Goal: Task Accomplishment & Management: Complete application form

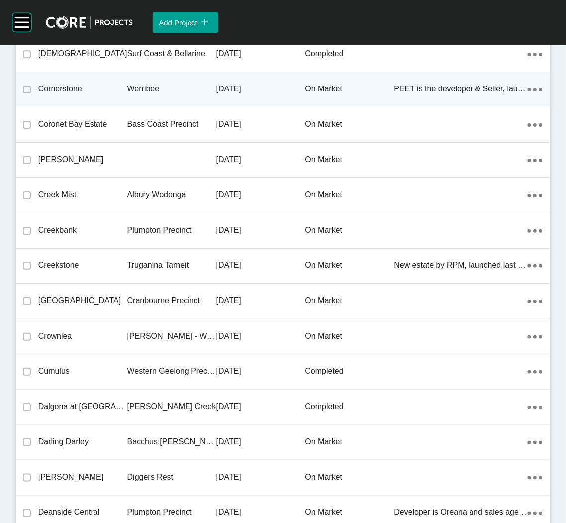
click at [340, 67] on div "Group 2 Created with Sketch. . Add Project icon/tick copy 11 Created with Sketc…" at bounding box center [283, 261] width 566 height 523
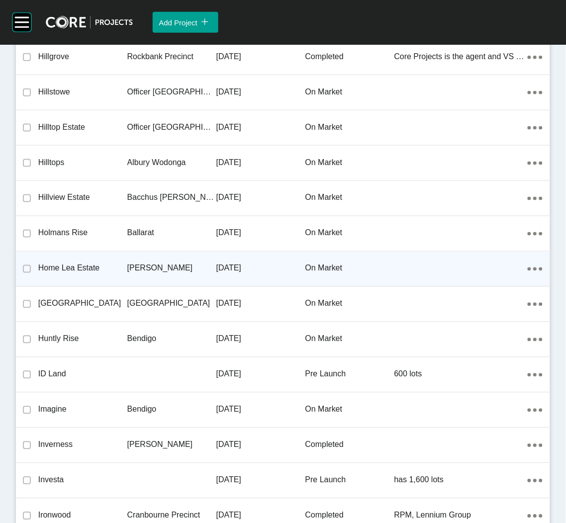
click at [138, 252] on div "Home Lea Estate [PERSON_NAME] [DATE] on market Action Menu Dots Copy 6 Created …" at bounding box center [283, 269] width 534 height 35
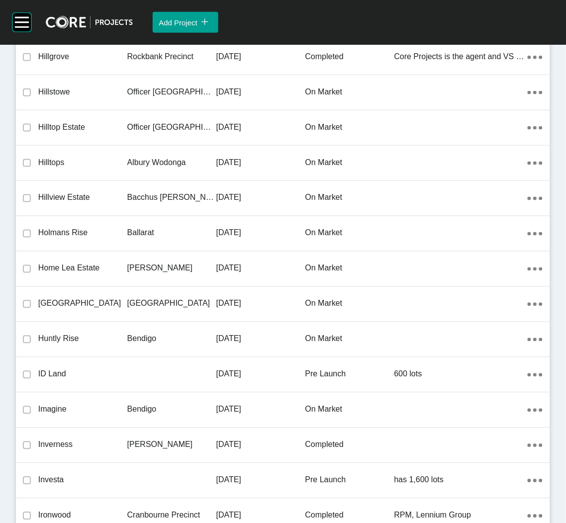
click at [138, 245] on div "Group 2 Created with Sketch. . Add Project icon/tick copy 11 Created with Sketc…" at bounding box center [283, 261] width 566 height 523
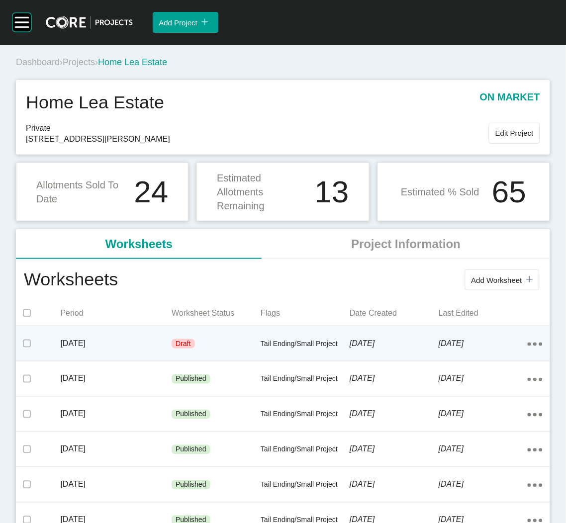
click at [244, 341] on div "Draft" at bounding box center [216, 344] width 89 height 30
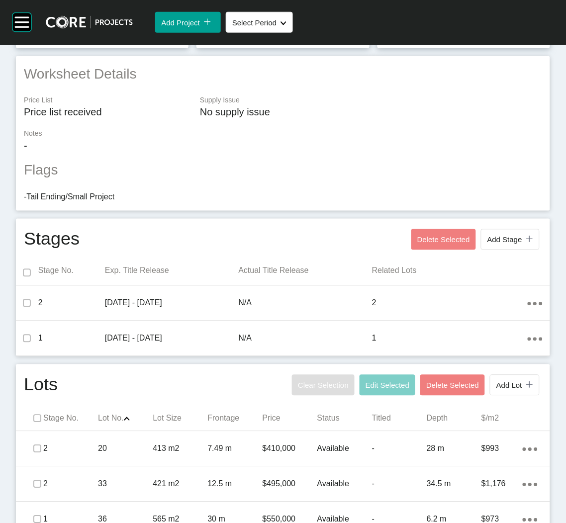
scroll to position [223, 0]
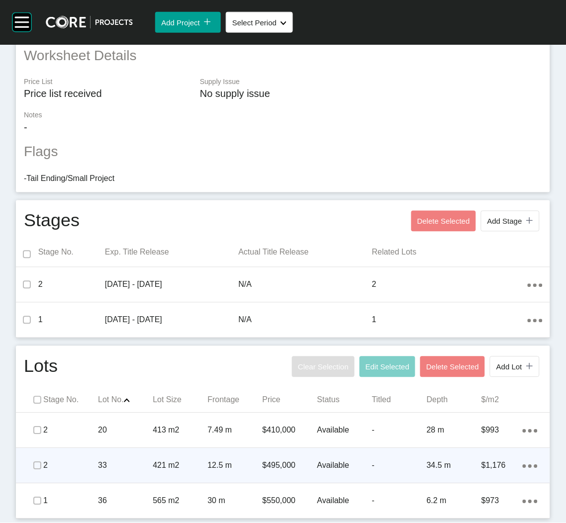
click at [133, 478] on div "33" at bounding box center [125, 466] width 55 height 31
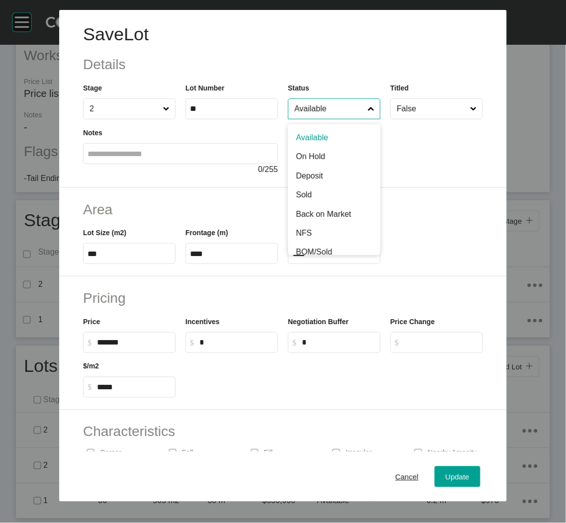
click at [329, 114] on input "Available" at bounding box center [329, 109] width 74 height 20
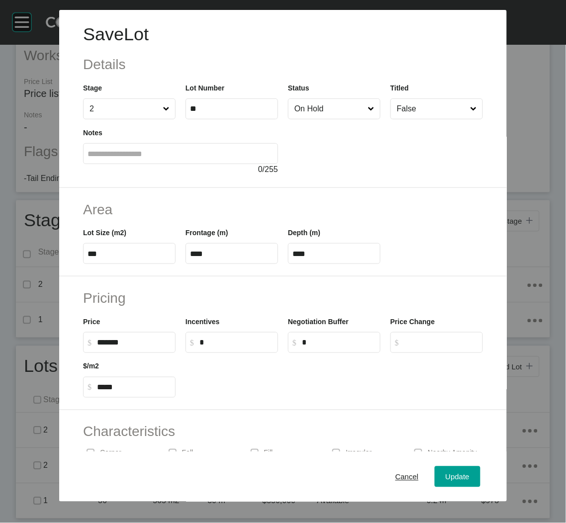
click at [437, 463] on div "Cancel Update" at bounding box center [283, 477] width 448 height 50
click at [446, 480] on span "Update" at bounding box center [458, 476] width 24 height 8
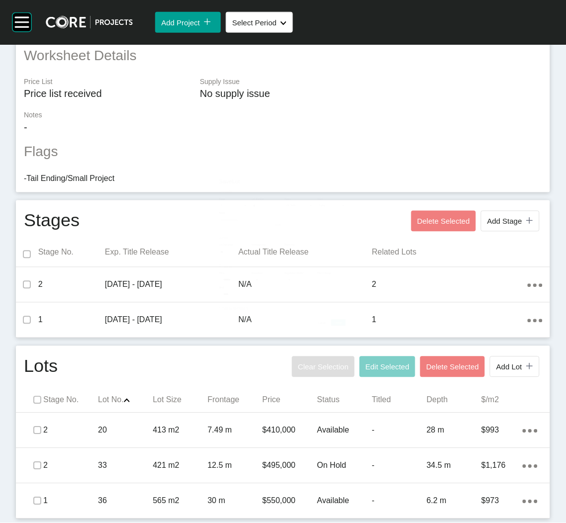
click at [510, 372] on button "Add Lot icon/tick copy 11 Created with Sketch." at bounding box center [515, 367] width 50 height 21
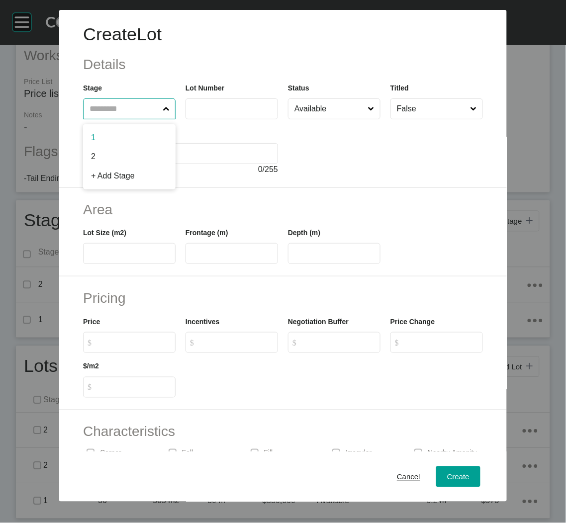
click at [121, 114] on input "text" at bounding box center [125, 109] width 74 height 20
click at [111, 109] on input "text" at bounding box center [125, 109] width 74 height 20
click at [135, 116] on input "text" at bounding box center [125, 109] width 74 height 20
type input "*"
click at [102, 112] on input "1" at bounding box center [125, 109] width 74 height 20
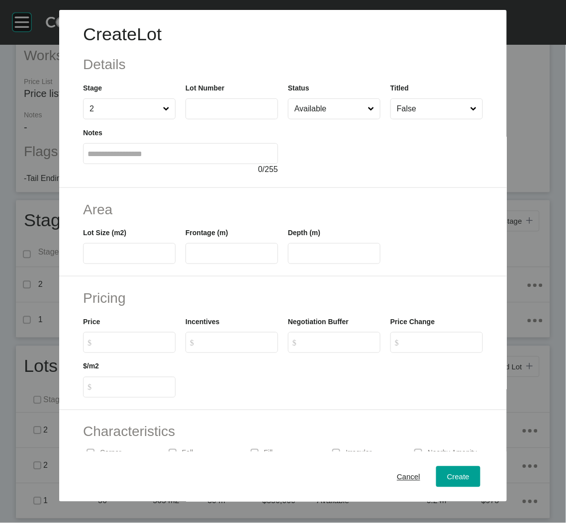
click at [219, 114] on label at bounding box center [232, 108] width 93 height 21
click at [219, 113] on input "text" at bounding box center [232, 108] width 84 height 8
click at [196, 106] on input "text" at bounding box center [232, 108] width 84 height 8
click at [211, 113] on label at bounding box center [232, 108] width 93 height 21
click at [211, 113] on input "text" at bounding box center [232, 108] width 84 height 8
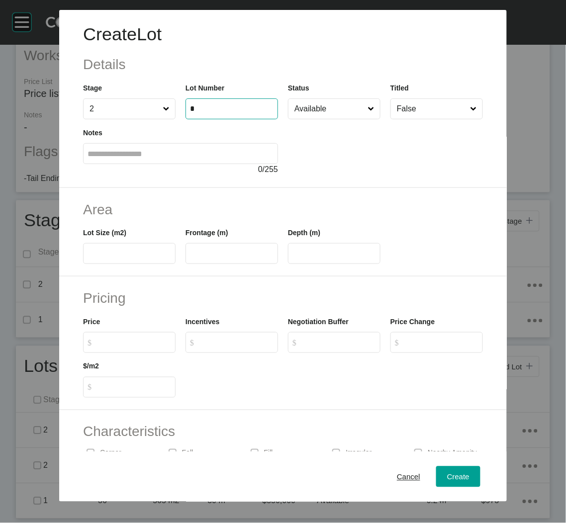
type input "*"
click at [345, 164] on div at bounding box center [385, 147] width 195 height 56
click at [107, 255] on input "text" at bounding box center [130, 254] width 84 height 8
type input "***"
type input "*****"
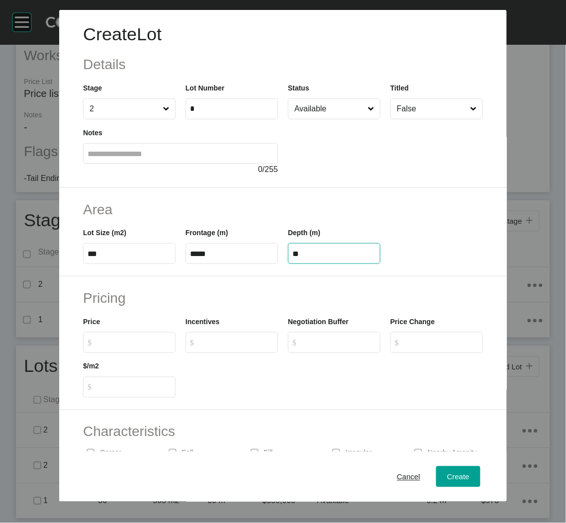
type input "**"
click at [288, 287] on div "Pricing Price $ Created with Sketch. $ Incentives $ Created with Sketch. $ Nego…" at bounding box center [283, 344] width 448 height 134
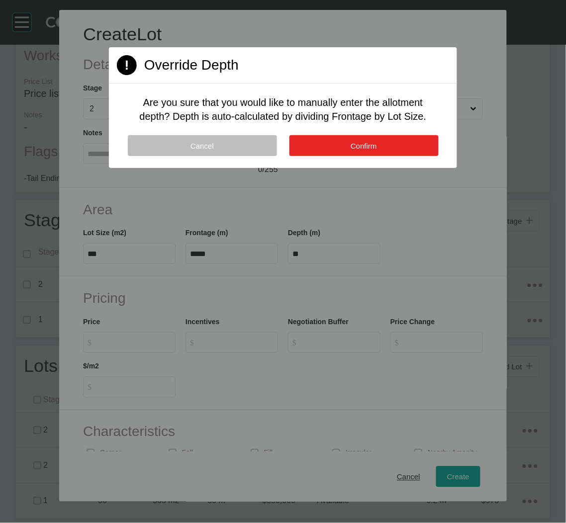
click at [332, 147] on button "Confirm" at bounding box center [363, 145] width 149 height 21
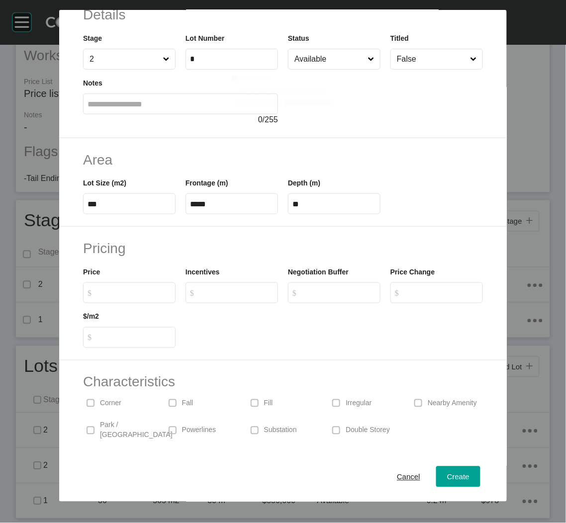
scroll to position [75, 0]
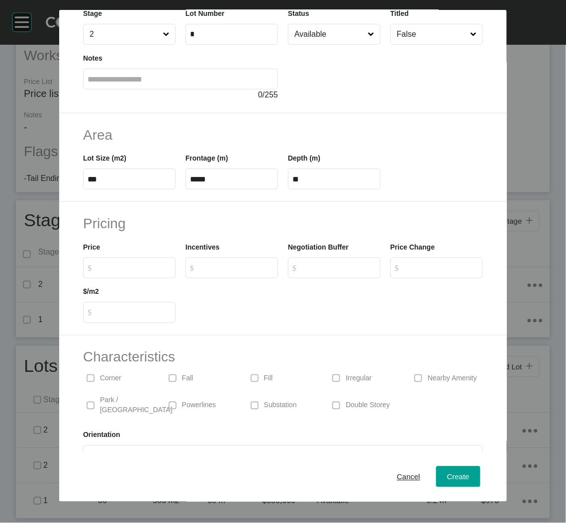
click at [106, 374] on p "Corner" at bounding box center [110, 379] width 21 height 10
click at [113, 271] on input "$ Created with Sketch. $" at bounding box center [134, 268] width 74 height 8
type input "*******"
type input "*****"
click at [447, 476] on span "Create" at bounding box center [458, 476] width 22 height 8
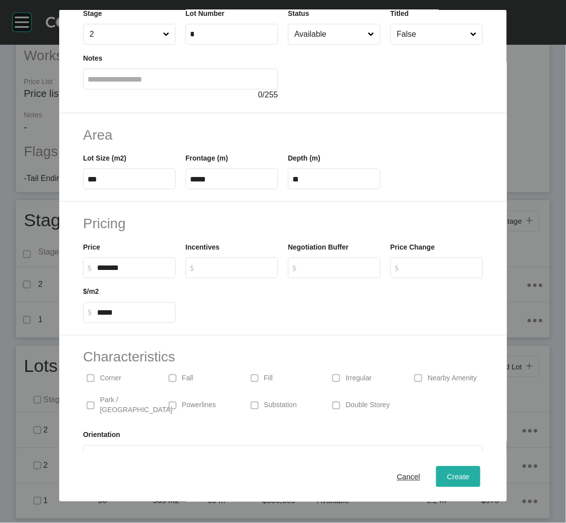
type input "*"
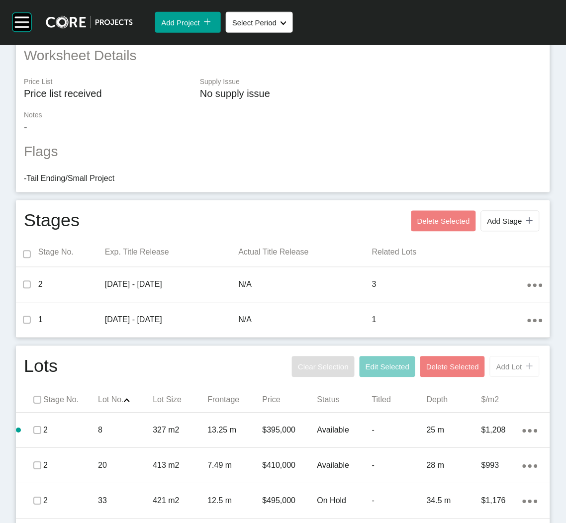
click at [505, 370] on span "Add Lot" at bounding box center [509, 367] width 26 height 8
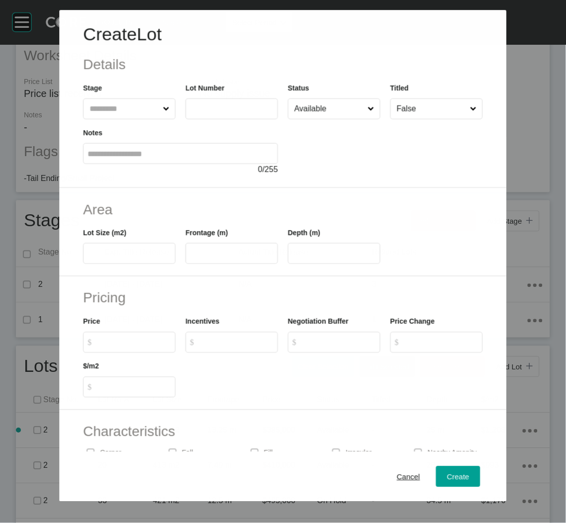
click at [119, 116] on input "text" at bounding box center [124, 109] width 73 height 20
type input "*"
click at [196, 112] on input "text" at bounding box center [232, 108] width 84 height 8
type input "*"
click at [299, 140] on div at bounding box center [385, 147] width 195 height 56
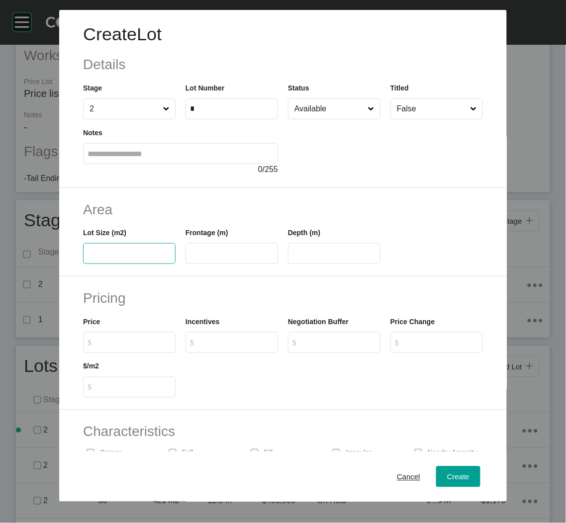
click at [141, 250] on input "text" at bounding box center [130, 254] width 84 height 8
type input "***"
type input "****"
type input "**"
click at [141, 346] on input "$ Created with Sketch. $" at bounding box center [134, 342] width 74 height 8
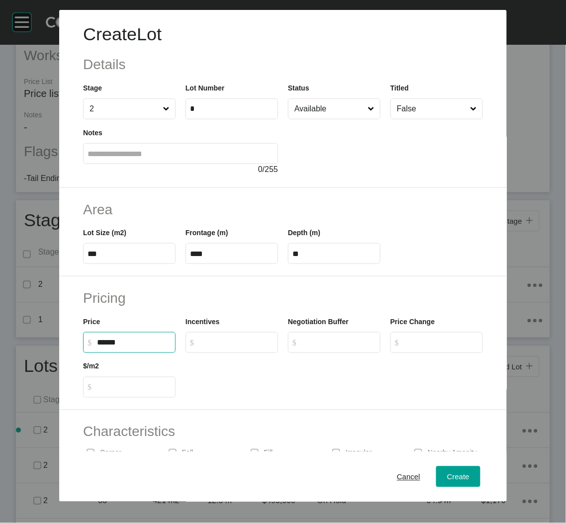
type input "*******"
type input "*****"
click at [257, 383] on div at bounding box center [334, 375] width 307 height 45
click at [447, 477] on span "Create" at bounding box center [458, 476] width 22 height 8
type input "*"
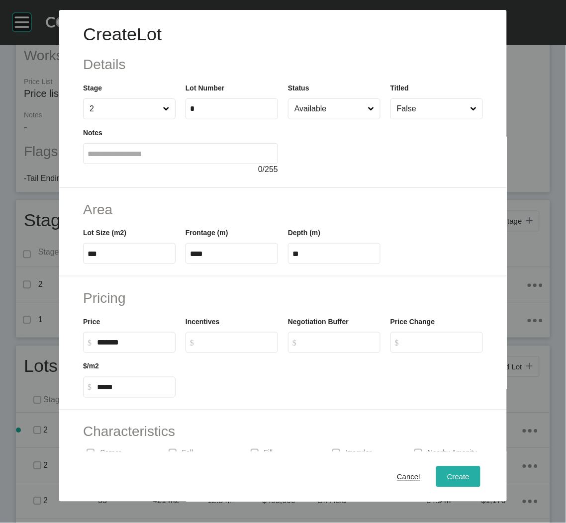
type input "*"
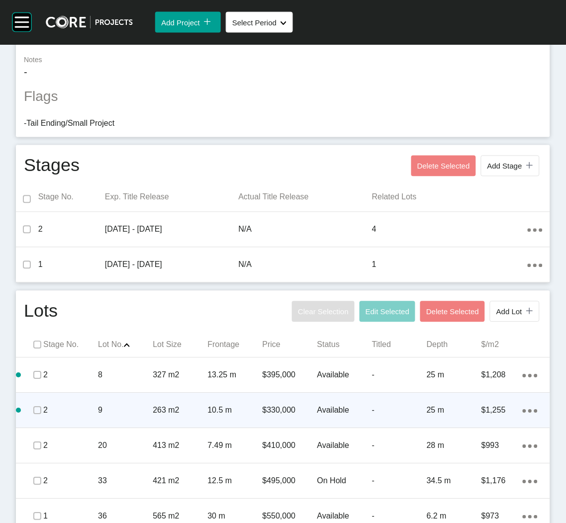
scroll to position [293, 0]
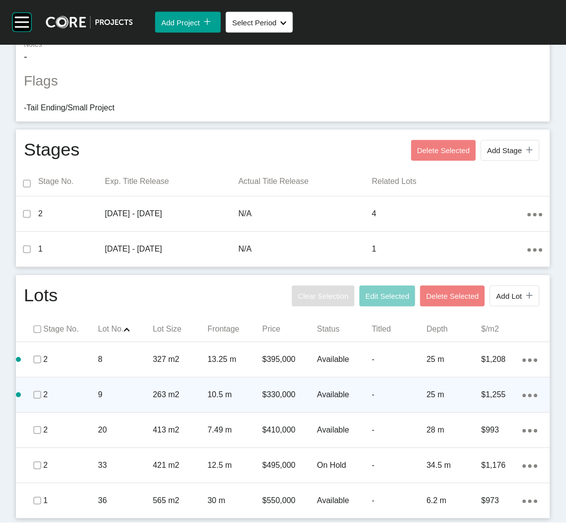
click at [523, 394] on icon "Action Menu Dots Copy 6 Created with Sketch." at bounding box center [530, 395] width 15 height 3
click at [479, 397] on link "Duplicate" at bounding box center [478, 397] width 37 height 15
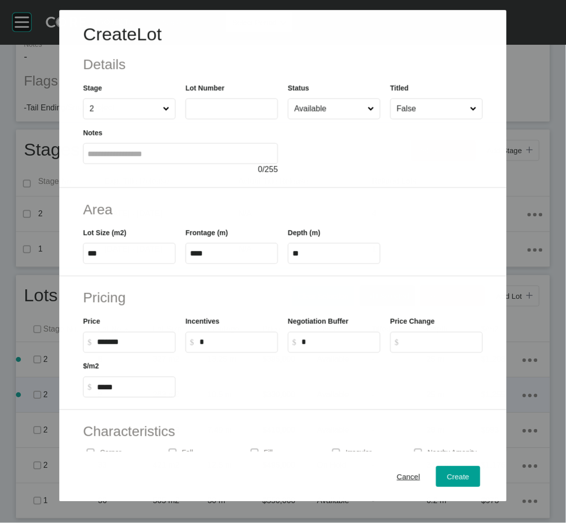
click at [225, 107] on input "text" at bounding box center [232, 109] width 84 height 8
type input "**"
click at [392, 173] on div at bounding box center [385, 147] width 195 height 56
click at [452, 477] on span "Create" at bounding box center [458, 476] width 22 height 8
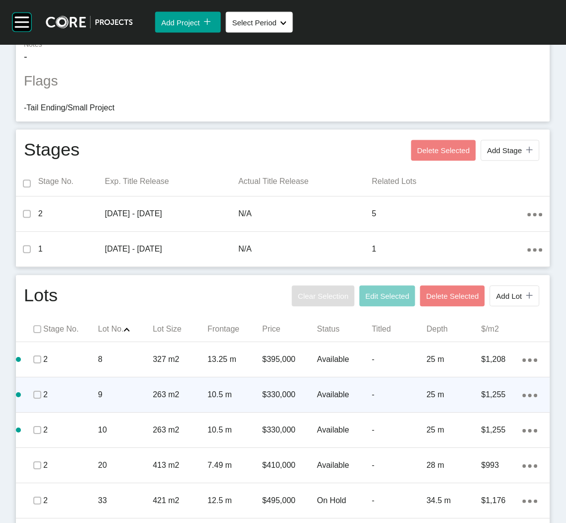
scroll to position [329, 0]
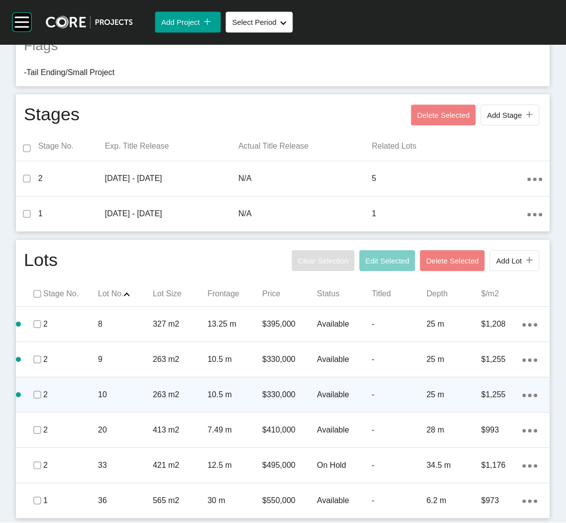
click at [523, 398] on div "Action Menu Dots Copy 6 Created with Sketch." at bounding box center [530, 395] width 15 height 11
click at [495, 397] on link "Duplicate" at bounding box center [478, 397] width 37 height 15
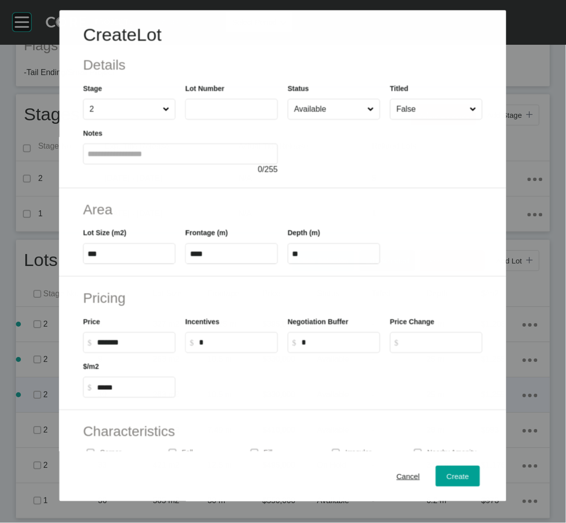
click at [219, 117] on label at bounding box center [232, 108] width 93 height 21
click at [219, 113] on input "text" at bounding box center [232, 109] width 84 height 8
type input "**"
click at [371, 210] on h2 "Area" at bounding box center [283, 209] width 400 height 19
click at [450, 474] on span "Create" at bounding box center [458, 476] width 22 height 8
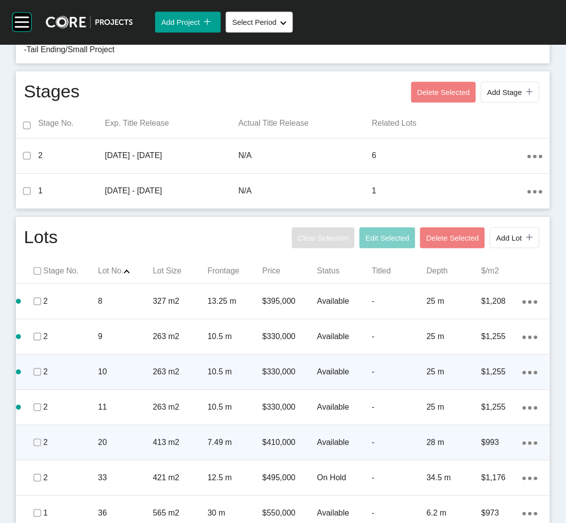
scroll to position [365, 0]
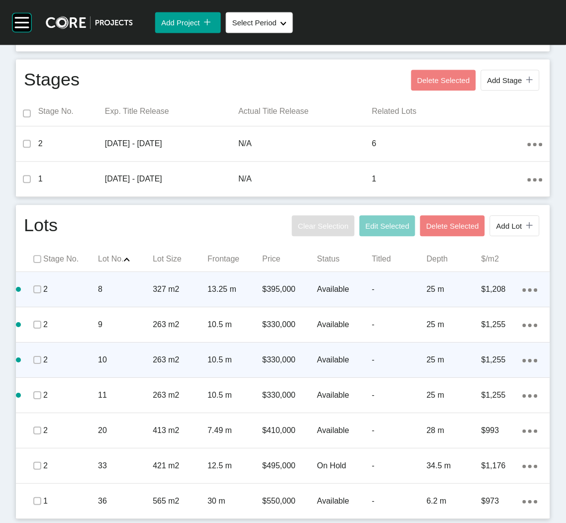
click at [523, 289] on ellipse at bounding box center [524, 289] width 3 height 3
click at [491, 295] on link "Duplicate" at bounding box center [478, 291] width 37 height 15
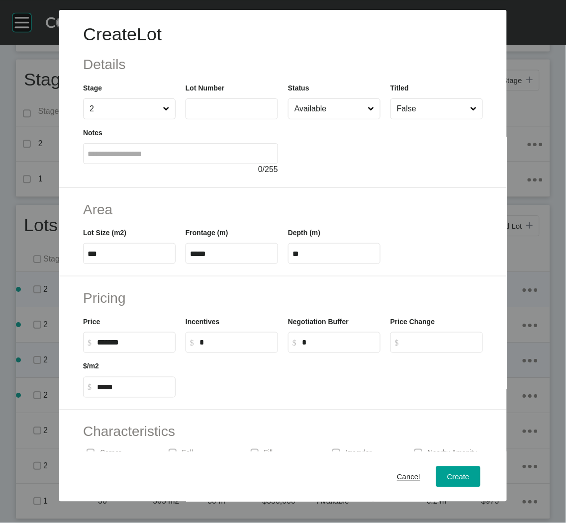
click at [241, 108] on input "text" at bounding box center [232, 108] width 84 height 8
type input "**"
click at [346, 183] on div "Create Lot Details Stage 2 Lot Number ** Status Available Titled False Notes 0 …" at bounding box center [283, 99] width 448 height 178
click at [449, 478] on span "Create" at bounding box center [458, 476] width 22 height 8
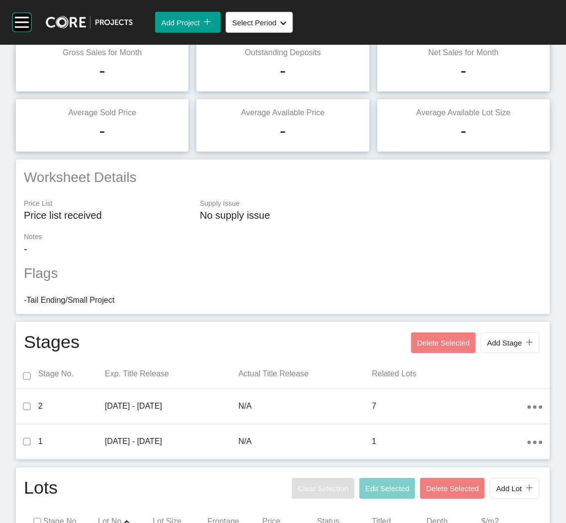
scroll to position [0, 0]
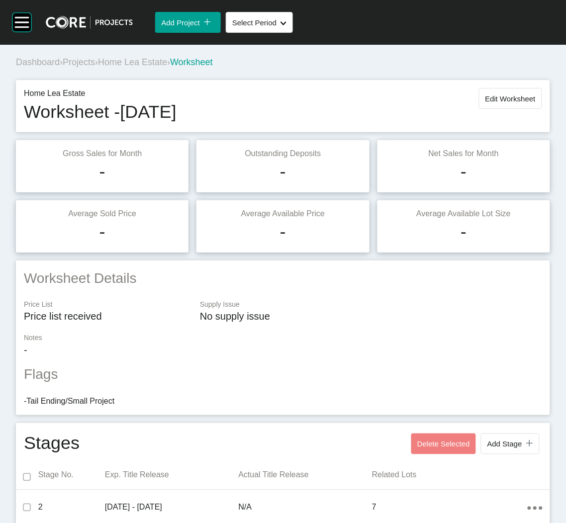
click at [130, 61] on span "Home Lea Estate" at bounding box center [132, 62] width 69 height 10
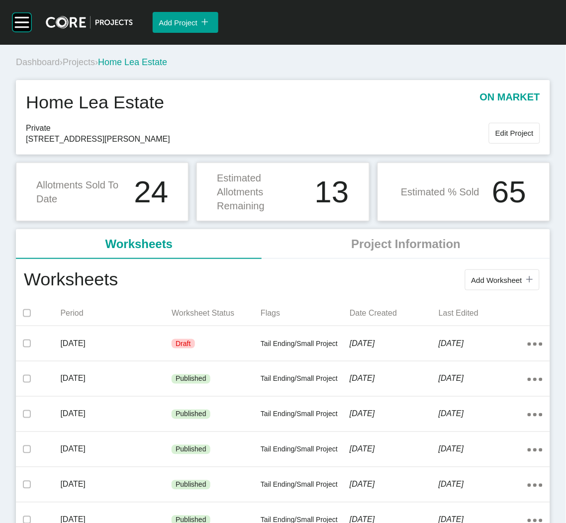
click at [79, 59] on span "Projects" at bounding box center [79, 62] width 32 height 10
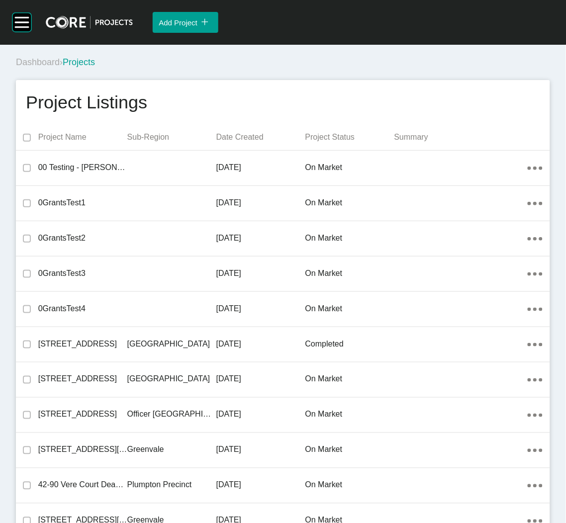
scroll to position [11374, 0]
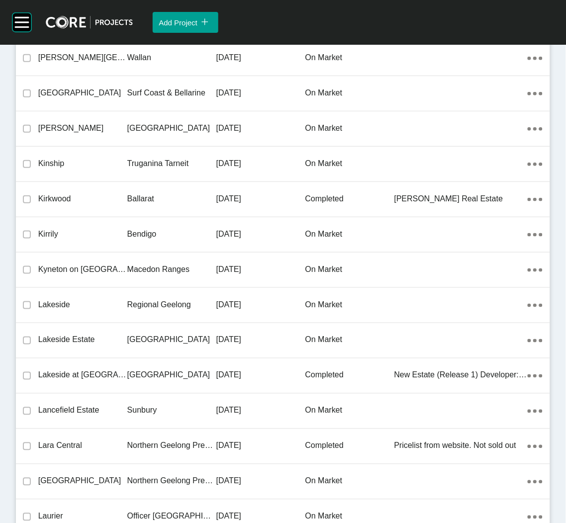
click at [204, 269] on div "Macedon Ranges" at bounding box center [171, 269] width 89 height 31
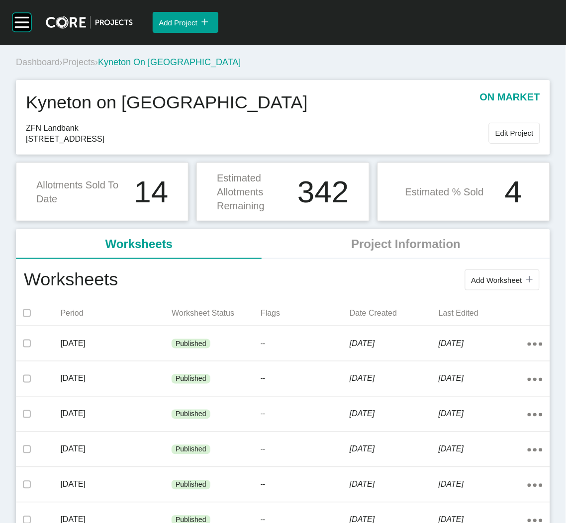
click at [72, 66] on span "Projects" at bounding box center [79, 62] width 32 height 10
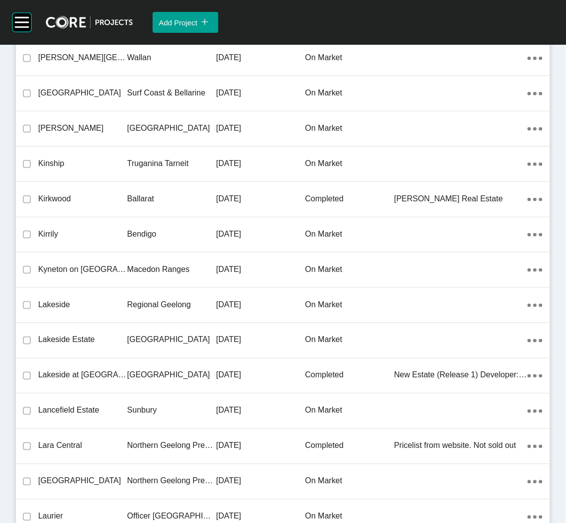
scroll to position [17303, 0]
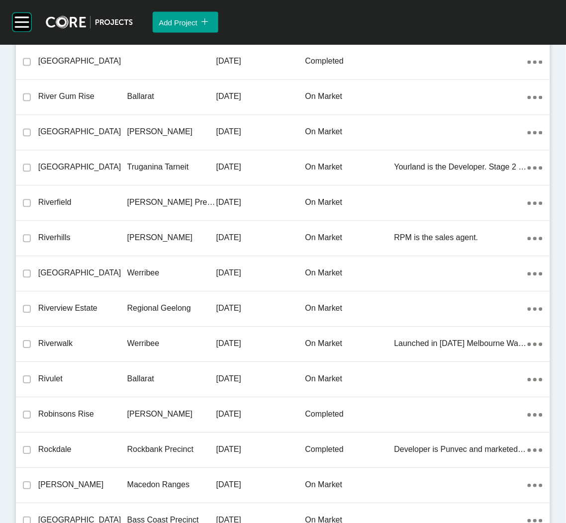
drag, startPoint x: 231, startPoint y: 265, endPoint x: 222, endPoint y: 261, distance: 9.8
click at [231, 268] on p "[DATE]" at bounding box center [260, 273] width 89 height 11
click at [231, 265] on div "Group 2 Created with Sketch. . Add Project icon/tick copy 11 Created with Sketc…" at bounding box center [283, 261] width 566 height 523
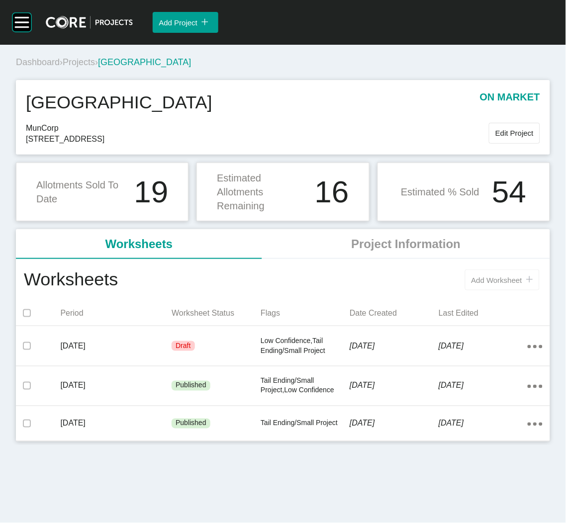
click at [526, 285] on button "Add Worksheet icon/tick copy 11 Created with Sketch." at bounding box center [502, 280] width 75 height 21
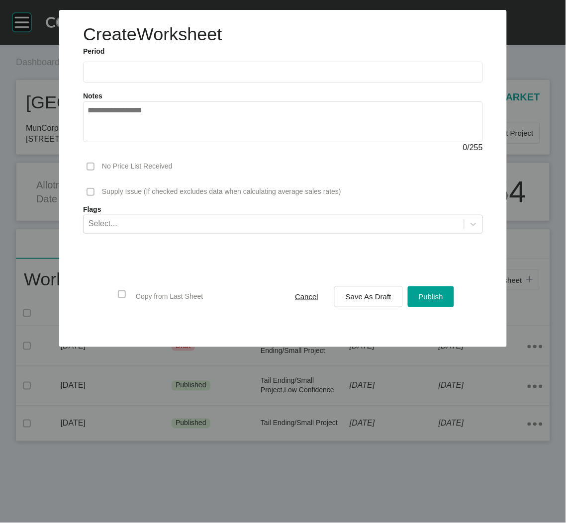
click at [303, 290] on div "Cancel" at bounding box center [306, 296] width 28 height 13
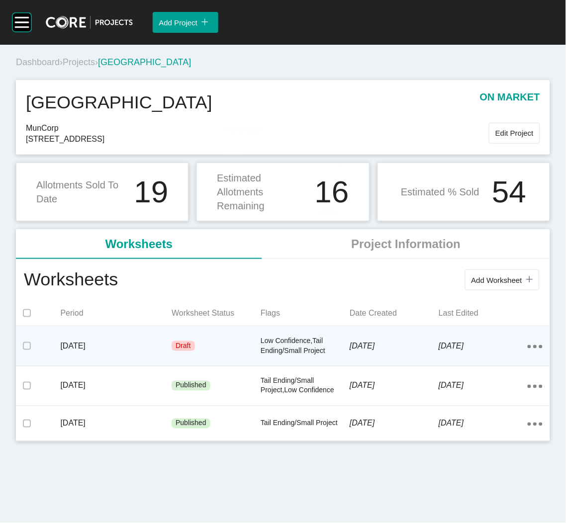
click at [250, 345] on div "Draft" at bounding box center [216, 346] width 89 height 30
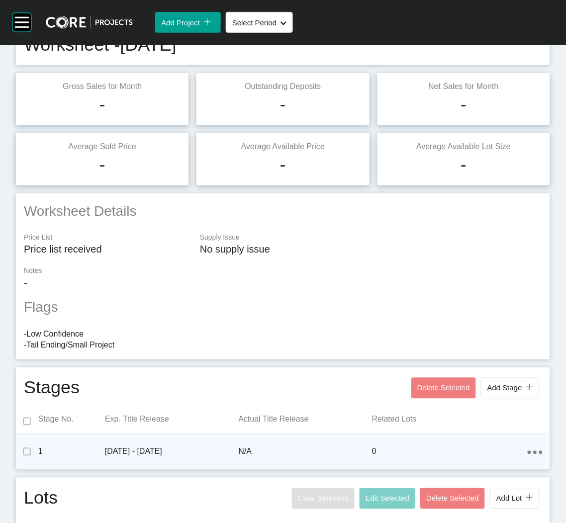
scroll to position [111, 0]
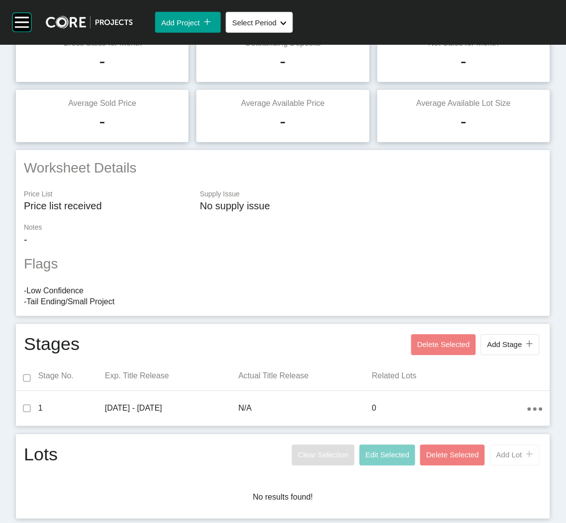
click at [496, 458] on span "Add Lot" at bounding box center [509, 455] width 26 height 8
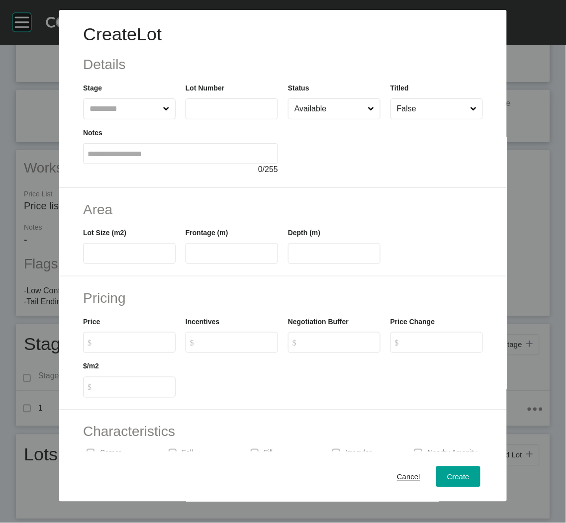
click at [112, 102] on input "text" at bounding box center [125, 109] width 74 height 20
click at [199, 114] on label at bounding box center [232, 108] width 93 height 21
click at [199, 113] on input "text" at bounding box center [232, 108] width 84 height 8
type input "**"
click at [330, 164] on div at bounding box center [385, 147] width 195 height 56
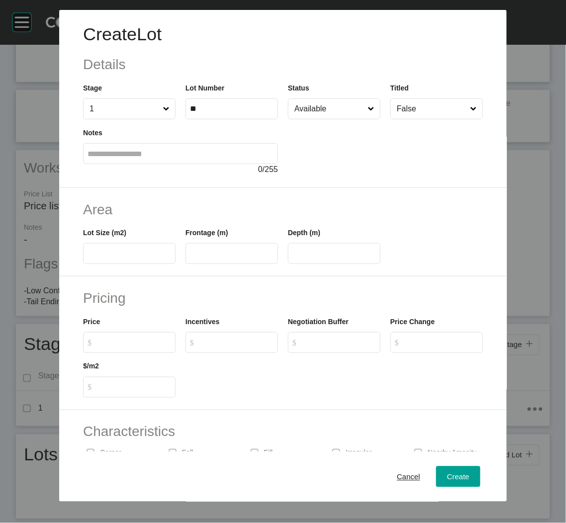
click at [157, 251] on input "text" at bounding box center [130, 254] width 84 height 8
type input "***"
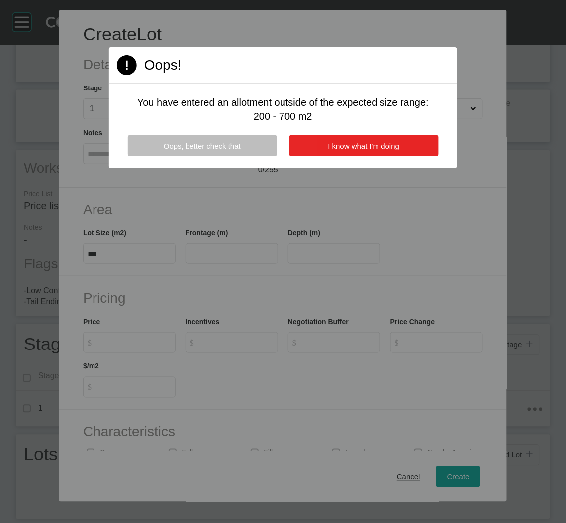
click at [330, 145] on span "I know what I'm doing" at bounding box center [364, 146] width 72 height 8
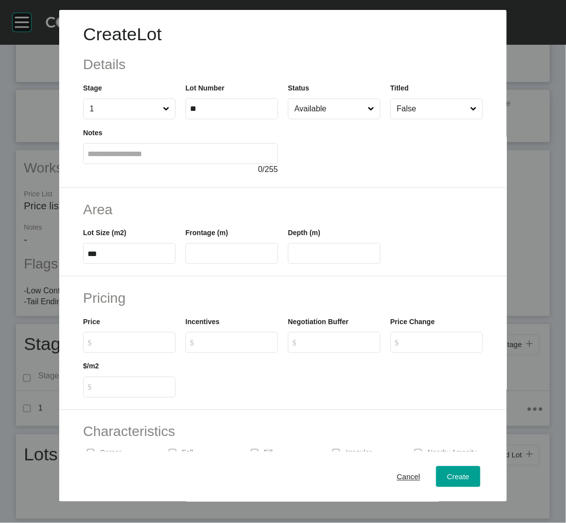
click at [227, 254] on input "text" at bounding box center [232, 254] width 84 height 8
type input "***"
type input "****"
click at [214, 275] on div "Area Lot Size (m2) *** Frontage (m) *** Depth (m) ****" at bounding box center [283, 232] width 448 height 89
click at [124, 346] on input "$ Created with Sketch. $" at bounding box center [134, 342] width 74 height 8
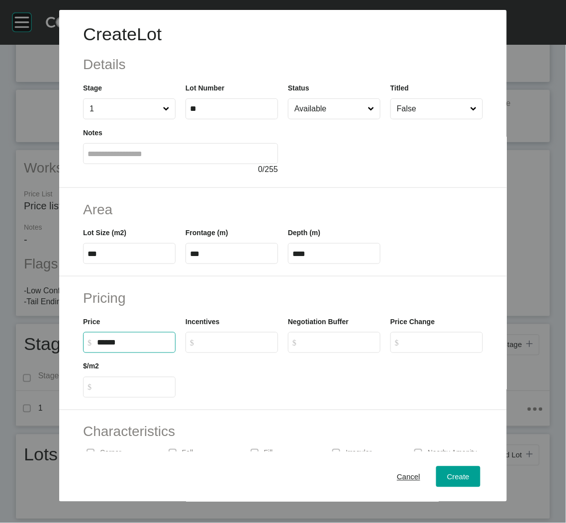
type input "*******"
type input "*****"
click at [256, 401] on div "Pricing Price $ Created with Sketch. $ ******* Incentives $ Created with Sketch…" at bounding box center [283, 344] width 448 height 134
click at [436, 477] on button "Create" at bounding box center [458, 477] width 44 height 21
type input "*"
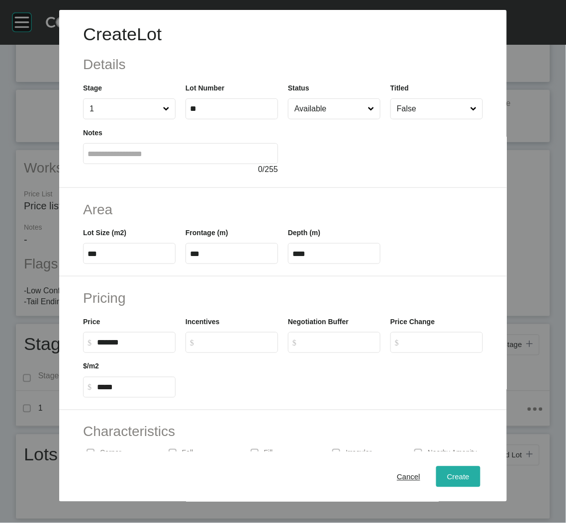
type input "*"
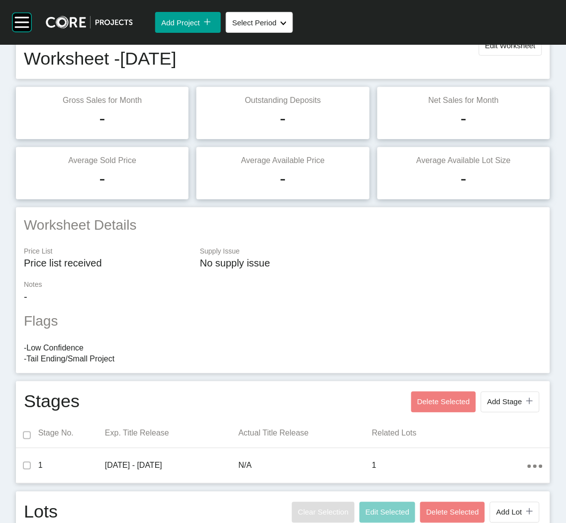
scroll to position [0, 0]
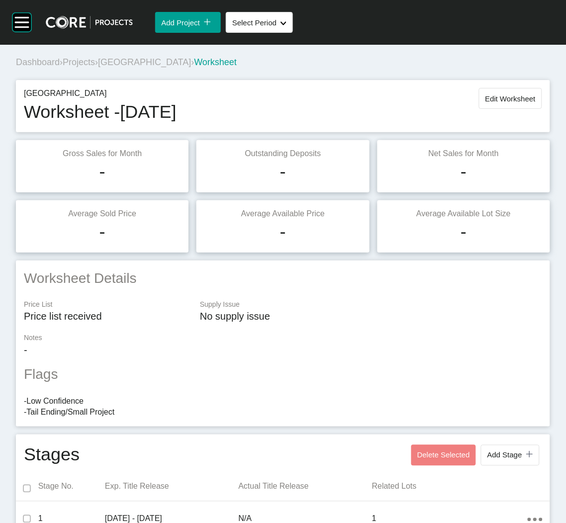
click at [117, 65] on span "[GEOGRAPHIC_DATA]" at bounding box center [144, 62] width 93 height 10
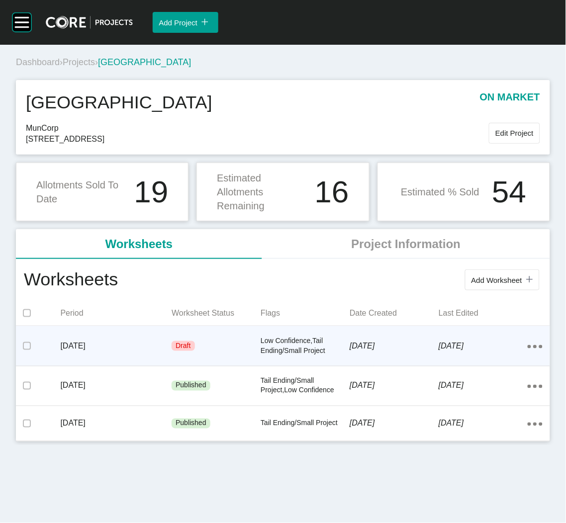
click at [536, 346] on icon "Action Menu Dots Copy 6 Created with Sketch." at bounding box center [535, 346] width 15 height 3
click at [502, 344] on link "Edit" at bounding box center [499, 348] width 27 height 15
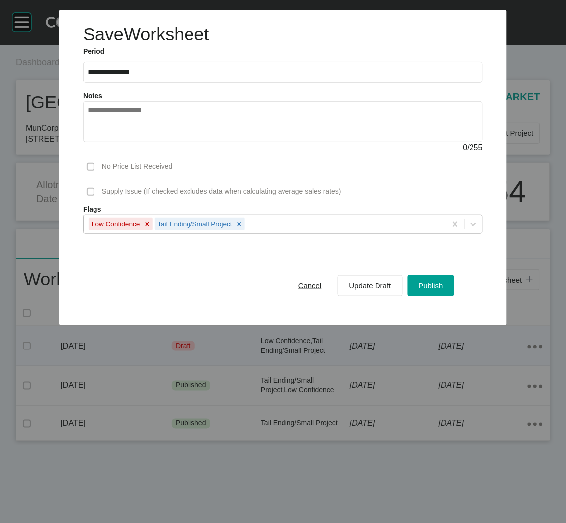
click at [139, 225] on div "Low Confidence" at bounding box center [115, 224] width 53 height 12
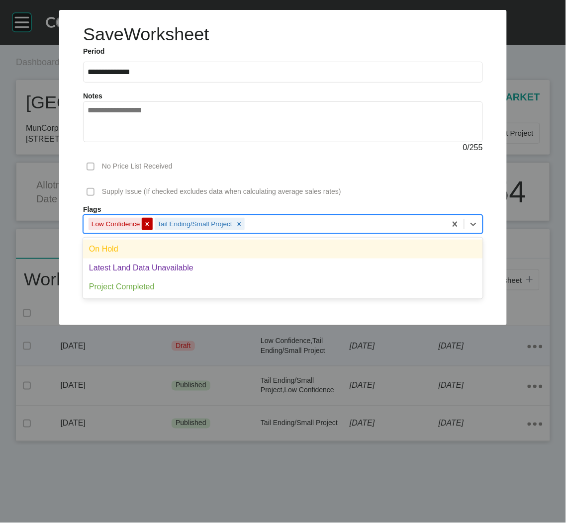
click at [148, 225] on icon at bounding box center [146, 223] width 3 height 3
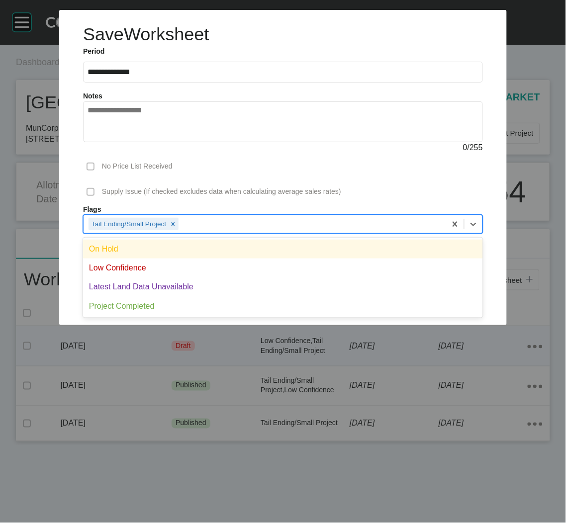
click at [296, 185] on div "Supply Issue (If checked excludes data when calculating average sales rates)" at bounding box center [283, 192] width 400 height 26
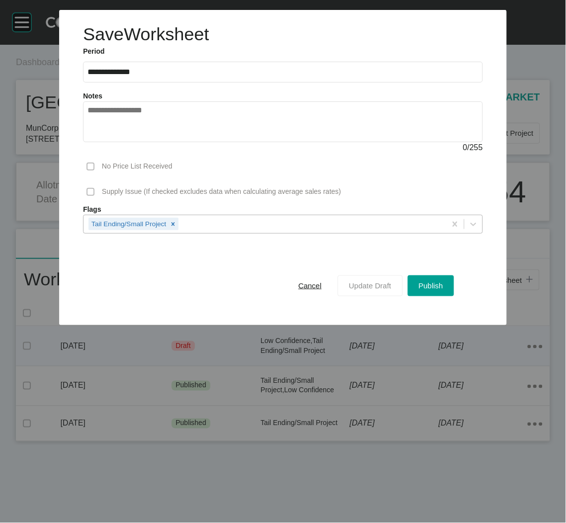
click at [394, 289] on button "Update Draft" at bounding box center [370, 286] width 65 height 21
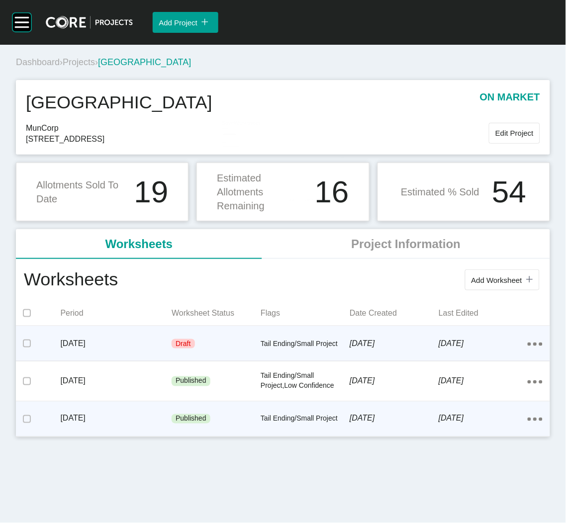
click at [232, 425] on div "Published" at bounding box center [216, 419] width 89 height 30
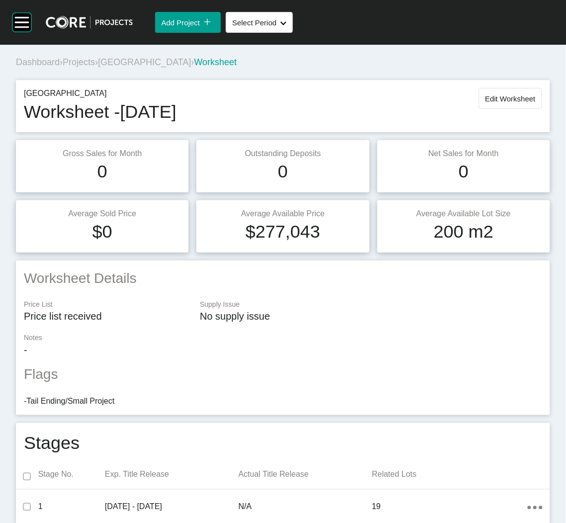
click at [132, 67] on div "Dashboard › Projects › [GEOGRAPHIC_DATA] › Worksheet" at bounding box center [285, 62] width 538 height 12
click at [130, 64] on span "[GEOGRAPHIC_DATA]" at bounding box center [144, 62] width 93 height 10
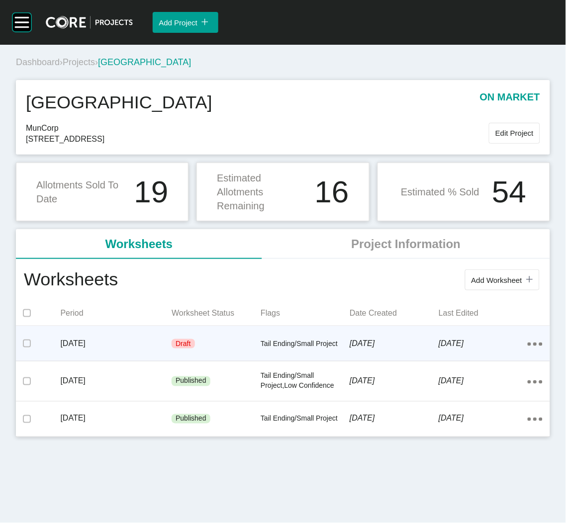
click at [161, 341] on p "[DATE]" at bounding box center [116, 343] width 111 height 11
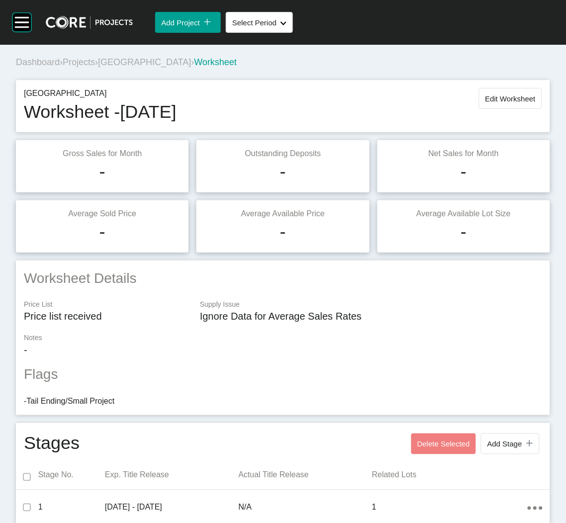
click at [127, 64] on span "[GEOGRAPHIC_DATA]" at bounding box center [144, 62] width 93 height 10
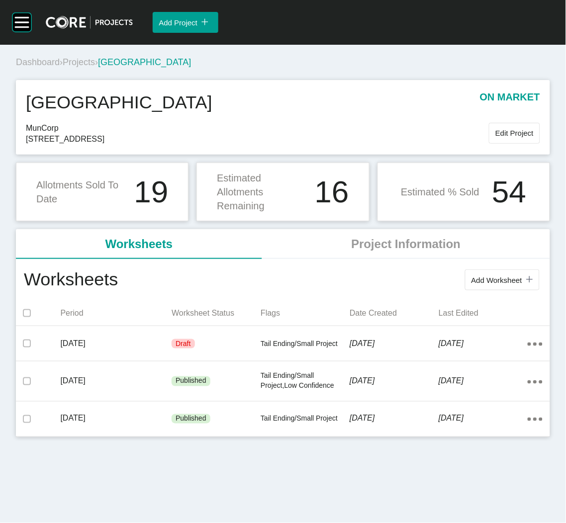
click at [282, 87] on div "Riverside on market [GEOGRAPHIC_DATA][STREET_ADDRESS] Edit Project" at bounding box center [283, 117] width 534 height 75
click at [380, 494] on div "Group 2 Created with Sketch. . Add Project icon/tick copy 11 Created with Sketc…" at bounding box center [283, 261] width 566 height 523
click at [79, 64] on span "Projects" at bounding box center [79, 62] width 32 height 10
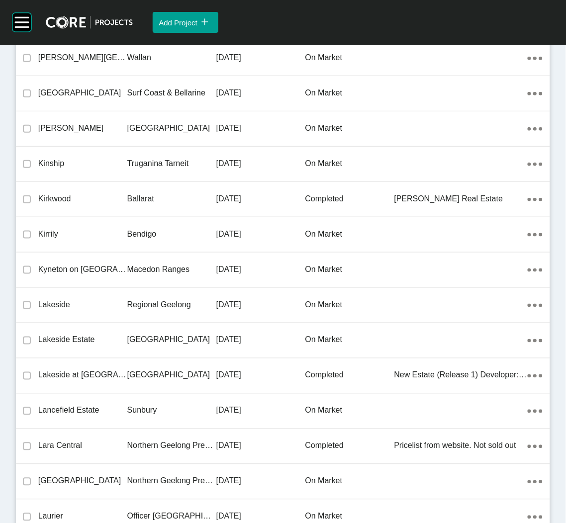
scroll to position [17374, 0]
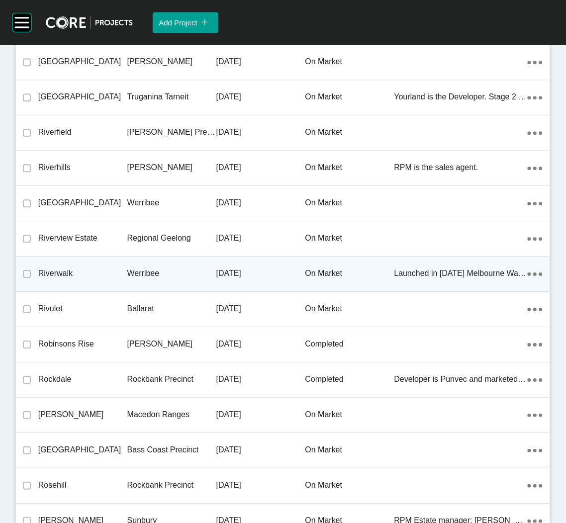
click at [198, 268] on p "Werribee" at bounding box center [171, 273] width 89 height 11
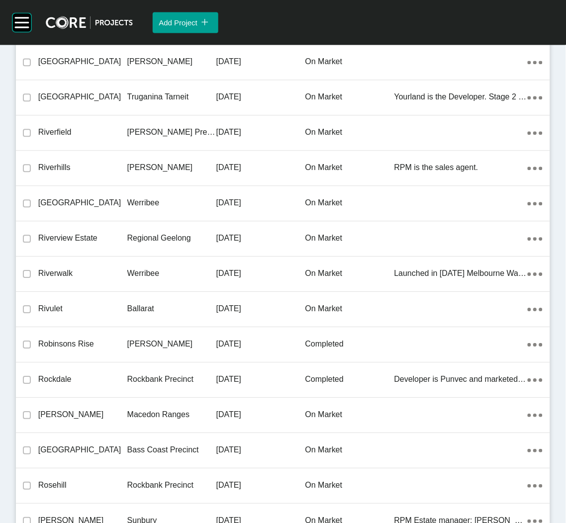
click at [199, 263] on div "Group 2 Created with Sketch. . Add Project icon/tick copy 11 Created with Sketc…" at bounding box center [283, 261] width 566 height 523
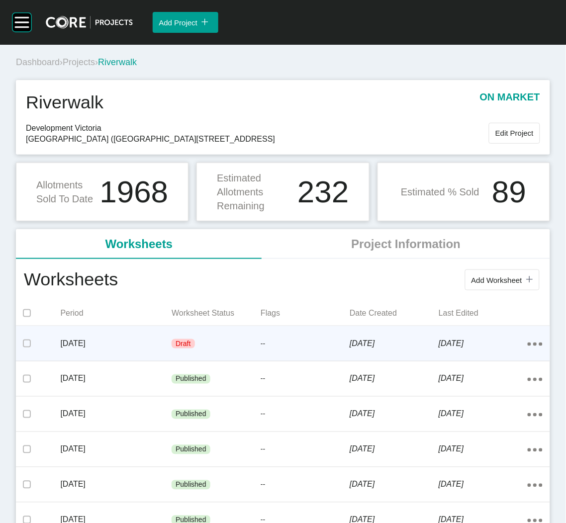
click at [167, 340] on p "[DATE]" at bounding box center [116, 343] width 111 height 11
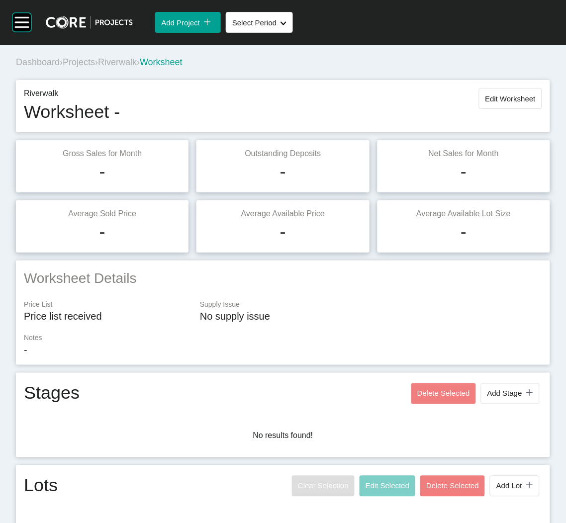
click at [167, 340] on p "Notes" at bounding box center [283, 338] width 518 height 10
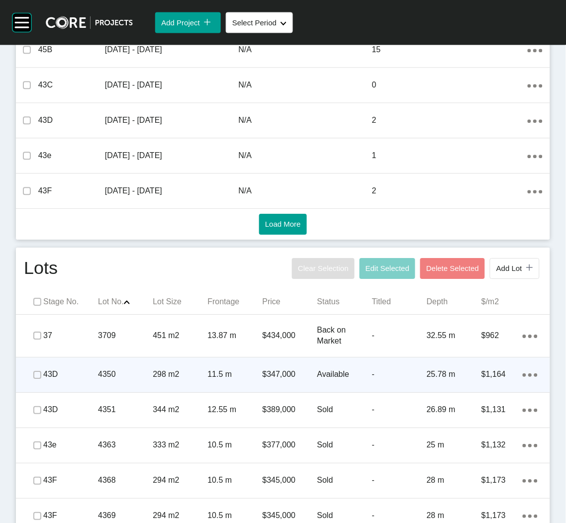
scroll to position [522, 0]
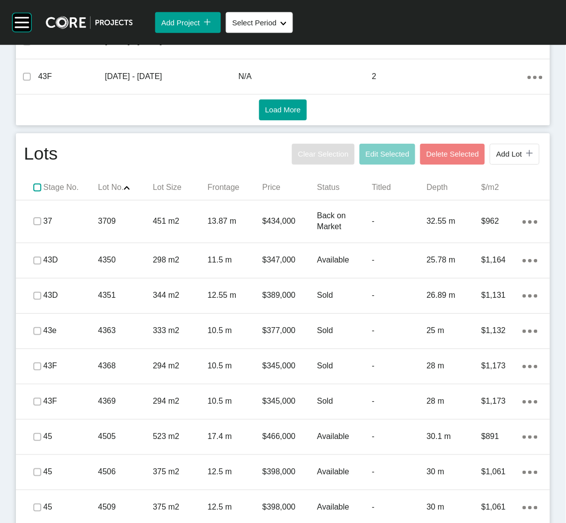
click at [35, 186] on label at bounding box center [37, 188] width 8 height 8
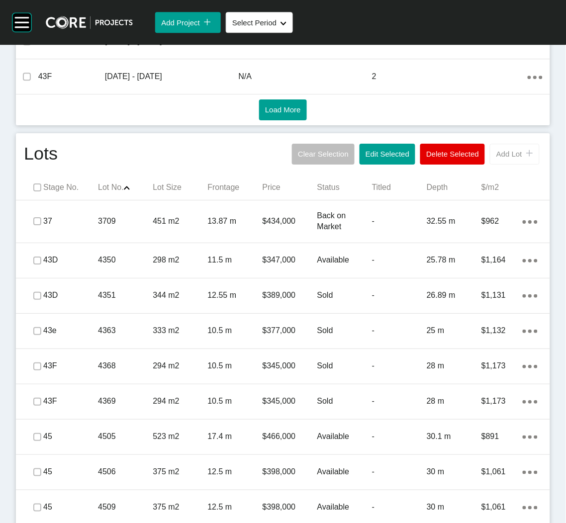
click at [498, 155] on span "Add Lot" at bounding box center [509, 154] width 26 height 8
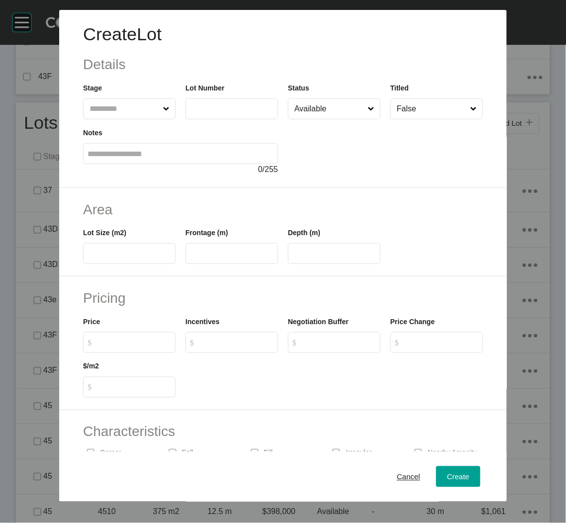
click at [141, 101] on input "text" at bounding box center [125, 109] width 74 height 20
type input "**"
click at [234, 101] on label at bounding box center [232, 108] width 93 height 21
click at [234, 104] on input "text" at bounding box center [232, 108] width 84 height 8
type input "****"
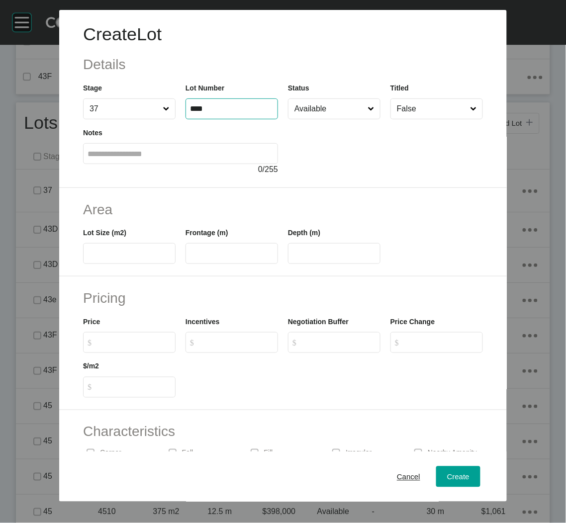
click at [413, 186] on div "Create Lot Details Stage 37 Lot Number **** Status Available Titled False Notes…" at bounding box center [283, 99] width 448 height 178
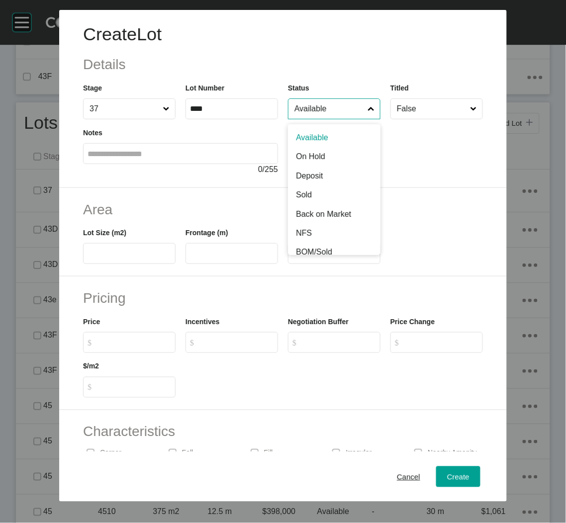
click at [338, 110] on input "Available" at bounding box center [329, 109] width 74 height 20
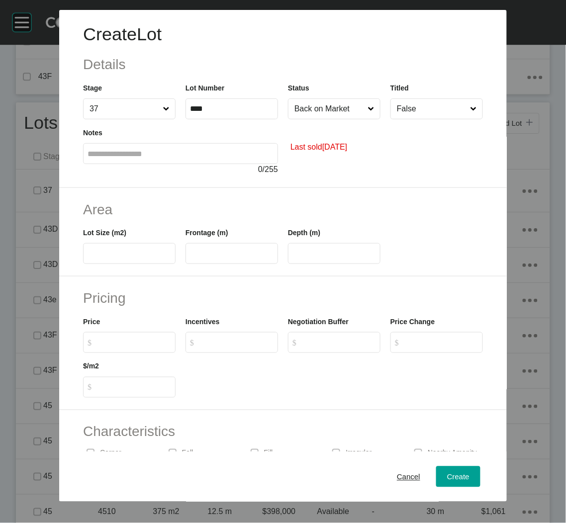
click at [359, 163] on div "Last sold [DATE]" at bounding box center [385, 147] width 195 height 56
click at [133, 254] on input "text" at bounding box center [130, 254] width 84 height 8
type input "***"
type input "*****"
click at [297, 300] on h2 "Pricing" at bounding box center [283, 297] width 400 height 19
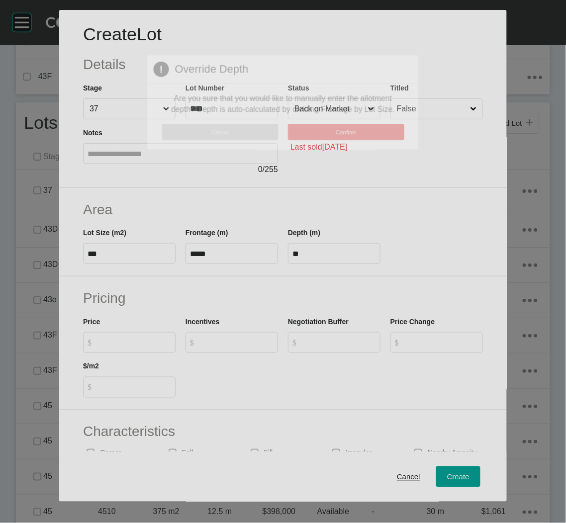
click at [294, 297] on div at bounding box center [283, 261] width 566 height 523
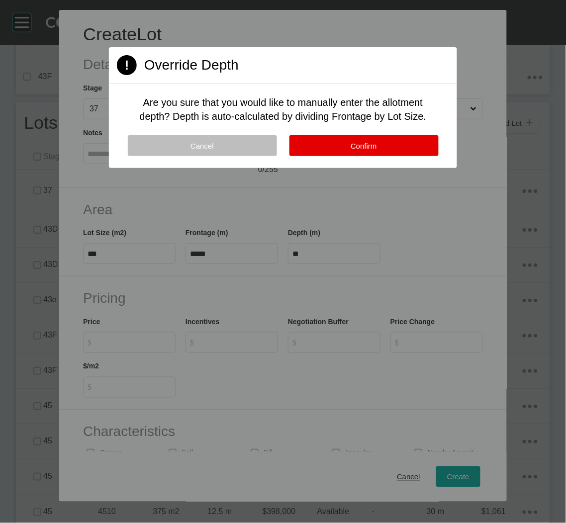
click at [328, 158] on div "Cancel Confirm" at bounding box center [283, 151] width 348 height 33
click at [334, 152] on button "Confirm" at bounding box center [363, 145] width 149 height 21
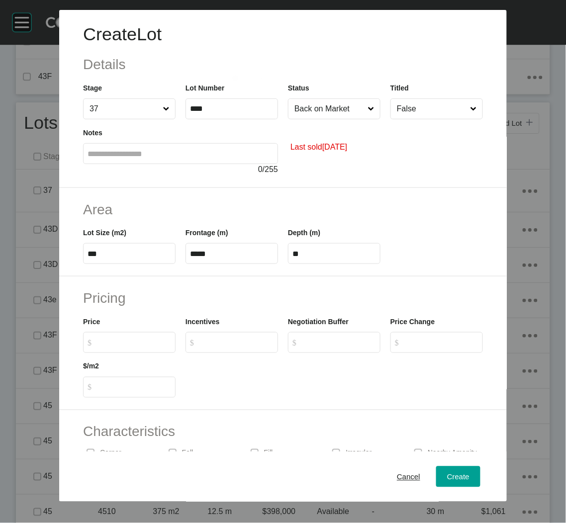
click at [304, 248] on label "**" at bounding box center [334, 253] width 93 height 21
click at [304, 250] on input "**" at bounding box center [334, 254] width 84 height 8
type input "*"
type input "**"
click at [372, 286] on div "Pricing Price $ Created with Sketch. $ Incentives $ Created with Sketch. $ Nego…" at bounding box center [283, 344] width 448 height 134
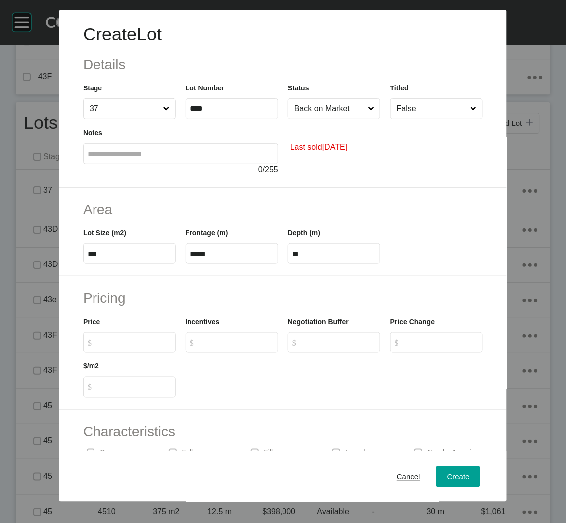
click at [126, 344] on input "$ Created with Sketch. $" at bounding box center [134, 342] width 74 height 8
type input "*******"
type input "******"
type input "***"
click at [277, 376] on div at bounding box center [334, 375] width 307 height 45
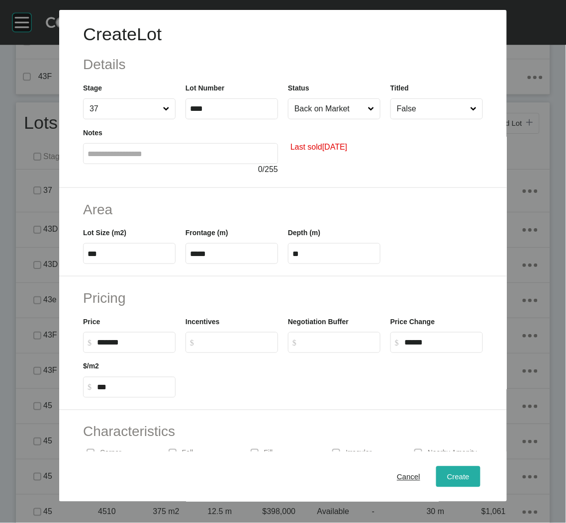
click at [456, 481] on div "Create" at bounding box center [458, 476] width 27 height 13
type input "*"
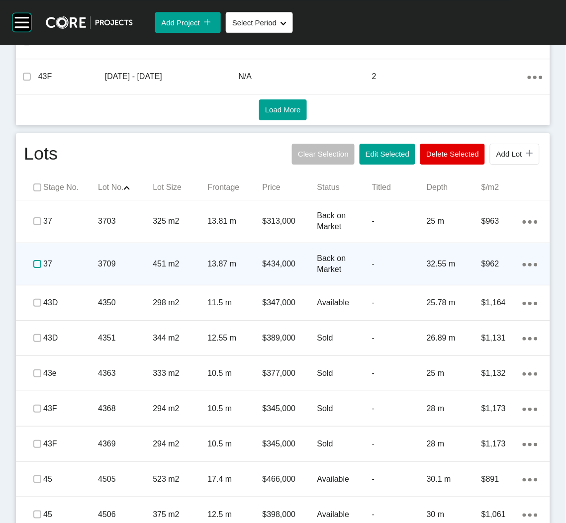
click at [35, 264] on label at bounding box center [37, 264] width 8 height 8
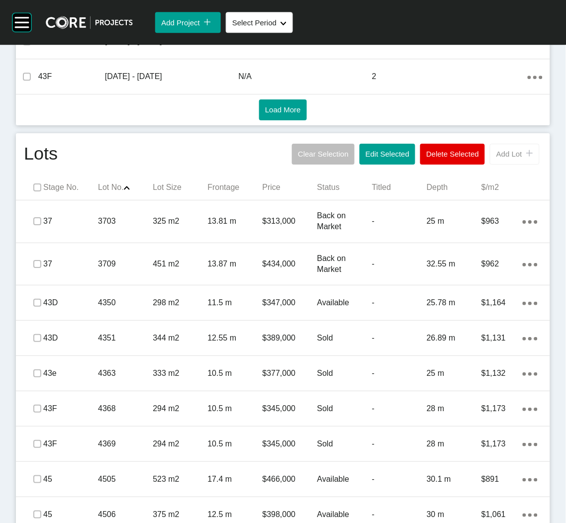
click at [504, 156] on span "Add Lot" at bounding box center [509, 154] width 26 height 8
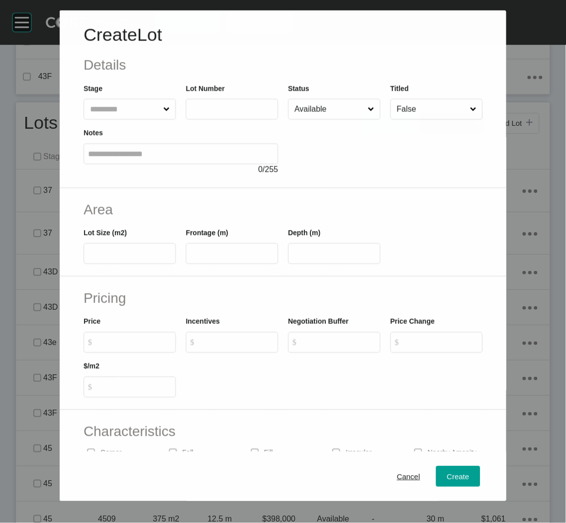
click at [142, 114] on input "text" at bounding box center [124, 109] width 73 height 20
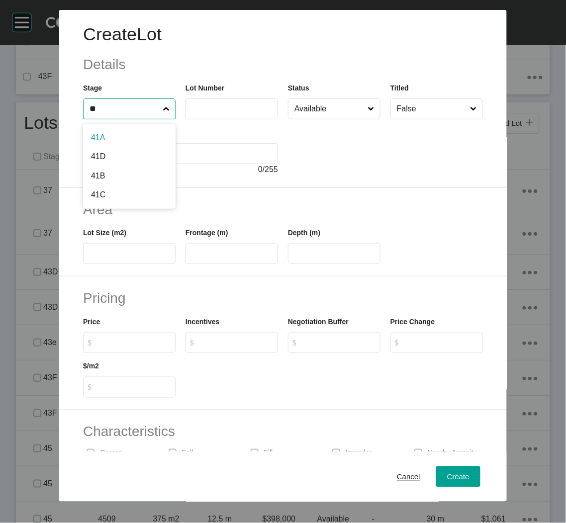
type input "**"
click at [198, 113] on input "text" at bounding box center [232, 108] width 84 height 8
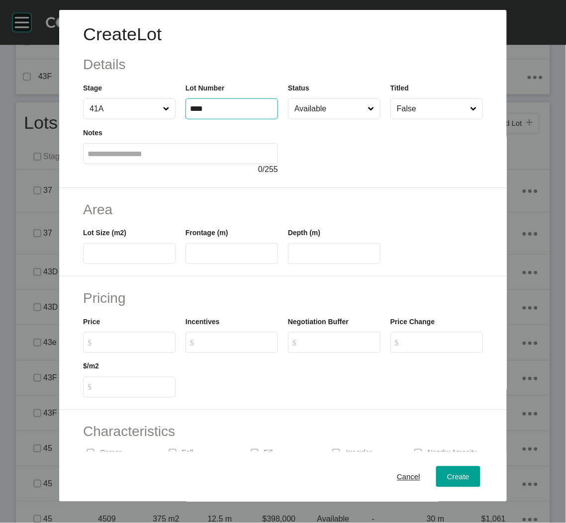
type input "****"
click at [365, 165] on div at bounding box center [385, 147] width 195 height 56
click at [360, 121] on div "Last sold [DATE]" at bounding box center [385, 147] width 195 height 56
click at [366, 111] on span at bounding box center [371, 109] width 10 height 20
click at [358, 111] on input "Available" at bounding box center [329, 109] width 74 height 20
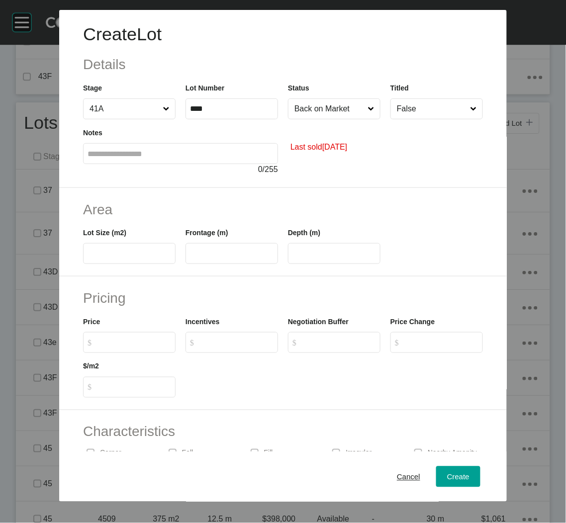
click at [87, 251] on label at bounding box center [129, 253] width 93 height 21
click at [88, 251] on input "text" at bounding box center [130, 254] width 84 height 8
type input "***"
type input "****"
click at [347, 250] on input "****" at bounding box center [334, 254] width 84 height 8
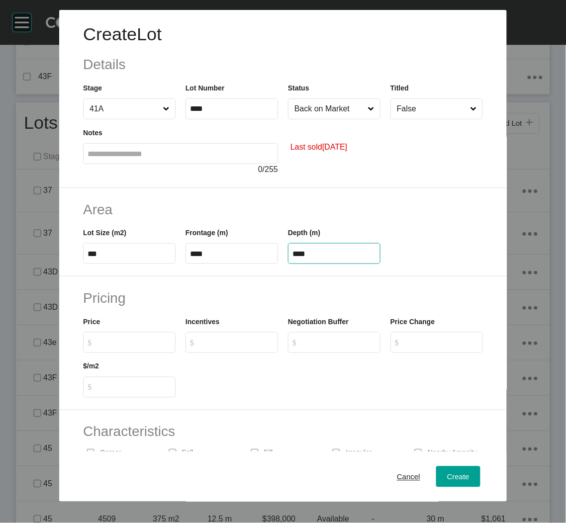
click at [342, 255] on input "****" at bounding box center [334, 254] width 84 height 8
type input "*****"
click at [313, 273] on div "Create Lot Details Stage 41A Lot Number **** Status Back on Market Titled False…" at bounding box center [283, 261] width 566 height 523
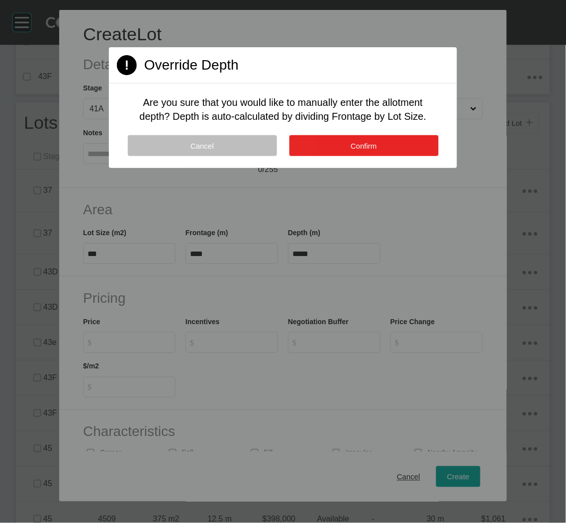
click at [334, 139] on button "Confirm" at bounding box center [363, 145] width 149 height 21
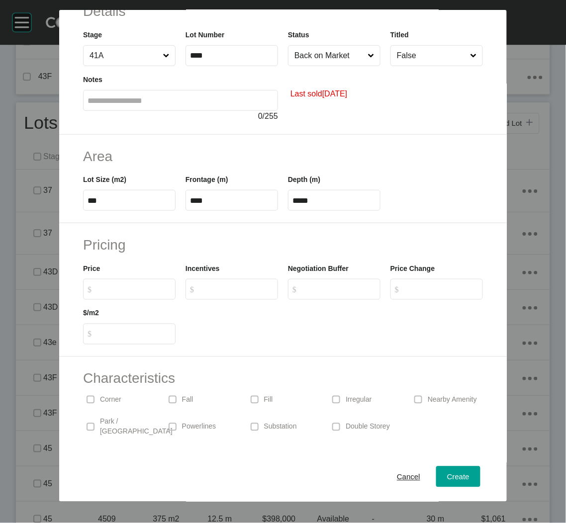
scroll to position [93, 0]
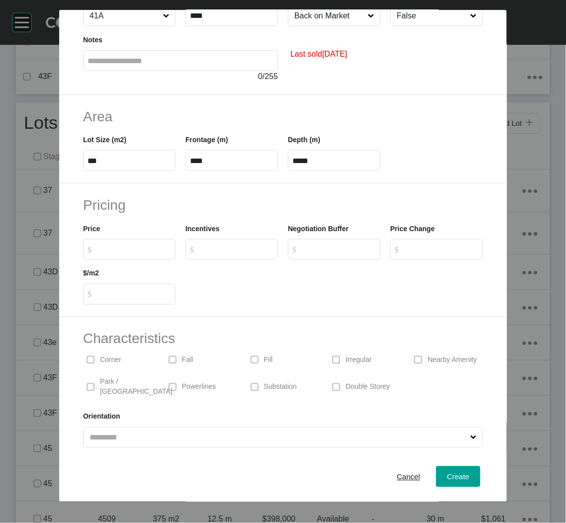
click at [108, 357] on p "Corner" at bounding box center [110, 361] width 21 height 10
click at [120, 247] on input "$ Created with Sketch. $" at bounding box center [134, 249] width 74 height 8
type input "*******"
type input "***"
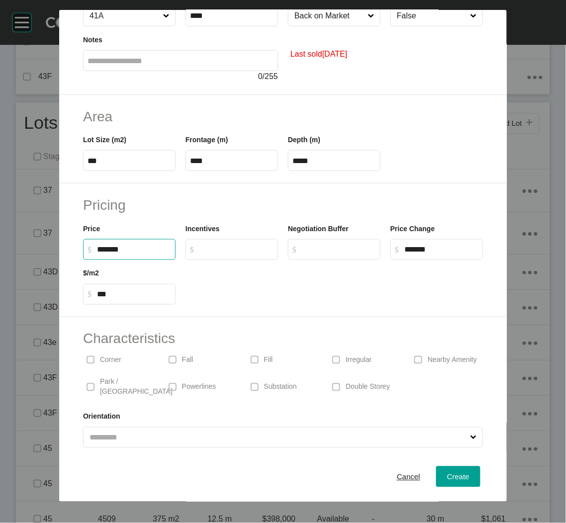
click at [294, 308] on div "Pricing Price $ Created with Sketch. $ ******* Incentives $ Created with Sketch…" at bounding box center [283, 251] width 448 height 134
click at [455, 477] on span "Create" at bounding box center [458, 476] width 22 height 8
type input "*"
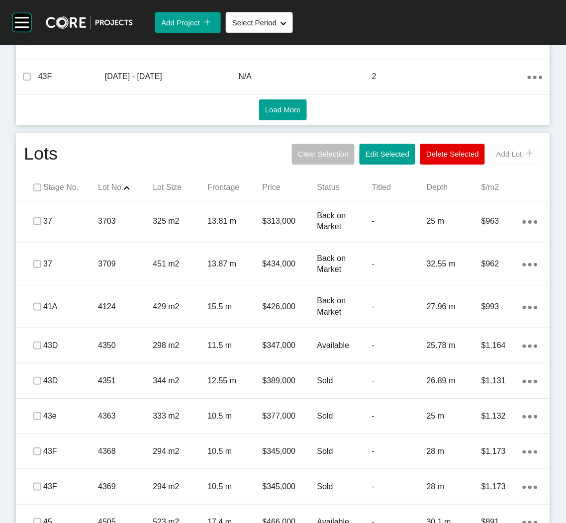
click at [496, 161] on button "Add Lot icon/tick copy 11 Created with Sketch." at bounding box center [515, 154] width 50 height 21
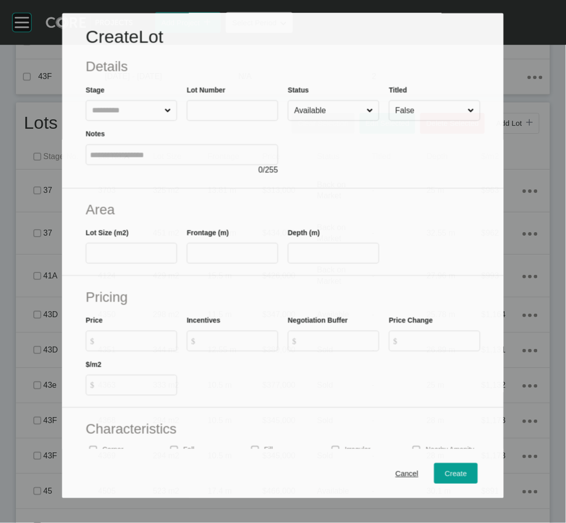
click at [141, 119] on label at bounding box center [132, 110] width 92 height 20
click at [141, 119] on input "text" at bounding box center [126, 110] width 73 height 19
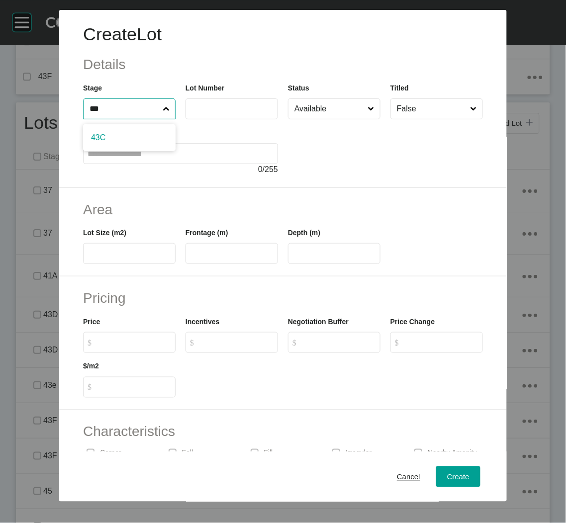
type input "***"
click at [213, 106] on input "text" at bounding box center [232, 108] width 84 height 8
type input "****"
click at [349, 164] on div at bounding box center [385, 147] width 195 height 56
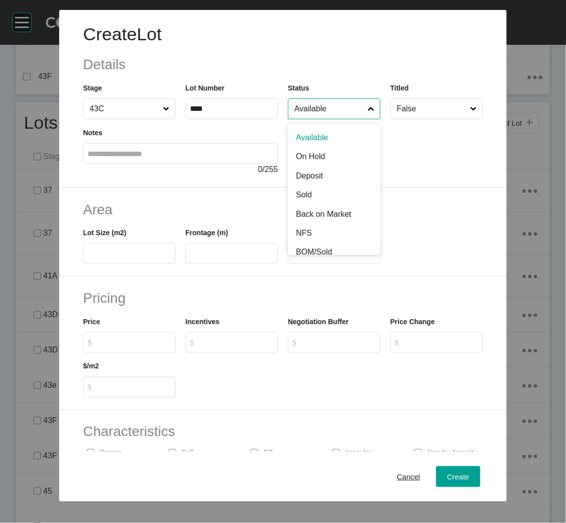
drag, startPoint x: 349, startPoint y: 114, endPoint x: 349, endPoint y: 122, distance: 8.0
click at [349, 113] on input "Available" at bounding box center [329, 109] width 74 height 20
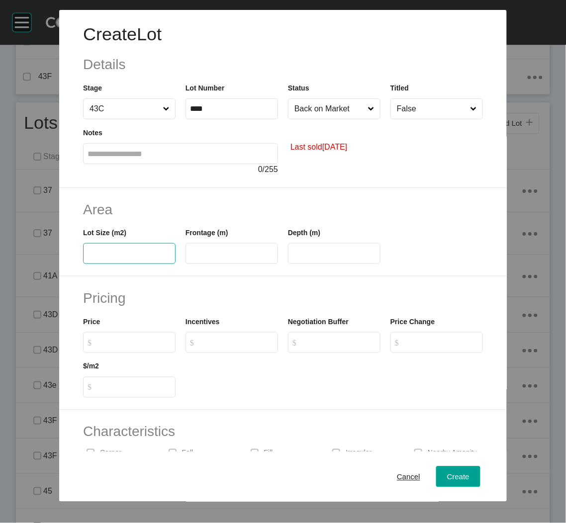
click at [137, 251] on input "text" at bounding box center [130, 254] width 84 height 8
type input "***"
drag, startPoint x: 427, startPoint y: 111, endPoint x: 426, endPoint y: 117, distance: 6.1
click at [428, 111] on input "False" at bounding box center [432, 109] width 74 height 20
click at [220, 257] on input "text" at bounding box center [232, 254] width 84 height 8
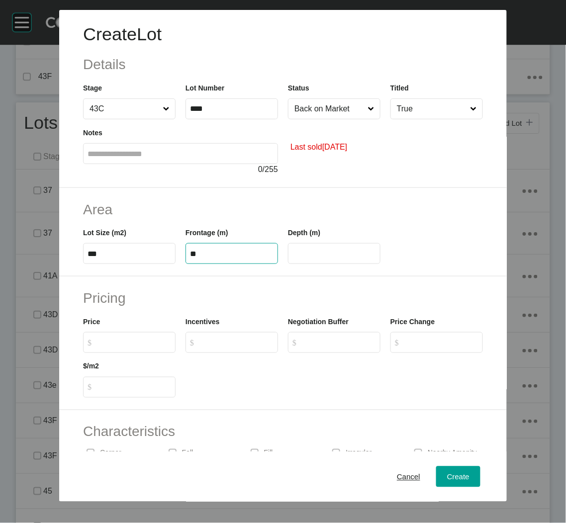
type input "**"
click at [217, 270] on div "Area Lot Size (m2) *** Frontage (m) ** Depth (m) **" at bounding box center [283, 232] width 448 height 89
click at [330, 254] on input "**" at bounding box center [334, 254] width 84 height 8
type input "*****"
click at [312, 275] on div "Create Lot Details Stage 43C Lot Number **** Status Back on Market Titled True …" at bounding box center [283, 261] width 566 height 523
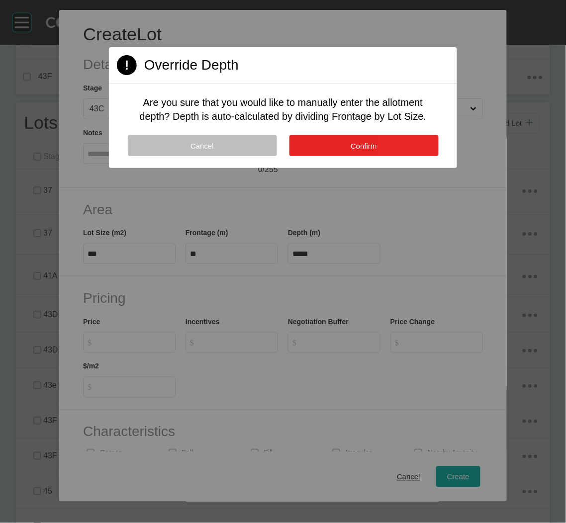
click at [333, 145] on button "Confirm" at bounding box center [363, 145] width 149 height 21
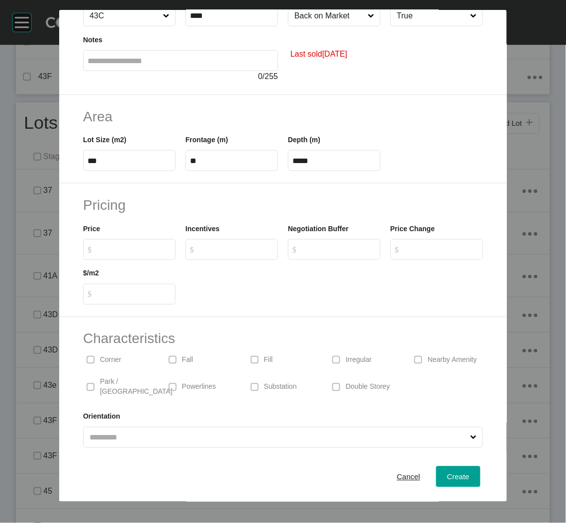
click at [105, 356] on p "Corner" at bounding box center [110, 361] width 21 height 10
click at [130, 246] on input "$ Created with Sketch. $" at bounding box center [134, 249] width 74 height 8
type input "*******"
type input "******"
type input "*****"
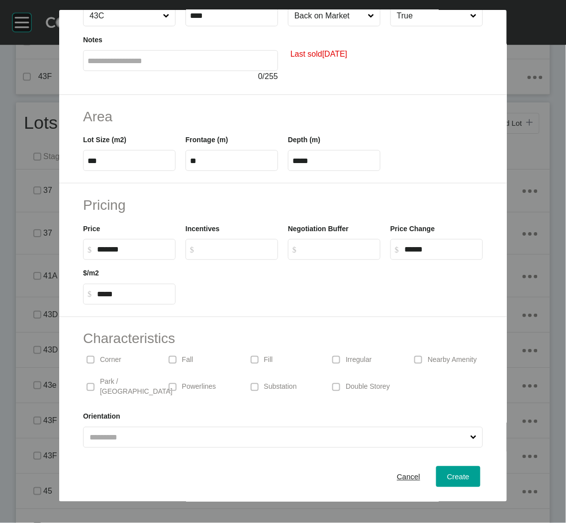
click at [204, 275] on div at bounding box center [334, 282] width 307 height 45
click at [447, 480] on span "Create" at bounding box center [458, 476] width 22 height 8
type input "*"
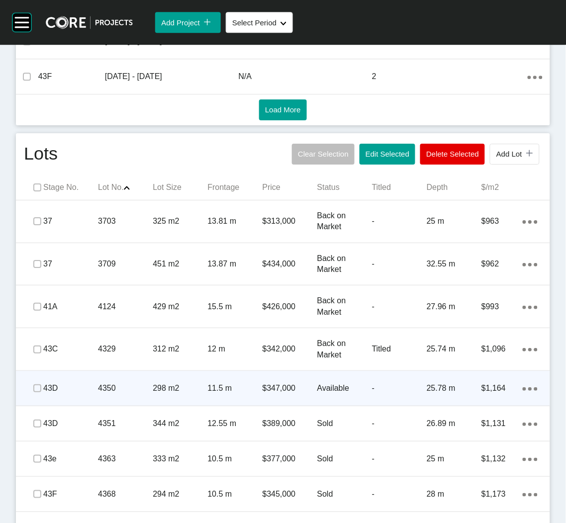
click at [31, 389] on span at bounding box center [37, 388] width 15 height 15
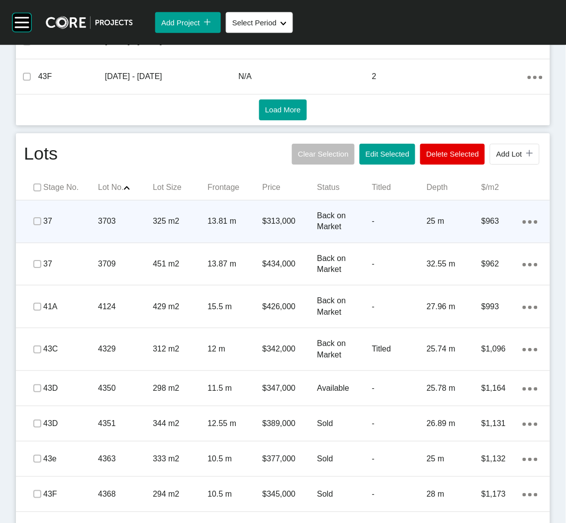
click at [528, 221] on ellipse at bounding box center [529, 221] width 3 height 3
click at [488, 224] on link "Duplicate" at bounding box center [478, 223] width 37 height 15
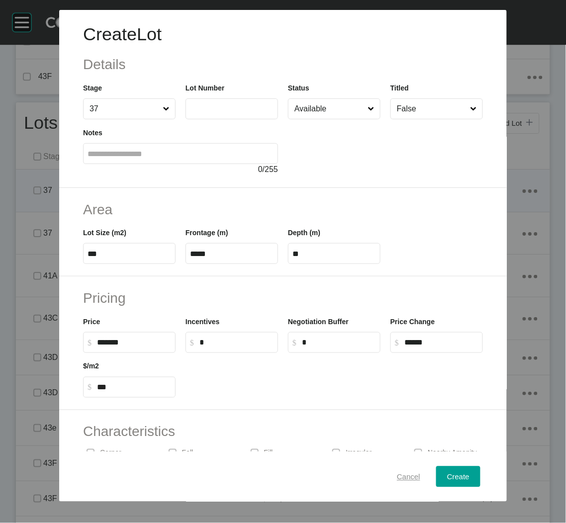
click at [400, 475] on span "Cancel" at bounding box center [408, 476] width 23 height 8
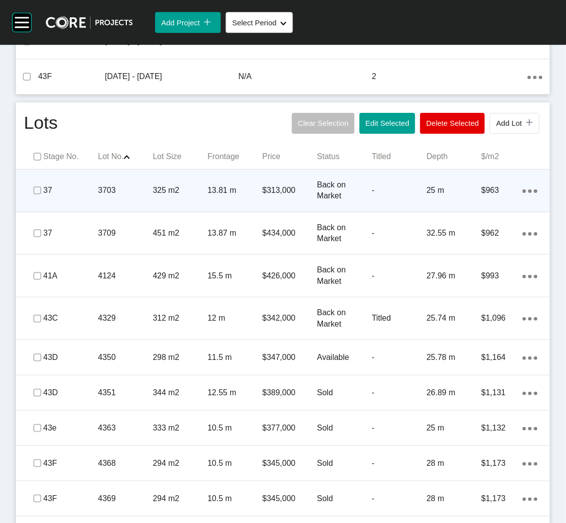
click at [353, 203] on div "Back on Market" at bounding box center [344, 191] width 55 height 42
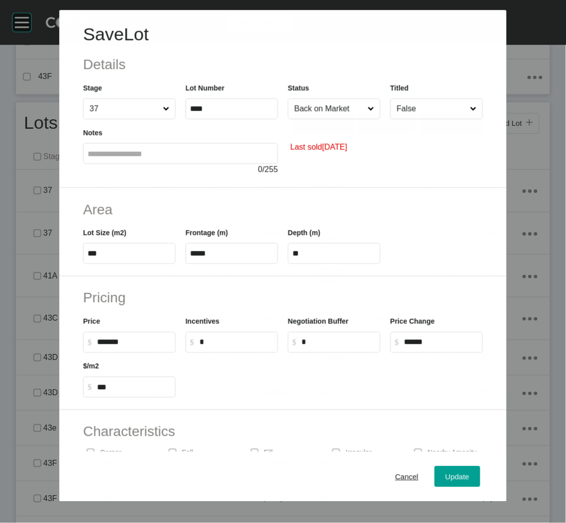
click at [397, 114] on input "False" at bounding box center [431, 109] width 73 height 20
click at [455, 473] on span "Update" at bounding box center [458, 476] width 24 height 8
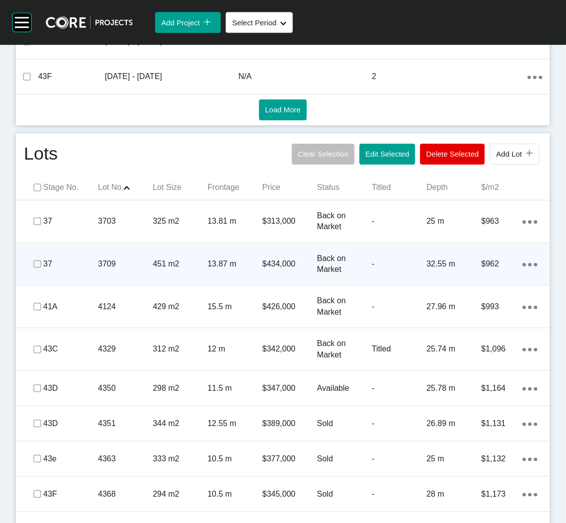
click at [347, 277] on div "Back on Market" at bounding box center [344, 264] width 55 height 42
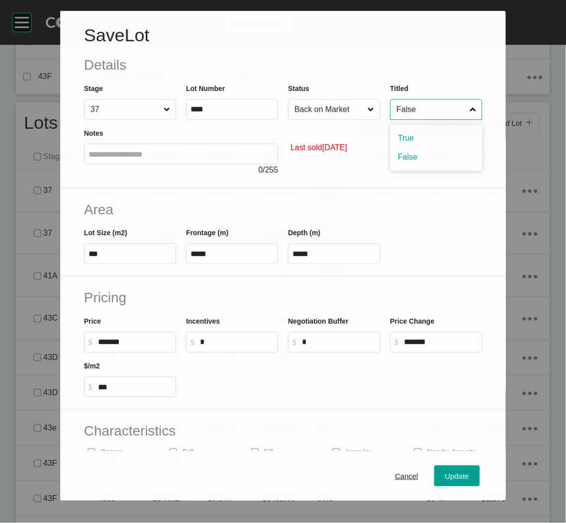
click at [422, 109] on input "False" at bounding box center [430, 109] width 73 height 20
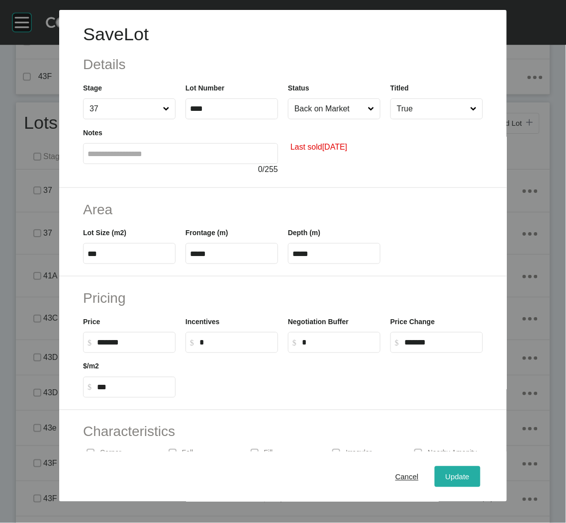
click at [446, 477] on span "Update" at bounding box center [458, 476] width 24 height 8
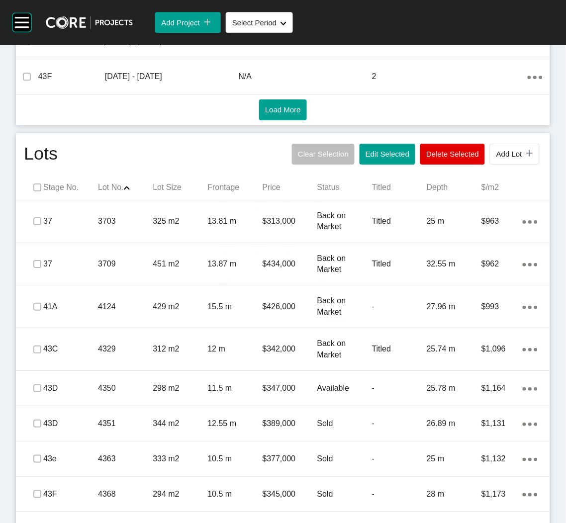
drag, startPoint x: 274, startPoint y: 311, endPoint x: 284, endPoint y: 289, distance: 24.2
click at [274, 311] on p "$426,000" at bounding box center [290, 306] width 55 height 11
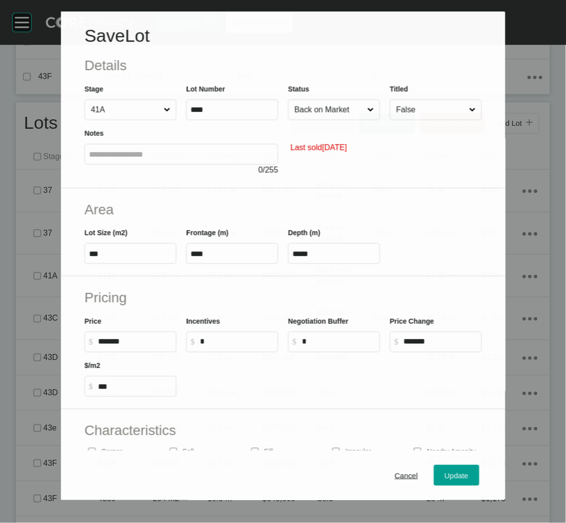
click at [408, 105] on input "False" at bounding box center [430, 110] width 73 height 20
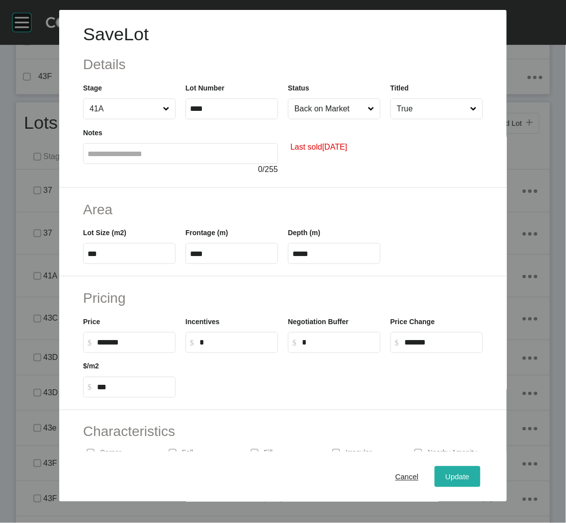
click at [443, 470] on div "Update" at bounding box center [457, 476] width 29 height 13
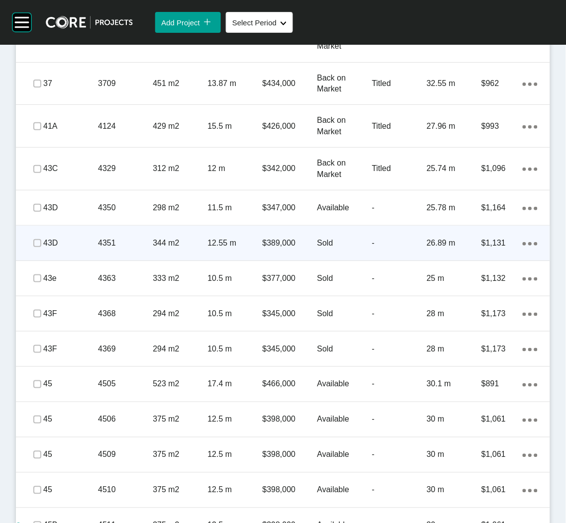
scroll to position [746, 0]
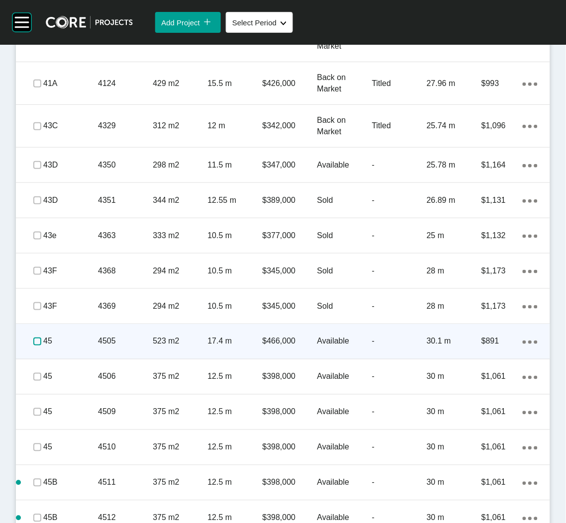
click at [35, 338] on label at bounding box center [37, 342] width 8 height 8
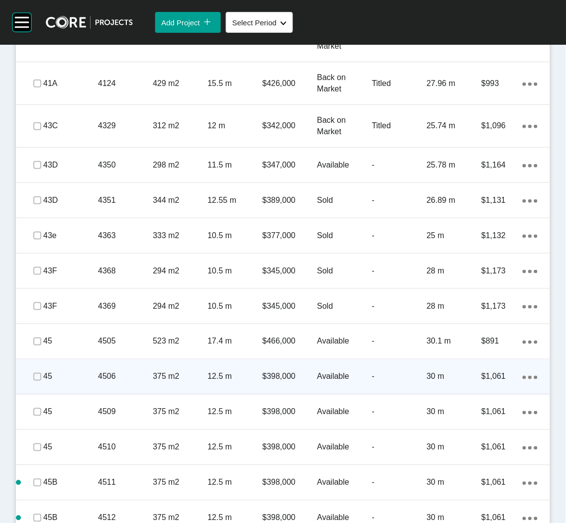
click at [113, 378] on p "4506" at bounding box center [125, 377] width 55 height 11
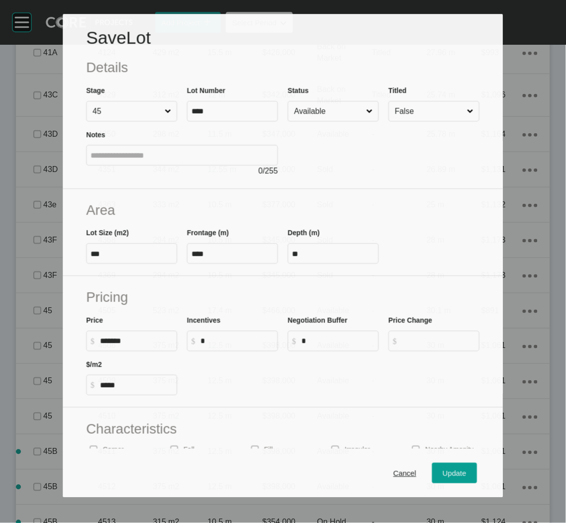
scroll to position [715, 0]
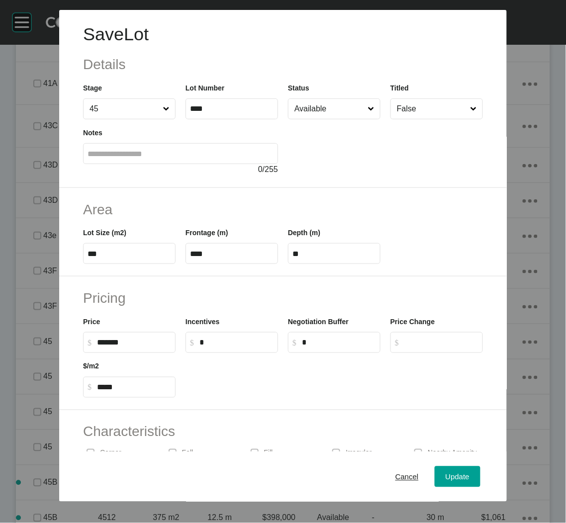
click at [324, 108] on input "Available" at bounding box center [329, 109] width 74 height 20
click at [448, 469] on button "Update" at bounding box center [458, 477] width 46 height 21
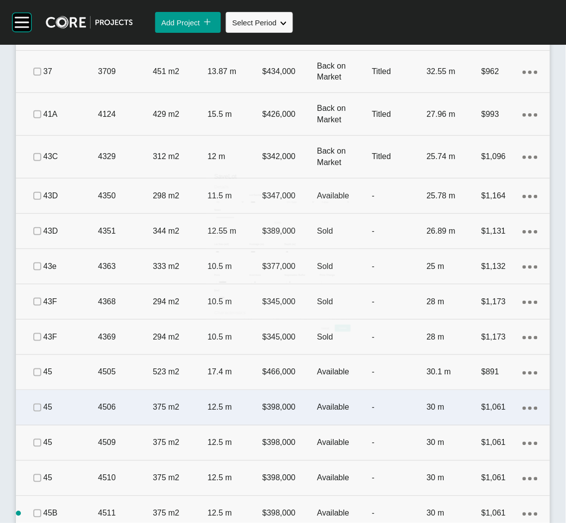
scroll to position [746, 0]
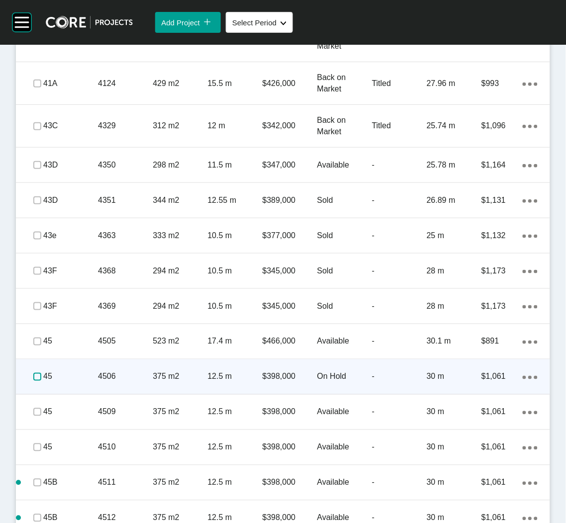
click at [37, 376] on label at bounding box center [37, 377] width 8 height 8
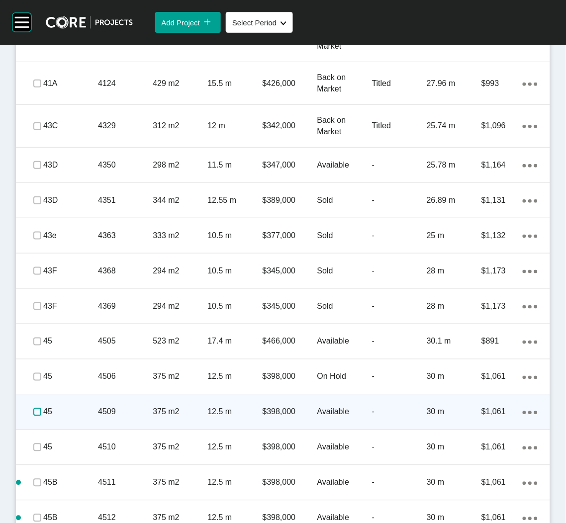
click at [33, 413] on label at bounding box center [37, 412] width 8 height 8
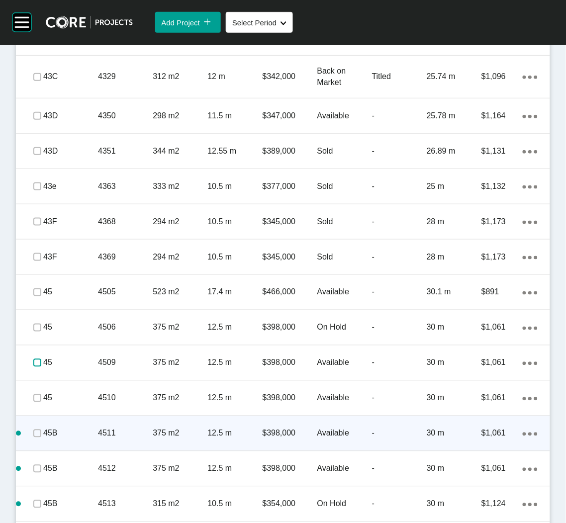
scroll to position [820, 0]
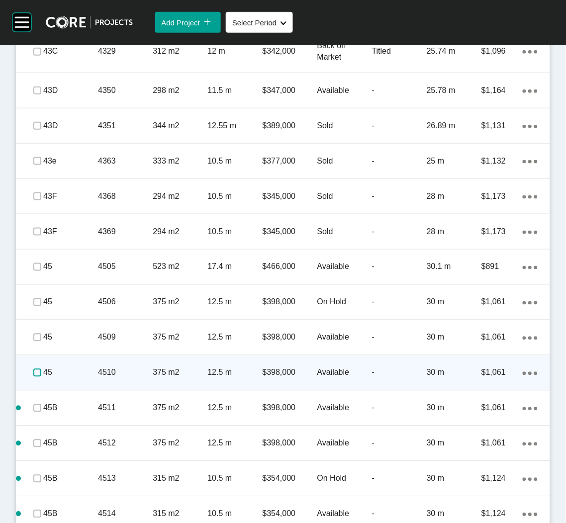
click at [38, 373] on label at bounding box center [37, 373] width 8 height 8
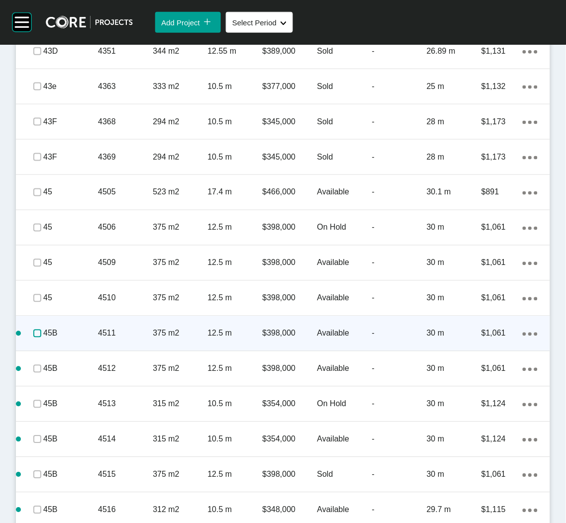
click at [34, 335] on label at bounding box center [37, 334] width 8 height 8
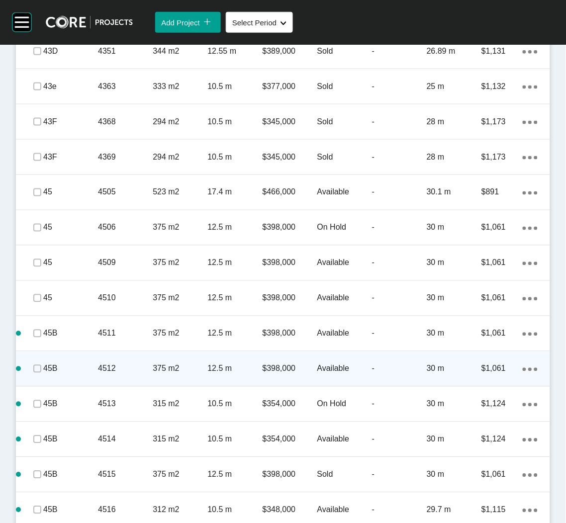
click at [43, 376] on div "45B" at bounding box center [70, 369] width 55 height 31
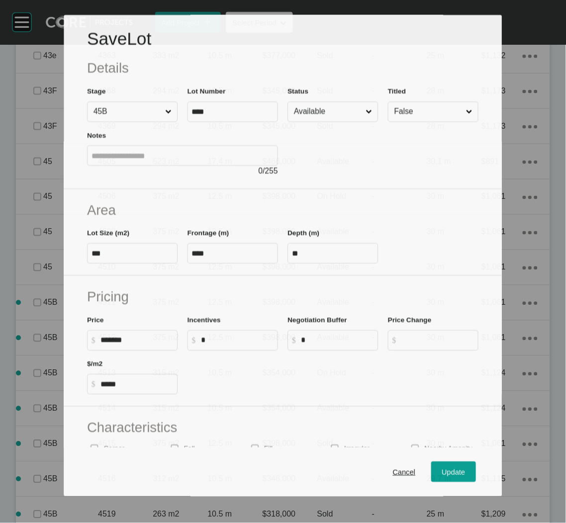
scroll to position [864, 0]
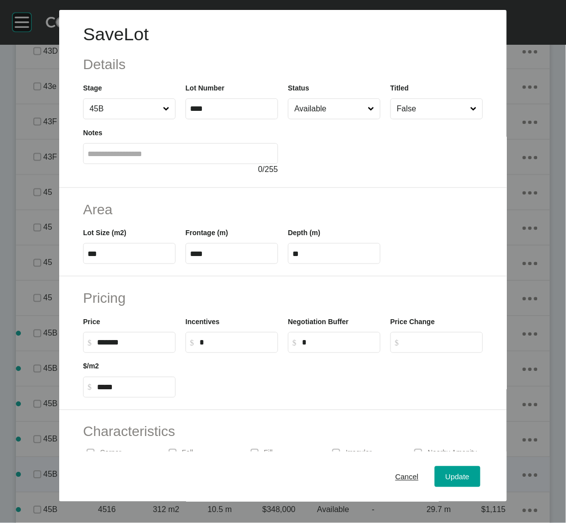
click at [395, 474] on span "Cancel" at bounding box center [406, 476] width 23 height 8
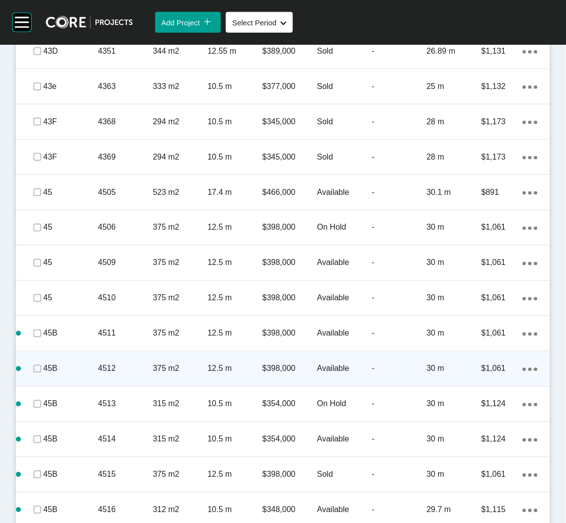
click at [31, 370] on span at bounding box center [37, 369] width 15 height 15
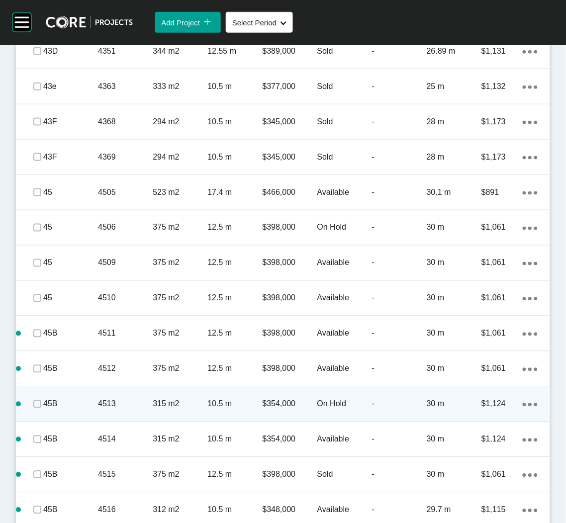
click at [115, 393] on div "4513" at bounding box center [125, 404] width 55 height 31
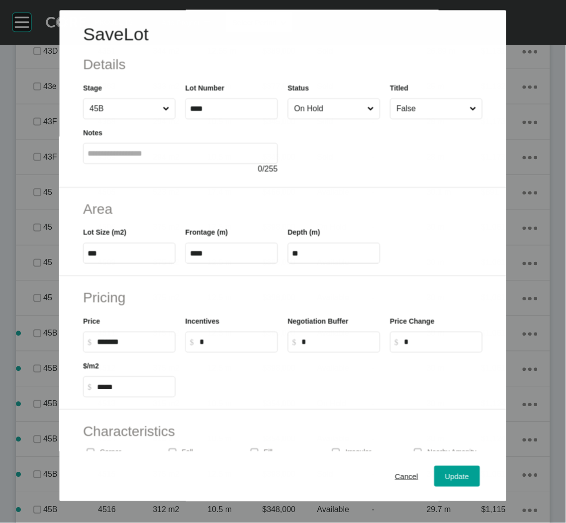
click at [317, 99] on input "On Hold" at bounding box center [328, 109] width 73 height 20
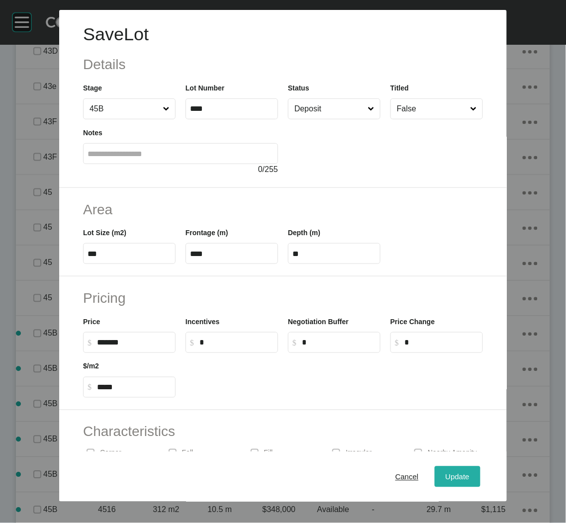
click at [456, 481] on span "Update" at bounding box center [458, 476] width 24 height 8
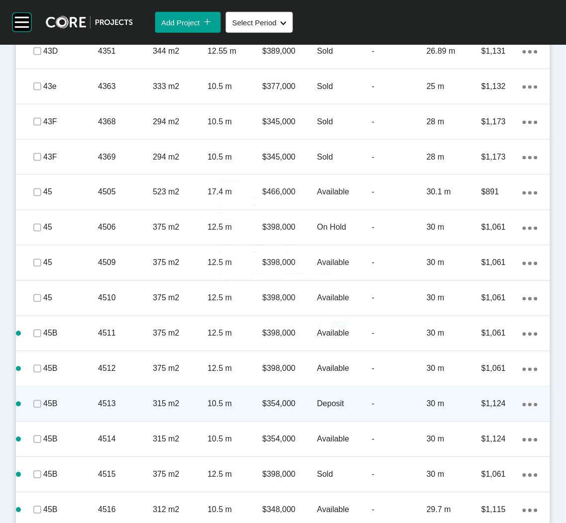
scroll to position [969, 0]
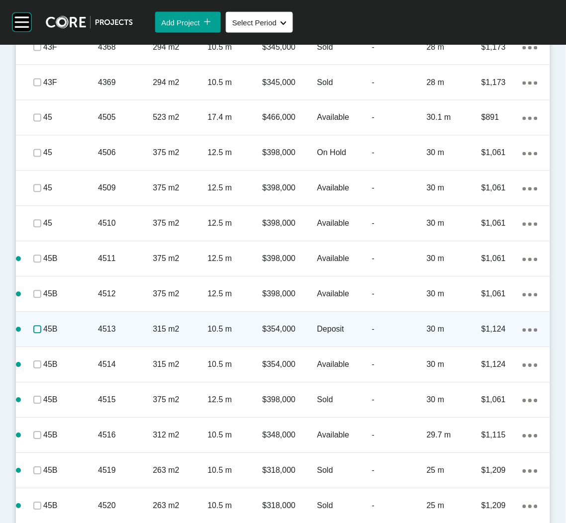
click at [38, 326] on label at bounding box center [37, 330] width 8 height 8
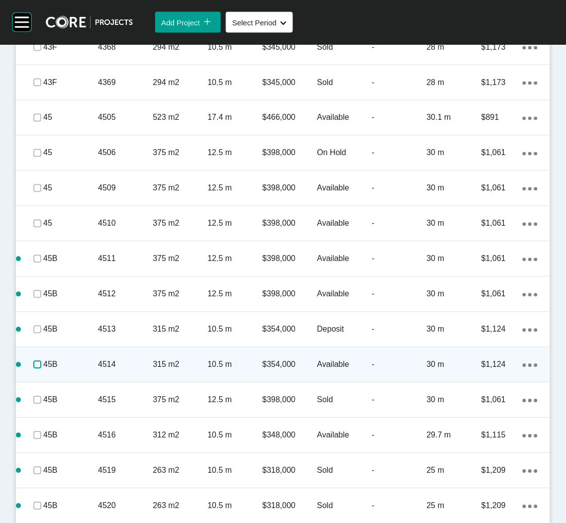
click at [38, 363] on label at bounding box center [37, 365] width 8 height 8
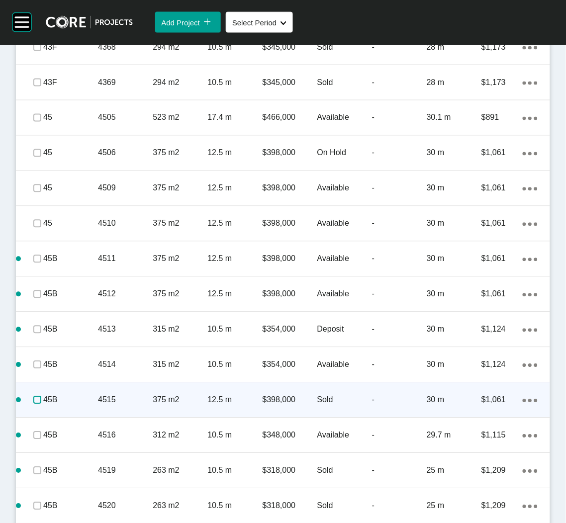
click at [40, 397] on label at bounding box center [37, 400] width 8 height 8
click at [132, 398] on p "4515" at bounding box center [125, 400] width 55 height 11
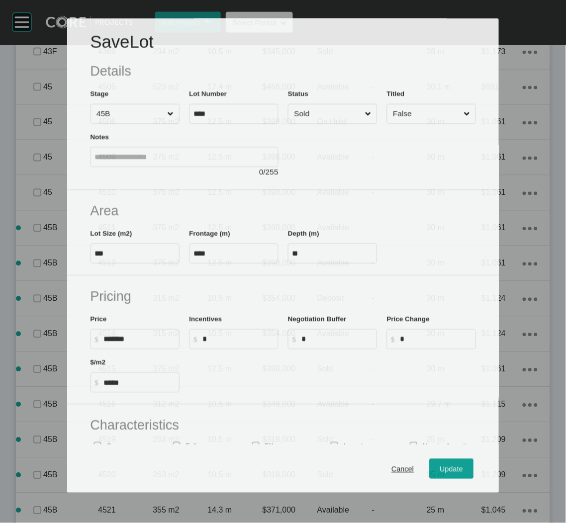
scroll to position [939, 0]
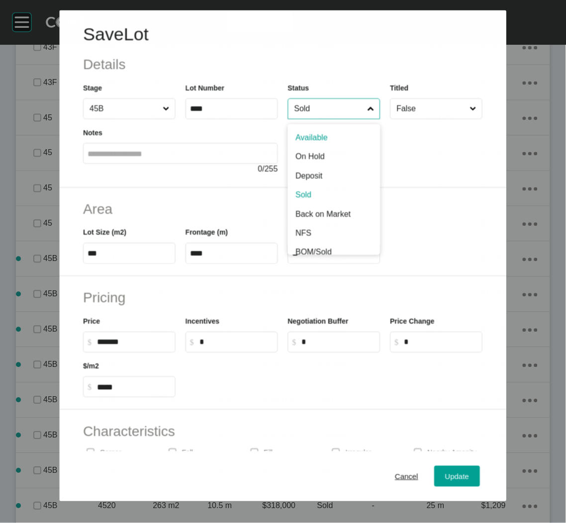
drag, startPoint x: 327, startPoint y: 117, endPoint x: 324, endPoint y: 127, distance: 10.1
click at [327, 116] on input "Sold" at bounding box center [328, 109] width 73 height 20
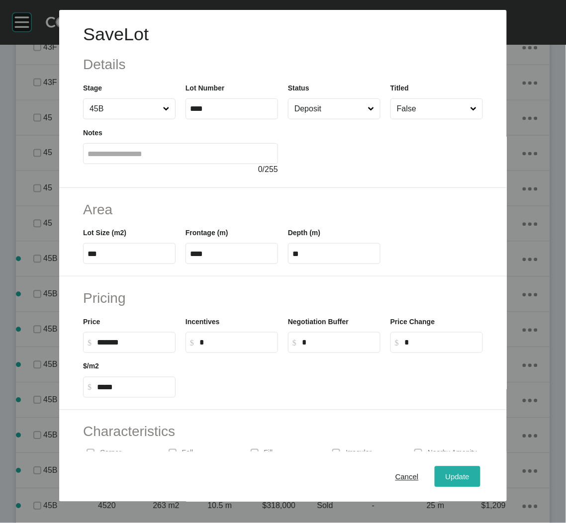
click at [446, 476] on span "Update" at bounding box center [458, 476] width 24 height 8
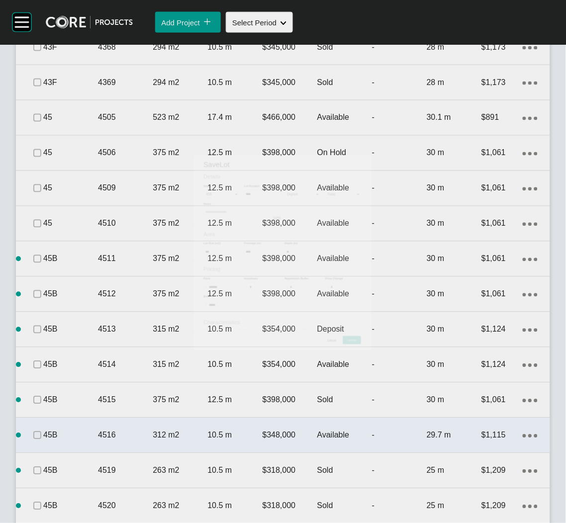
scroll to position [1044, 0]
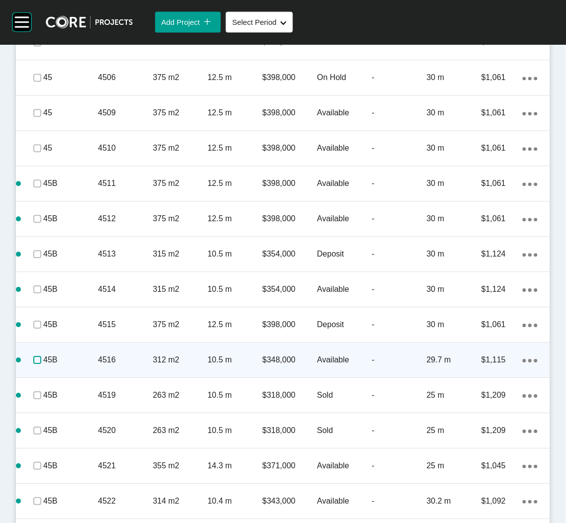
click at [36, 361] on label at bounding box center [37, 361] width 8 height 8
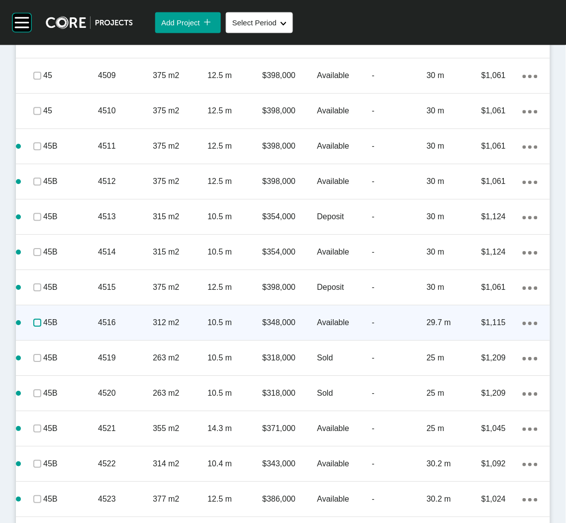
scroll to position [1119, 0]
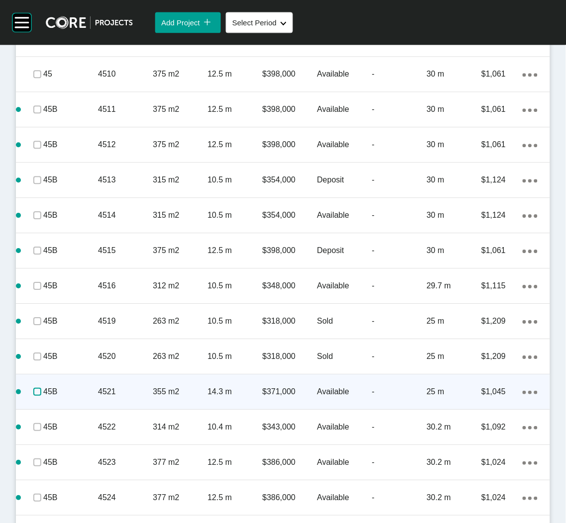
click at [38, 388] on label at bounding box center [37, 392] width 8 height 8
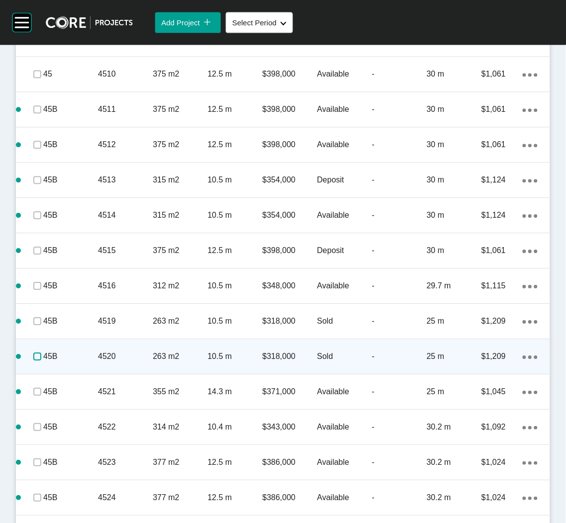
click at [36, 359] on label at bounding box center [37, 357] width 8 height 8
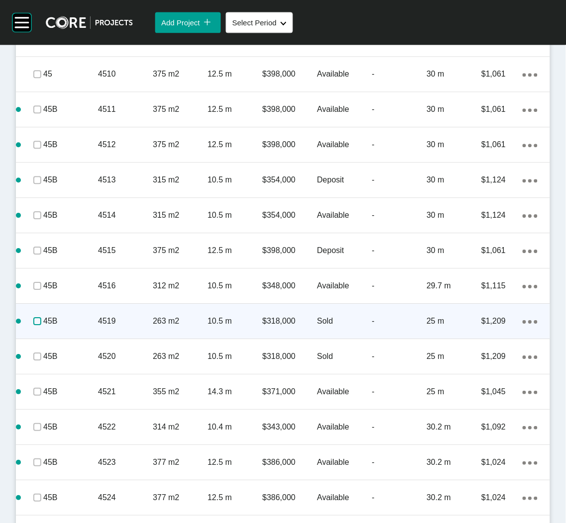
click at [34, 323] on label at bounding box center [37, 321] width 8 height 8
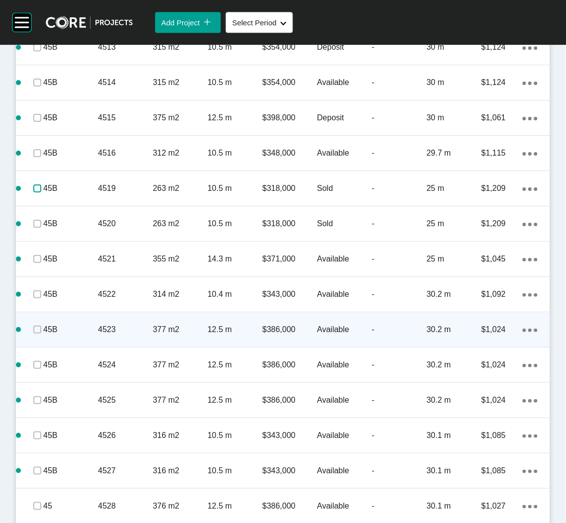
scroll to position [1268, 0]
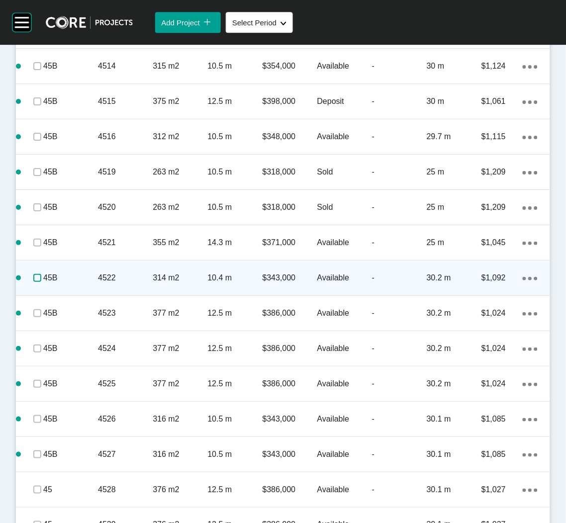
click at [36, 277] on label at bounding box center [37, 278] width 8 height 8
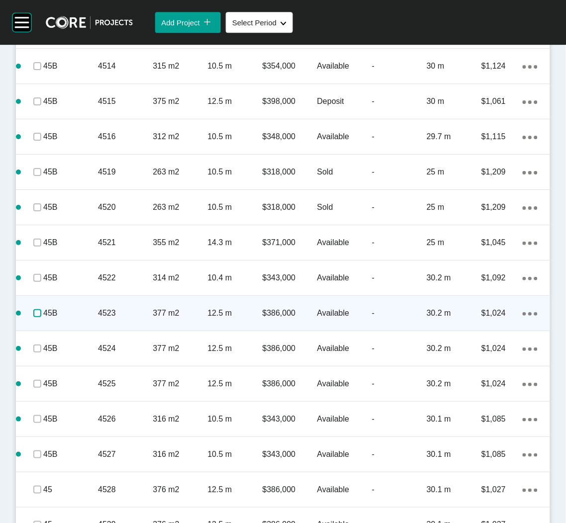
click at [33, 317] on label at bounding box center [37, 313] width 8 height 8
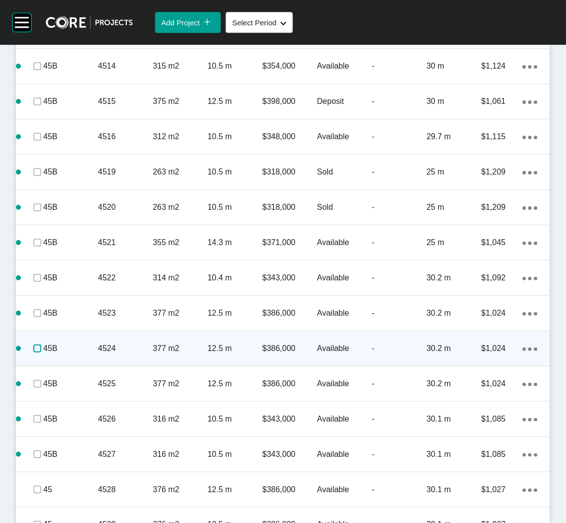
click at [33, 346] on label at bounding box center [37, 349] width 8 height 8
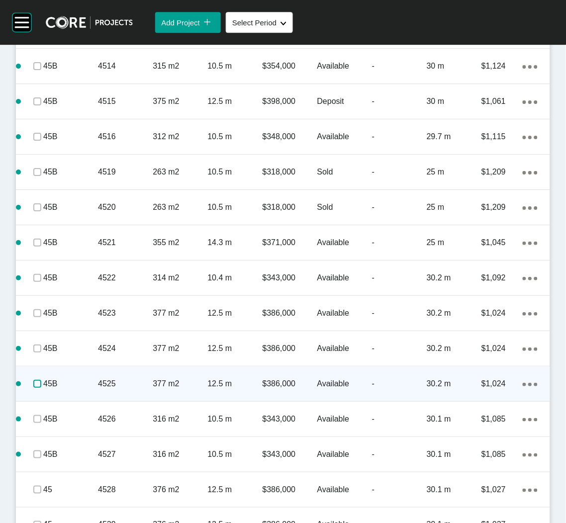
click at [37, 382] on label at bounding box center [37, 384] width 8 height 8
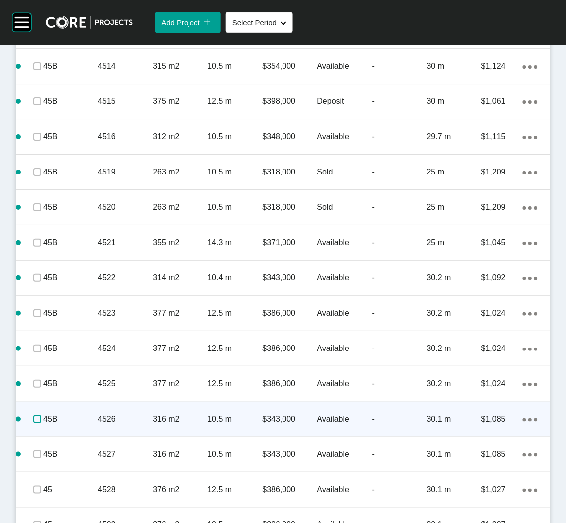
click at [35, 420] on label at bounding box center [37, 419] width 8 height 8
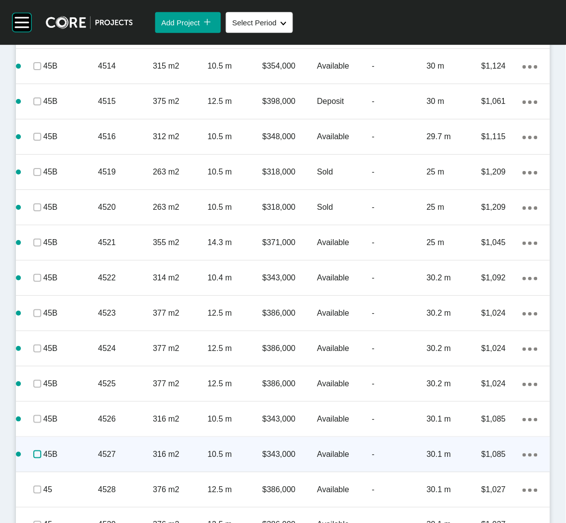
click at [35, 458] on label at bounding box center [37, 455] width 8 height 8
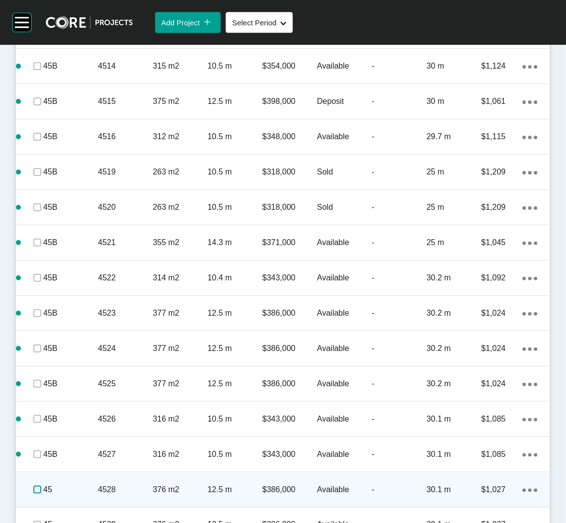
click at [34, 491] on label at bounding box center [37, 490] width 8 height 8
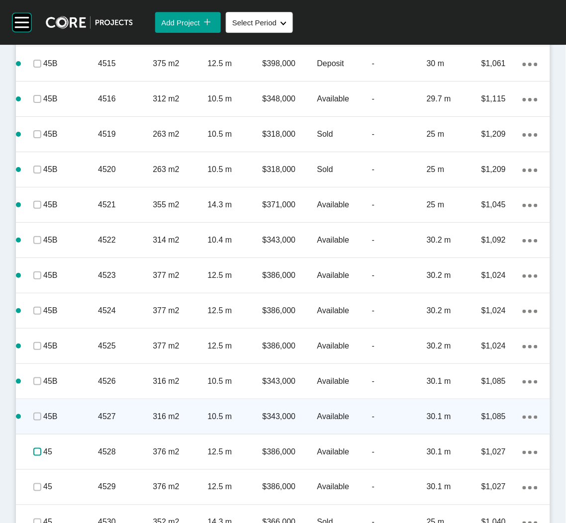
scroll to position [1342, 0]
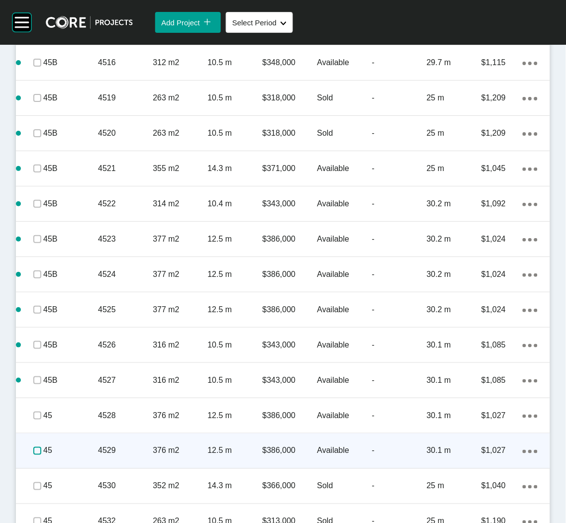
click at [37, 448] on label at bounding box center [37, 451] width 8 height 8
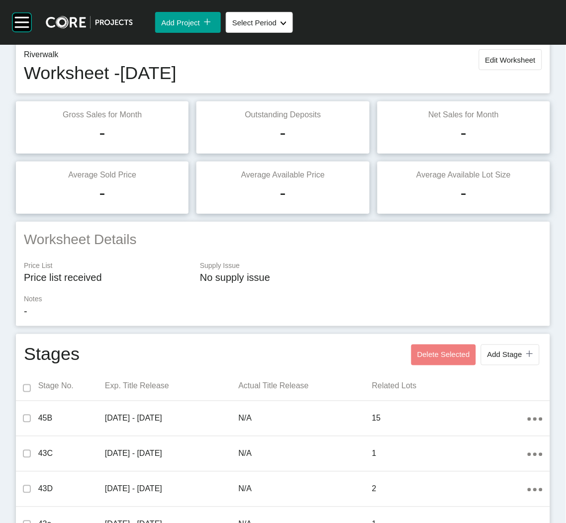
scroll to position [0, 0]
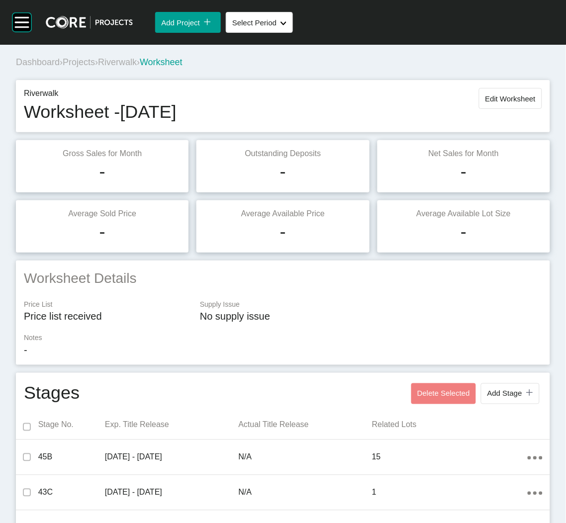
click at [77, 63] on span "Projects" at bounding box center [79, 62] width 32 height 10
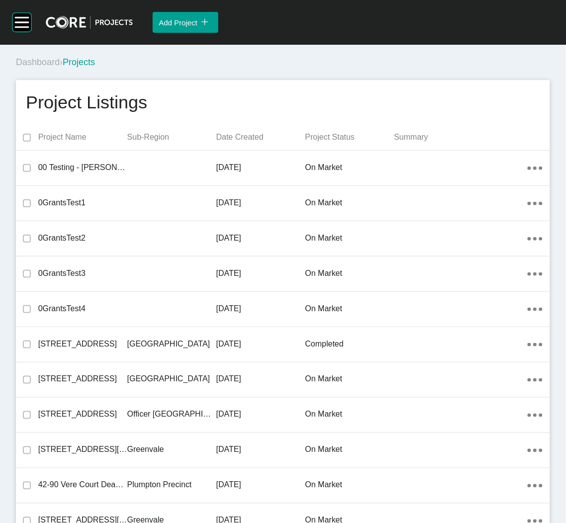
scroll to position [10633, 0]
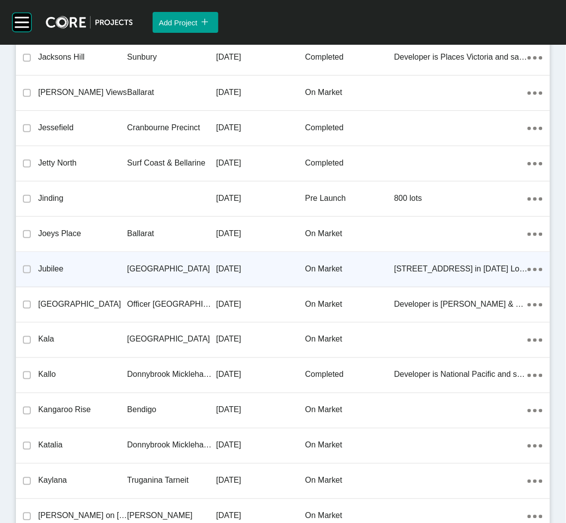
click at [226, 264] on p "[DATE]" at bounding box center [260, 269] width 89 height 11
click at [226, 258] on div "Group 2 Created with Sketch. . Add Project icon/tick copy 11 Created with Sketc…" at bounding box center [283, 261] width 566 height 523
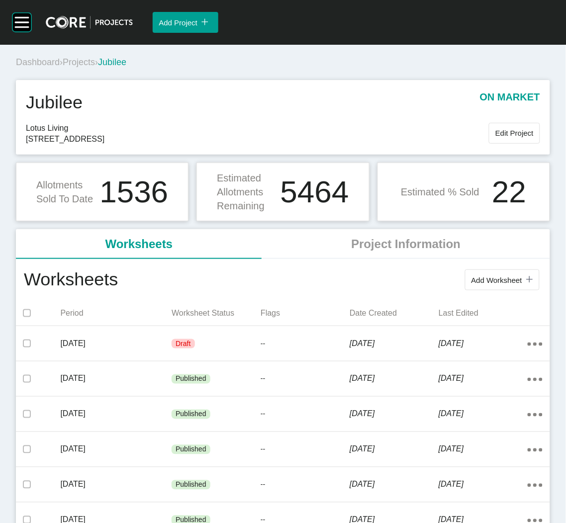
drag, startPoint x: 19, startPoint y: 277, endPoint x: 311, endPoint y: 46, distance: 372.1
click at [311, 46] on div "Dashboard › Projects › Jubilee" at bounding box center [283, 60] width 542 height 31
click at [79, 63] on span "Projects" at bounding box center [79, 62] width 32 height 10
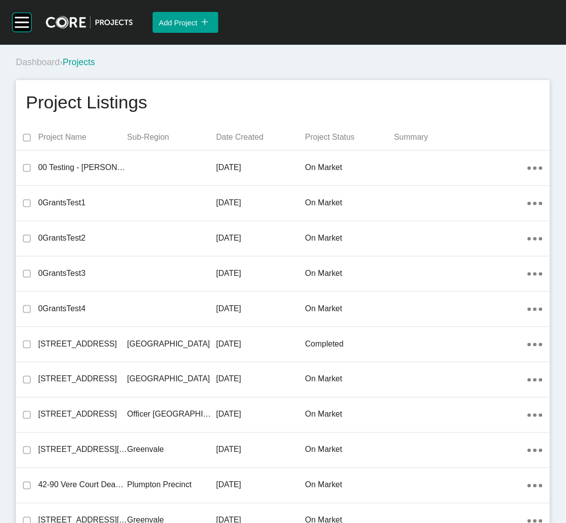
scroll to position [23404, 0]
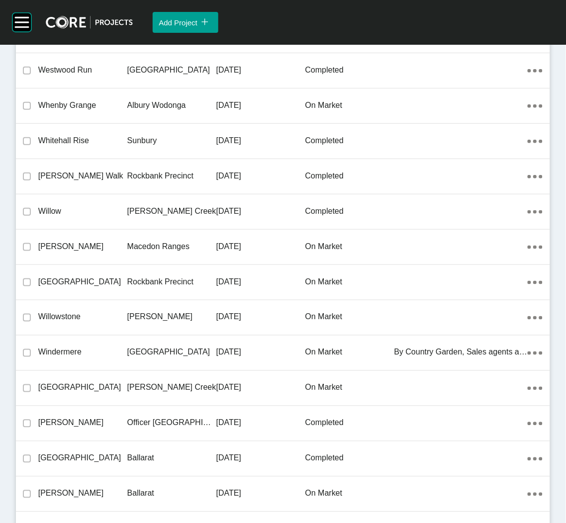
click at [210, 347] on p "[GEOGRAPHIC_DATA]" at bounding box center [171, 352] width 89 height 11
click at [210, 341] on div "Group 2 Created with Sketch. . Add Project icon/tick copy 11 Created with Sketc…" at bounding box center [283, 261] width 566 height 523
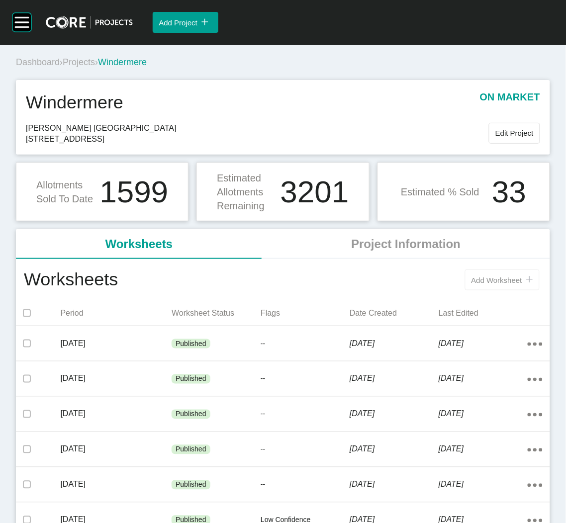
click at [465, 271] on button "Add Worksheet icon/tick copy 11 Created with Sketch." at bounding box center [502, 280] width 75 height 21
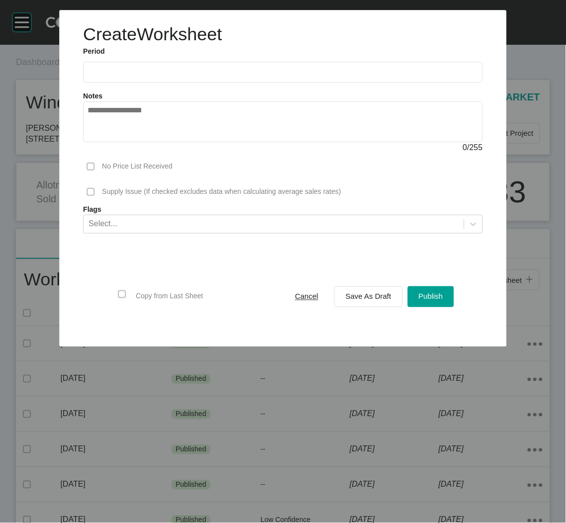
click at [231, 69] on input "text" at bounding box center [283, 72] width 391 height 8
click at [168, 144] on li "Sep" at bounding box center [168, 144] width 33 height 17
type input "**********"
click at [362, 297] on span "Save As Draft" at bounding box center [369, 296] width 46 height 8
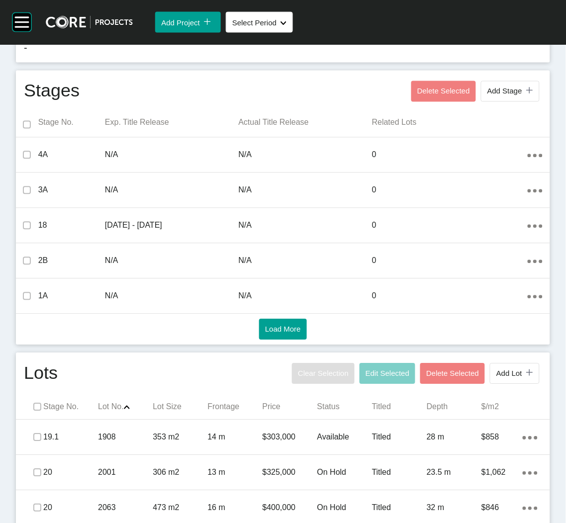
scroll to position [411, 0]
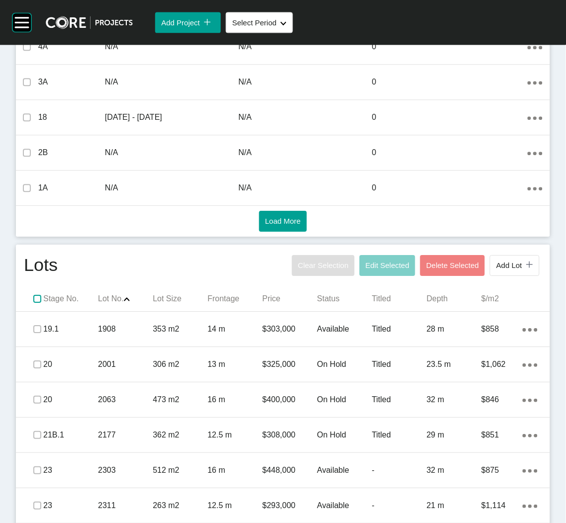
click at [37, 301] on label at bounding box center [37, 299] width 8 height 8
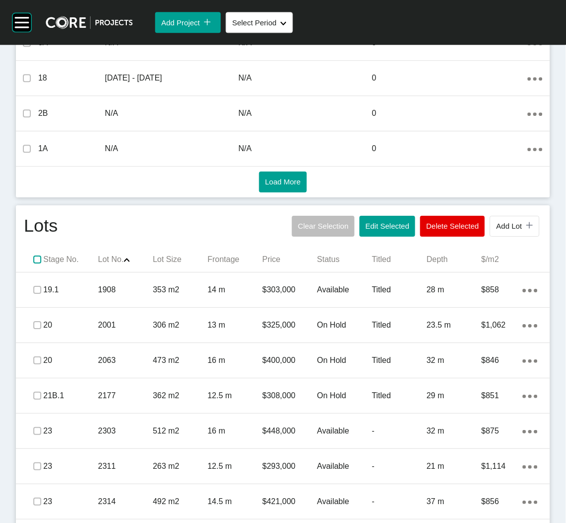
scroll to position [485, 0]
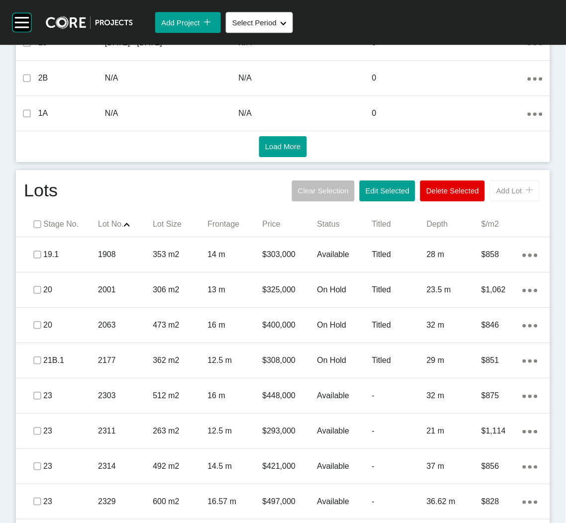
click at [500, 191] on span "Add Lot" at bounding box center [509, 191] width 26 height 8
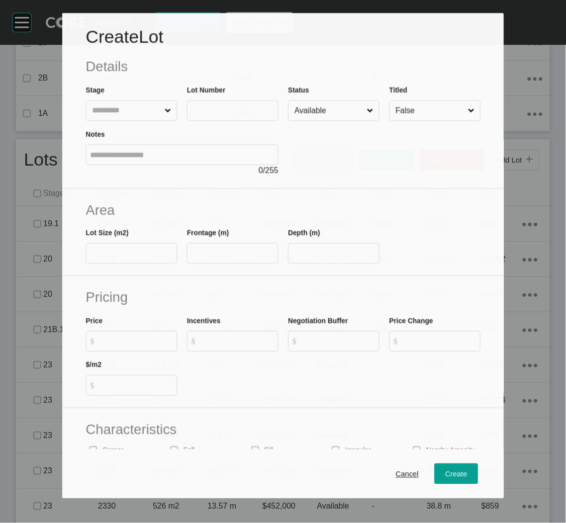
click at [117, 101] on input "text" at bounding box center [126, 111] width 73 height 20
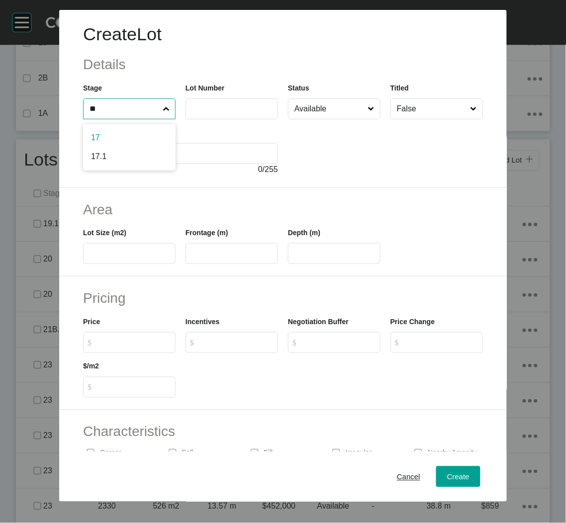
type input "**"
click at [199, 108] on input "text" at bounding box center [232, 108] width 84 height 8
type input "****"
click at [375, 159] on div at bounding box center [385, 147] width 195 height 56
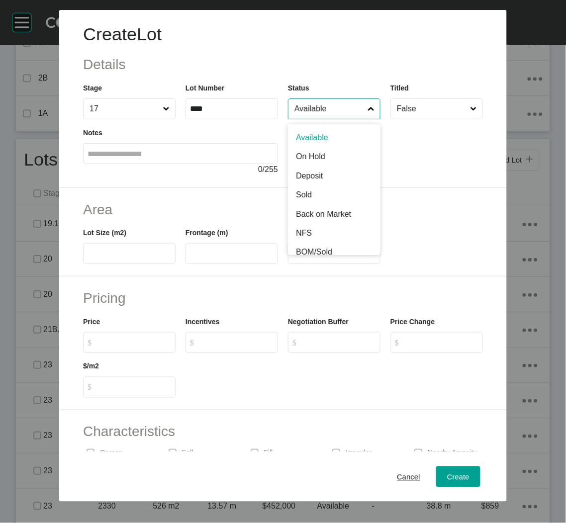
click at [350, 118] on input "Available" at bounding box center [329, 109] width 74 height 20
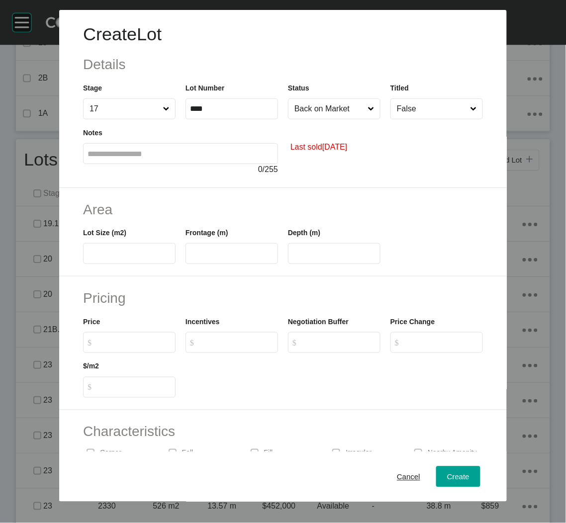
click at [366, 113] on span at bounding box center [371, 109] width 10 height 20
click at [366, 113] on input "Back on Market" at bounding box center [329, 109] width 74 height 20
click at [395, 159] on div "Last sold [DATE]" at bounding box center [385, 147] width 195 height 56
click at [421, 108] on input "False" at bounding box center [432, 109] width 74 height 20
click at [133, 256] on input "text" at bounding box center [130, 254] width 84 height 8
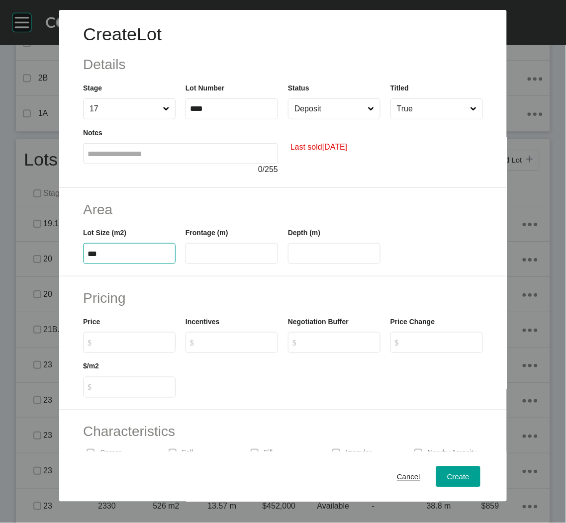
type input "***"
type input "****"
type input "**"
click at [130, 342] on input "$ Created with Sketch. $" at bounding box center [134, 342] width 74 height 8
type input "*******"
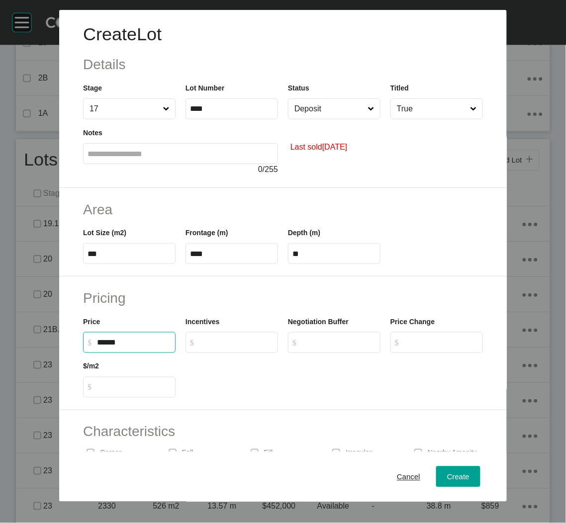
type input "*******"
type input "***"
drag, startPoint x: 241, startPoint y: 380, endPoint x: 248, endPoint y: 383, distance: 7.8
click at [243, 380] on div at bounding box center [334, 375] width 307 height 45
click at [456, 476] on span "Create" at bounding box center [458, 476] width 22 height 8
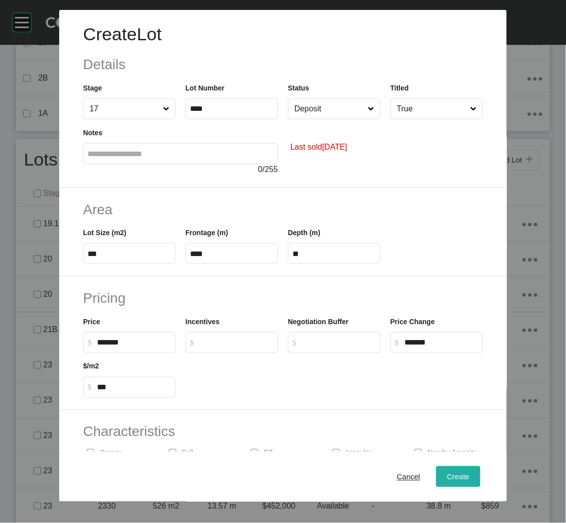
type input "*"
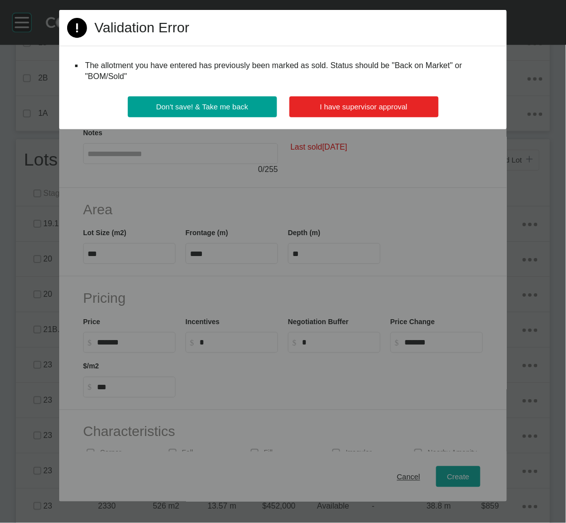
click at [394, 111] on button "I have supervisor approval" at bounding box center [363, 106] width 149 height 21
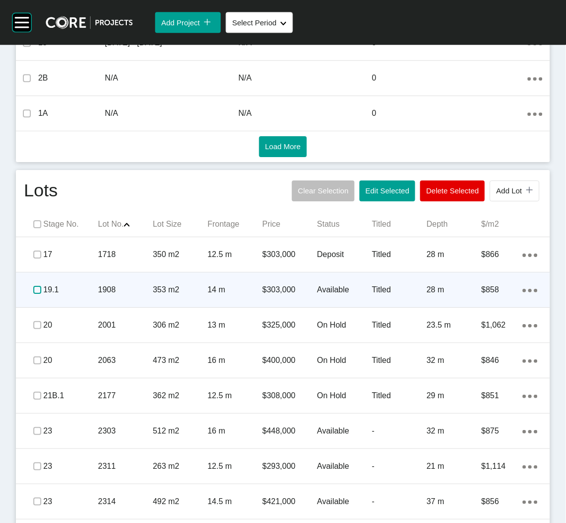
click at [35, 292] on label at bounding box center [37, 290] width 8 height 8
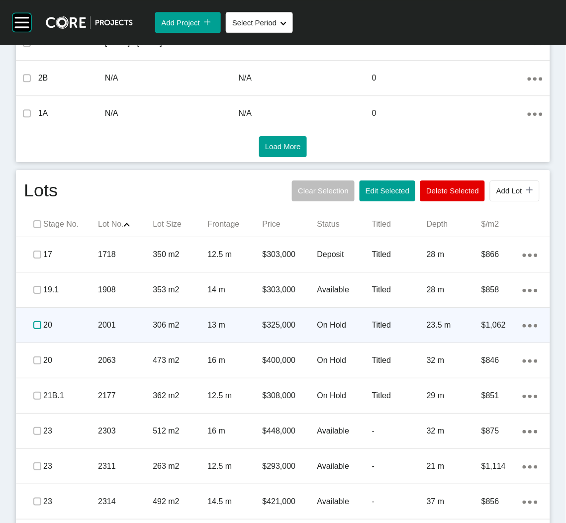
click at [35, 327] on label at bounding box center [37, 325] width 8 height 8
click at [34, 328] on label at bounding box center [37, 325] width 8 height 8
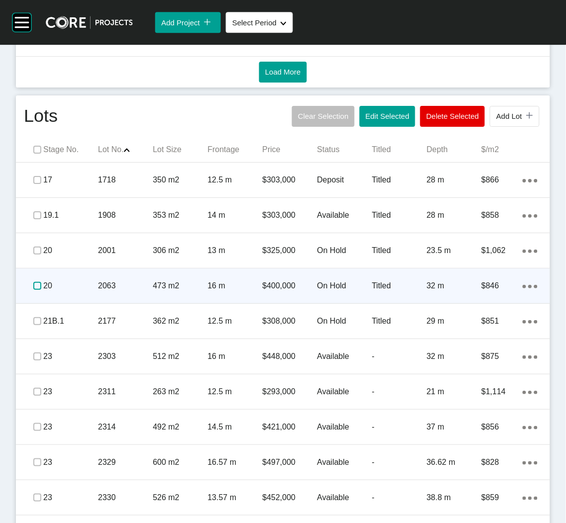
click at [40, 285] on label at bounding box center [37, 286] width 8 height 8
click at [112, 288] on p "2063" at bounding box center [125, 286] width 55 height 11
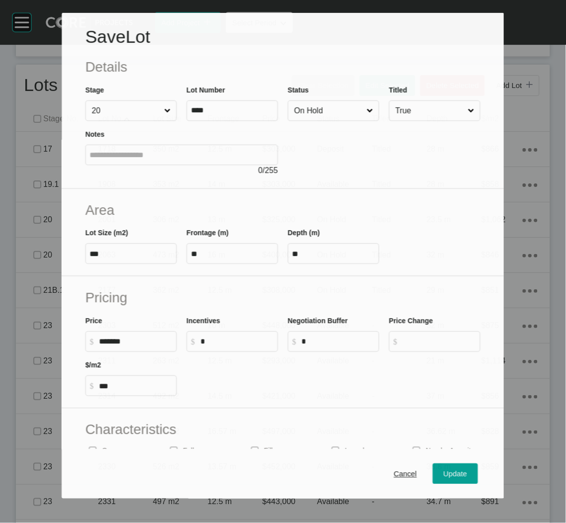
click at [328, 122] on div at bounding box center [384, 148] width 192 height 55
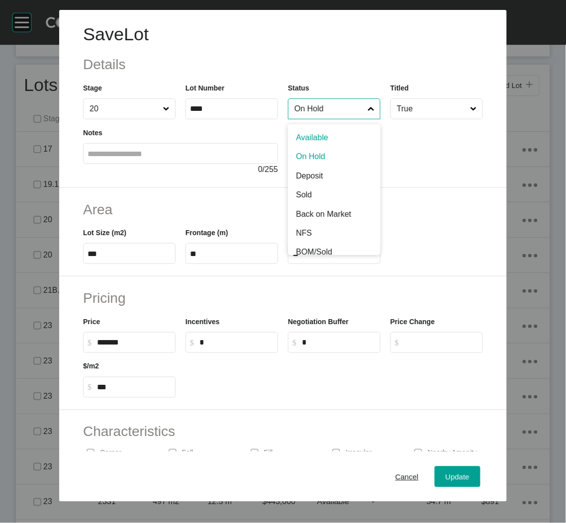
click at [329, 109] on input "On Hold" at bounding box center [329, 109] width 74 height 20
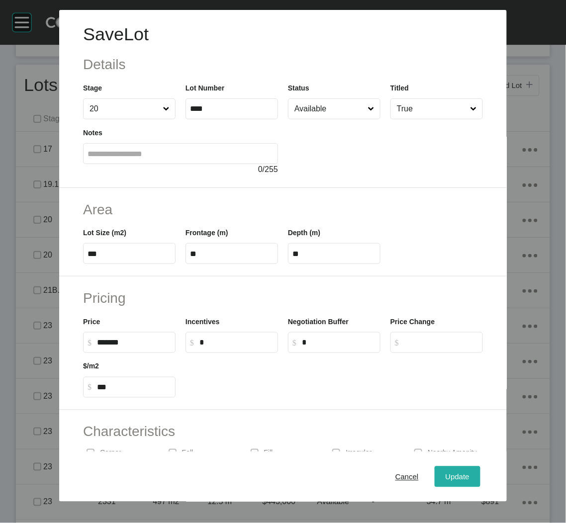
click at [458, 477] on span "Update" at bounding box center [458, 476] width 24 height 8
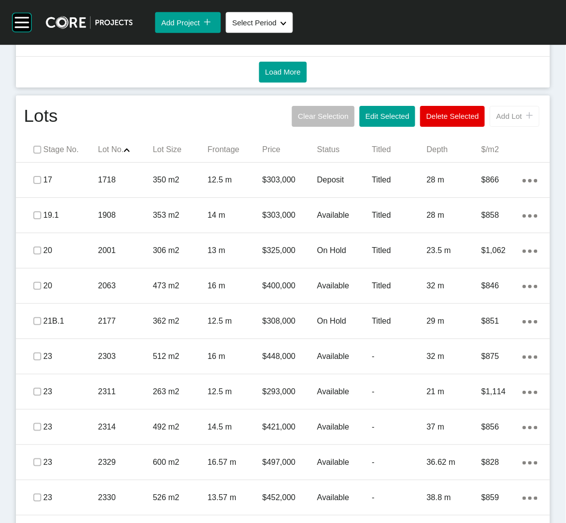
click at [499, 116] on span "Add Lot" at bounding box center [509, 116] width 26 height 8
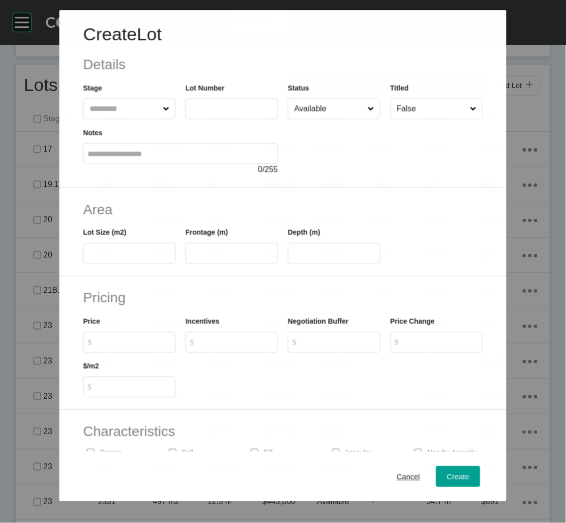
click at [133, 105] on input "text" at bounding box center [124, 109] width 73 height 20
type input "**"
click at [210, 119] on div "Notes 0 / 255" at bounding box center [180, 147] width 205 height 56
click at [211, 109] on input "text" at bounding box center [232, 108] width 84 height 8
type input "****"
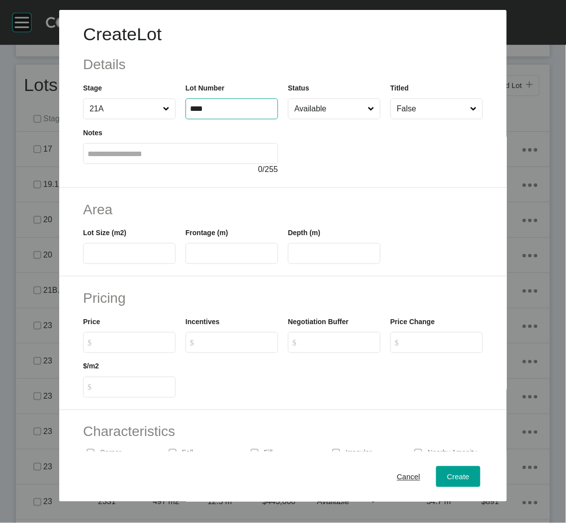
click at [323, 152] on div at bounding box center [385, 147] width 195 height 56
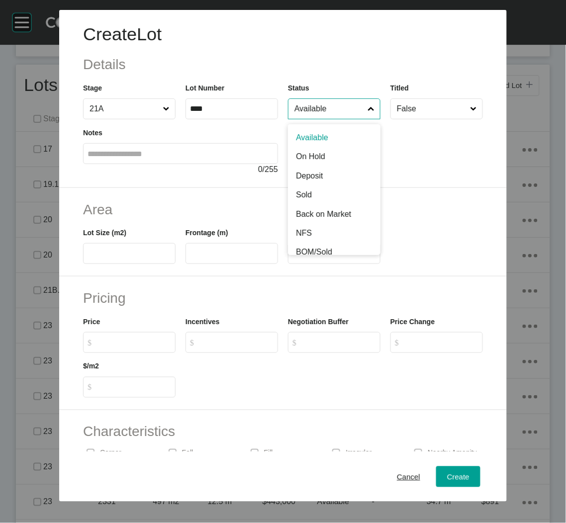
click at [344, 111] on input "Available" at bounding box center [329, 109] width 74 height 20
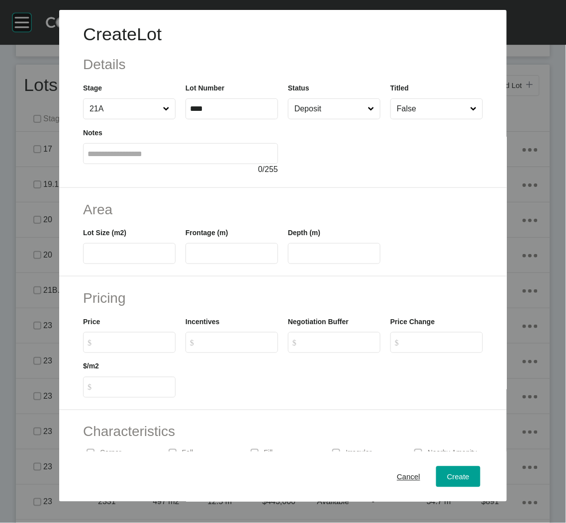
click at [119, 248] on label at bounding box center [129, 253] width 93 height 21
click at [119, 250] on input "text" at bounding box center [130, 254] width 84 height 8
type input "**"
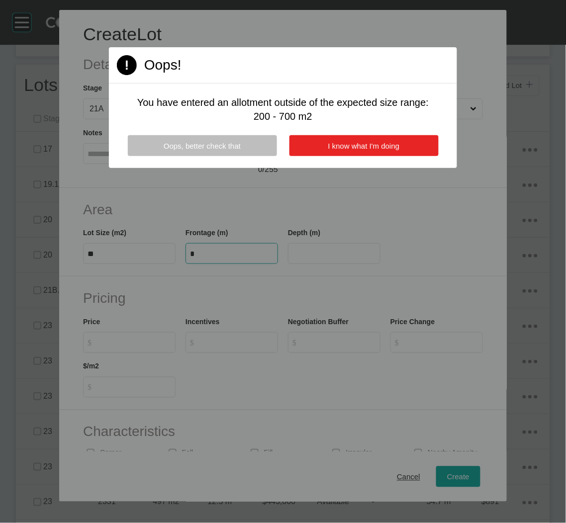
type input "*"
type input "**"
click at [356, 137] on button "I know what I'm doing" at bounding box center [363, 145] width 149 height 21
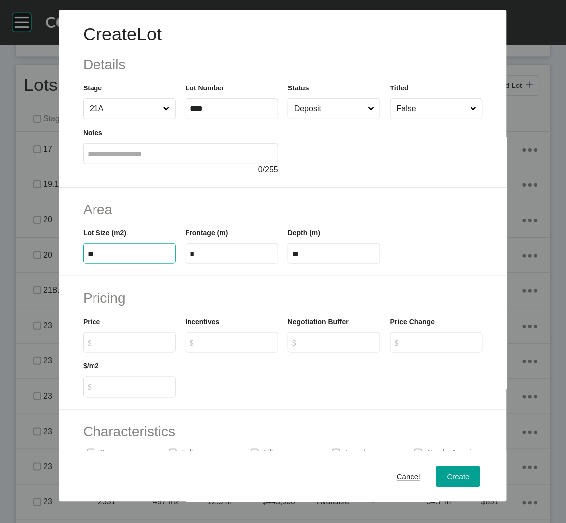
click at [145, 255] on input "**" at bounding box center [130, 254] width 84 height 8
type input "***"
type input "****"
type input "**"
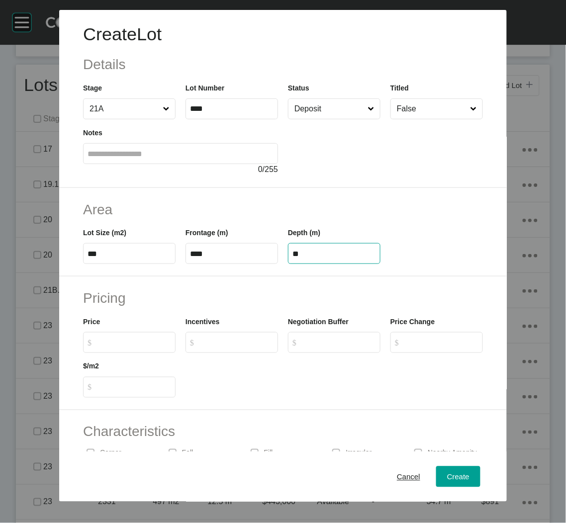
click at [133, 337] on label "$ Created with Sketch. $" at bounding box center [129, 342] width 93 height 21
click at [133, 338] on input "$ Created with Sketch. $" at bounding box center [134, 342] width 74 height 8
click at [250, 365] on div at bounding box center [334, 375] width 307 height 45
type input "*******"
type input "***"
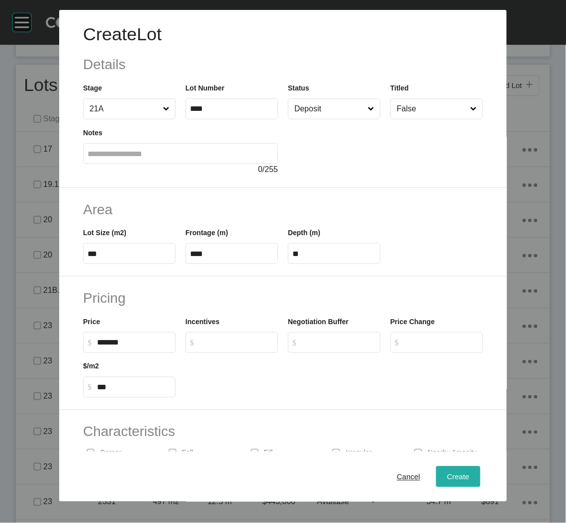
click at [447, 474] on span "Create" at bounding box center [458, 476] width 22 height 8
type input "*"
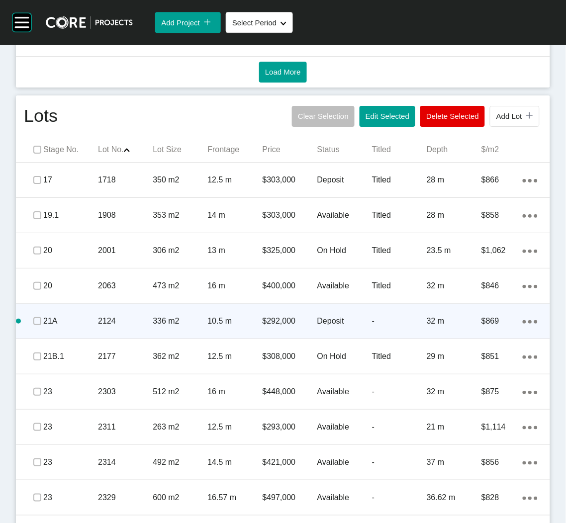
click at [146, 335] on div "2124" at bounding box center [125, 321] width 55 height 31
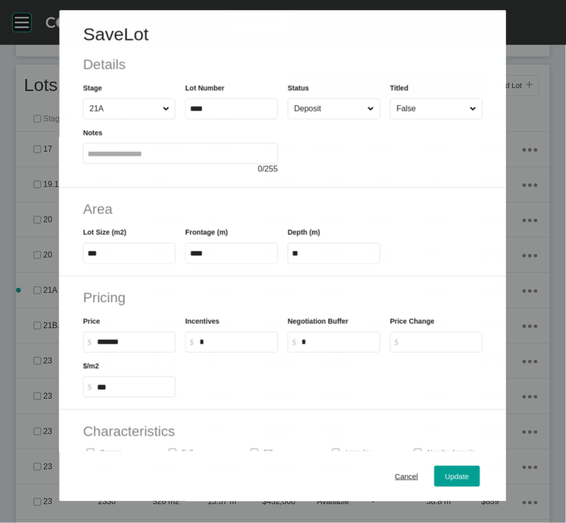
drag, startPoint x: 417, startPoint y: 104, endPoint x: 418, endPoint y: 110, distance: 5.6
click at [419, 104] on input "False" at bounding box center [431, 109] width 73 height 20
click at [447, 479] on span "Update" at bounding box center [458, 476] width 24 height 8
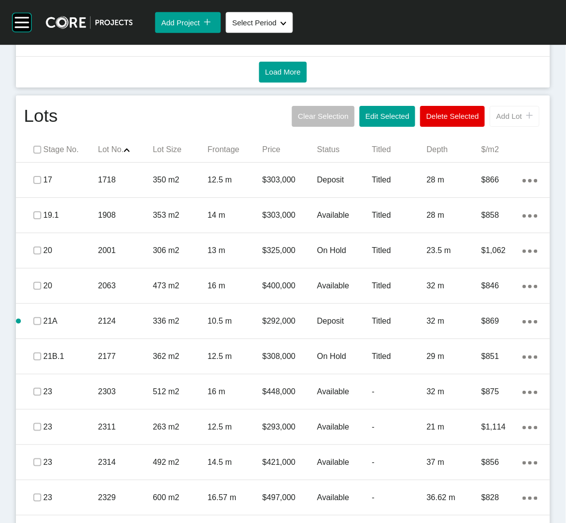
click at [496, 114] on span "Add Lot" at bounding box center [509, 116] width 26 height 8
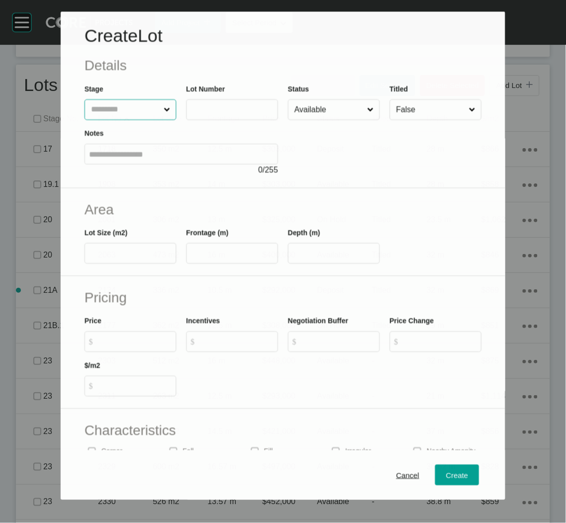
click at [122, 115] on input "text" at bounding box center [125, 110] width 73 height 20
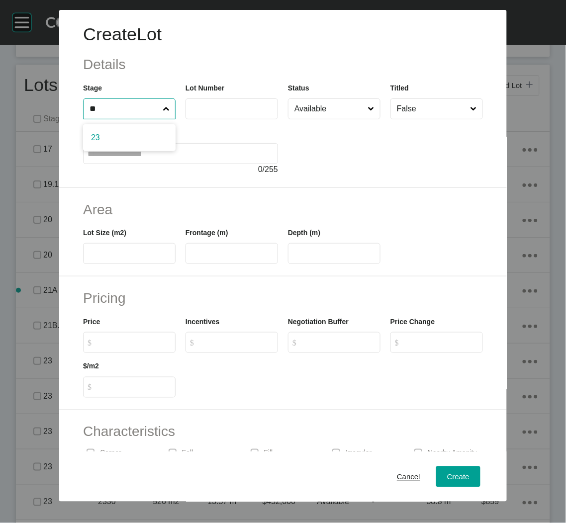
type input "**"
click at [208, 109] on input "text" at bounding box center [232, 108] width 84 height 8
type input "****"
click at [324, 152] on div at bounding box center [385, 147] width 195 height 56
click at [366, 114] on span at bounding box center [371, 109] width 10 height 20
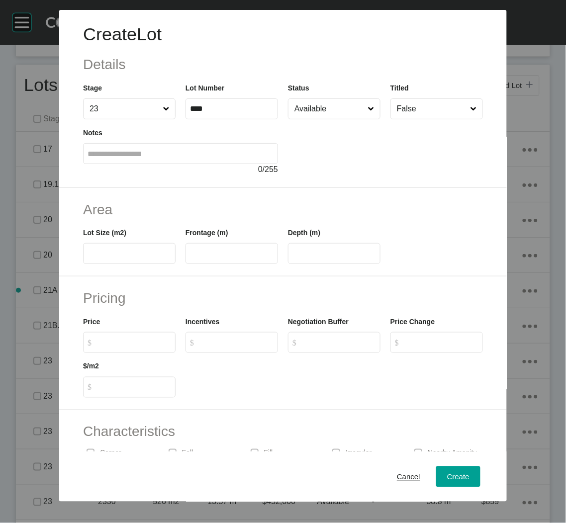
click at [358, 114] on input "Available" at bounding box center [329, 109] width 74 height 20
click at [443, 156] on div at bounding box center [385, 147] width 195 height 56
click at [131, 254] on input "text" at bounding box center [130, 254] width 84 height 8
type input "***"
type input "**"
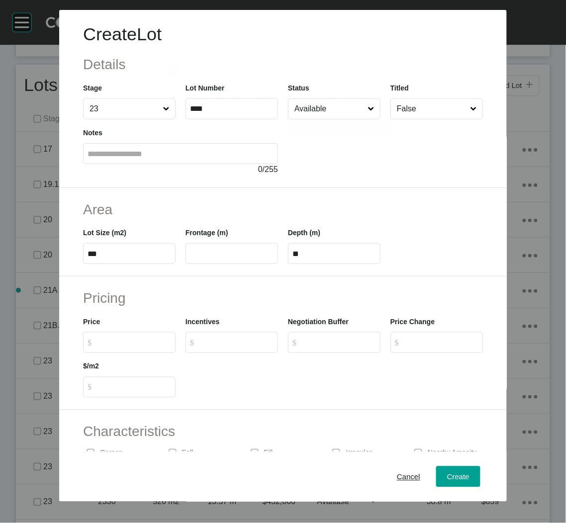
click at [231, 283] on div "Create Lot Details Stage 23 Lot Number **** Status Available Titled False Notes…" at bounding box center [283, 261] width 566 height 523
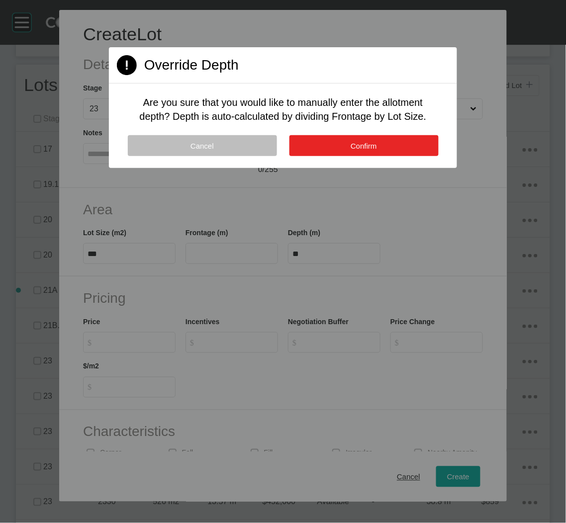
click at [338, 149] on button "Confirm" at bounding box center [363, 145] width 149 height 21
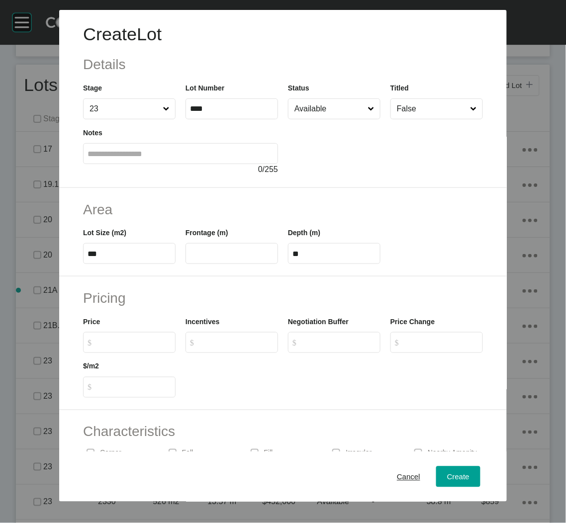
click at [129, 338] on input "$ Created with Sketch. $" at bounding box center [134, 342] width 74 height 8
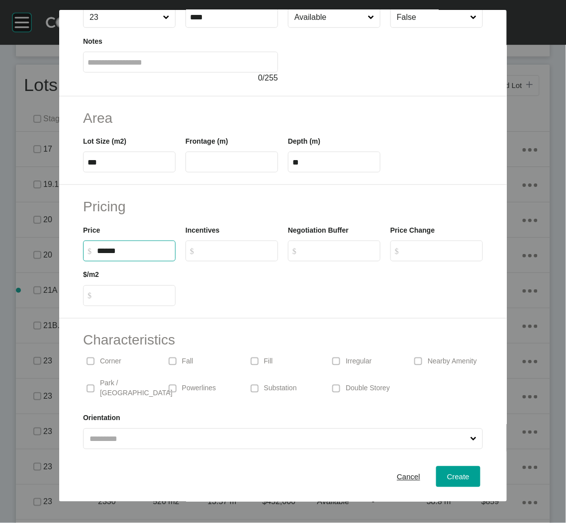
scroll to position [93, 0]
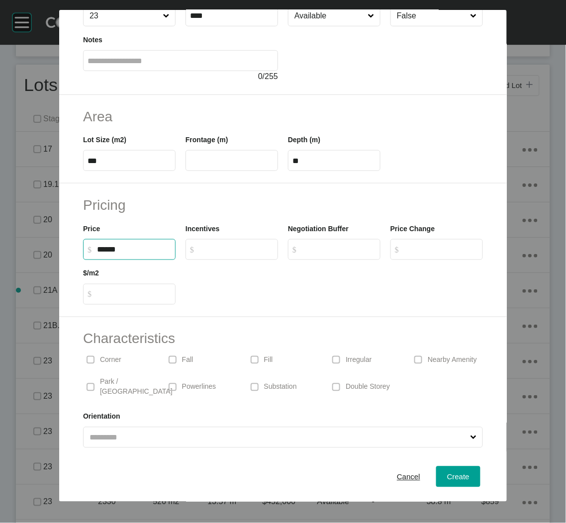
type input "*******"
type input "***"
click at [112, 353] on div "Corner" at bounding box center [119, 360] width 72 height 23
click at [455, 475] on span "Create" at bounding box center [458, 476] width 22 height 8
type input "*"
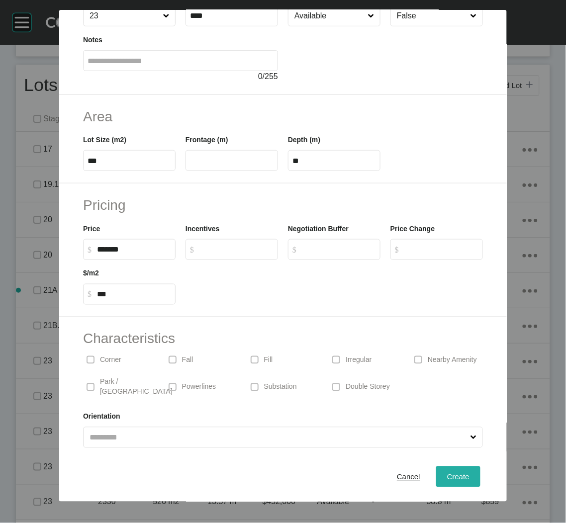
type input "*"
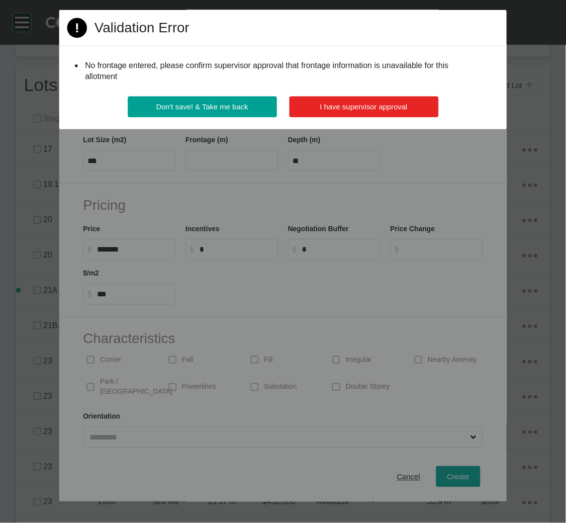
click at [351, 111] on button "I have supervisor approval" at bounding box center [363, 106] width 149 height 21
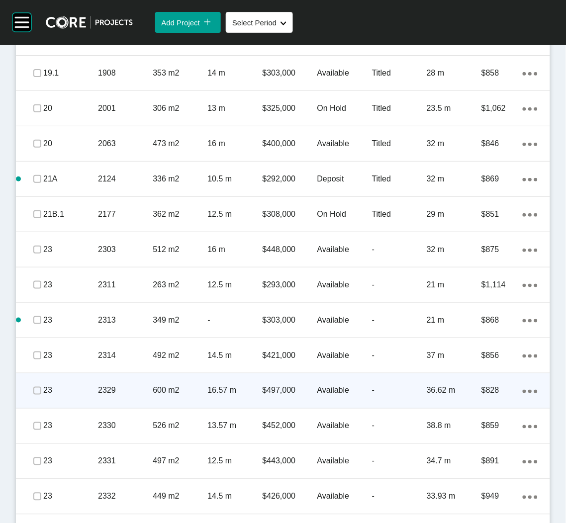
scroll to position [709, 0]
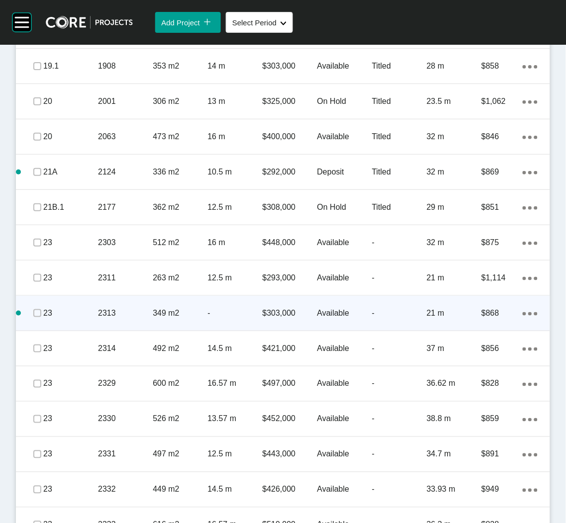
click at [147, 316] on p "2313" at bounding box center [125, 313] width 55 height 11
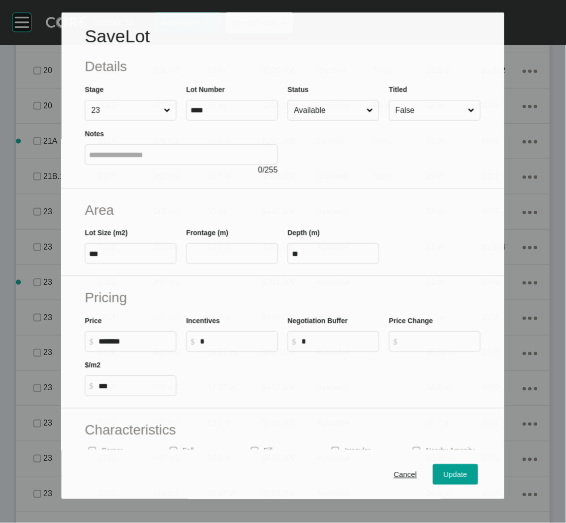
scroll to position [678, 0]
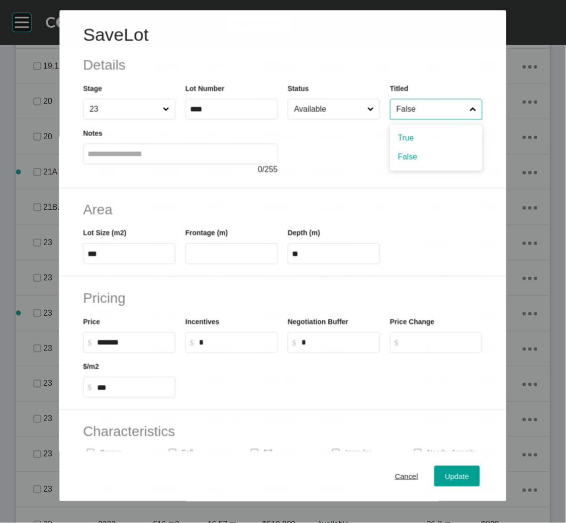
click at [409, 113] on input "False" at bounding box center [431, 109] width 73 height 20
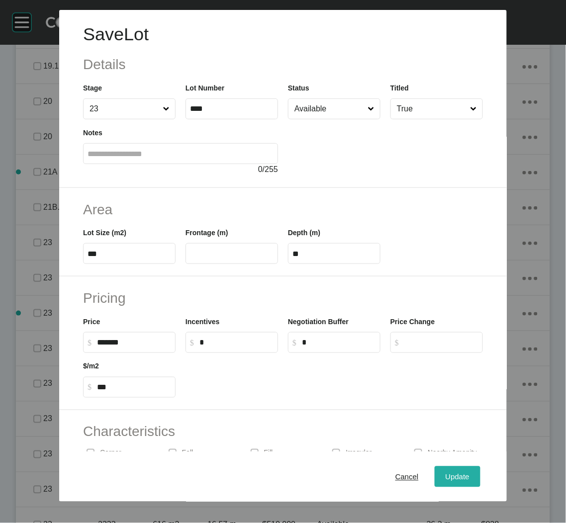
click at [439, 486] on button "Update" at bounding box center [458, 477] width 46 height 21
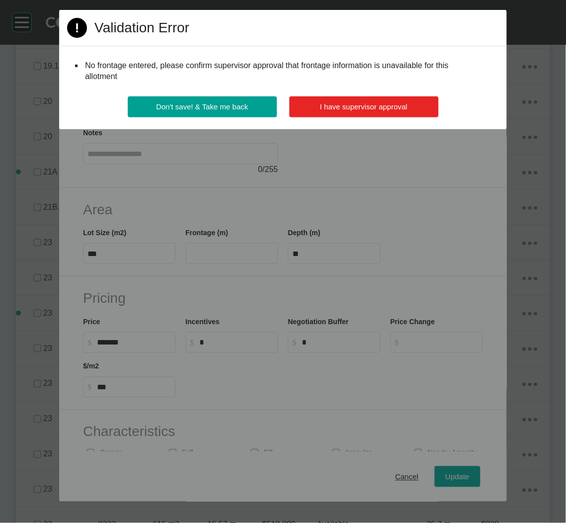
click at [376, 105] on span "I have supervisor approval" at bounding box center [364, 106] width 88 height 8
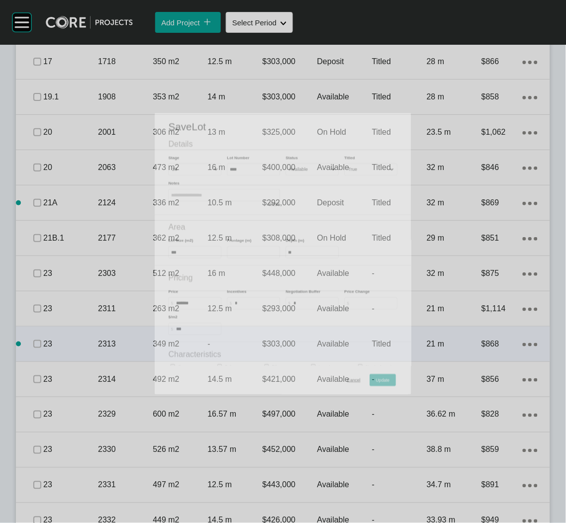
scroll to position [709, 0]
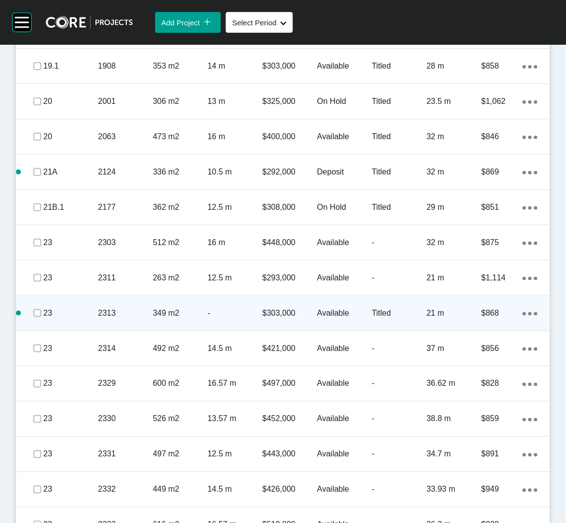
click at [528, 312] on ellipse at bounding box center [529, 313] width 3 height 3
click at [487, 316] on link "Duplicate" at bounding box center [478, 314] width 37 height 15
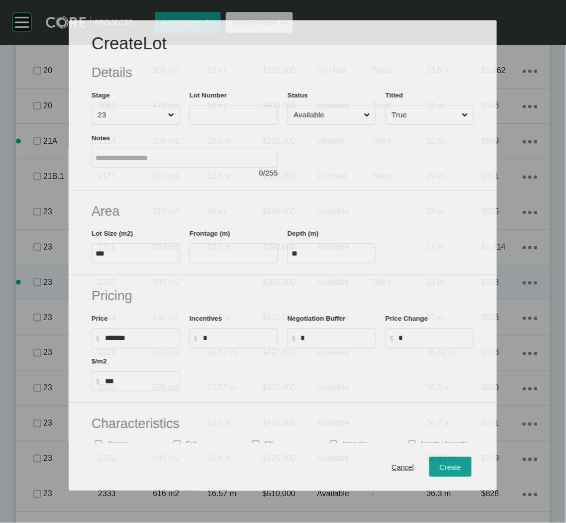
scroll to position [678, 0]
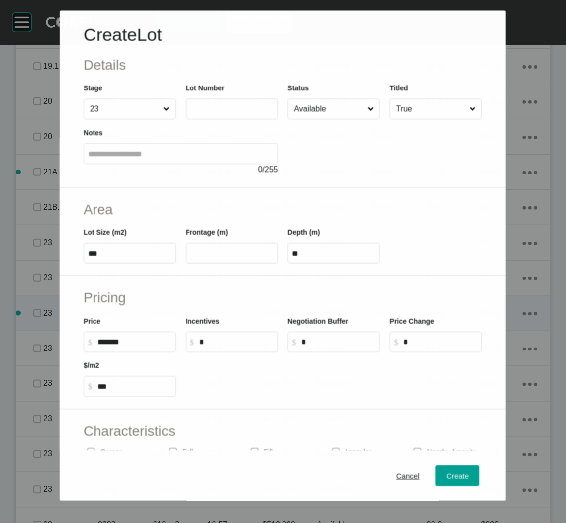
click at [195, 107] on input "text" at bounding box center [232, 109] width 84 height 8
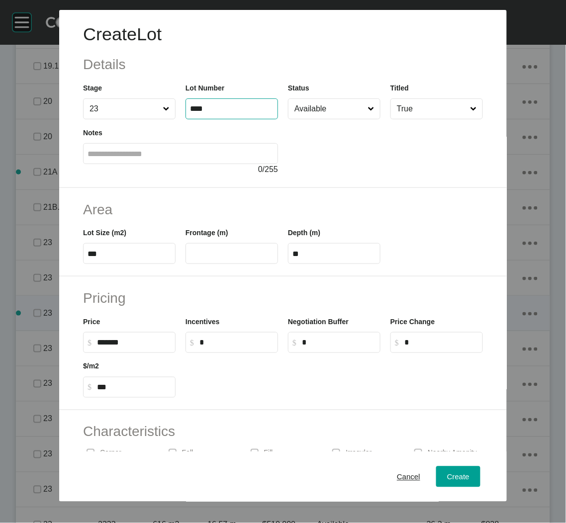
type input "****"
click at [315, 149] on div at bounding box center [385, 147] width 195 height 56
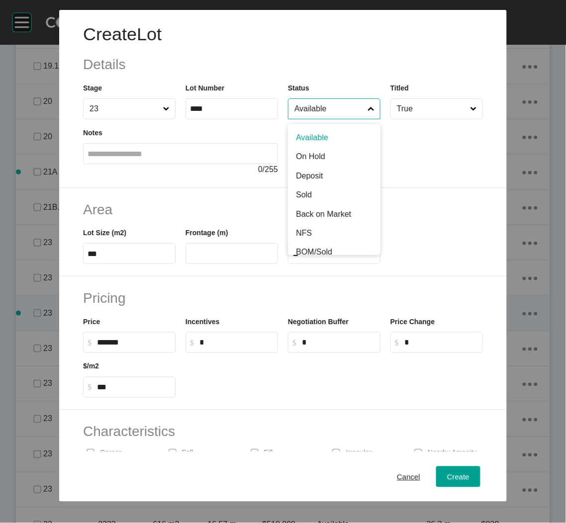
click at [347, 113] on input "Available" at bounding box center [329, 109] width 74 height 20
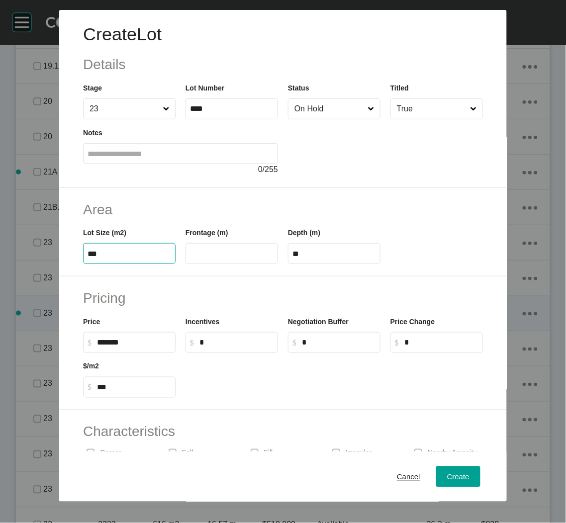
click at [146, 254] on input "***" at bounding box center [130, 254] width 84 height 8
type input "*"
type input "***"
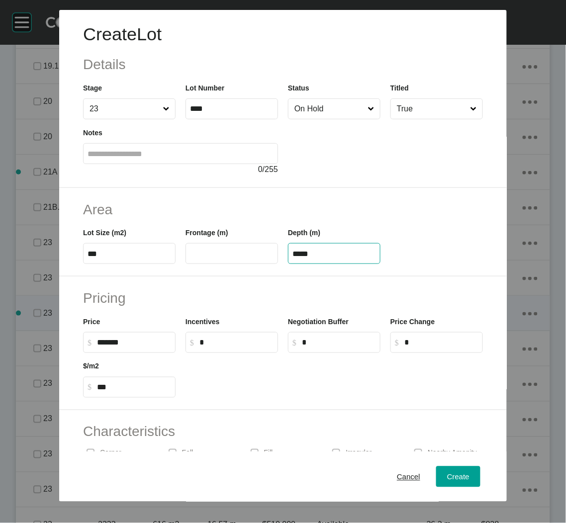
type input "*****"
click at [374, 291] on div "Create Lot Details Stage 23 Lot Number **** Status On Hold Titled True Notes 0 …" at bounding box center [283, 261] width 566 height 523
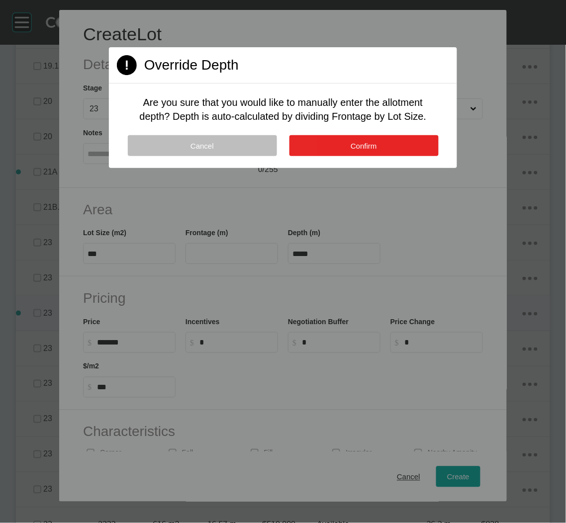
click at [350, 137] on button "Confirm" at bounding box center [363, 145] width 149 height 21
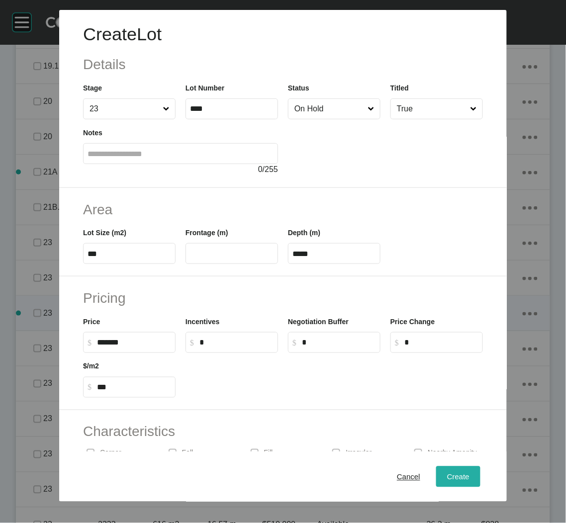
click at [458, 477] on span "Create" at bounding box center [458, 476] width 22 height 8
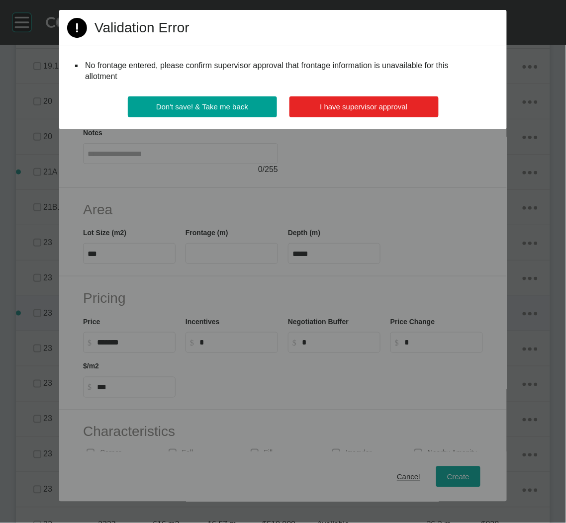
click at [336, 104] on span "I have supervisor approval" at bounding box center [364, 106] width 88 height 8
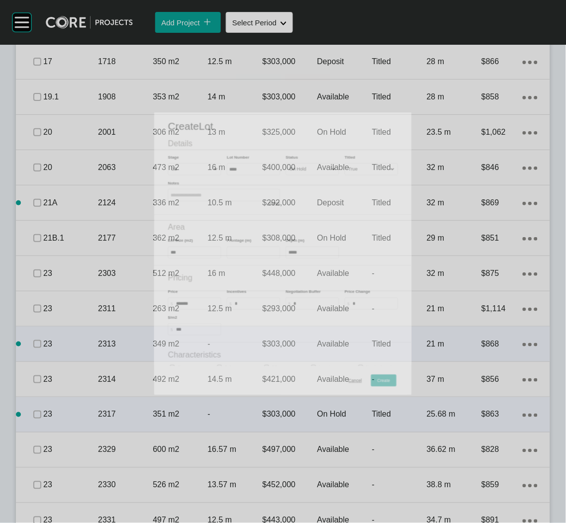
scroll to position [709, 0]
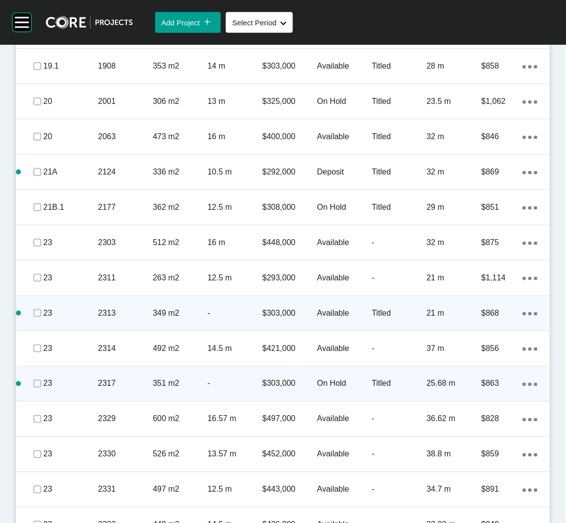
click at [523, 383] on icon "Action Menu Dots Copy 6 Created with Sketch." at bounding box center [530, 384] width 15 height 3
click at [486, 382] on link "Duplicate" at bounding box center [478, 385] width 37 height 15
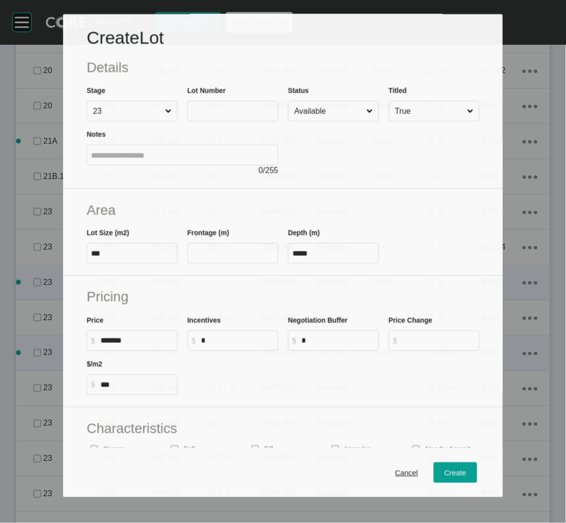
scroll to position [678, 0]
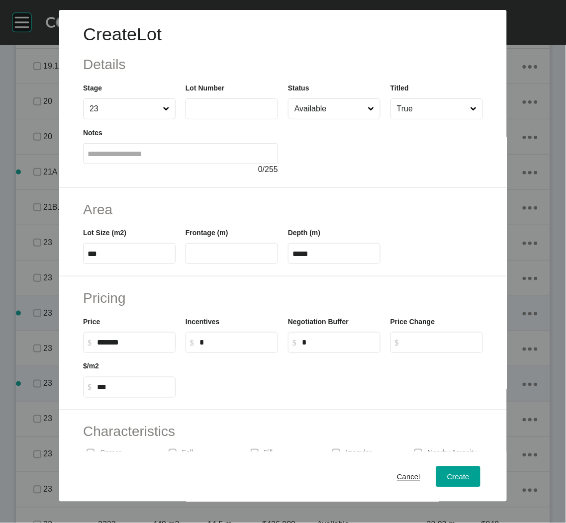
click at [416, 165] on div at bounding box center [385, 147] width 195 height 56
click at [202, 112] on input "text" at bounding box center [232, 108] width 84 height 8
type input "****"
click at [372, 157] on div at bounding box center [385, 147] width 195 height 56
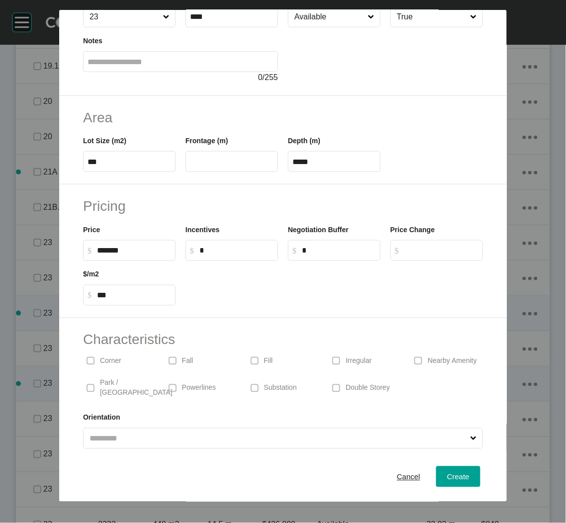
scroll to position [93, 0]
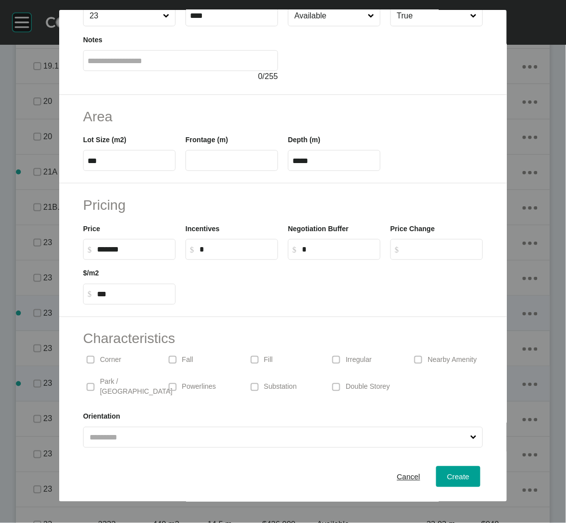
click at [335, 366] on span at bounding box center [336, 360] width 15 height 15
click at [115, 361] on p "Corner" at bounding box center [110, 361] width 21 height 10
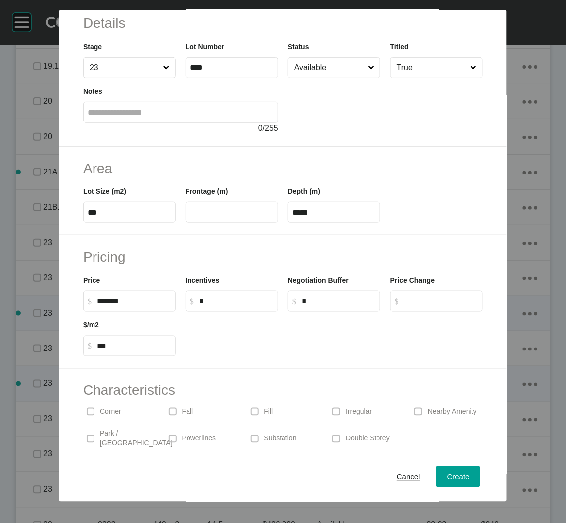
scroll to position [0, 0]
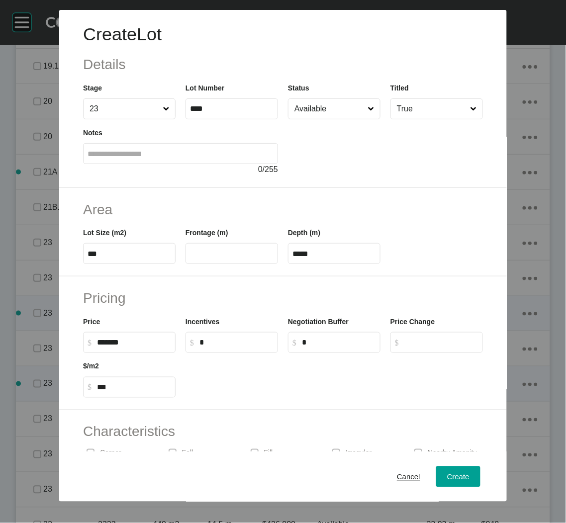
click at [368, 106] on icon at bounding box center [371, 109] width 6 height 6
click at [365, 105] on input "Available" at bounding box center [329, 109] width 74 height 20
click at [123, 254] on input "***" at bounding box center [130, 254] width 84 height 8
type input "***"
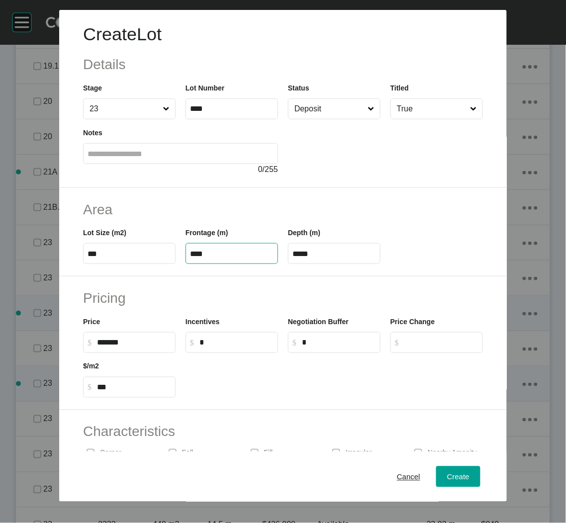
type input "****"
type input "*****"
click at [272, 165] on div "0 / 255" at bounding box center [180, 169] width 195 height 11
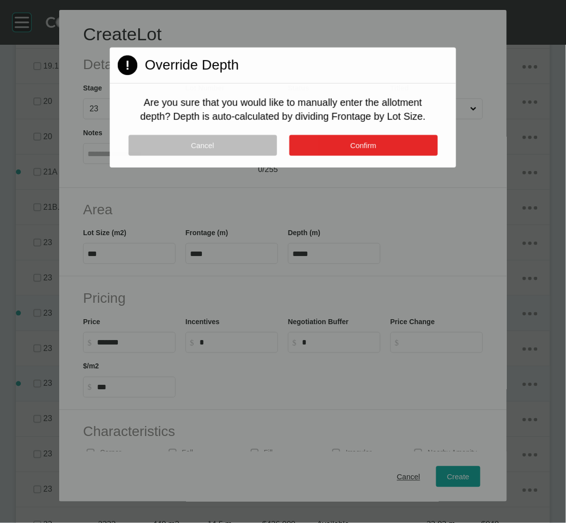
click at [329, 142] on button "Confirm" at bounding box center [363, 145] width 148 height 21
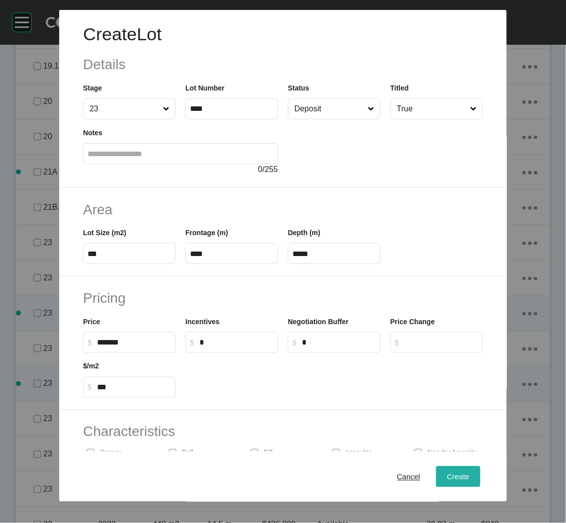
click at [447, 478] on span "Create" at bounding box center [458, 476] width 22 height 8
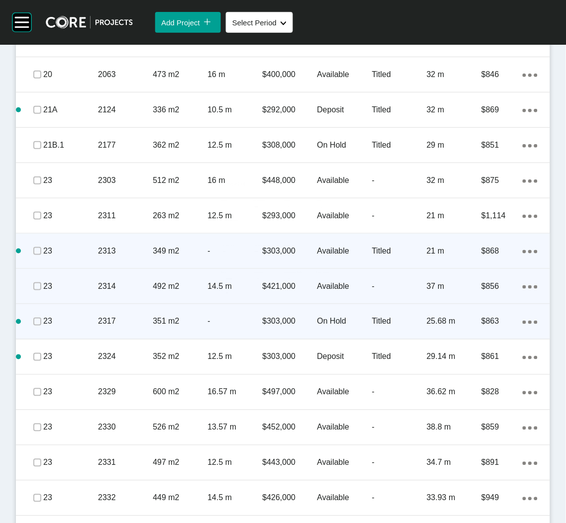
scroll to position [784, 0]
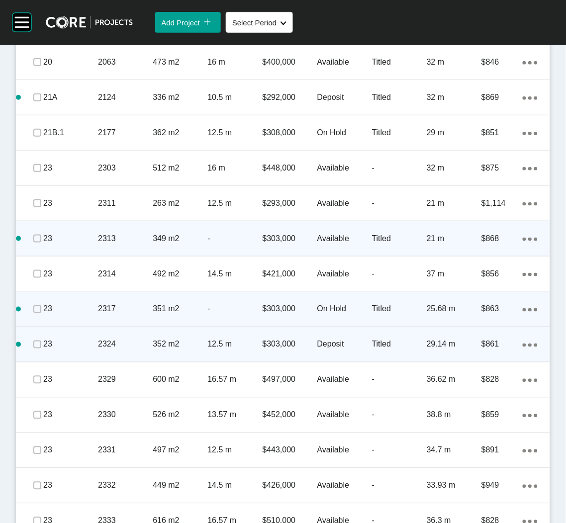
click at [528, 344] on ellipse at bounding box center [529, 345] width 3 height 3
click at [488, 352] on link "Duplicate" at bounding box center [478, 346] width 37 height 15
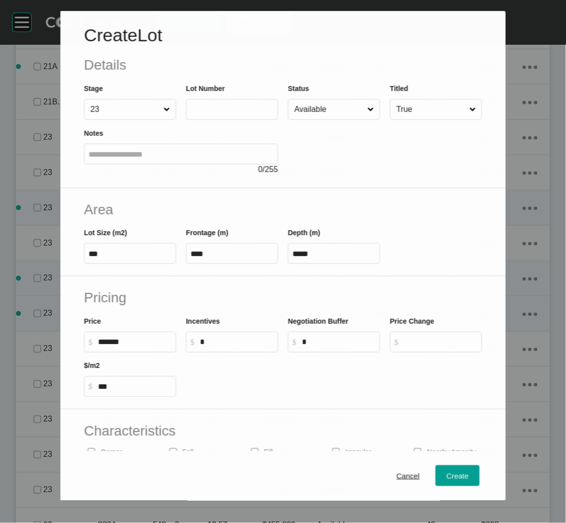
scroll to position [753, 0]
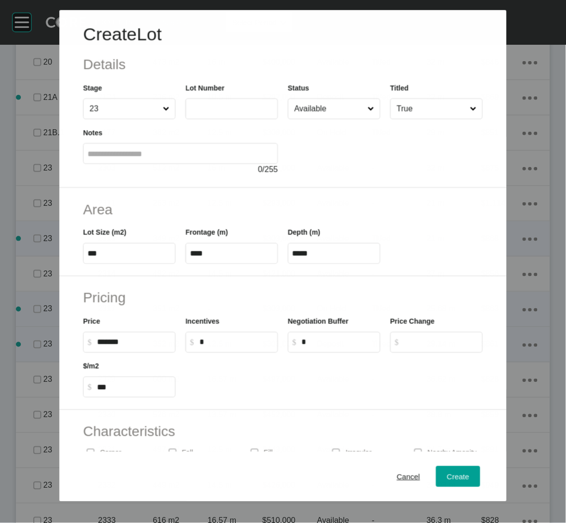
click at [211, 110] on input "text" at bounding box center [232, 109] width 84 height 8
type input "****"
click at [318, 144] on div at bounding box center [385, 147] width 195 height 56
click at [356, 113] on input "Available" at bounding box center [329, 109] width 74 height 20
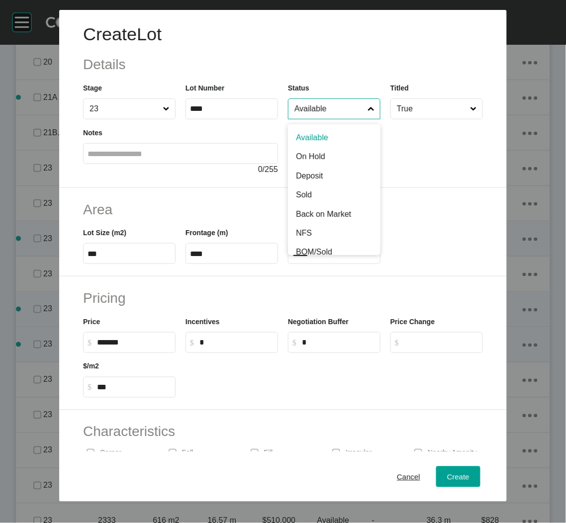
click at [435, 147] on div at bounding box center [385, 147] width 195 height 56
click at [102, 343] on input "******" at bounding box center [134, 342] width 74 height 8
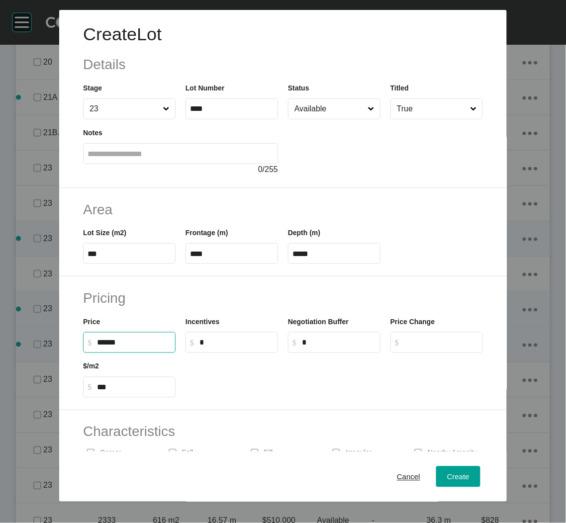
type input "*******"
type input "***"
drag, startPoint x: 118, startPoint y: 255, endPoint x: 116, endPoint y: 249, distance: 5.8
click at [118, 252] on input "***" at bounding box center [130, 254] width 84 height 8
type input "***"
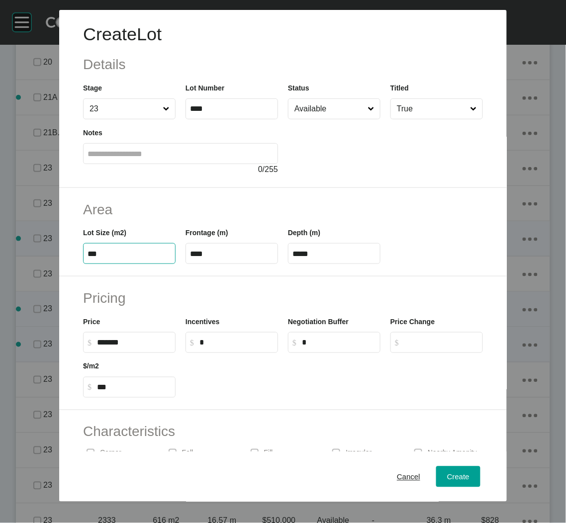
type input "**"
type input "***"
click at [260, 260] on label "****" at bounding box center [232, 253] width 93 height 21
click at [260, 258] on input "****" at bounding box center [232, 254] width 84 height 8
click at [259, 260] on label "****" at bounding box center [232, 253] width 93 height 21
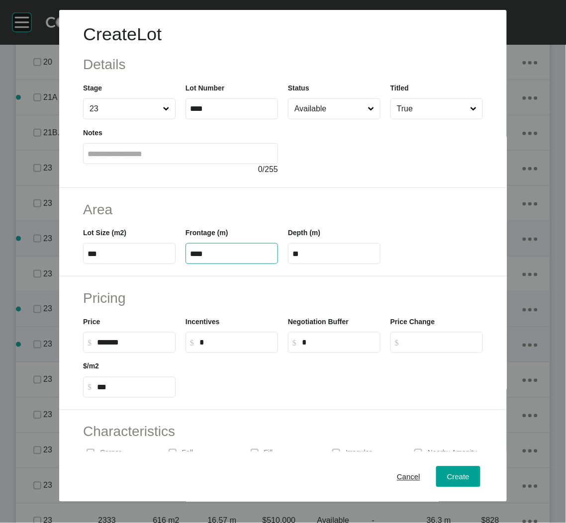
click at [259, 258] on input "****" at bounding box center [232, 254] width 84 height 8
click at [258, 258] on label "****" at bounding box center [232, 253] width 93 height 21
click at [258, 258] on input "****" at bounding box center [232, 254] width 84 height 8
click at [300, 254] on input "text" at bounding box center [334, 254] width 84 height 8
type input "**"
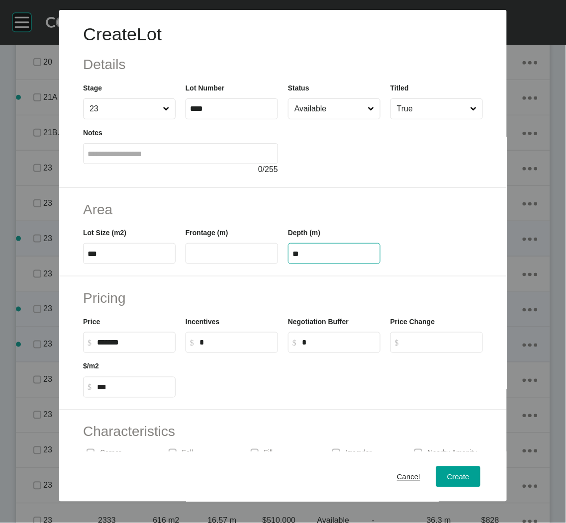
click at [309, 276] on div "Create Lot Details Stage 23 Lot Number **** Status Available Titled True Notes …" at bounding box center [283, 261] width 566 height 523
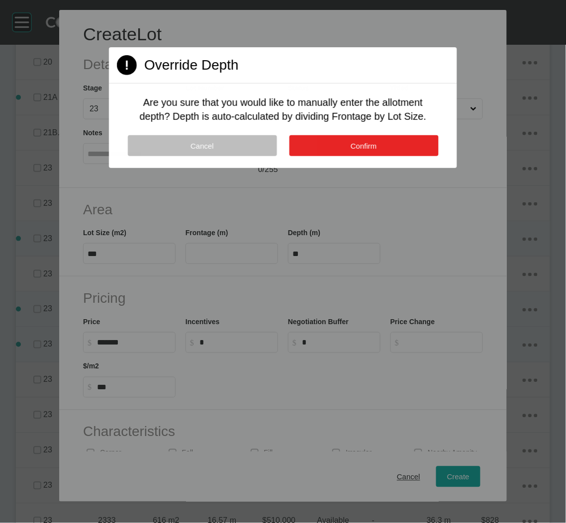
click at [328, 147] on button "Confirm" at bounding box center [363, 145] width 149 height 21
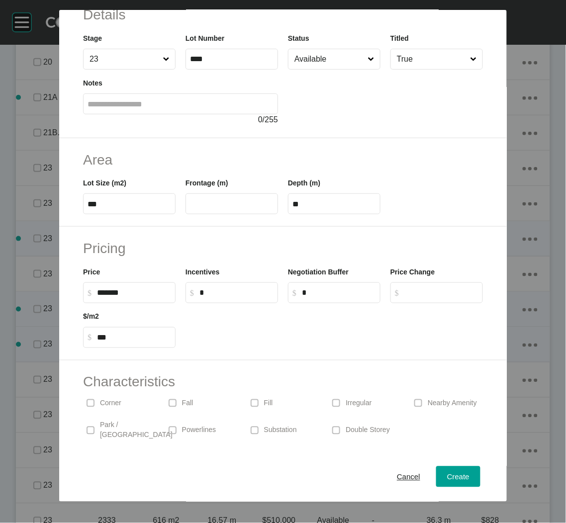
scroll to position [93, 0]
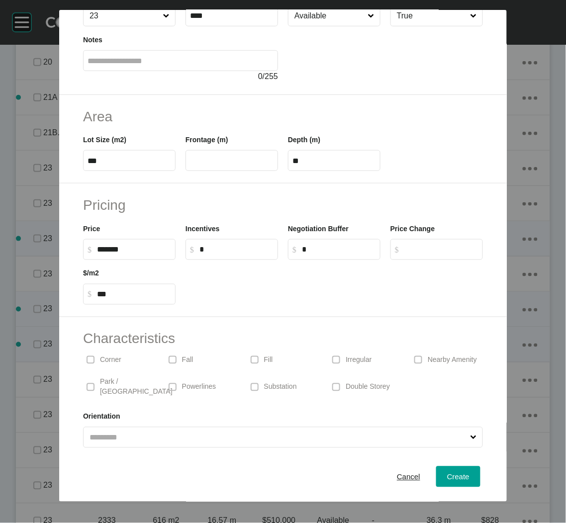
click at [113, 352] on div "Corner" at bounding box center [119, 360] width 72 height 23
click at [450, 475] on span "Create" at bounding box center [458, 476] width 22 height 8
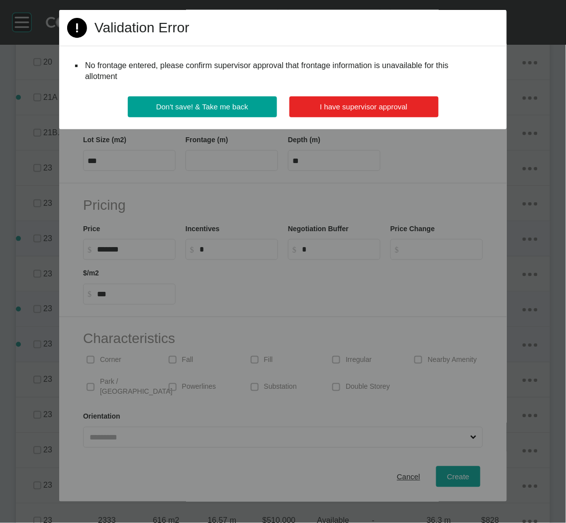
click at [378, 105] on span "I have supervisor approval" at bounding box center [364, 106] width 88 height 8
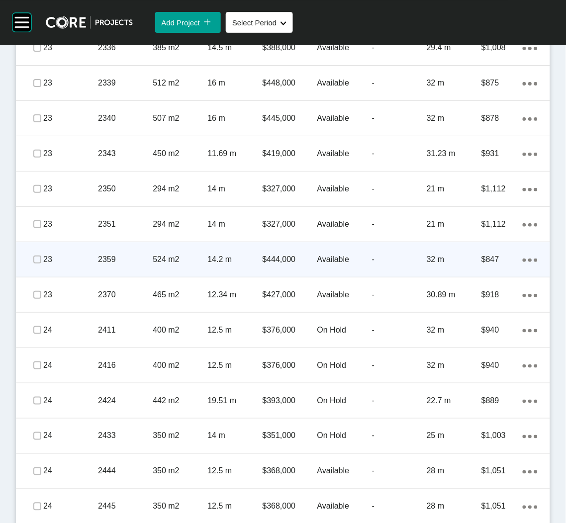
scroll to position [1381, 0]
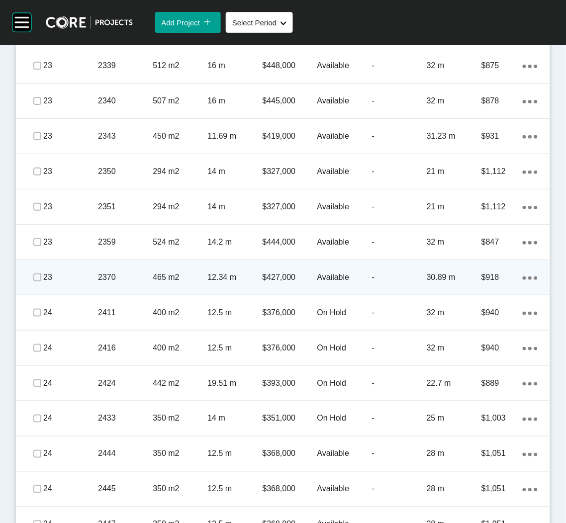
click at [528, 278] on ellipse at bounding box center [529, 278] width 3 height 3
click at [487, 281] on link "Duplicate" at bounding box center [478, 278] width 37 height 15
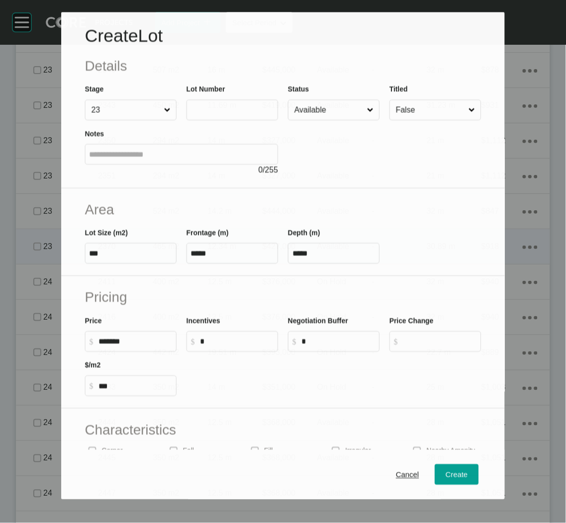
scroll to position [1350, 0]
click at [231, 109] on input "text" at bounding box center [232, 110] width 83 height 8
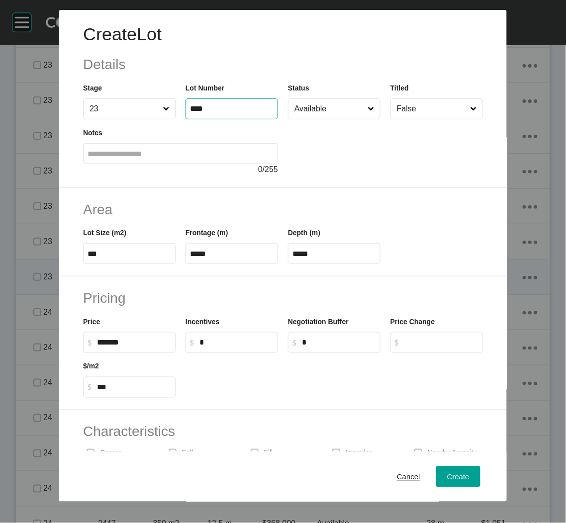
type input "****"
click at [356, 151] on div at bounding box center [385, 147] width 195 height 56
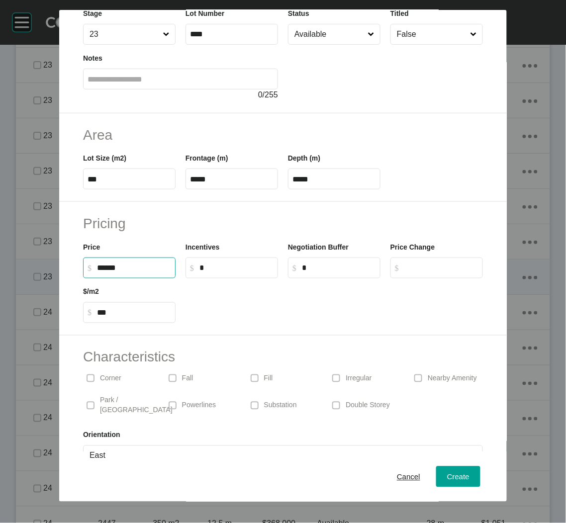
drag, startPoint x: 110, startPoint y: 270, endPoint x: 78, endPoint y: 266, distance: 32.1
click at [82, 267] on div "Price $ Created with Sketch. $ ******" at bounding box center [129, 256] width 102 height 45
type input "*******"
type input "***"
type input "**"
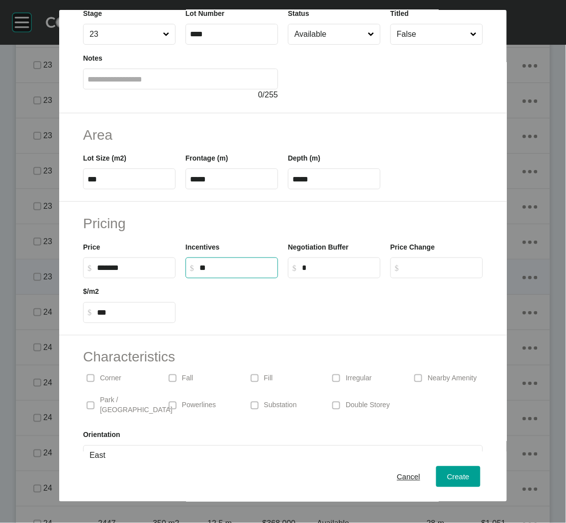
click at [228, 269] on input "**" at bounding box center [236, 268] width 74 height 8
type input "*"
click at [120, 173] on label "***" at bounding box center [129, 179] width 93 height 21
click at [120, 175] on input "***" at bounding box center [130, 179] width 84 height 8
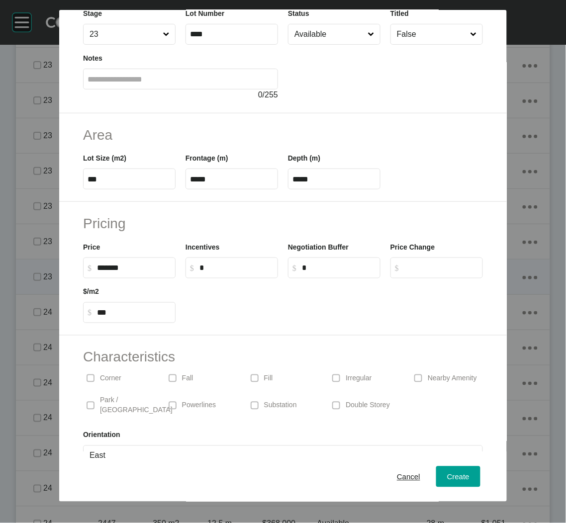
type input "****"
click at [120, 173] on label "***" at bounding box center [129, 179] width 93 height 21
click at [120, 175] on input "***" at bounding box center [130, 179] width 84 height 8
drag, startPoint x: 120, startPoint y: 173, endPoint x: 113, endPoint y: 180, distance: 9.9
click at [113, 180] on input "***" at bounding box center [130, 179] width 84 height 8
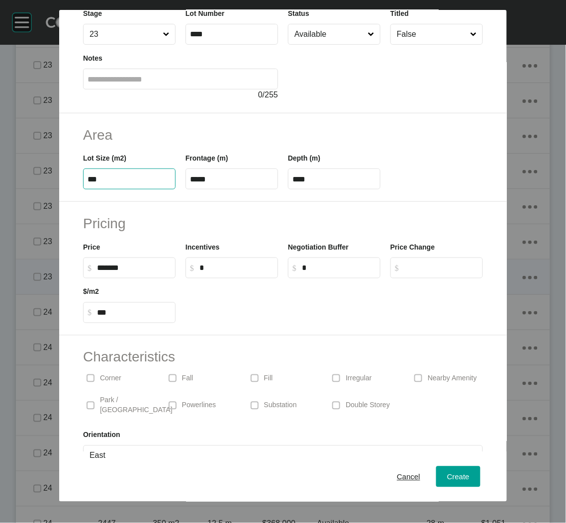
click at [113, 180] on input "***" at bounding box center [130, 179] width 84 height 8
type input "***"
type input "**"
type input "***"
type input "**"
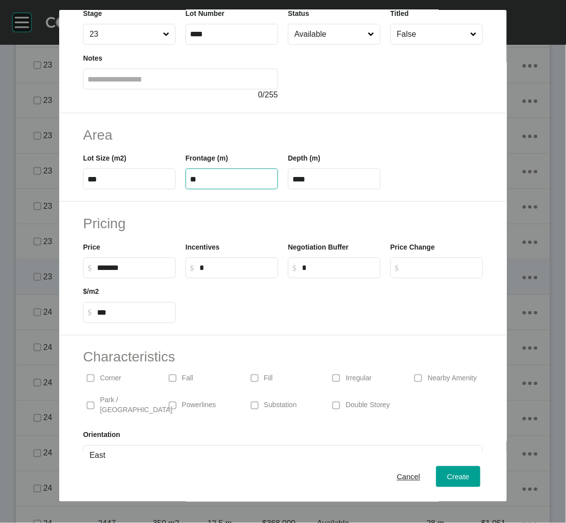
click at [434, 194] on div "Area Lot Size (m2) *** Frontage (m) ** Depth (m) ****" at bounding box center [283, 157] width 448 height 89
click at [311, 180] on input "****" at bounding box center [334, 179] width 84 height 8
type input "****"
click at [406, 210] on div "Pricing Price $ Created with Sketch. $ ******* Incentives $ Created with Sketch…" at bounding box center [283, 269] width 448 height 134
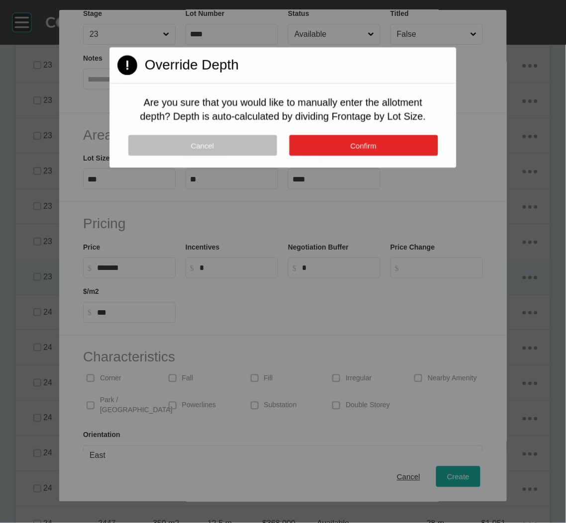
click at [356, 149] on span "Confirm" at bounding box center [364, 145] width 26 height 8
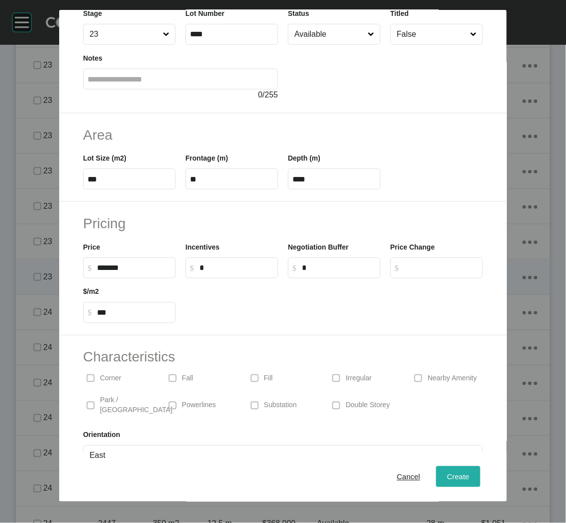
click at [445, 482] on div "Create" at bounding box center [458, 476] width 27 height 13
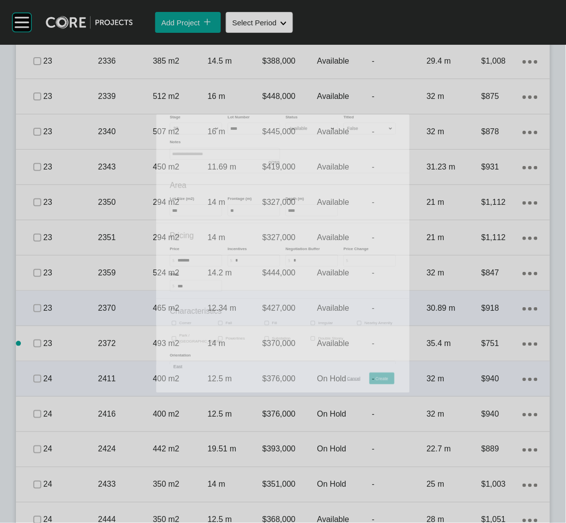
scroll to position [1381, 0]
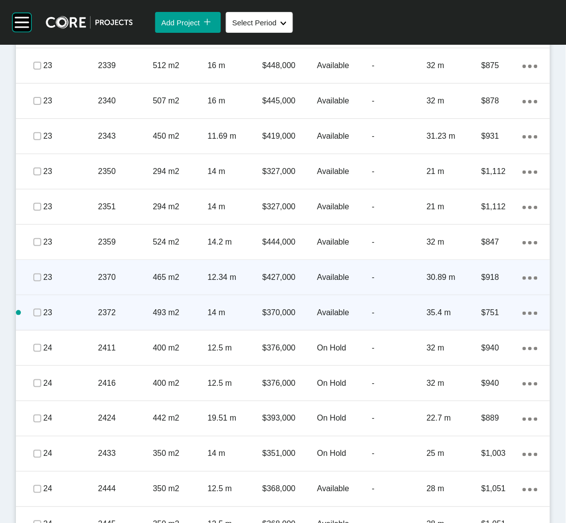
click at [158, 311] on p "493 m2" at bounding box center [180, 312] width 55 height 11
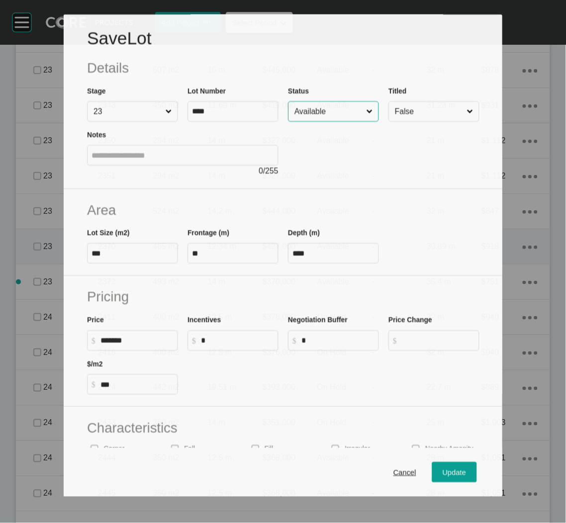
click at [344, 112] on input "Available" at bounding box center [328, 111] width 72 height 19
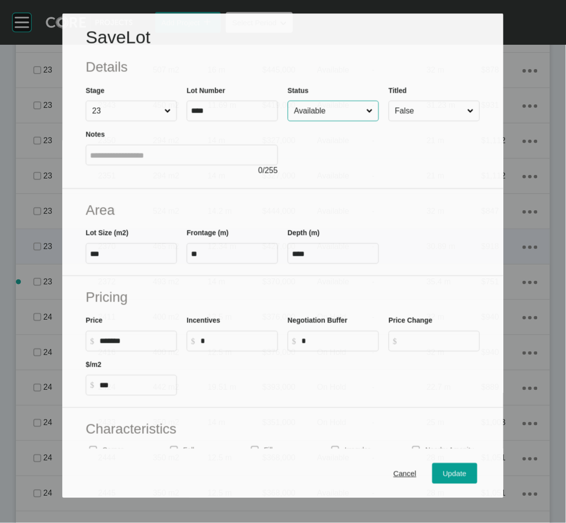
scroll to position [1350, 0]
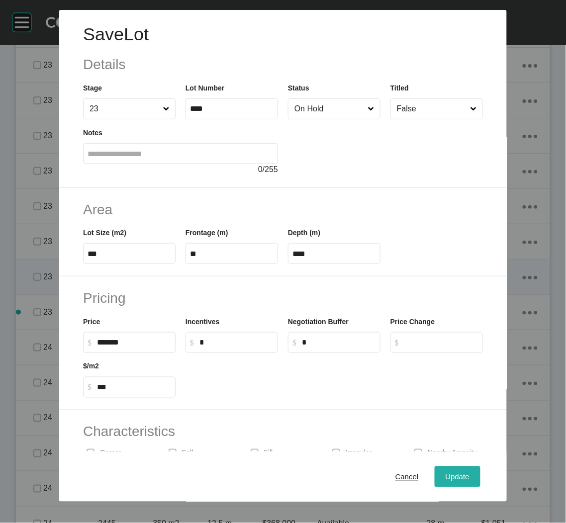
click at [448, 475] on span "Update" at bounding box center [458, 476] width 24 height 8
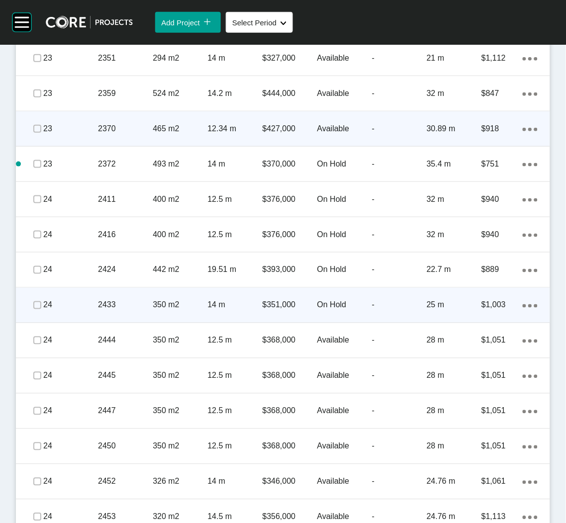
scroll to position [1530, 0]
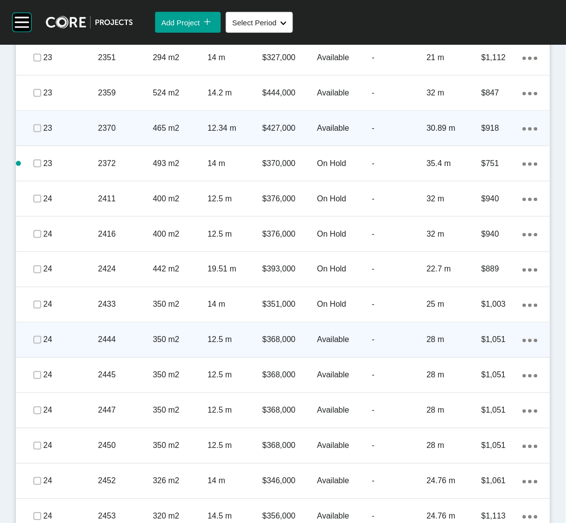
click at [123, 343] on p "2444" at bounding box center [125, 340] width 55 height 11
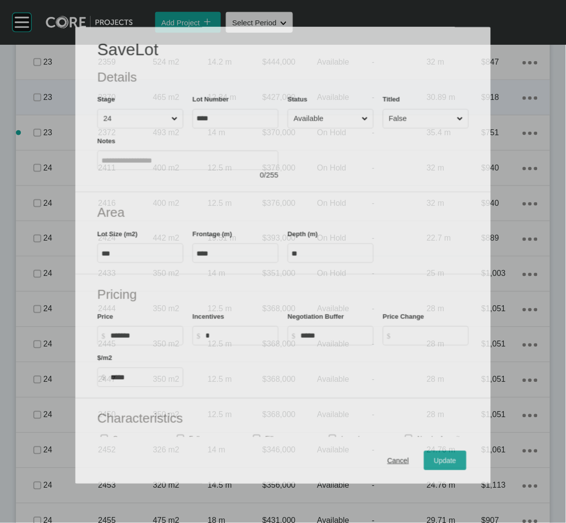
scroll to position [1500, 0]
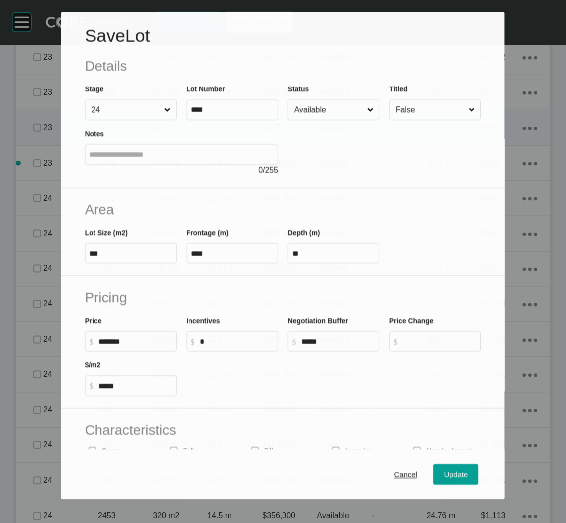
click at [323, 108] on input "Available" at bounding box center [328, 110] width 73 height 20
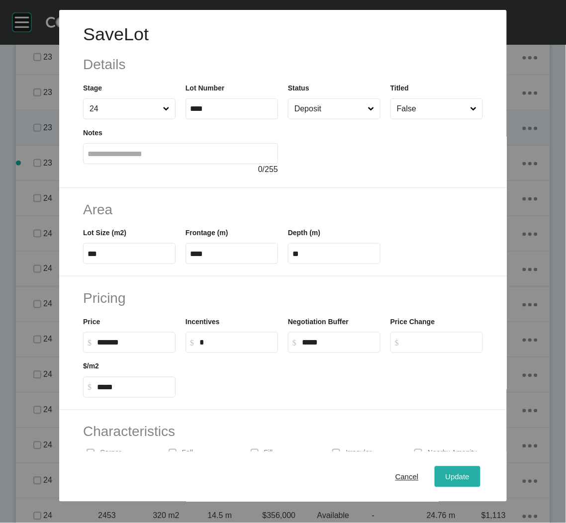
click at [443, 483] on div "Update" at bounding box center [457, 476] width 29 height 13
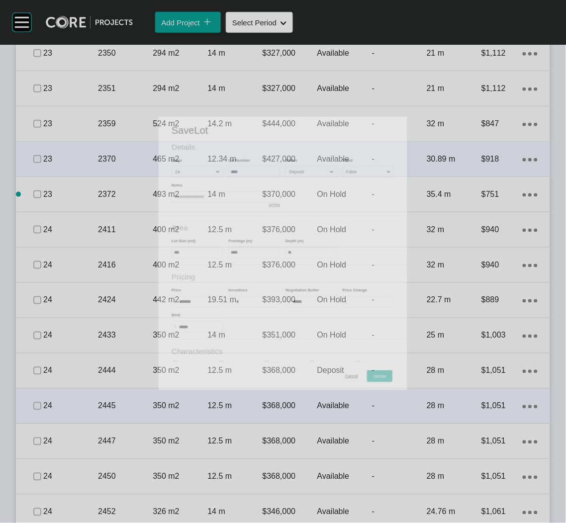
scroll to position [1530, 0]
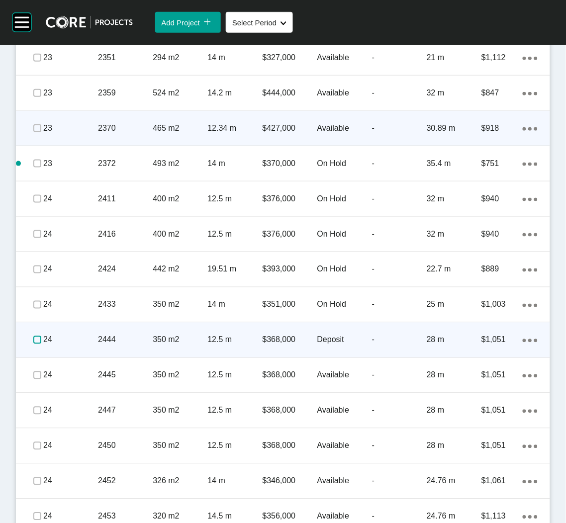
click at [37, 336] on label at bounding box center [37, 340] width 8 height 8
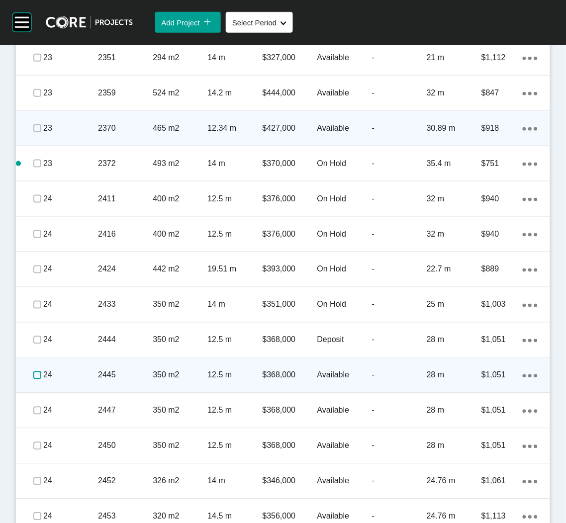
click at [35, 374] on label at bounding box center [37, 376] width 8 height 8
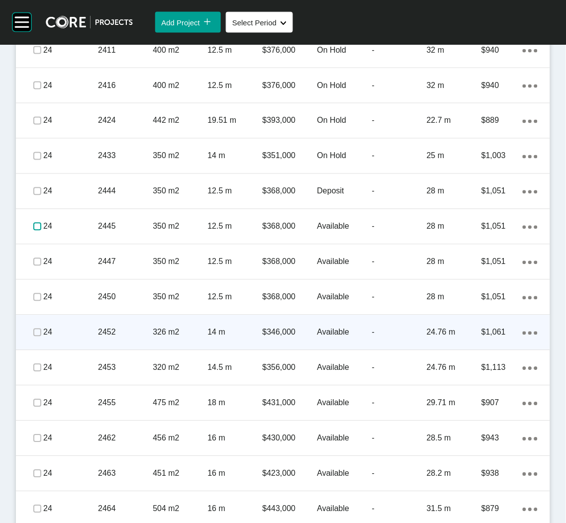
scroll to position [1679, 0]
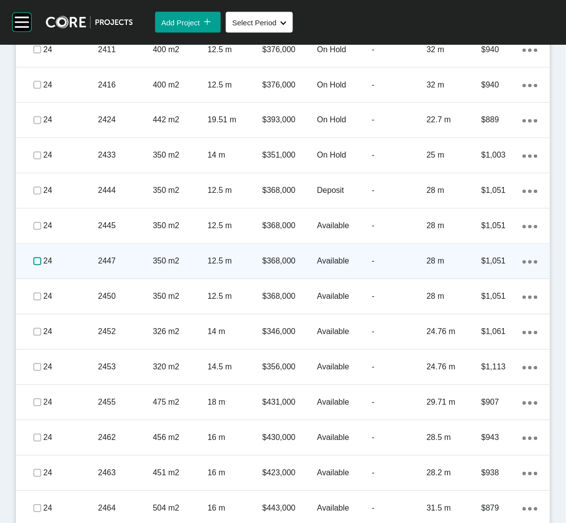
click at [35, 258] on label at bounding box center [37, 262] width 8 height 8
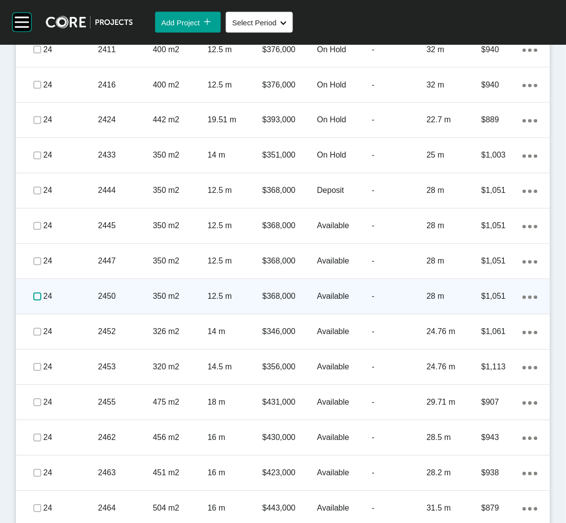
click at [37, 293] on label at bounding box center [37, 297] width 8 height 8
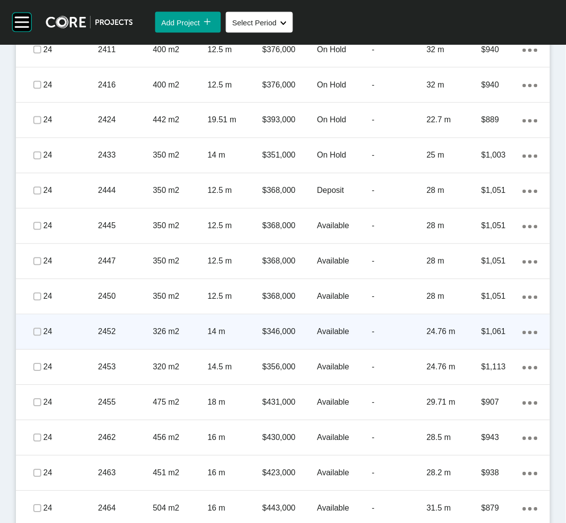
click at [43, 327] on p "24" at bounding box center [70, 332] width 55 height 11
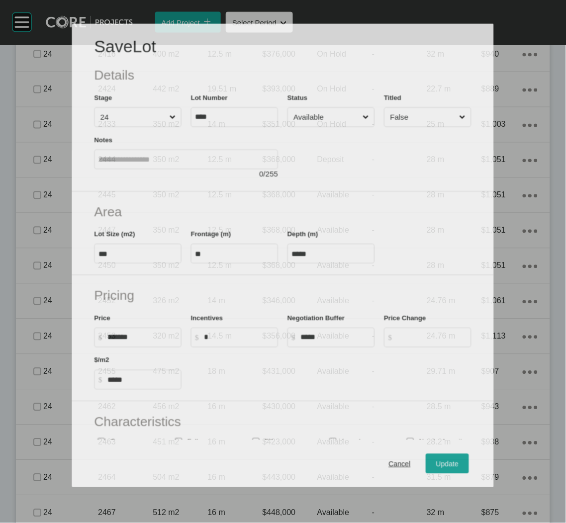
scroll to position [1648, 0]
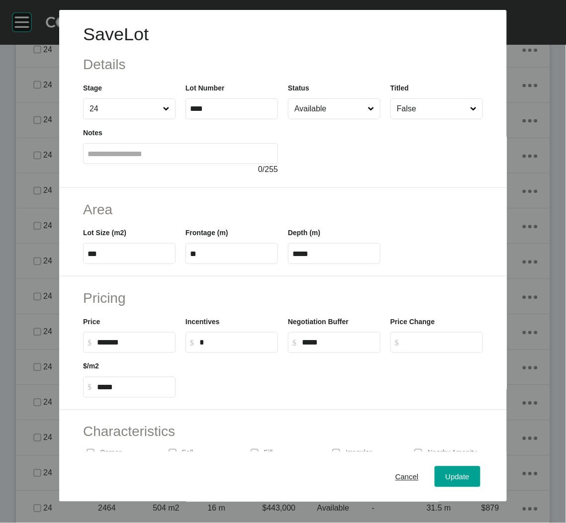
click at [387, 492] on div "Cancel Update" at bounding box center [283, 477] width 448 height 50
click at [393, 470] on div "Cancel" at bounding box center [407, 476] width 28 height 13
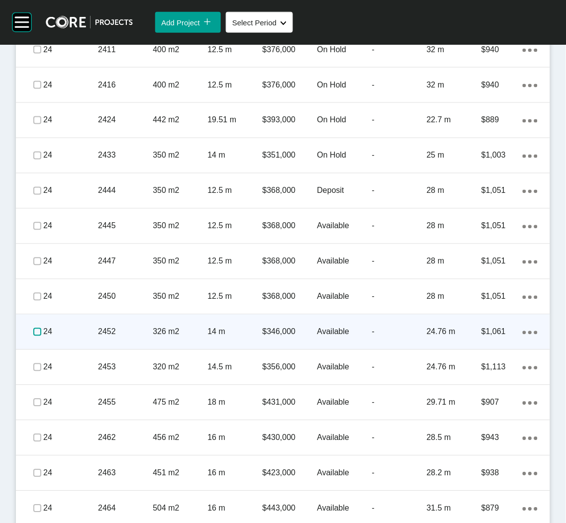
click at [35, 331] on label at bounding box center [37, 332] width 8 height 8
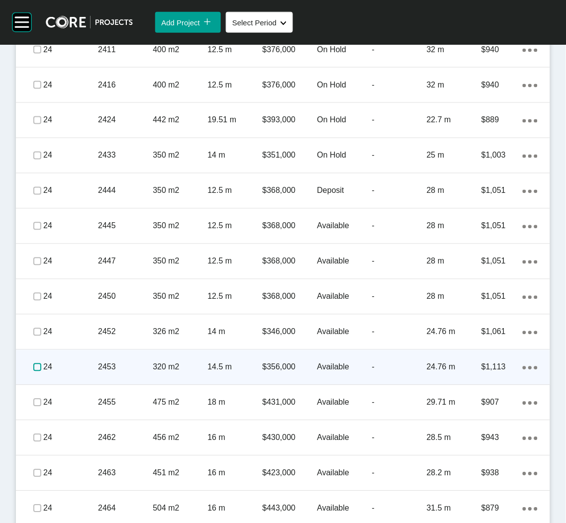
click at [37, 364] on label at bounding box center [37, 368] width 8 height 8
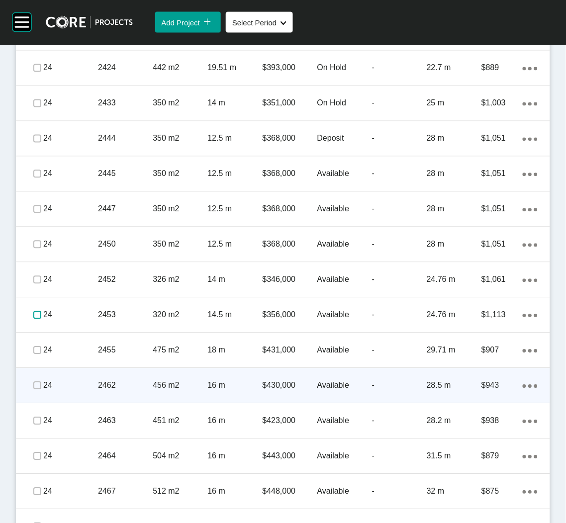
scroll to position [1723, 0]
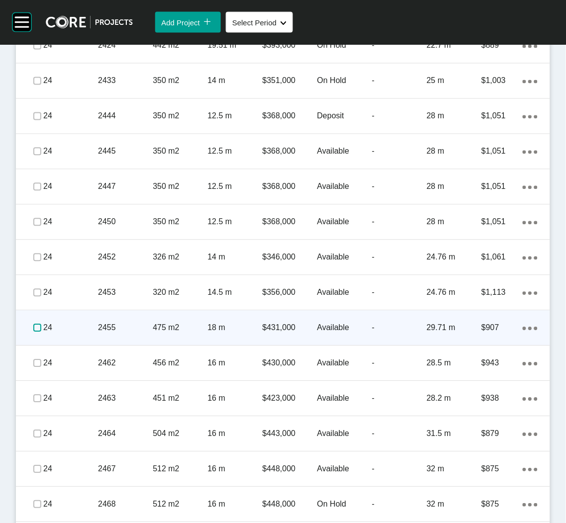
click at [33, 326] on label at bounding box center [37, 328] width 8 height 8
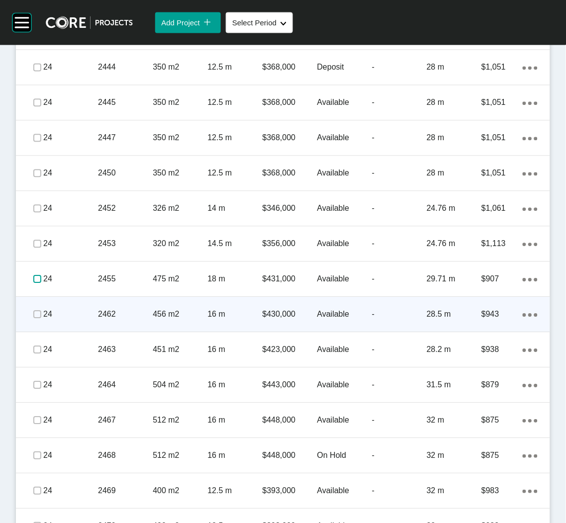
scroll to position [1797, 0]
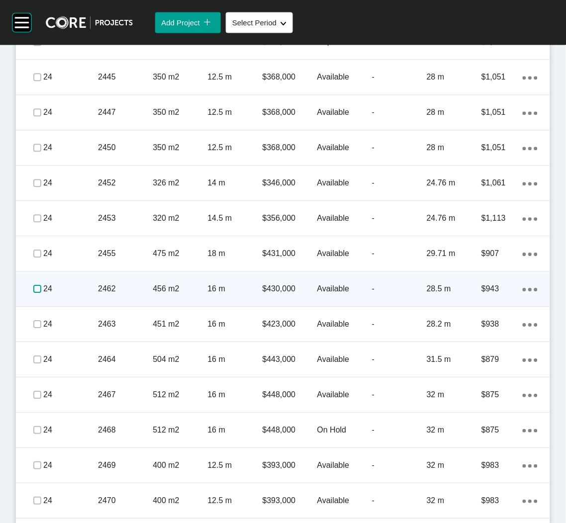
click at [35, 287] on label at bounding box center [37, 289] width 8 height 8
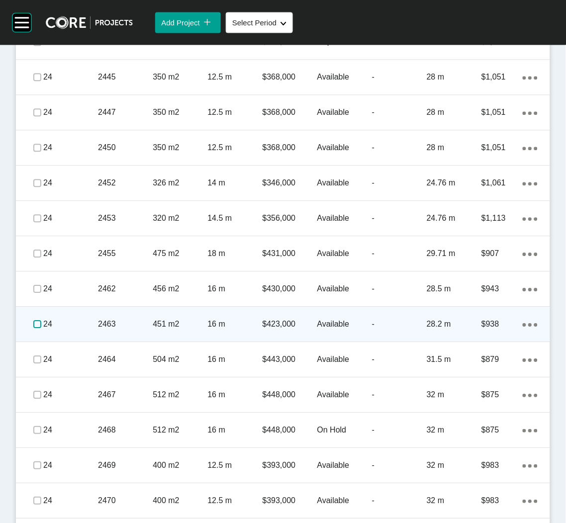
click at [33, 320] on label at bounding box center [37, 324] width 8 height 8
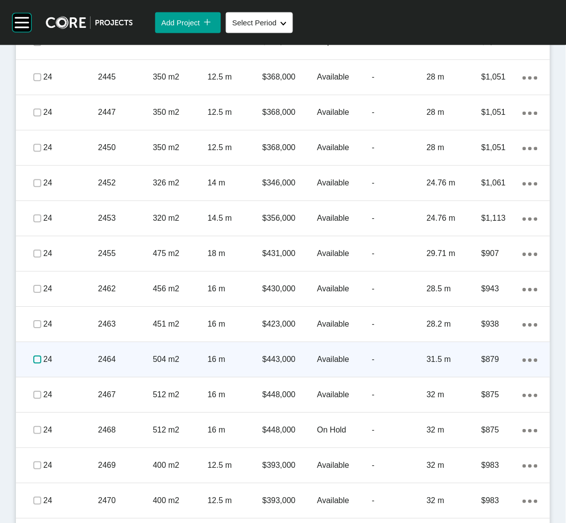
click at [34, 358] on label at bounding box center [37, 360] width 8 height 8
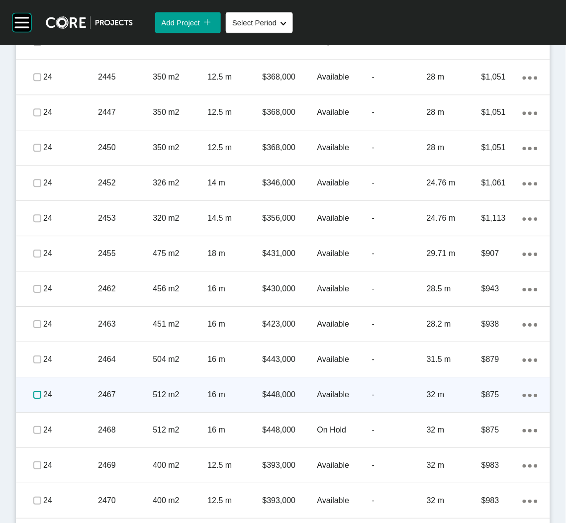
click at [37, 392] on label at bounding box center [37, 395] width 8 height 8
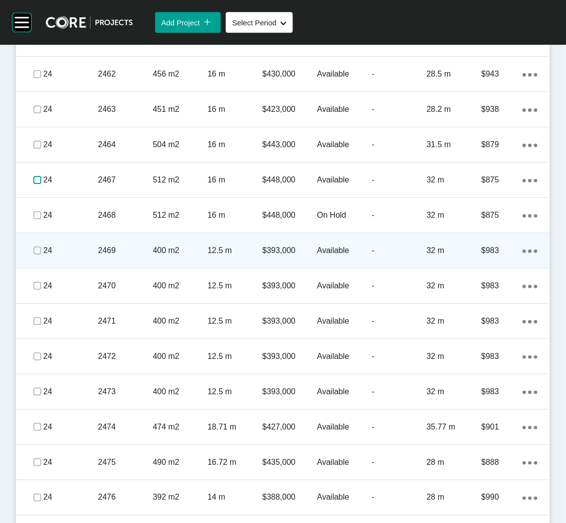
scroll to position [2021, 0]
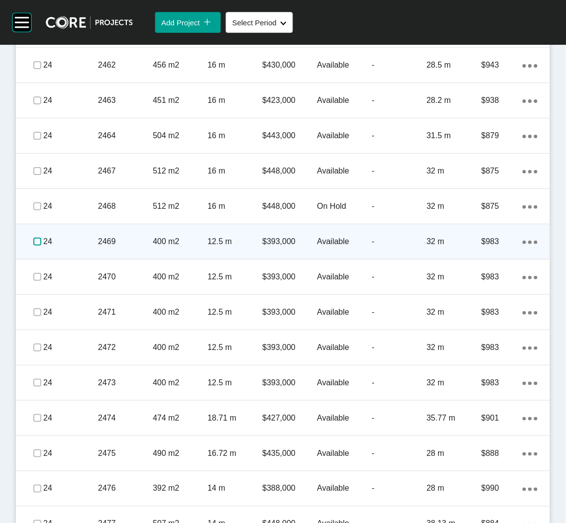
click at [36, 245] on label at bounding box center [37, 242] width 8 height 8
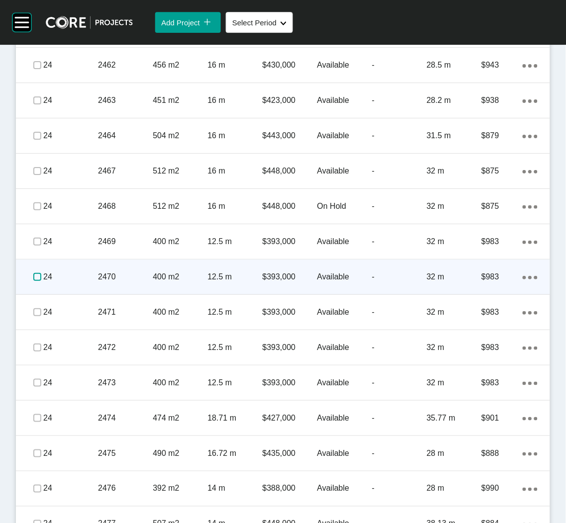
click at [36, 276] on label at bounding box center [37, 277] width 8 height 8
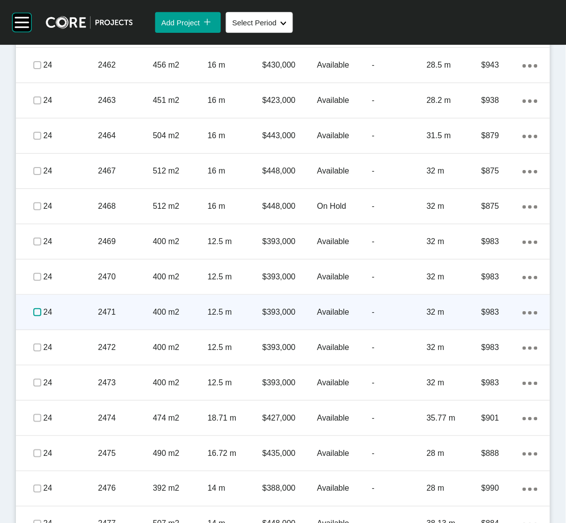
click at [36, 310] on label at bounding box center [37, 312] width 8 height 8
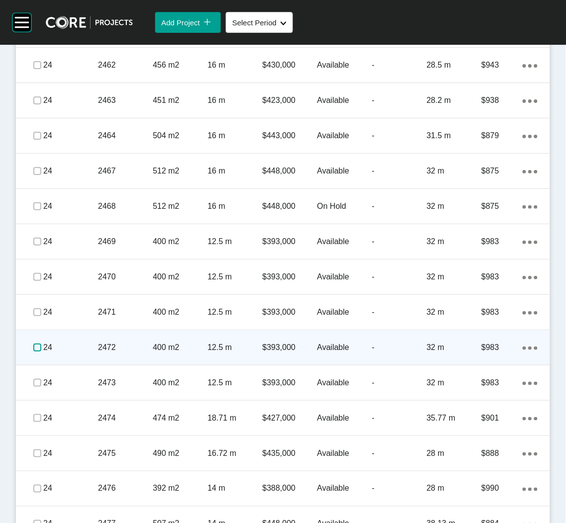
click at [33, 347] on label at bounding box center [37, 348] width 8 height 8
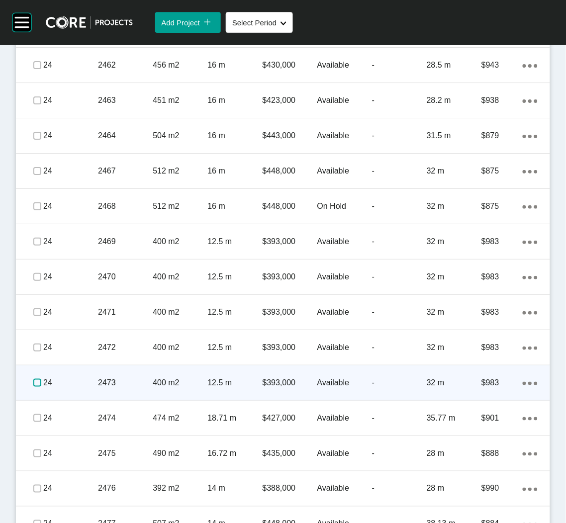
click at [37, 379] on label at bounding box center [37, 383] width 8 height 8
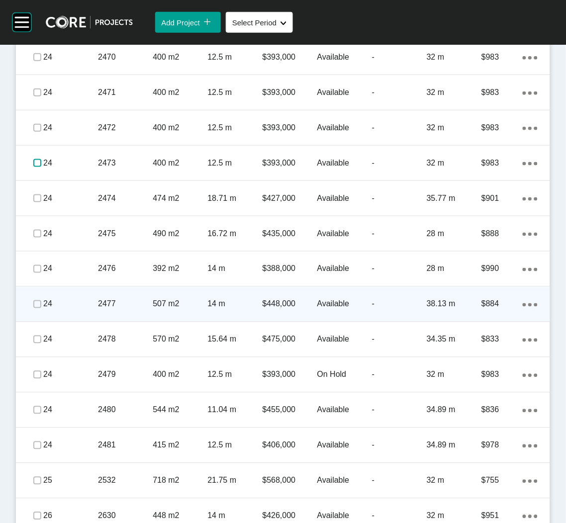
scroll to position [2245, 0]
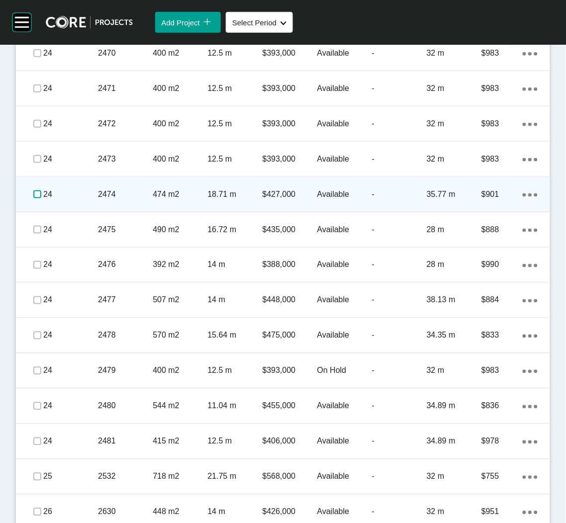
click at [34, 194] on label at bounding box center [37, 194] width 8 height 8
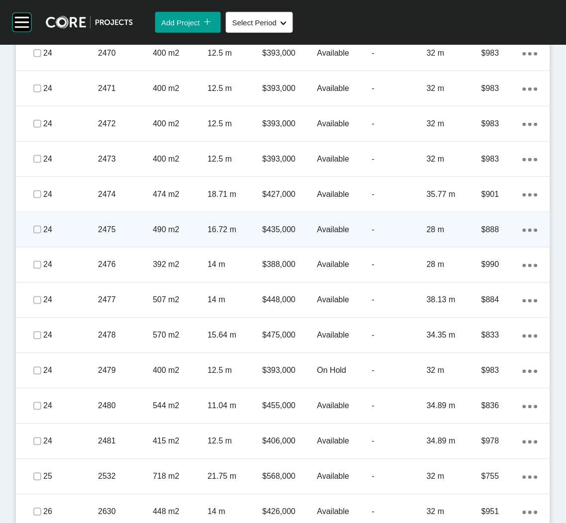
click at [31, 227] on span at bounding box center [37, 229] width 15 height 15
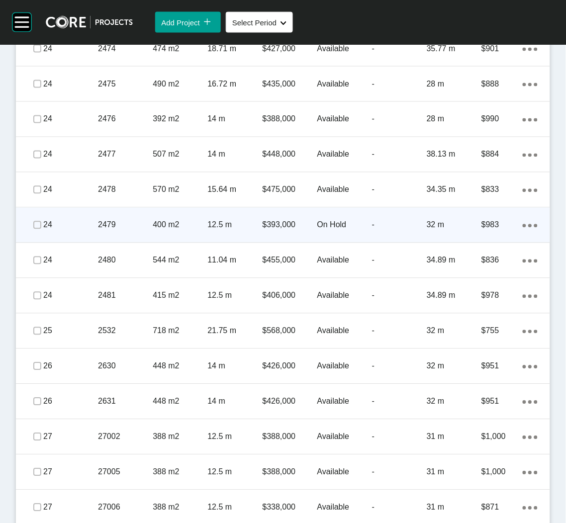
scroll to position [2394, 0]
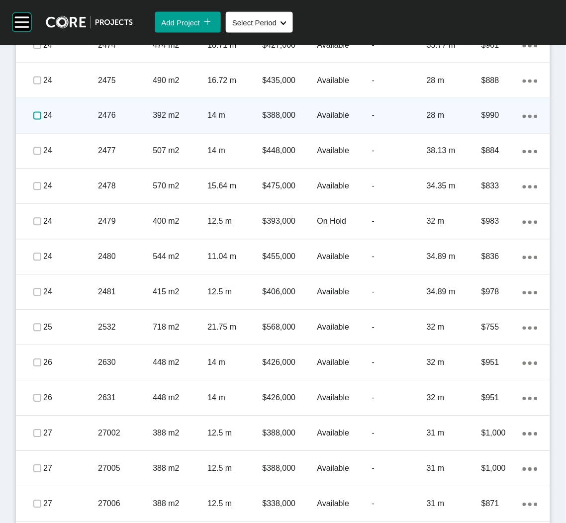
click at [34, 113] on label at bounding box center [37, 116] width 8 height 8
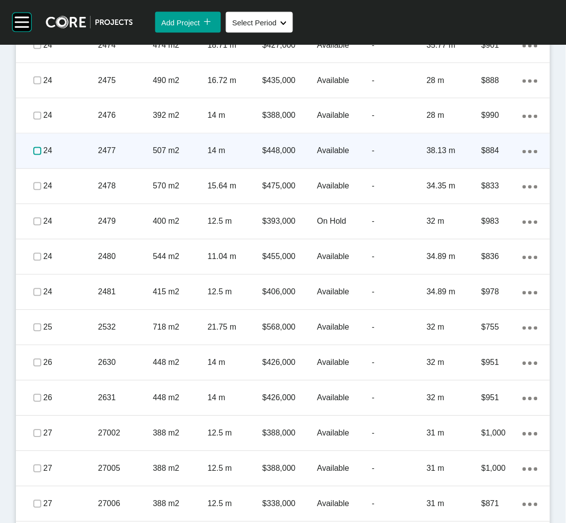
click at [34, 147] on label at bounding box center [37, 151] width 8 height 8
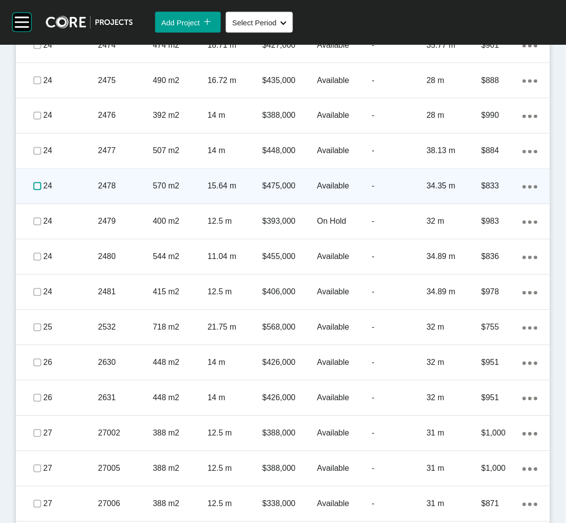
click at [35, 188] on label at bounding box center [37, 187] width 8 height 8
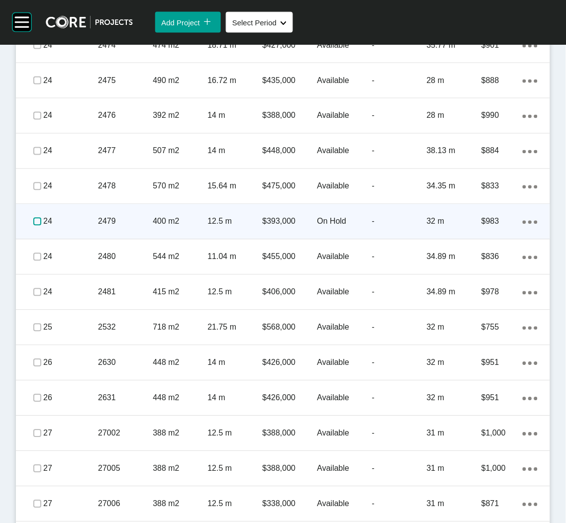
click at [34, 219] on label at bounding box center [37, 222] width 8 height 8
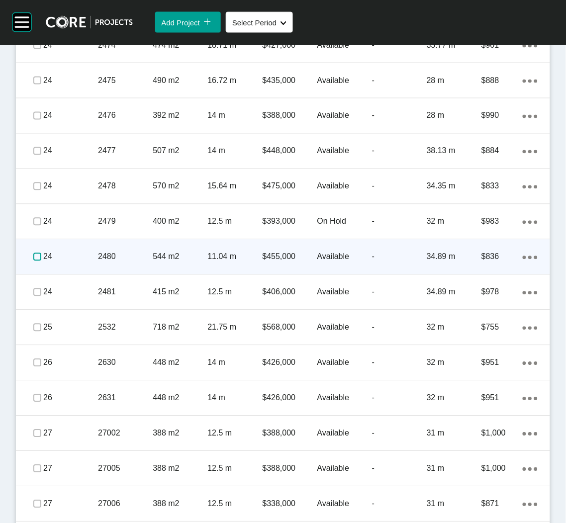
click at [34, 255] on label at bounding box center [37, 257] width 8 height 8
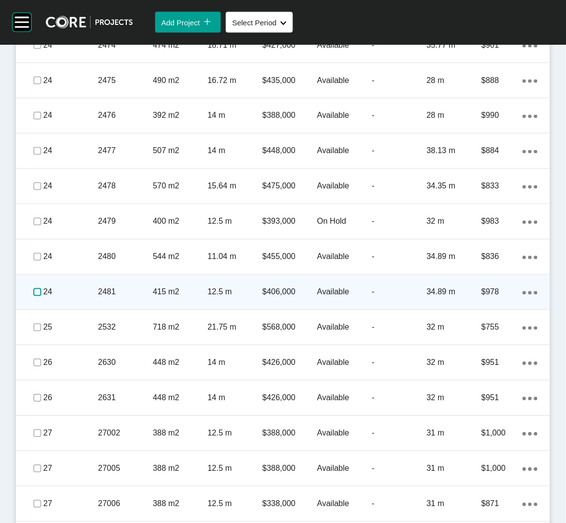
click at [35, 292] on label at bounding box center [37, 292] width 8 height 8
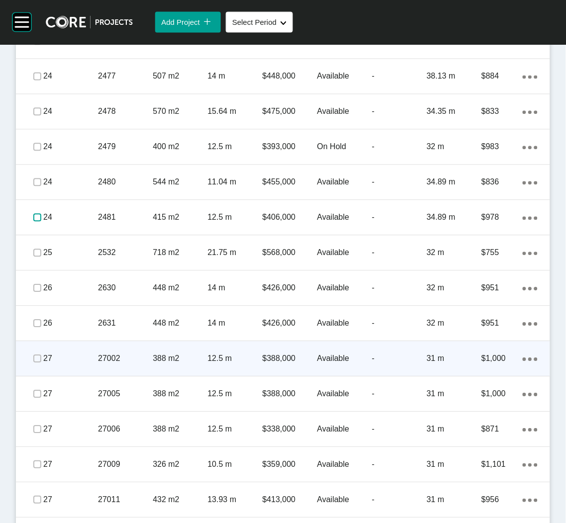
scroll to position [2618, 0]
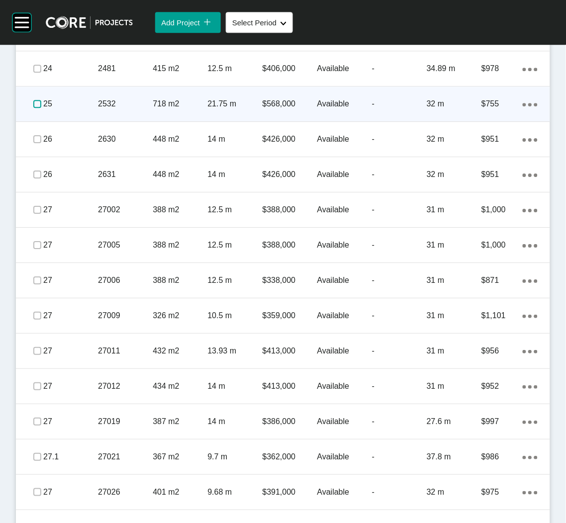
click at [35, 101] on label at bounding box center [37, 104] width 8 height 8
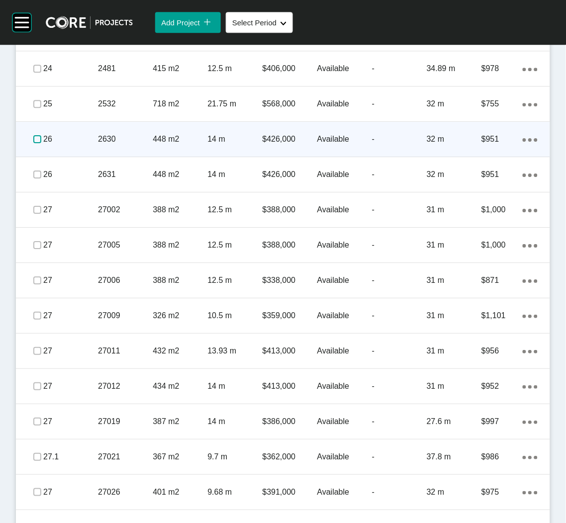
click at [36, 137] on label at bounding box center [37, 139] width 8 height 8
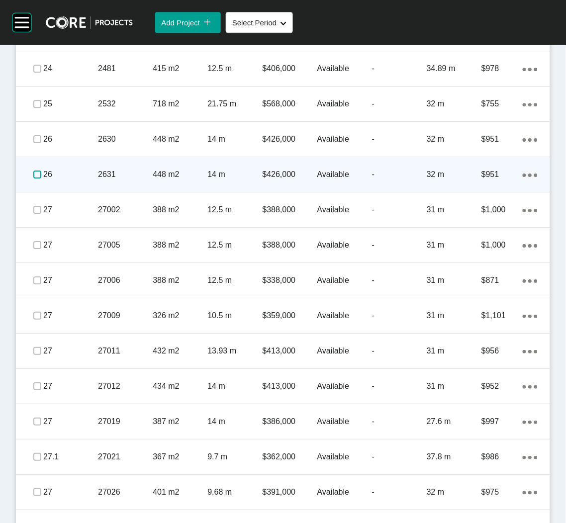
click at [37, 171] on label at bounding box center [37, 175] width 8 height 8
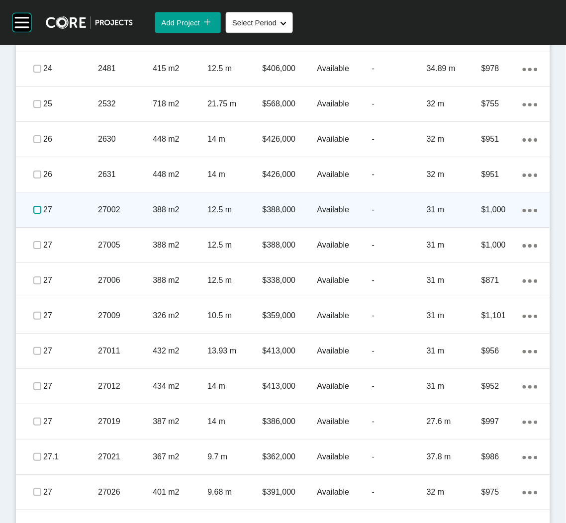
click at [35, 207] on label at bounding box center [37, 210] width 8 height 8
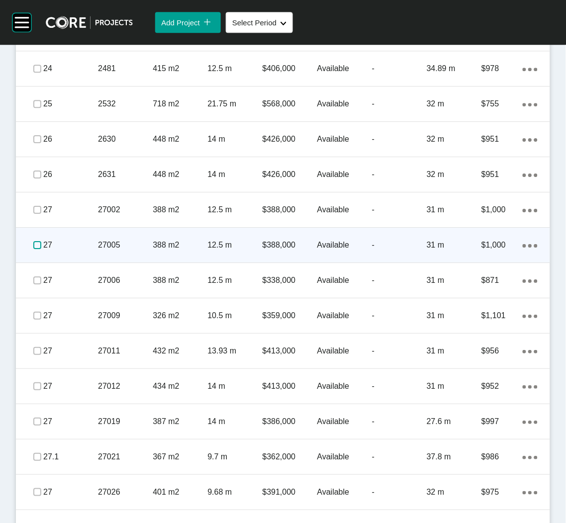
click at [33, 244] on label at bounding box center [37, 245] width 8 height 8
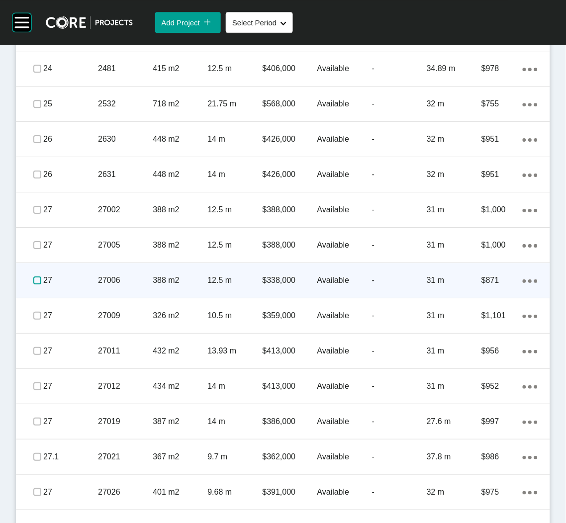
click at [34, 280] on label at bounding box center [37, 281] width 8 height 8
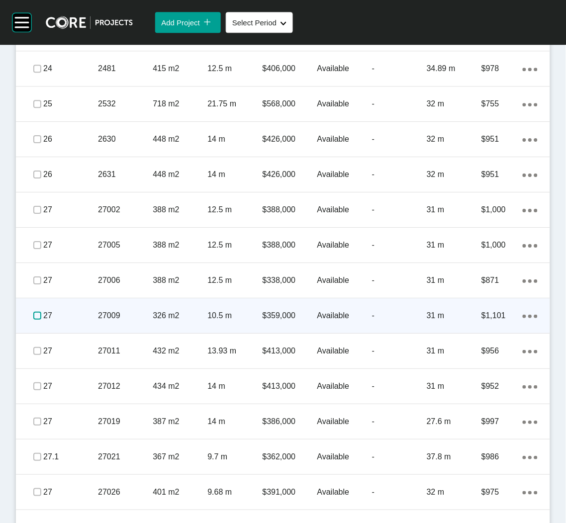
click at [33, 313] on label at bounding box center [37, 316] width 8 height 8
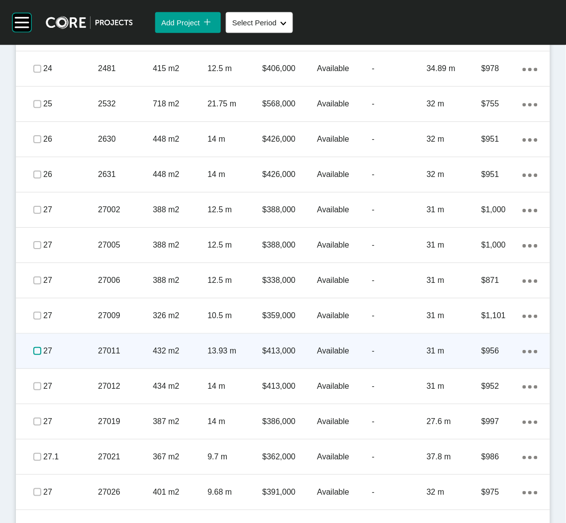
click at [36, 350] on label at bounding box center [37, 351] width 8 height 8
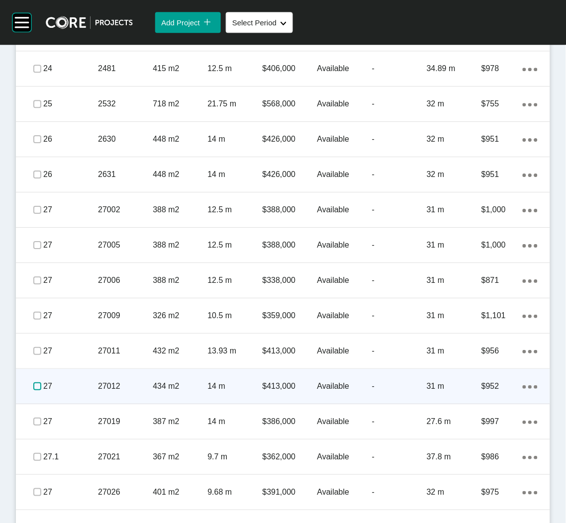
click at [36, 387] on label at bounding box center [37, 386] width 8 height 8
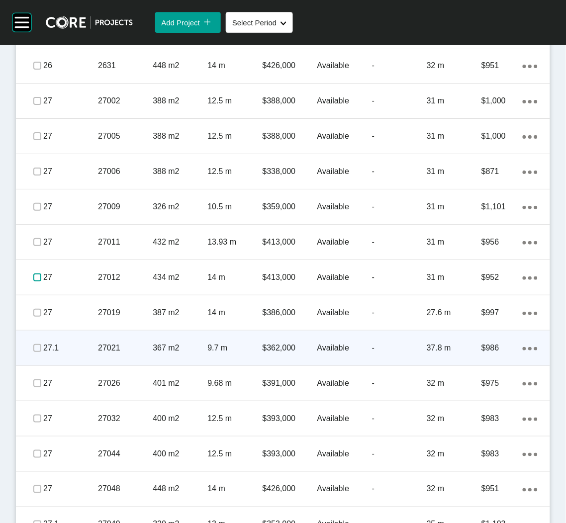
scroll to position [2767, 0]
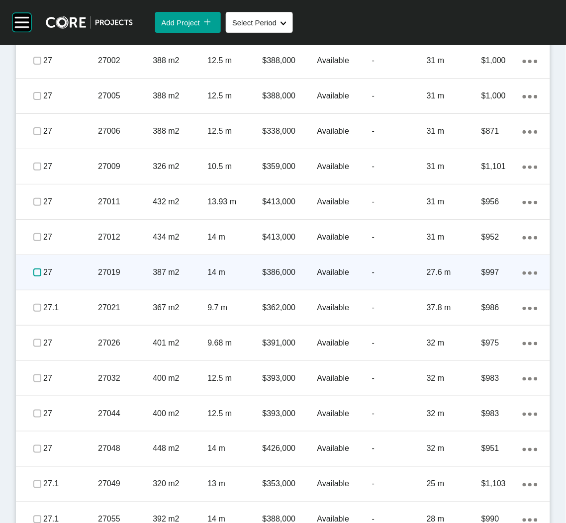
click at [39, 270] on label at bounding box center [37, 273] width 8 height 8
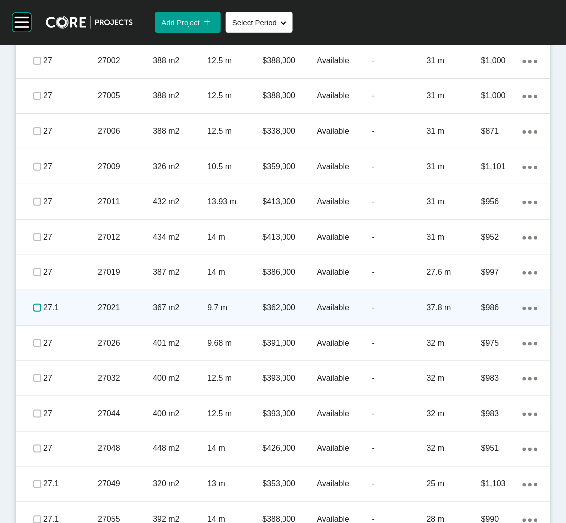
click at [35, 309] on label at bounding box center [37, 308] width 8 height 8
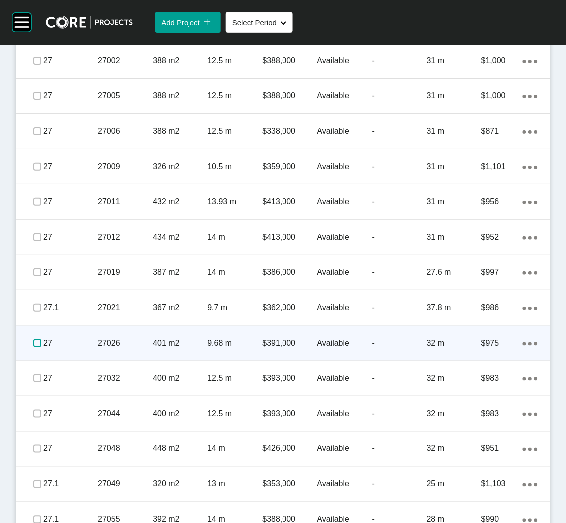
click at [36, 341] on label at bounding box center [37, 343] width 8 height 8
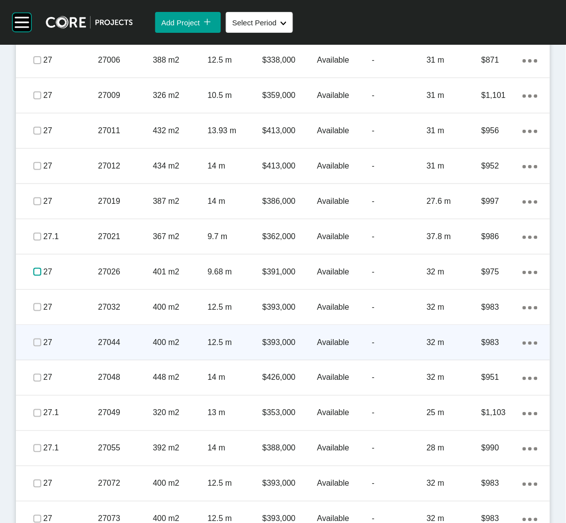
scroll to position [2842, 0]
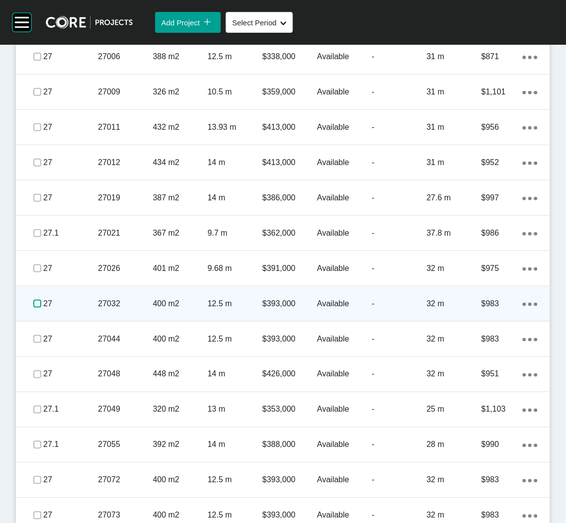
click at [39, 302] on label at bounding box center [37, 304] width 8 height 8
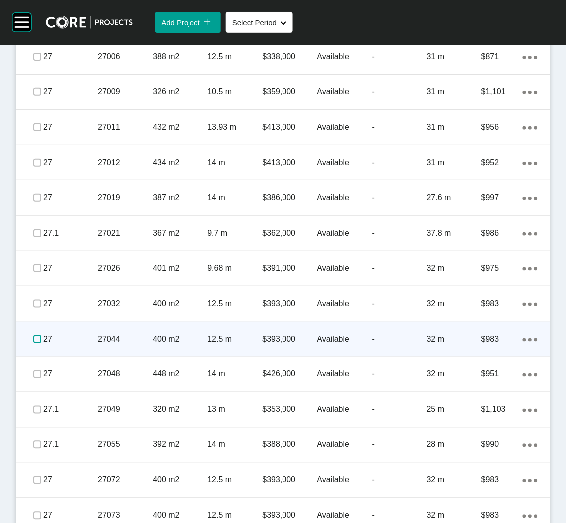
click at [35, 335] on label at bounding box center [37, 339] width 8 height 8
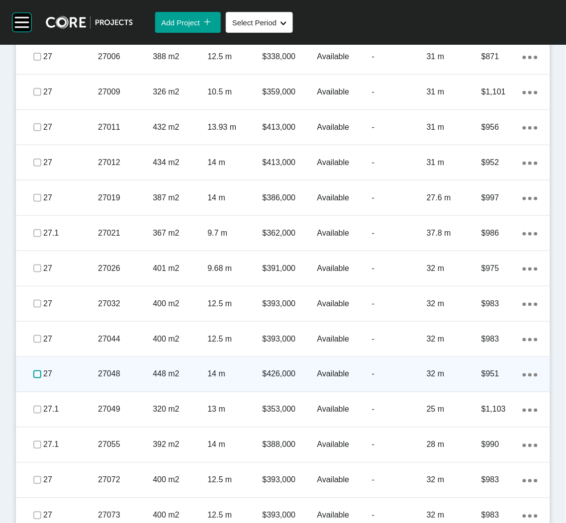
click at [35, 373] on label at bounding box center [37, 375] width 8 height 8
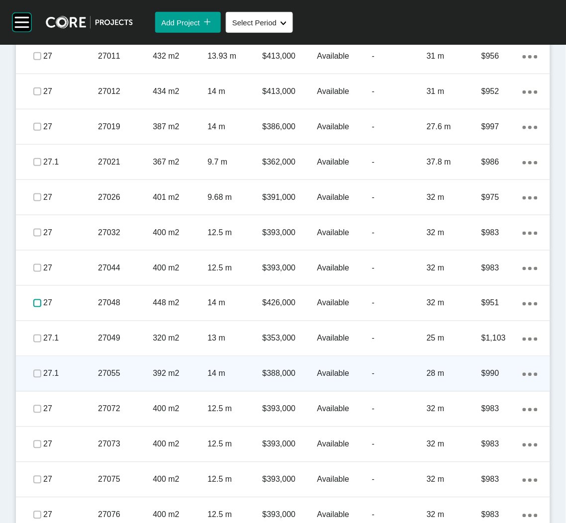
scroll to position [2916, 0]
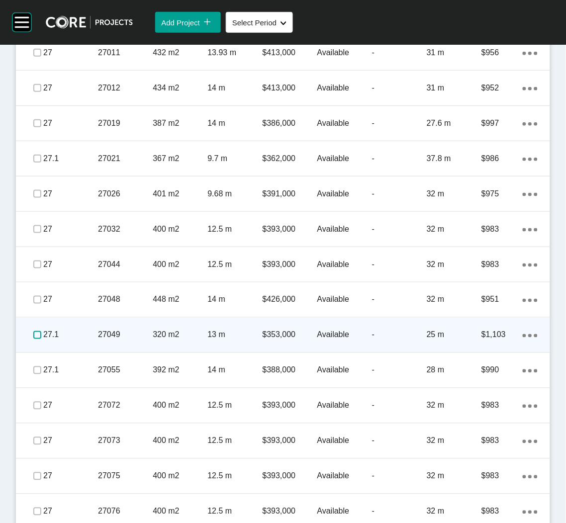
click at [37, 333] on label at bounding box center [37, 335] width 8 height 8
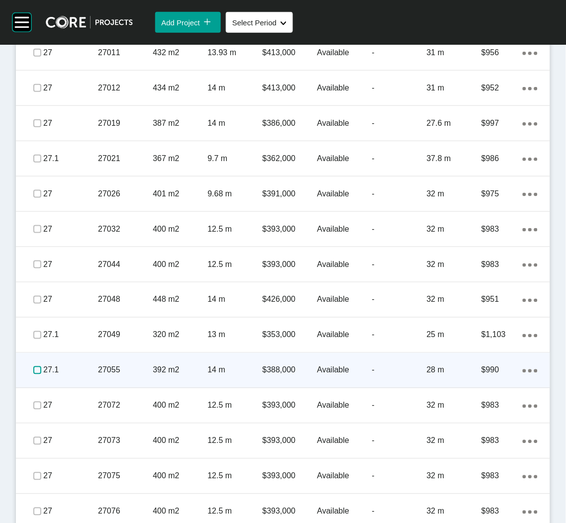
click at [33, 368] on label at bounding box center [37, 371] width 8 height 8
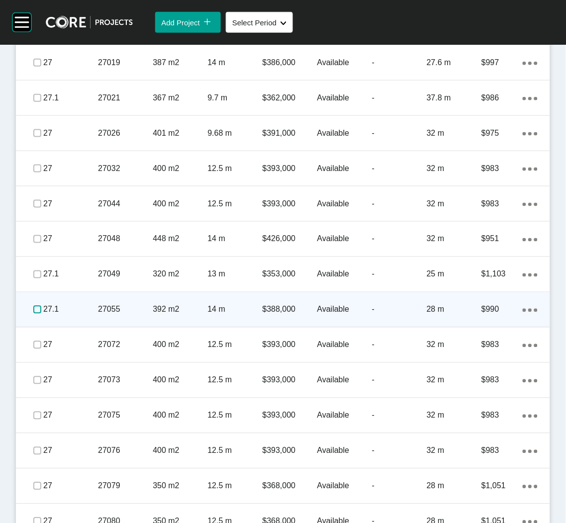
scroll to position [2991, 0]
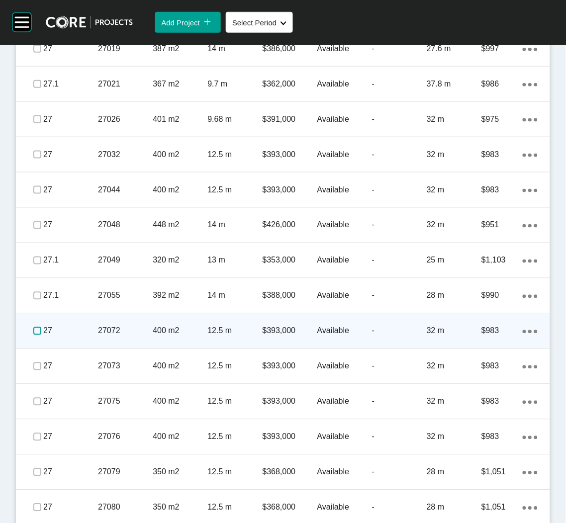
click at [33, 327] on label at bounding box center [37, 331] width 8 height 8
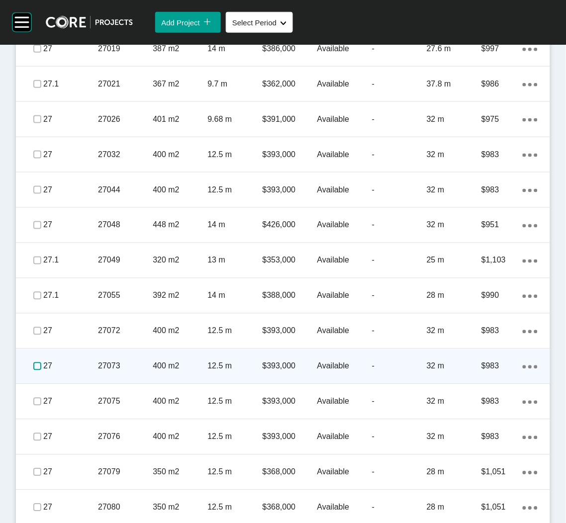
click at [33, 368] on label at bounding box center [37, 367] width 8 height 8
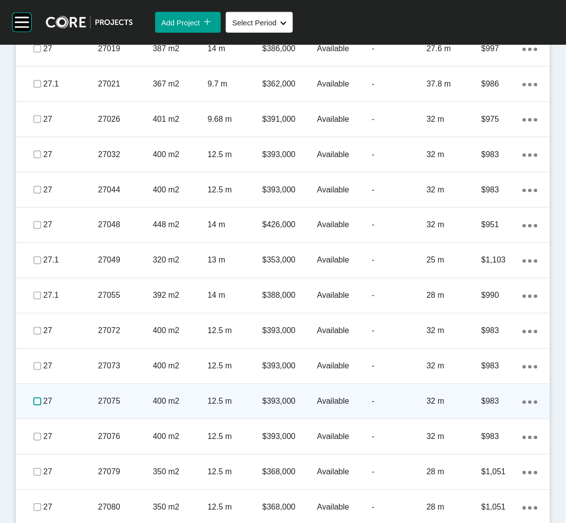
click at [33, 400] on label at bounding box center [37, 402] width 8 height 8
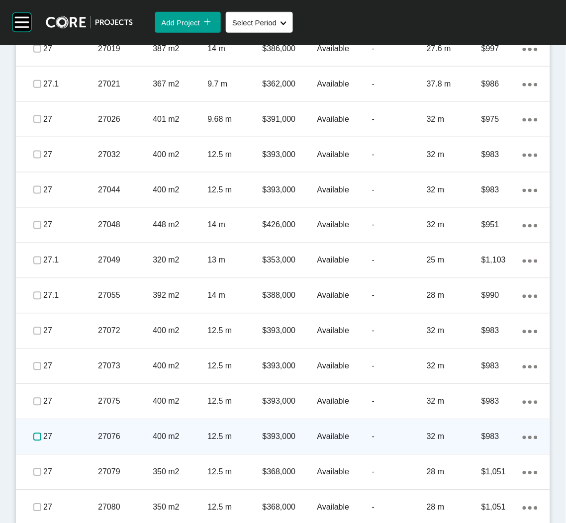
click at [36, 433] on label at bounding box center [37, 437] width 8 height 8
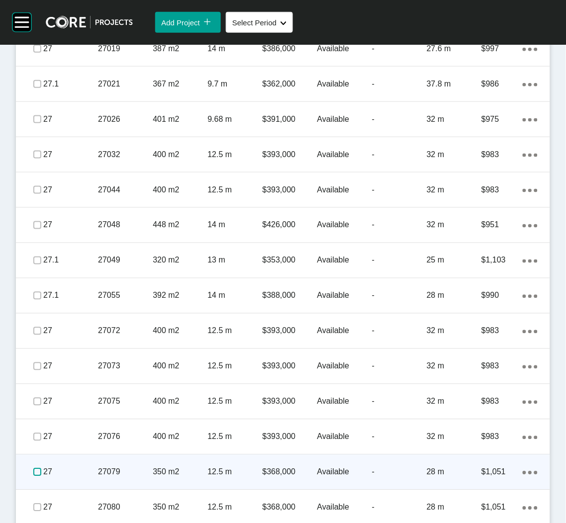
click at [38, 472] on label at bounding box center [37, 473] width 8 height 8
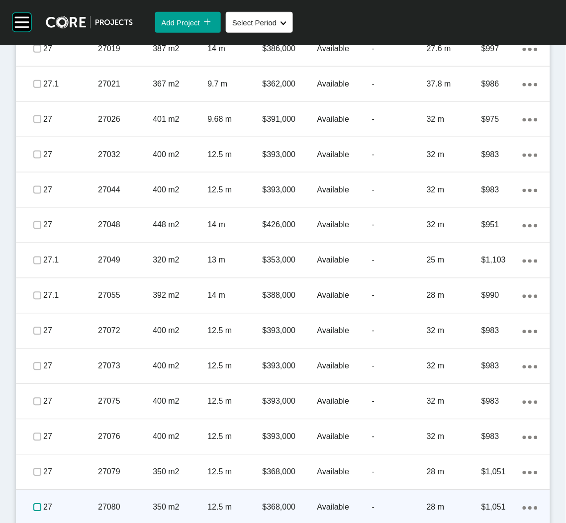
click at [33, 510] on label at bounding box center [37, 508] width 8 height 8
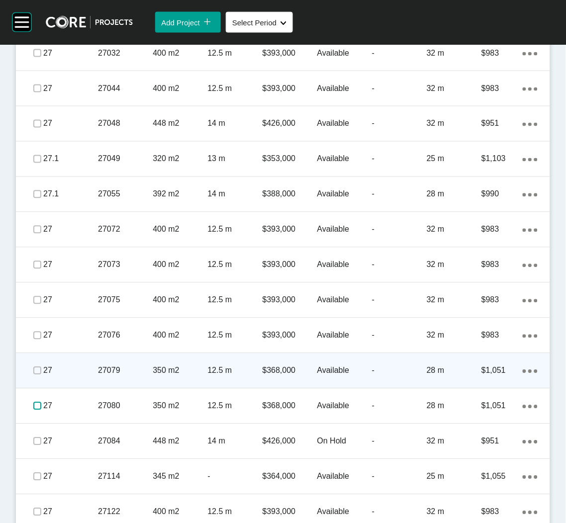
scroll to position [3102, 0]
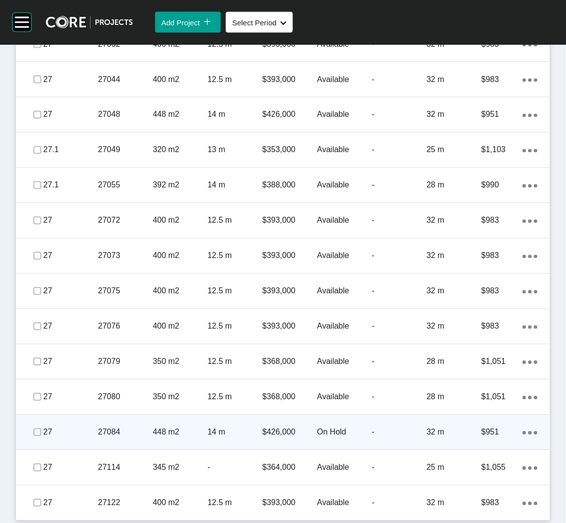
click at [153, 440] on div "448 m2" at bounding box center [180, 432] width 55 height 31
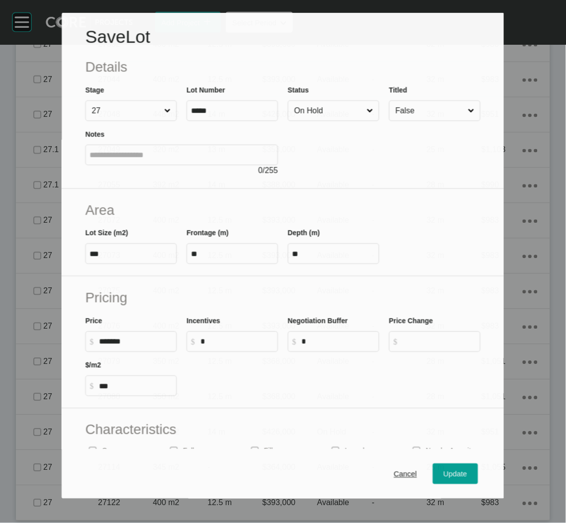
click at [353, 118] on input "On Hold" at bounding box center [328, 111] width 73 height 20
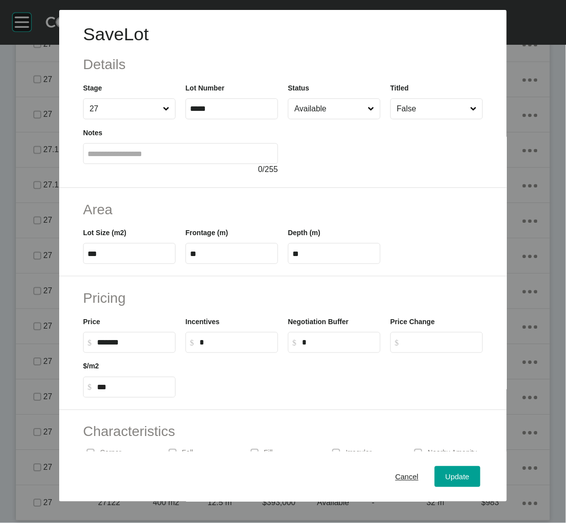
click at [428, 465] on div "Cancel Update" at bounding box center [283, 477] width 448 height 50
click at [446, 477] on span "Update" at bounding box center [458, 476] width 24 height 8
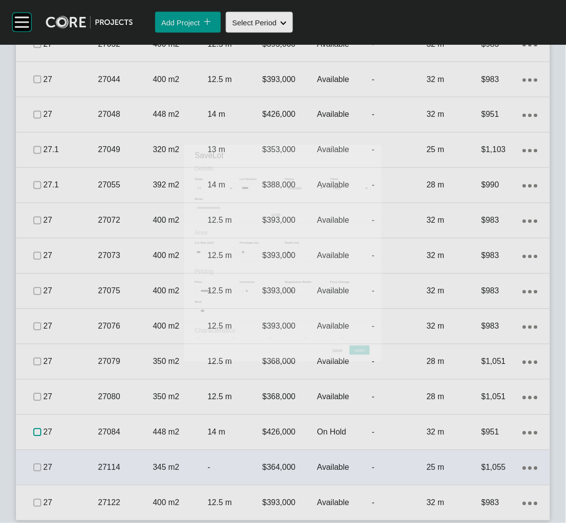
click at [35, 430] on label at bounding box center [37, 433] width 8 height 8
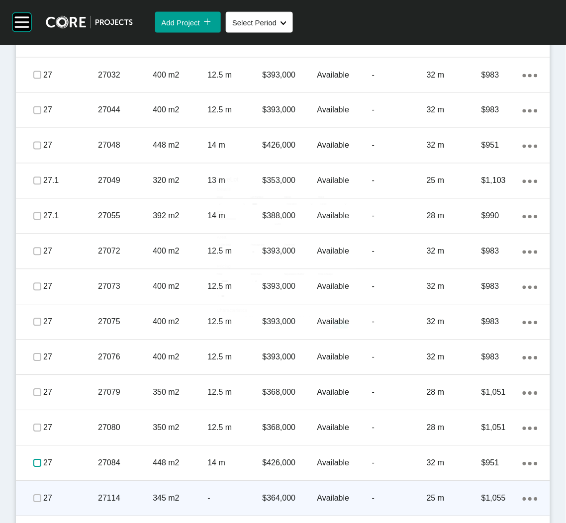
scroll to position [3132, 0]
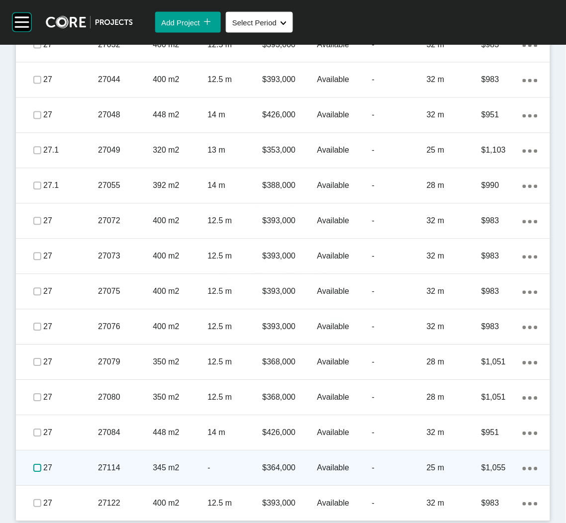
click at [33, 465] on label at bounding box center [37, 469] width 8 height 8
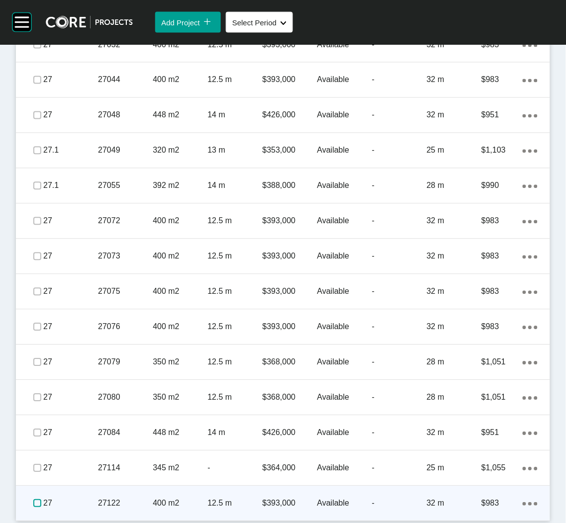
click at [35, 502] on label at bounding box center [37, 504] width 8 height 8
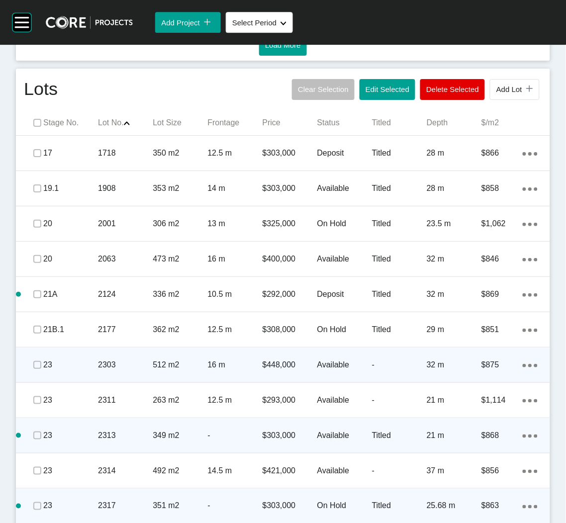
scroll to position [595, 0]
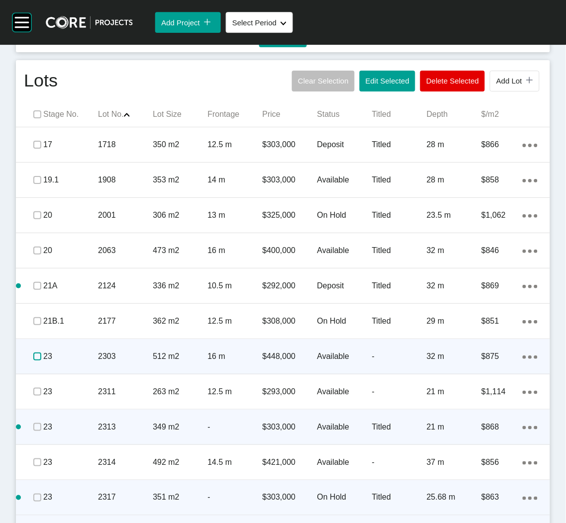
click at [36, 358] on label at bounding box center [37, 357] width 8 height 8
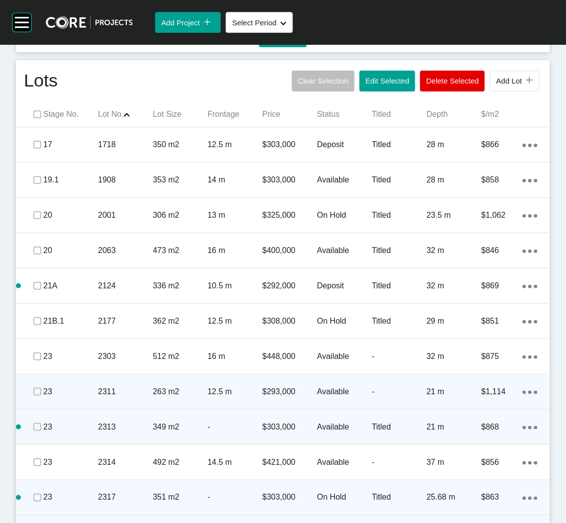
click at [36, 397] on span at bounding box center [37, 391] width 15 height 15
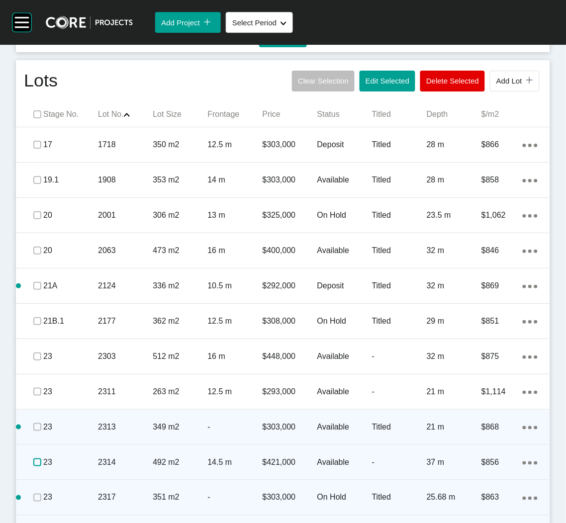
click at [33, 461] on label at bounding box center [37, 463] width 8 height 8
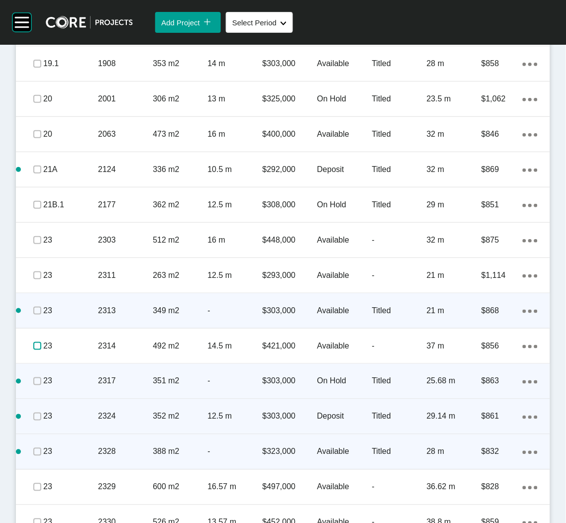
scroll to position [745, 0]
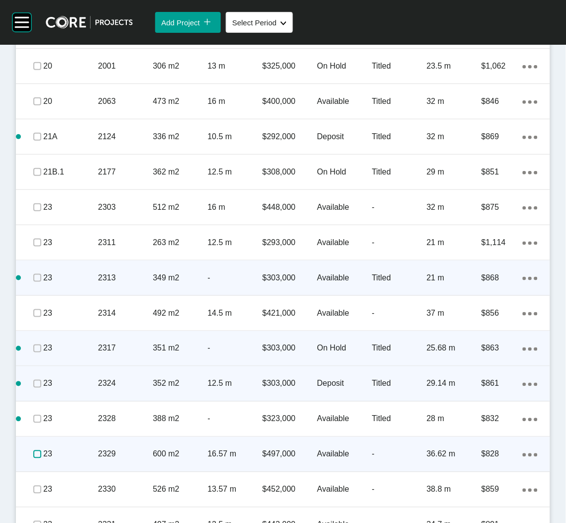
click at [39, 452] on label at bounding box center [37, 455] width 8 height 8
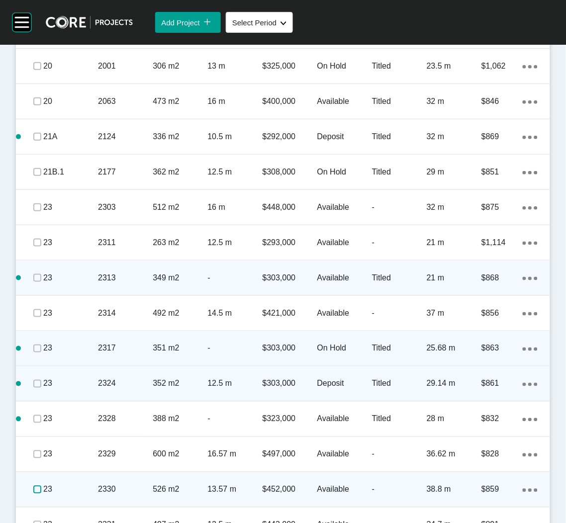
click at [35, 487] on label at bounding box center [37, 490] width 8 height 8
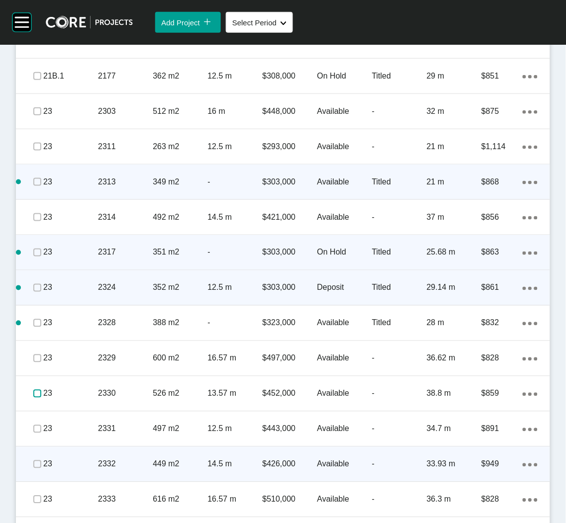
scroll to position [894, 0]
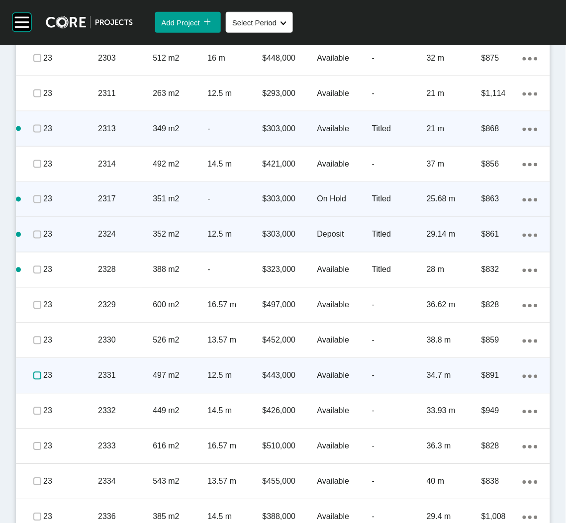
click at [36, 377] on label at bounding box center [37, 376] width 8 height 8
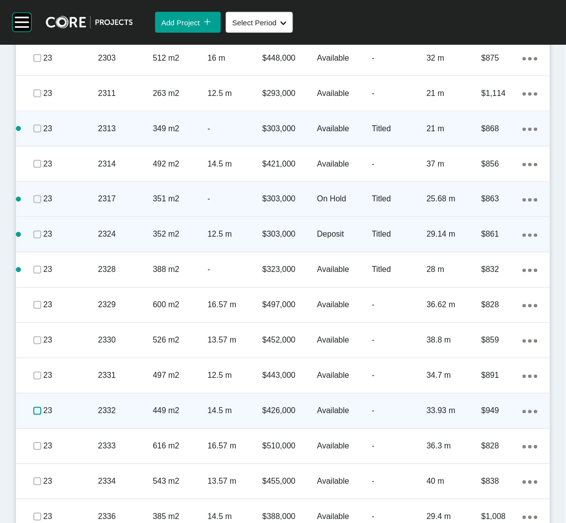
click at [34, 415] on label at bounding box center [37, 411] width 8 height 8
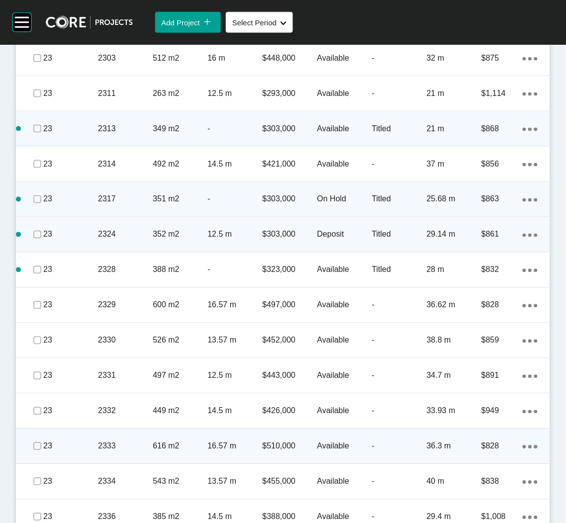
click at [36, 453] on span at bounding box center [37, 446] width 15 height 15
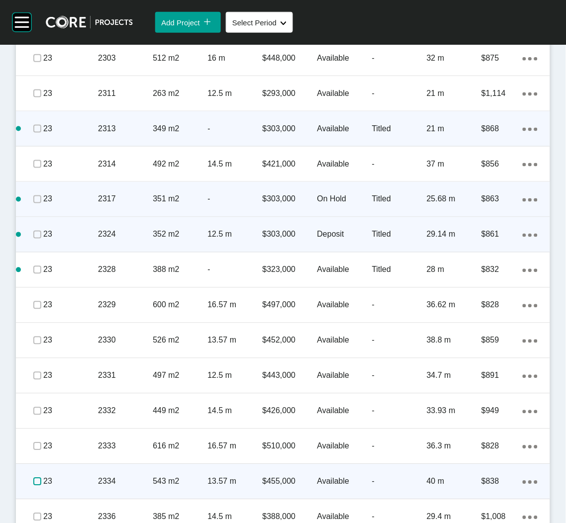
click at [35, 478] on label at bounding box center [37, 482] width 8 height 8
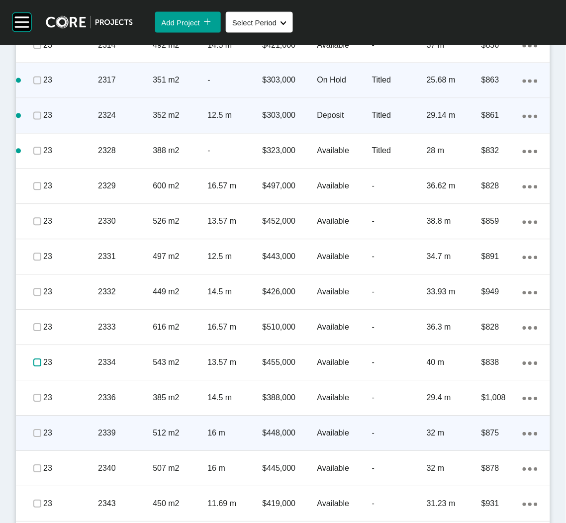
scroll to position [1043, 0]
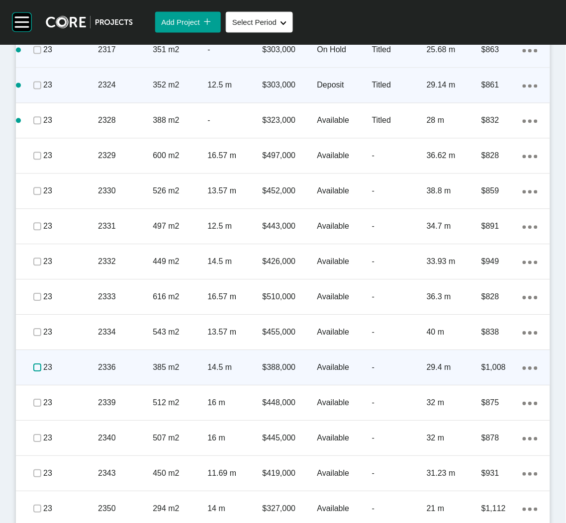
click at [33, 368] on label at bounding box center [37, 368] width 8 height 8
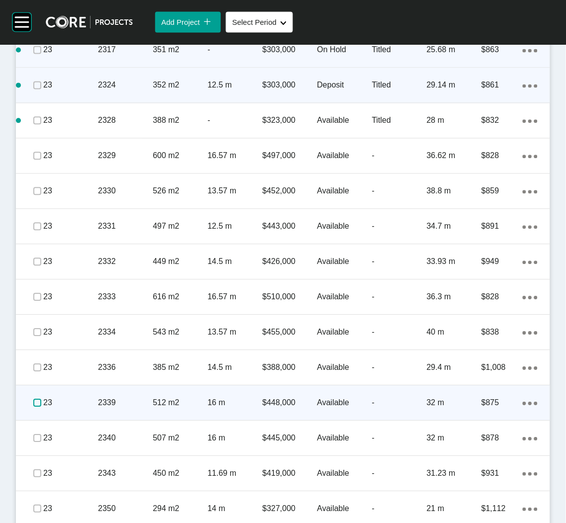
click at [35, 402] on label at bounding box center [37, 403] width 8 height 8
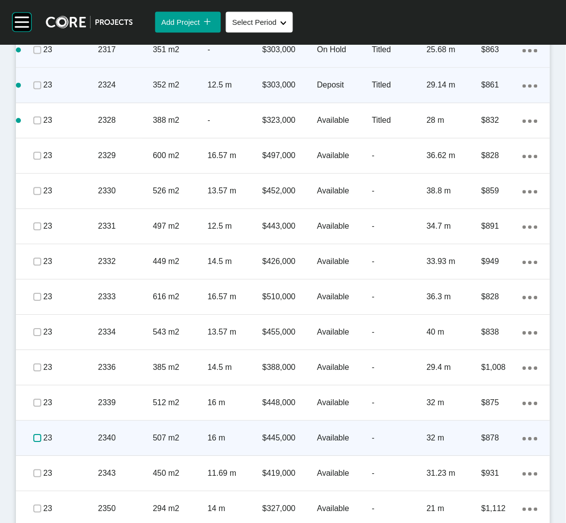
drag, startPoint x: 38, startPoint y: 440, endPoint x: 38, endPoint y: 446, distance: 6.0
click at [38, 441] on label at bounding box center [37, 439] width 8 height 8
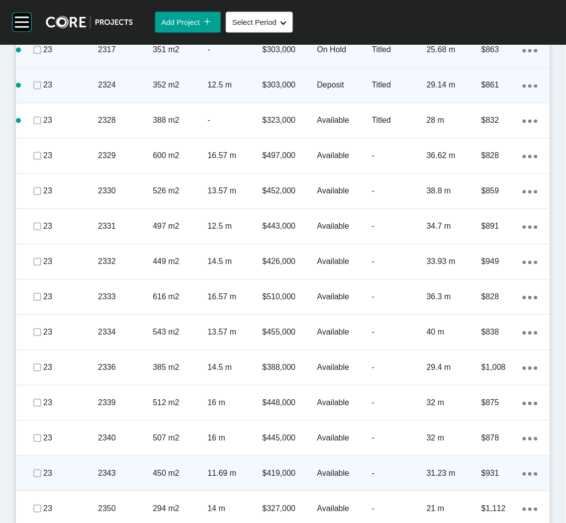
click at [38, 467] on span at bounding box center [37, 474] width 15 height 15
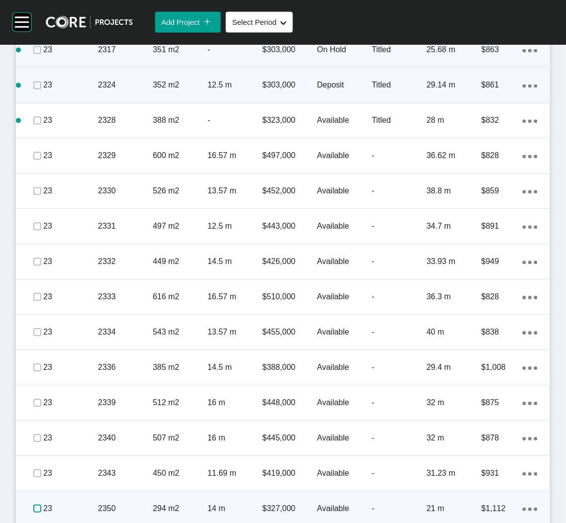
click at [37, 505] on label at bounding box center [37, 509] width 8 height 8
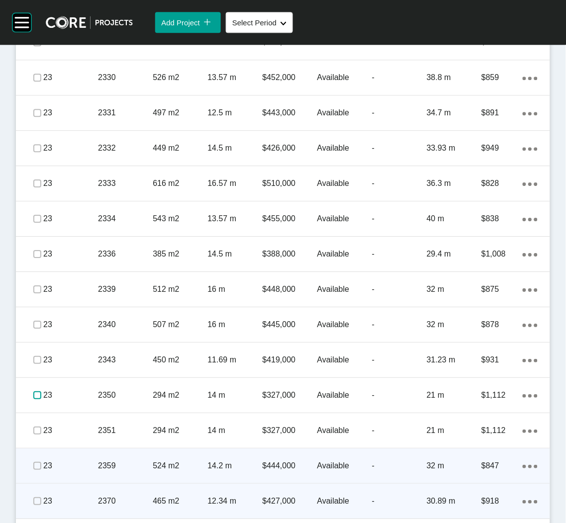
scroll to position [1192, 0]
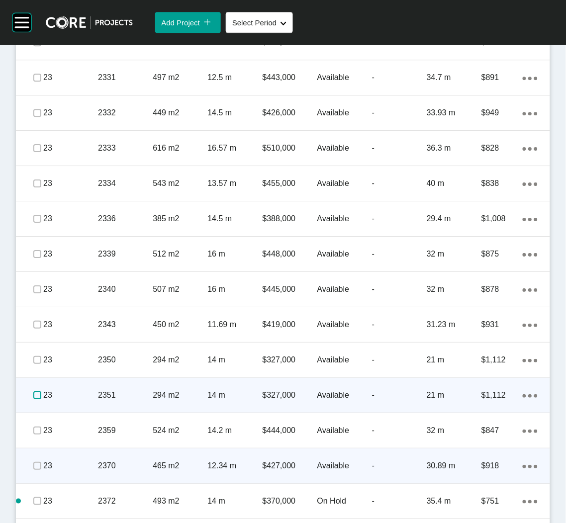
click at [40, 392] on label at bounding box center [37, 395] width 8 height 8
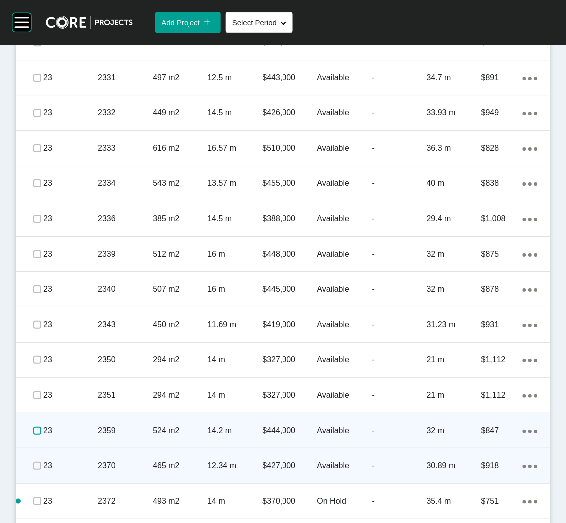
click at [37, 431] on label at bounding box center [37, 431] width 8 height 8
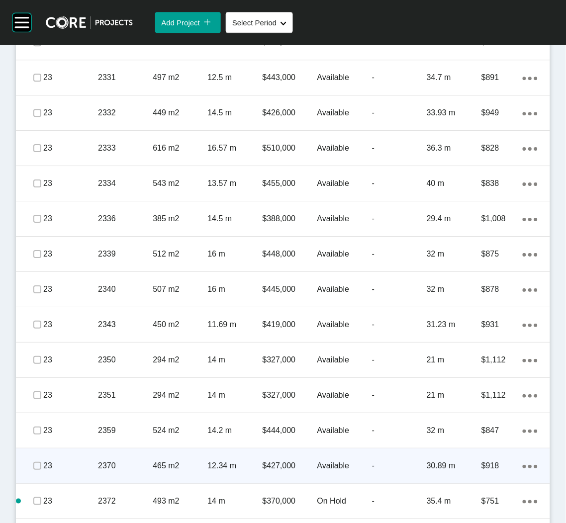
click at [31, 470] on span at bounding box center [37, 466] width 15 height 15
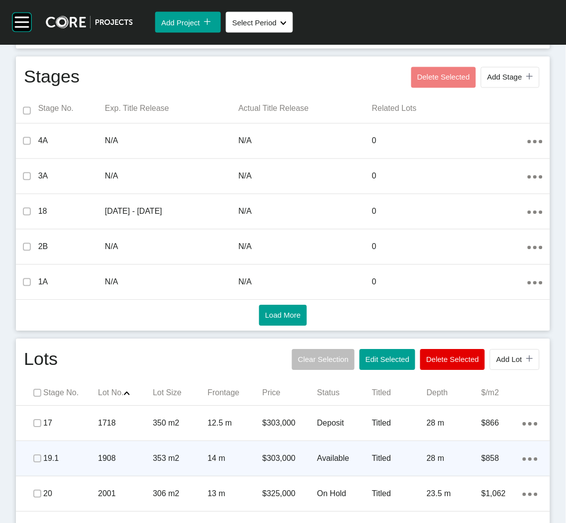
scroll to position [372, 0]
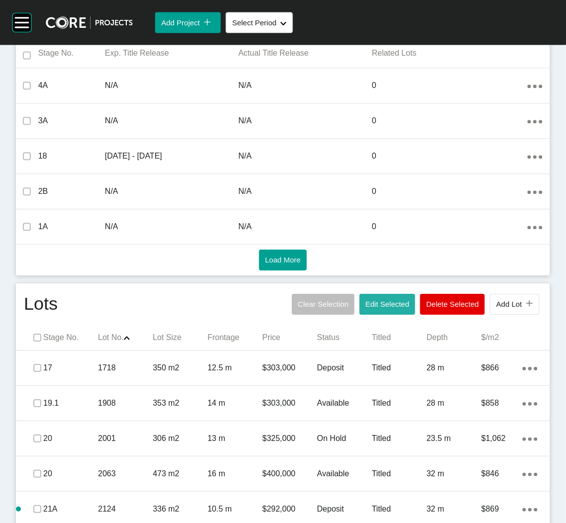
click at [383, 313] on button "Edit Selected" at bounding box center [388, 304] width 56 height 21
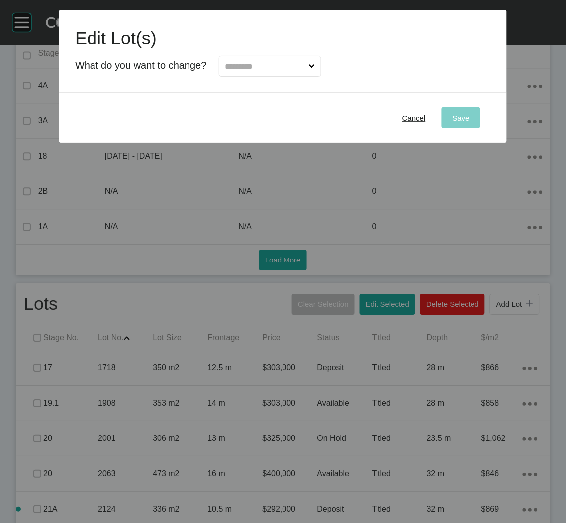
click at [300, 62] on input "text" at bounding box center [265, 66] width 84 height 20
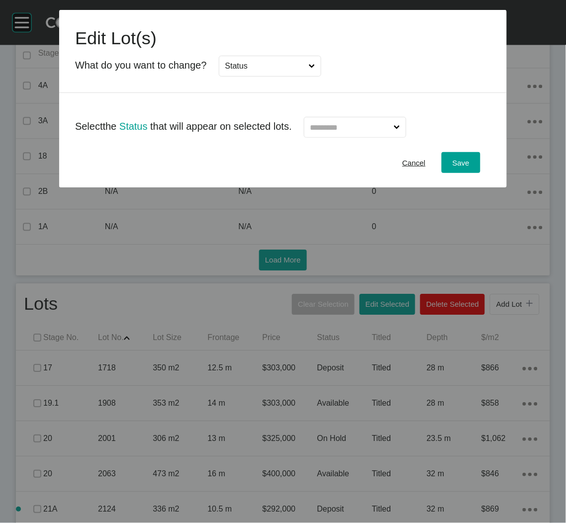
click at [339, 127] on input "text" at bounding box center [350, 127] width 84 height 20
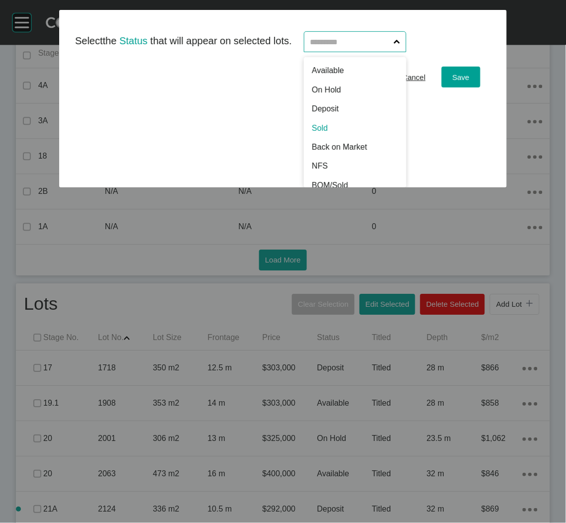
scroll to position [0, 0]
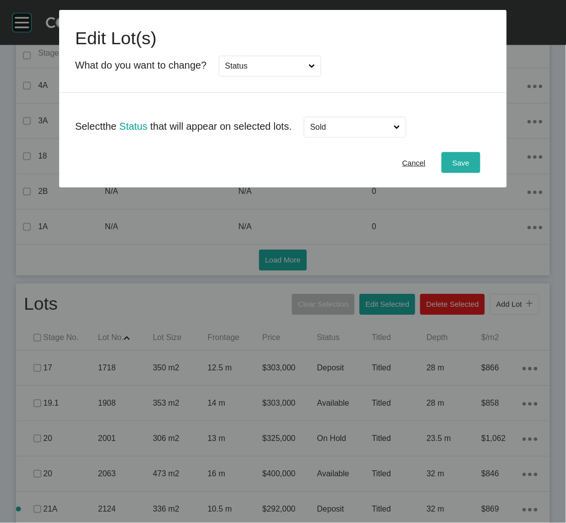
click at [449, 162] on button "Save" at bounding box center [461, 162] width 39 height 21
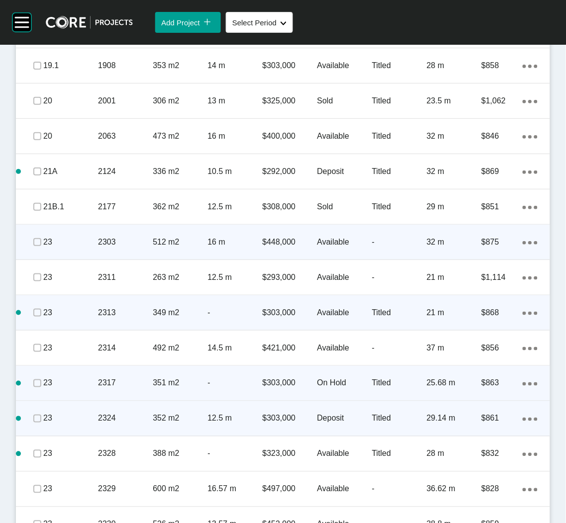
scroll to position [745, 0]
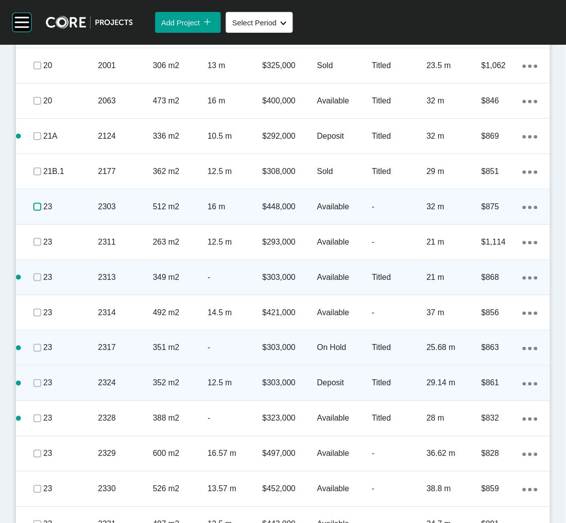
click at [39, 204] on label at bounding box center [37, 207] width 8 height 8
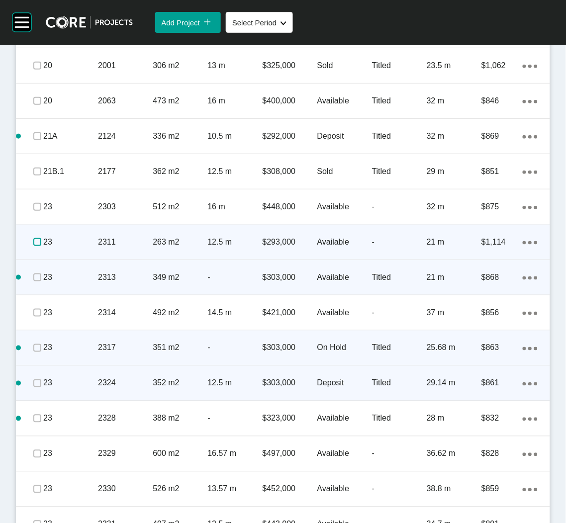
click at [35, 244] on label at bounding box center [37, 242] width 8 height 8
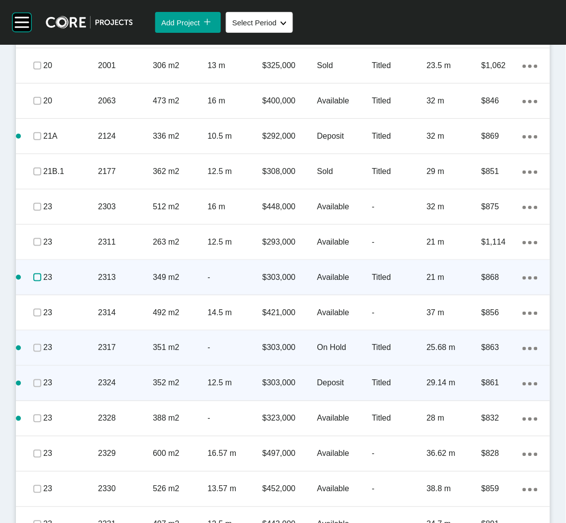
click at [35, 280] on label at bounding box center [37, 278] width 8 height 8
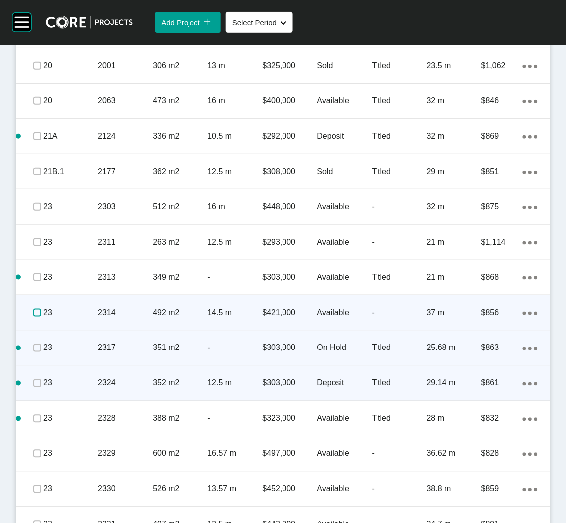
click at [37, 310] on label at bounding box center [37, 313] width 8 height 8
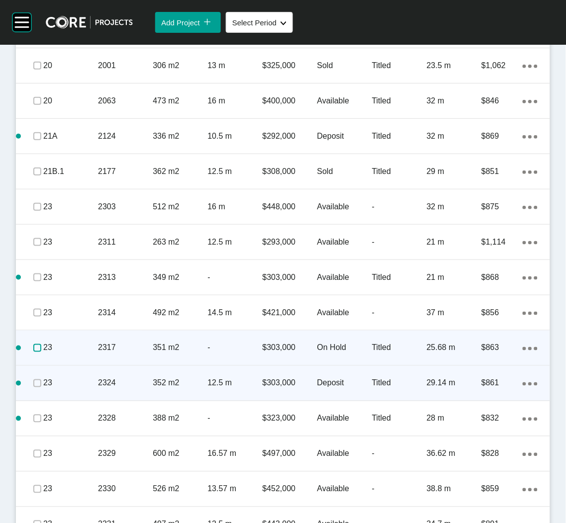
click at [35, 348] on label at bounding box center [37, 348] width 8 height 8
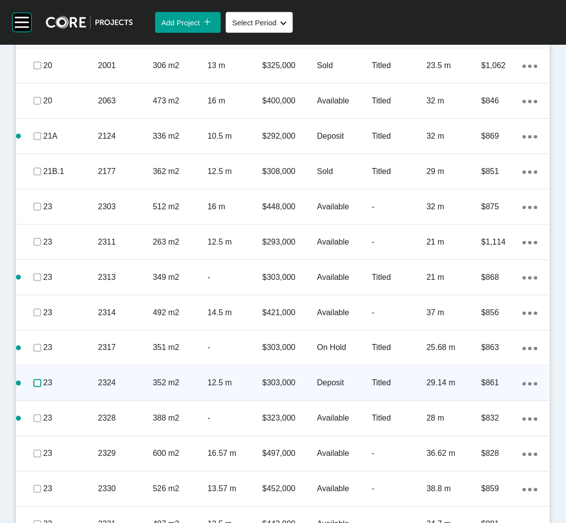
click at [37, 385] on label at bounding box center [37, 383] width 8 height 8
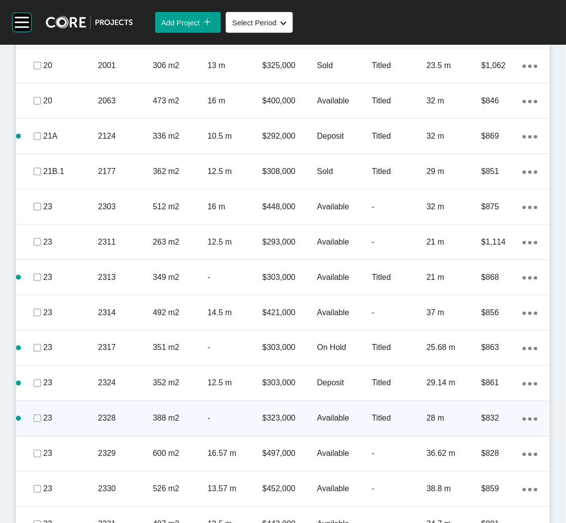
click at [37, 412] on span at bounding box center [37, 418] width 15 height 15
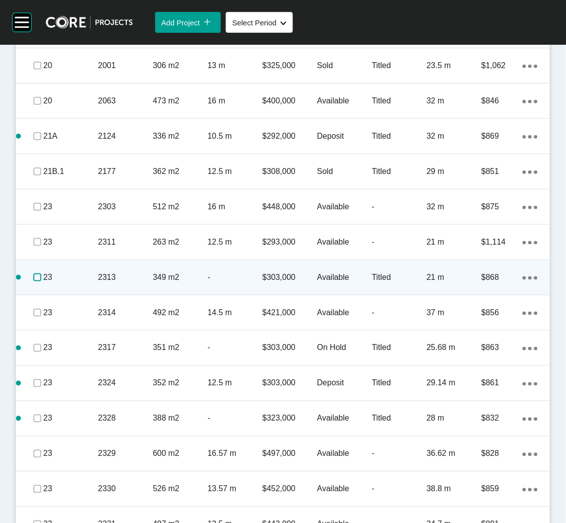
click at [37, 276] on label at bounding box center [37, 278] width 8 height 8
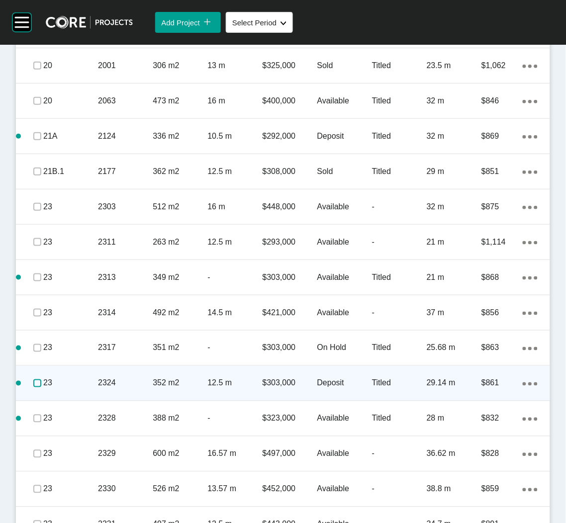
click at [34, 379] on label at bounding box center [37, 383] width 8 height 8
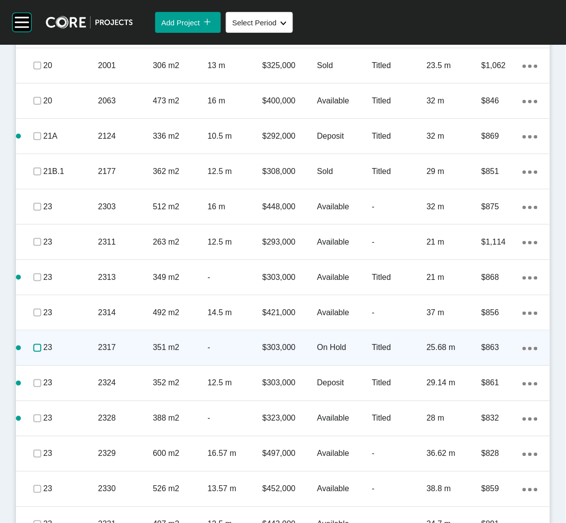
click at [37, 346] on label at bounding box center [37, 348] width 8 height 8
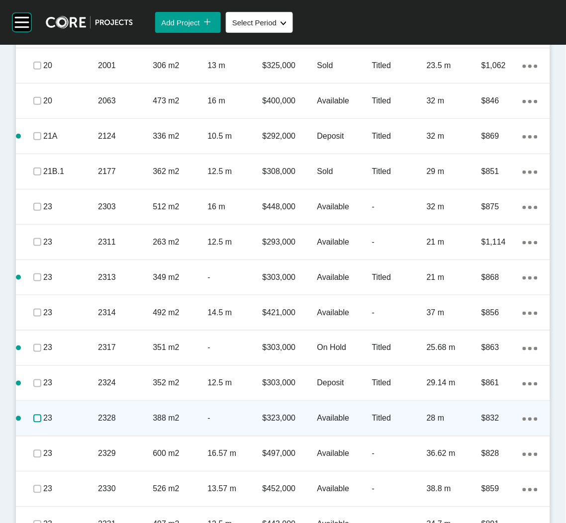
click at [38, 418] on label at bounding box center [37, 419] width 8 height 8
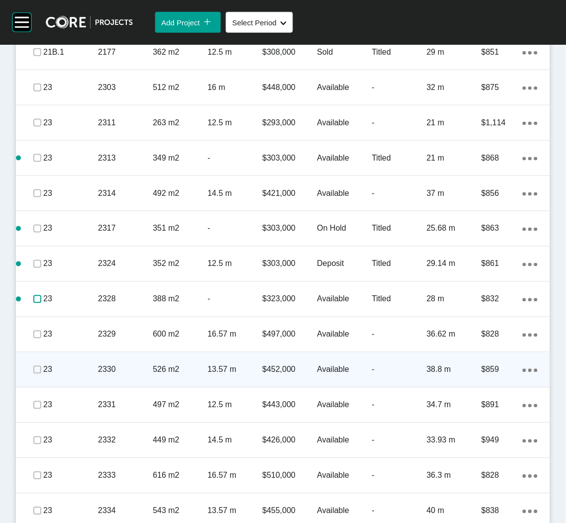
scroll to position [894, 0]
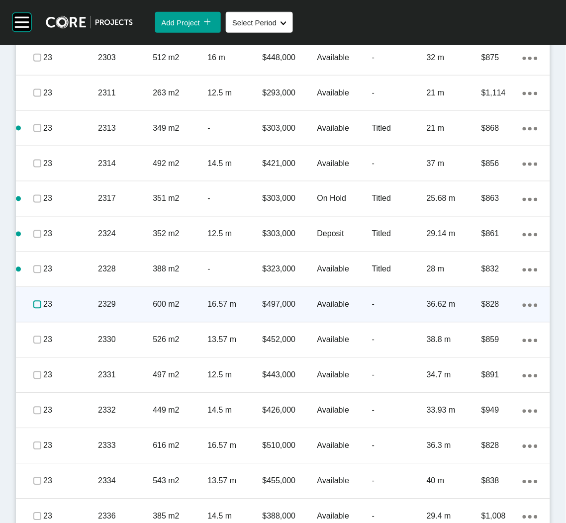
click at [40, 303] on label at bounding box center [37, 305] width 8 height 8
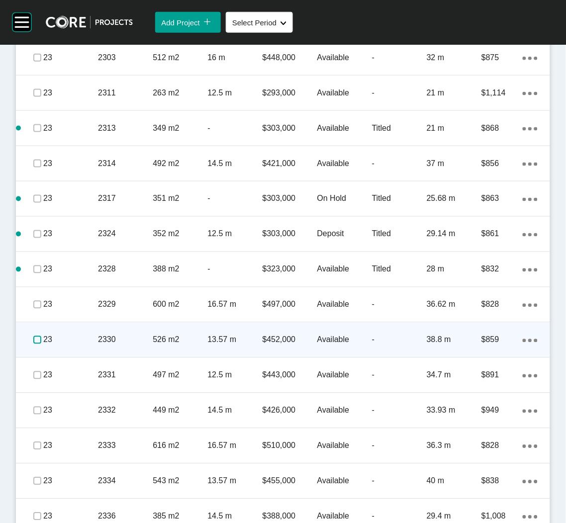
click at [38, 338] on label at bounding box center [37, 340] width 8 height 8
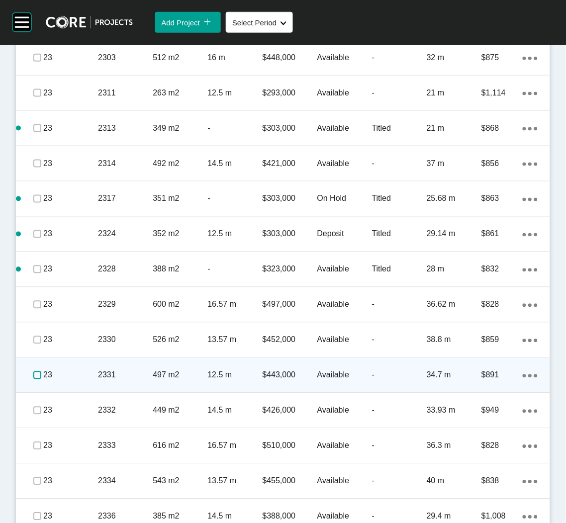
click at [36, 376] on label at bounding box center [37, 376] width 8 height 8
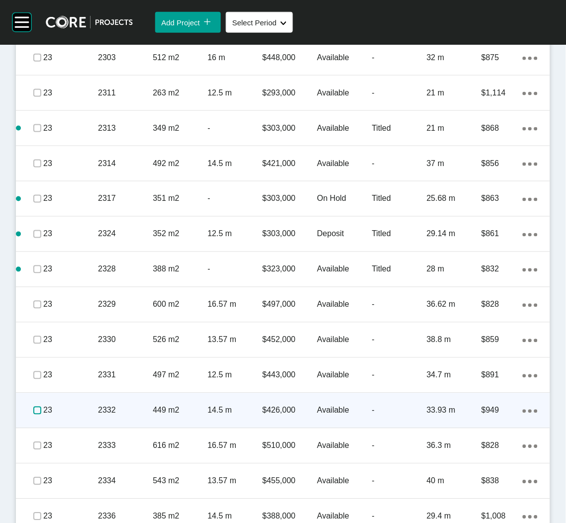
click at [37, 409] on label at bounding box center [37, 411] width 8 height 8
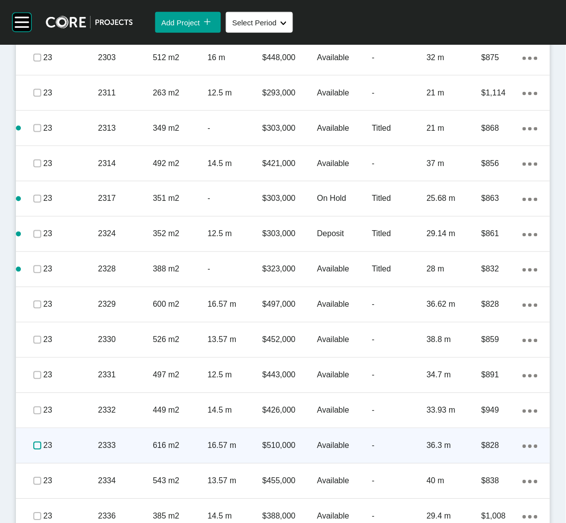
click at [39, 442] on label at bounding box center [37, 446] width 8 height 8
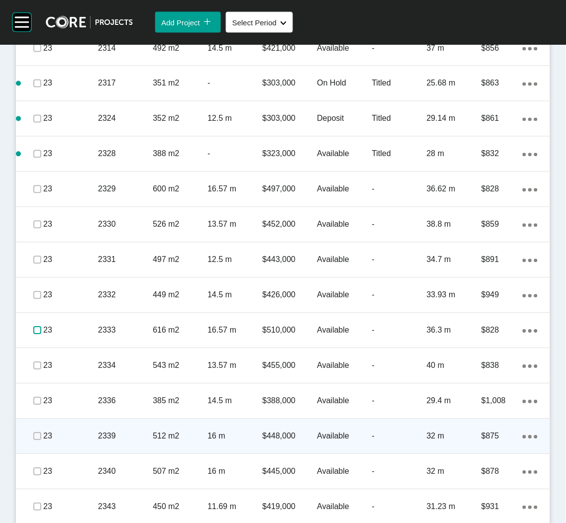
scroll to position [1043, 0]
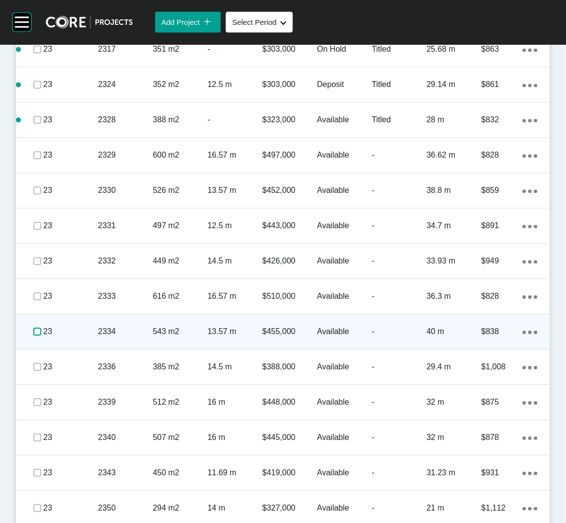
click at [37, 331] on label at bounding box center [37, 332] width 8 height 8
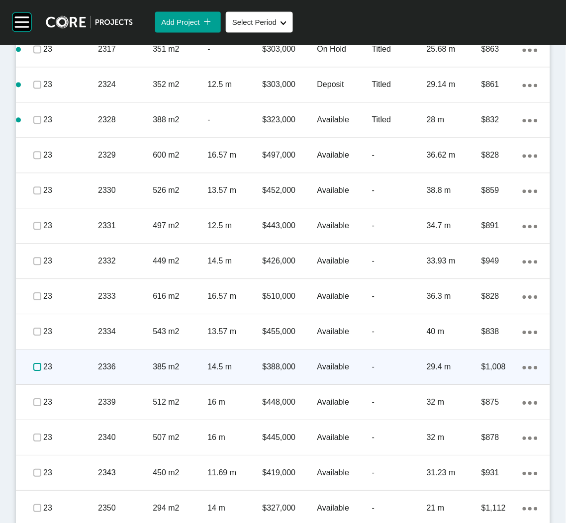
click at [34, 365] on label at bounding box center [37, 368] width 8 height 8
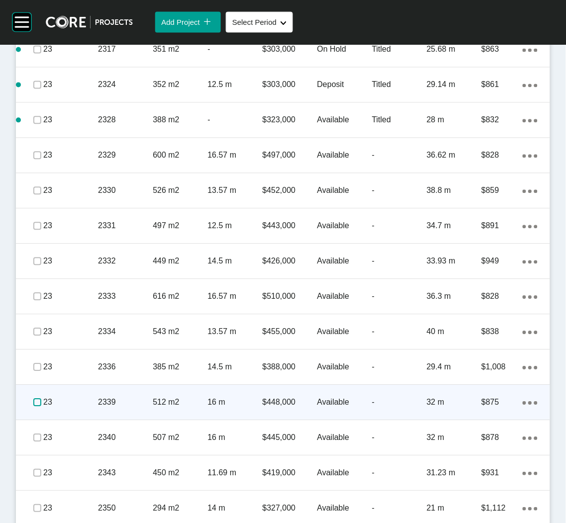
click at [36, 404] on label at bounding box center [37, 403] width 8 height 8
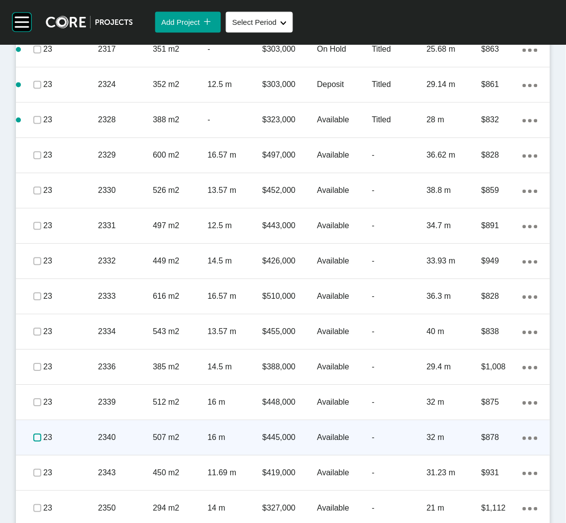
click at [38, 434] on label at bounding box center [37, 438] width 8 height 8
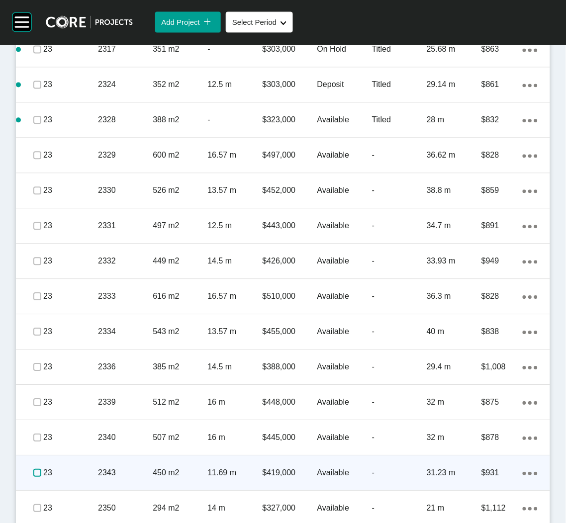
click at [38, 470] on label at bounding box center [37, 474] width 8 height 8
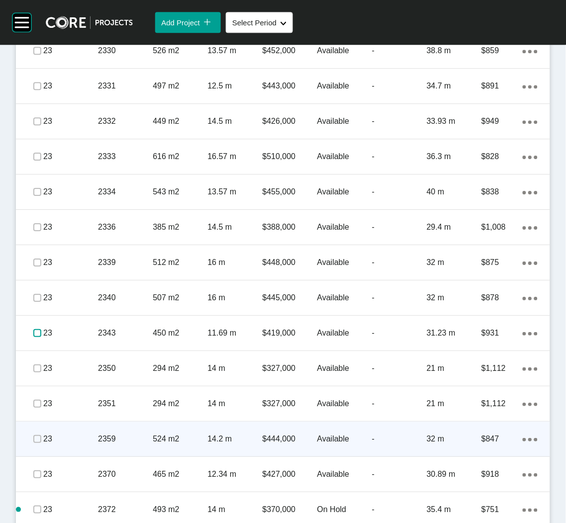
scroll to position [1193, 0]
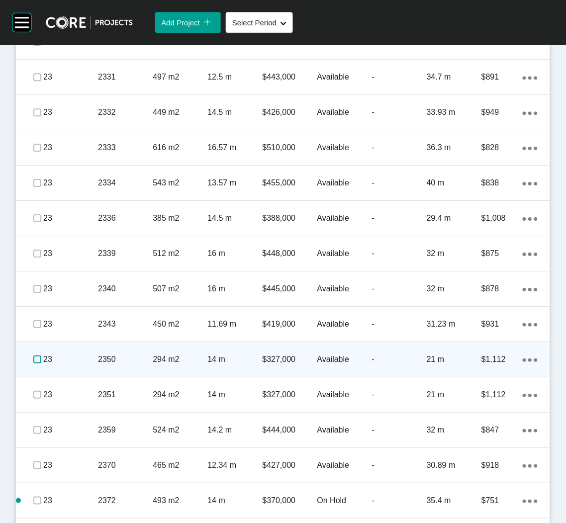
click at [35, 356] on label at bounding box center [37, 360] width 8 height 8
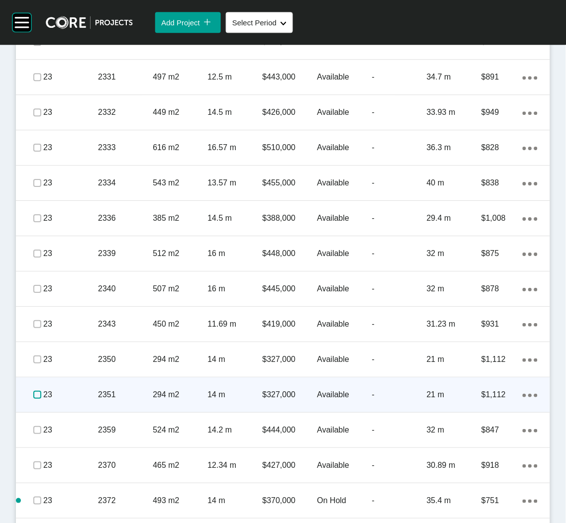
click at [34, 395] on label at bounding box center [37, 395] width 8 height 8
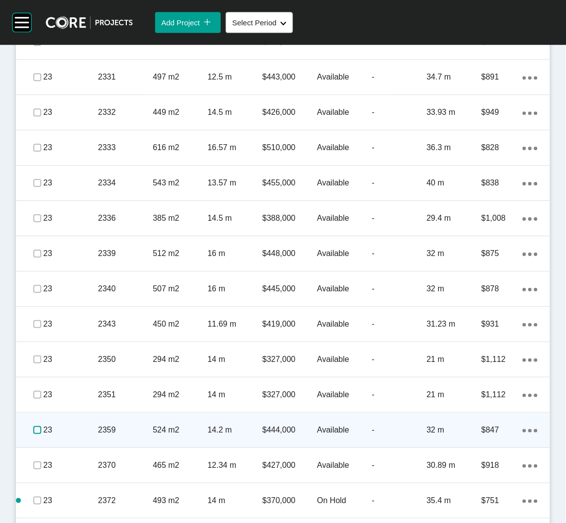
click at [40, 428] on label at bounding box center [37, 430] width 8 height 8
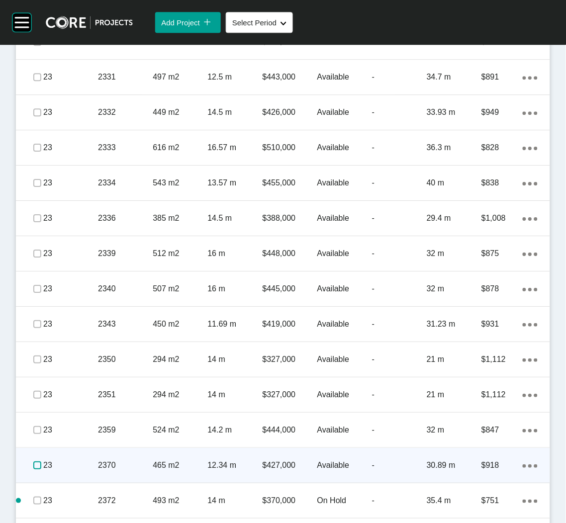
click at [40, 465] on label at bounding box center [37, 466] width 8 height 8
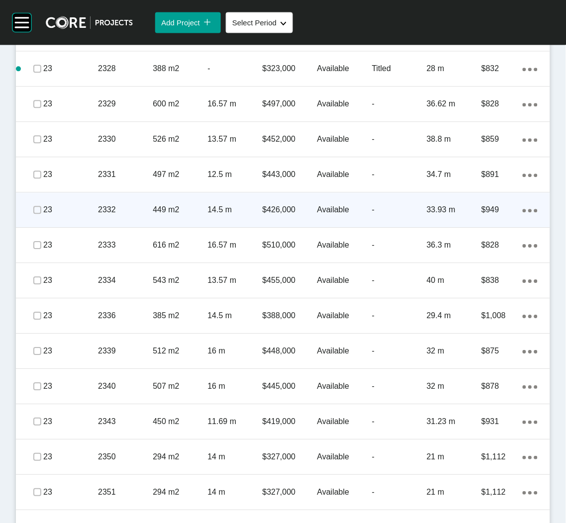
scroll to position [1043, 0]
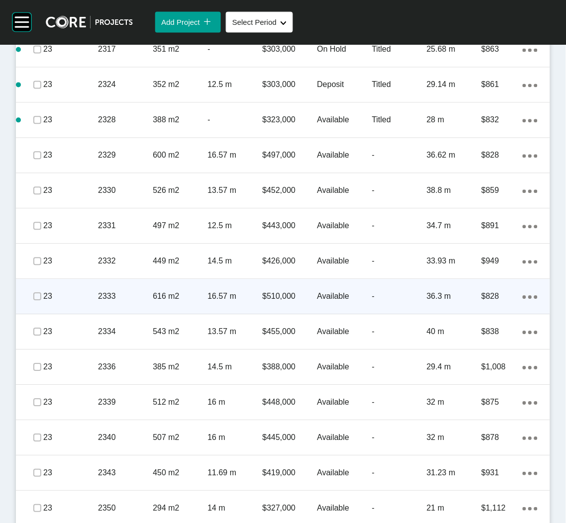
drag, startPoint x: 545, startPoint y: 282, endPoint x: 539, endPoint y: 282, distance: 6.0
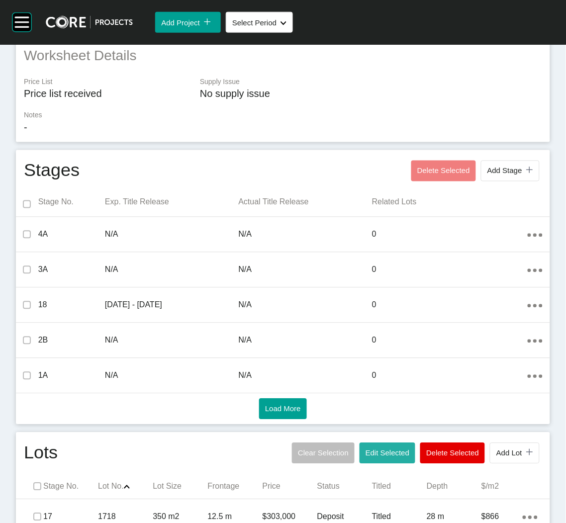
scroll to position [372, 0]
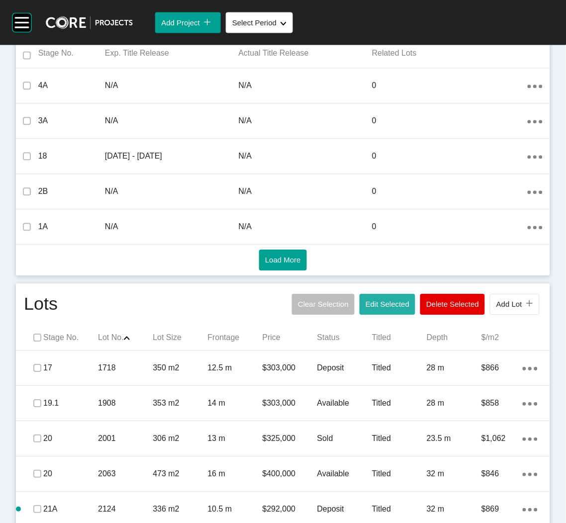
click at [384, 304] on span "Edit Selected" at bounding box center [388, 304] width 44 height 8
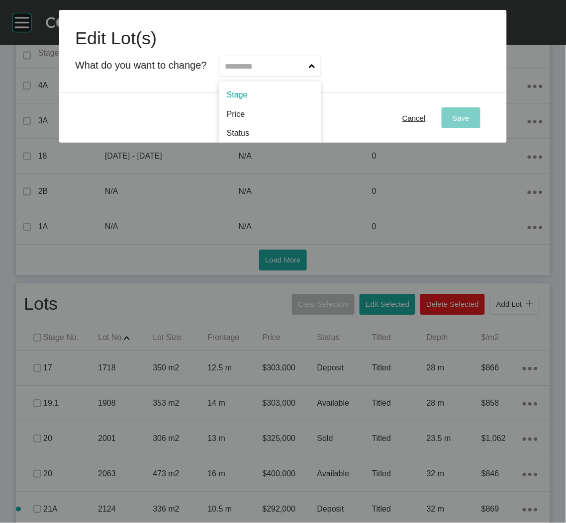
click at [267, 72] on input "text" at bounding box center [265, 66] width 84 height 20
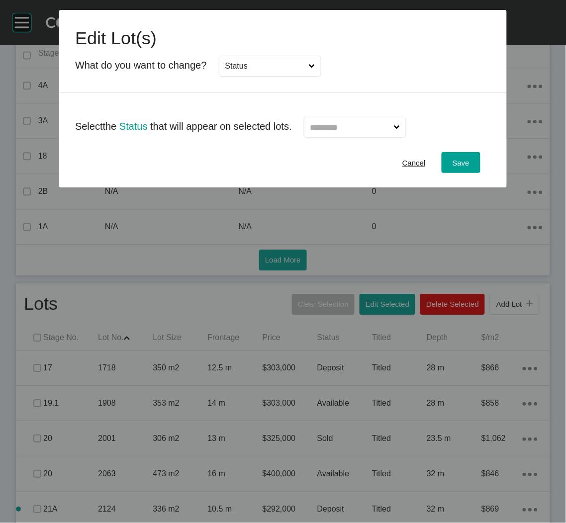
click at [332, 136] on input "text" at bounding box center [350, 127] width 84 height 20
drag, startPoint x: 461, startPoint y: 161, endPoint x: 212, endPoint y: 215, distance: 254.0
click at [461, 161] on span "Save" at bounding box center [461, 163] width 17 height 8
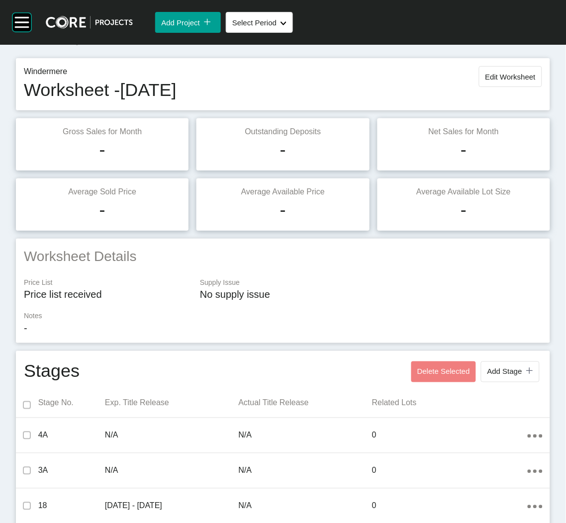
scroll to position [0, 0]
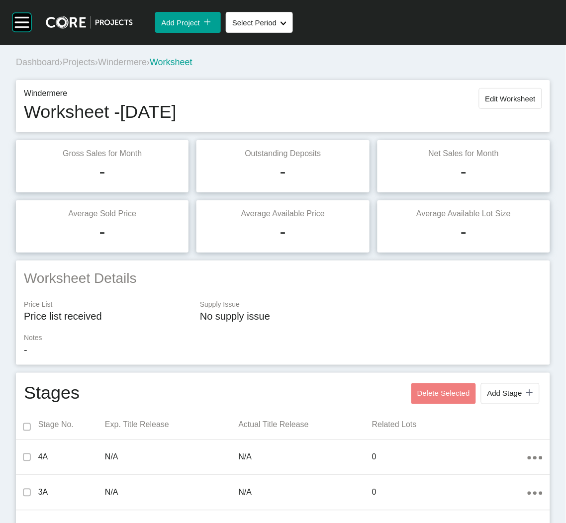
click at [90, 63] on span "Projects" at bounding box center [79, 62] width 32 height 10
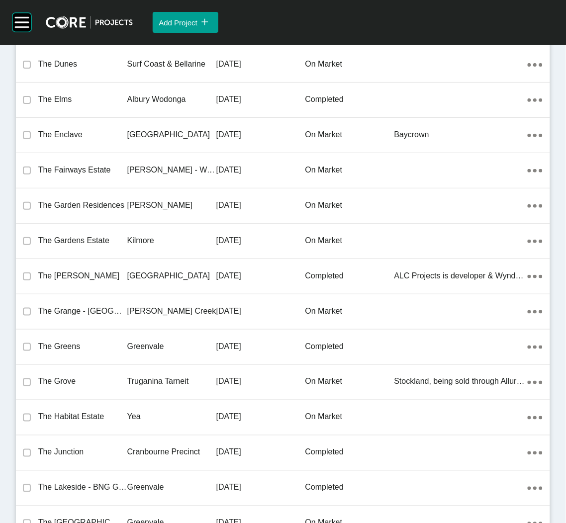
scroll to position [23725, 0]
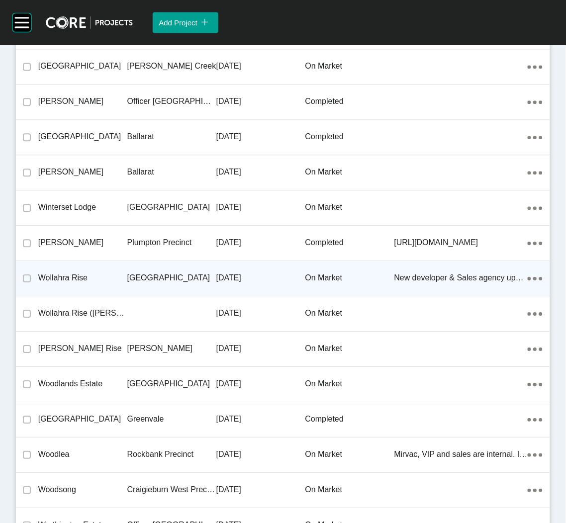
click at [182, 273] on p "[GEOGRAPHIC_DATA]" at bounding box center [171, 278] width 89 height 11
click at [182, 267] on div "Group 2 Created with Sketch. . Add Project icon/tick copy 11 Created with Sketc…" at bounding box center [283, 261] width 566 height 523
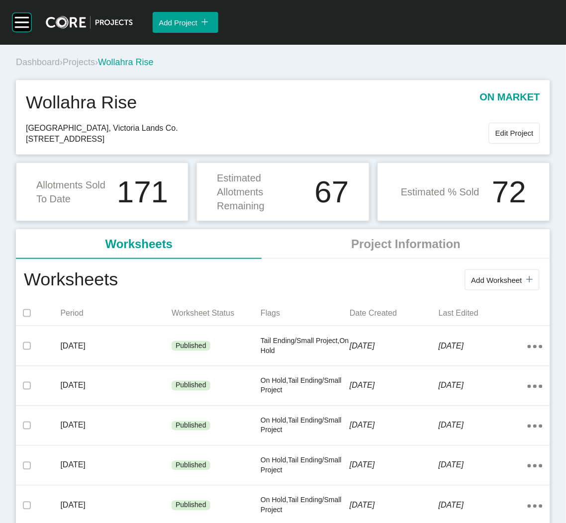
drag, startPoint x: 0, startPoint y: 475, endPoint x: 299, endPoint y: 268, distance: 363.9
click at [299, 268] on div "Add Worksheet icon/tick copy 11 Created with Sketch." at bounding box center [330, 280] width 424 height 26
click at [480, 278] on span "Add Worksheet" at bounding box center [496, 280] width 51 height 8
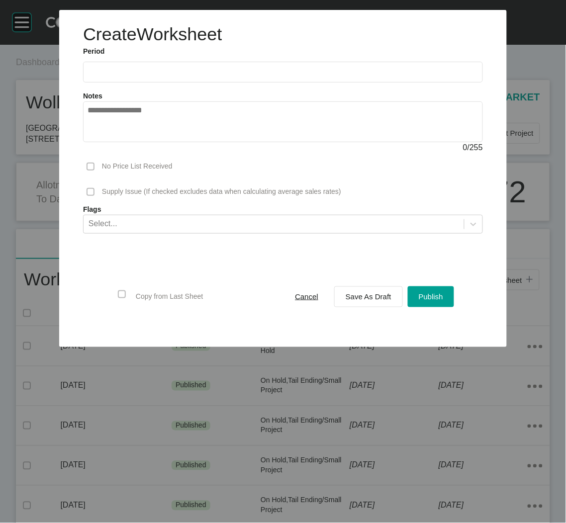
click at [189, 72] on input "text" at bounding box center [283, 72] width 391 height 8
click at [171, 147] on li "Sep" at bounding box center [168, 144] width 33 height 17
type input "**********"
drag, startPoint x: 171, startPoint y: 147, endPoint x: 136, endPoint y: 225, distance: 85.3
click at [136, 225] on div "Select..." at bounding box center [274, 223] width 380 height 17
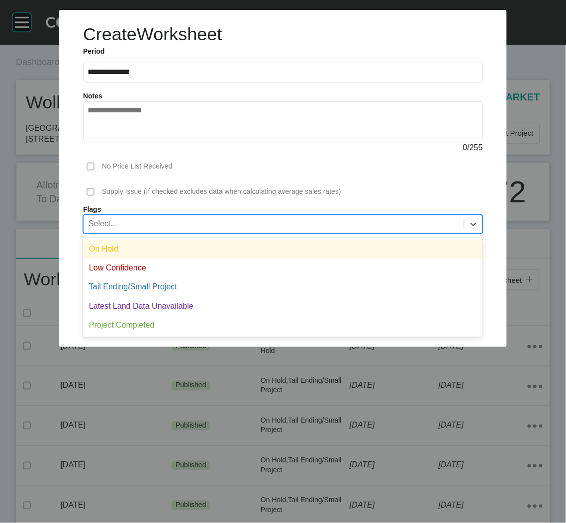
click at [123, 255] on div "On Hold" at bounding box center [283, 249] width 400 height 19
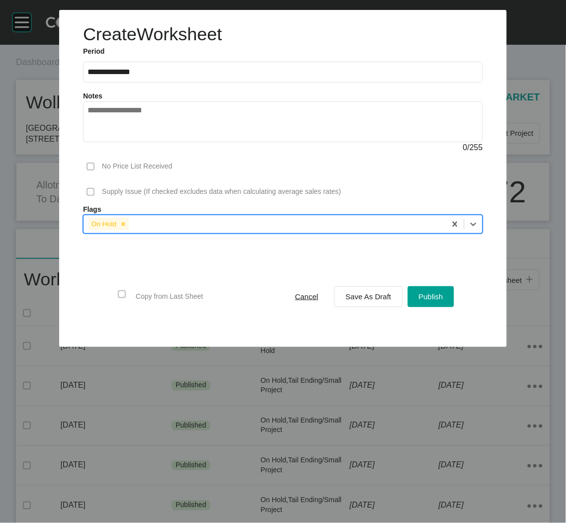
click at [225, 227] on div "On Hold" at bounding box center [265, 223] width 363 height 17
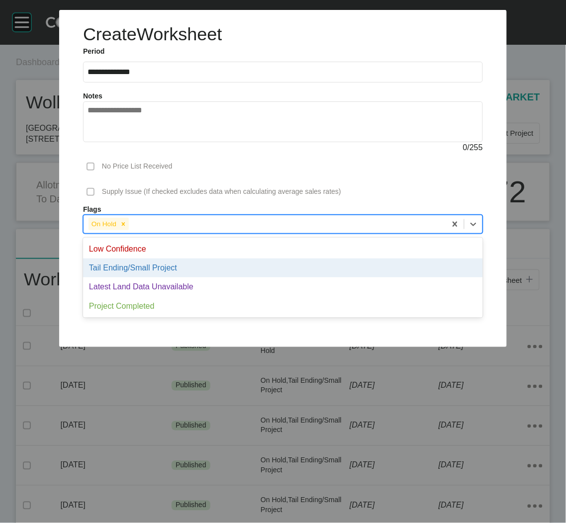
click at [181, 272] on div "Tail Ending/Small Project" at bounding box center [283, 268] width 400 height 19
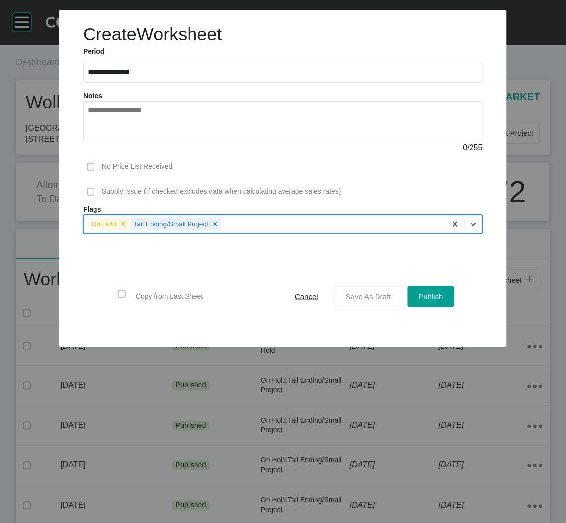
click at [357, 296] on span "Save As Draft" at bounding box center [369, 296] width 46 height 8
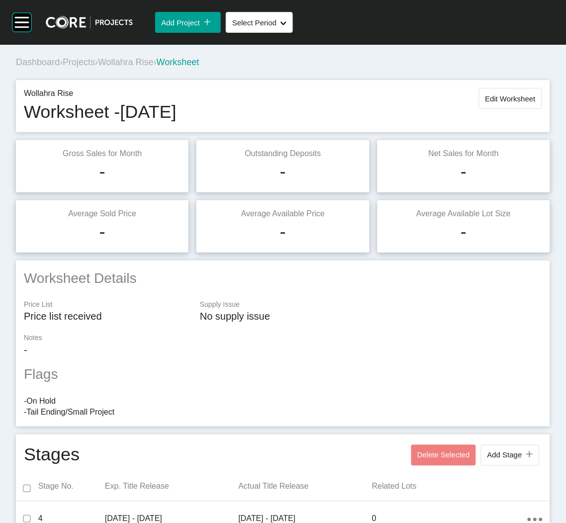
click at [142, 64] on span "Wollahra Rise" at bounding box center [126, 62] width 56 height 10
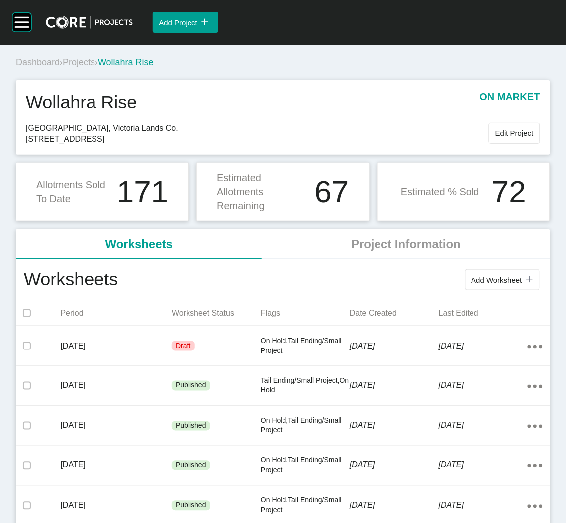
click at [85, 60] on span "Projects" at bounding box center [79, 62] width 32 height 10
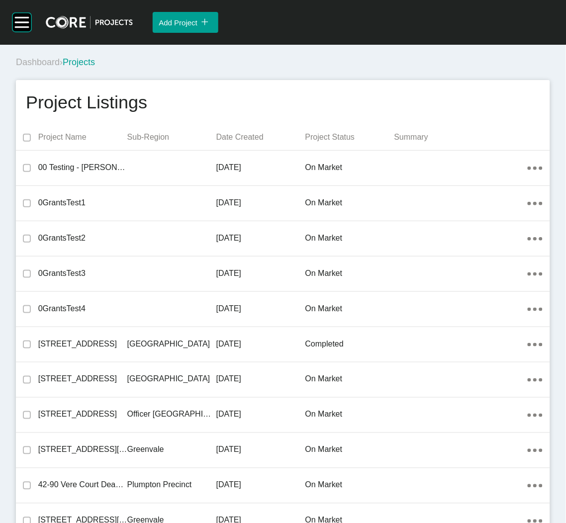
click at [381, 384] on p "on market" at bounding box center [349, 379] width 89 height 11
click at [381, 384] on div "Group 2 Created with Sketch. . Add Project icon/tick copy 11 Created with Sketc…" at bounding box center [283, 261] width 566 height 523
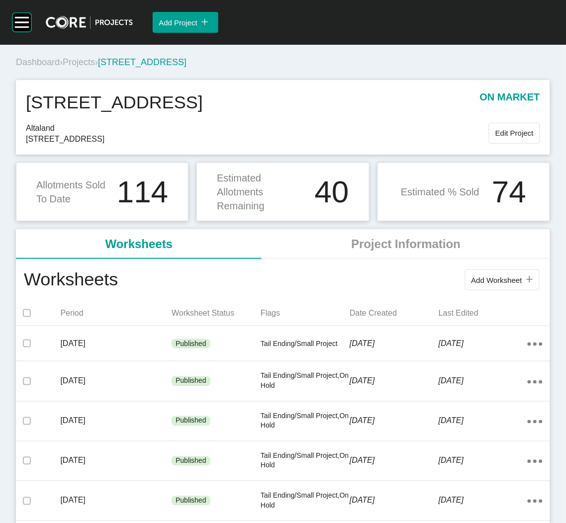
drag, startPoint x: 300, startPoint y: 372, endPoint x: 527, endPoint y: 279, distance: 244.9
click at [527, 279] on button "Add Worksheet icon/tick copy 11 Created with Sketch." at bounding box center [502, 280] width 75 height 21
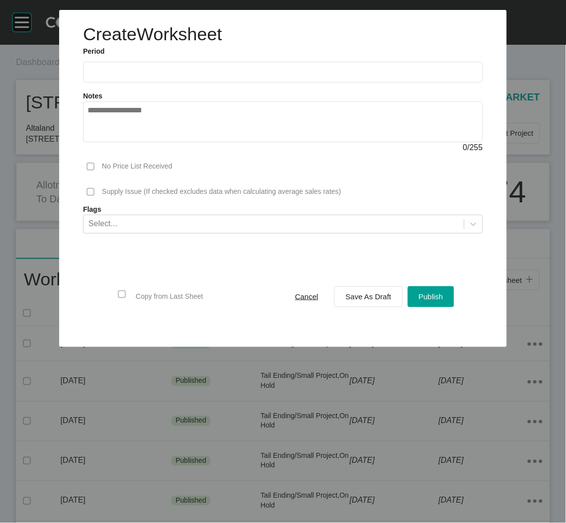
click at [223, 78] on label at bounding box center [283, 72] width 400 height 21
click at [223, 76] on input "text" at bounding box center [283, 72] width 391 height 8
click at [174, 146] on li "Sep" at bounding box center [168, 144] width 33 height 17
type input "**********"
click at [359, 290] on div "Save As Draft" at bounding box center [368, 296] width 51 height 13
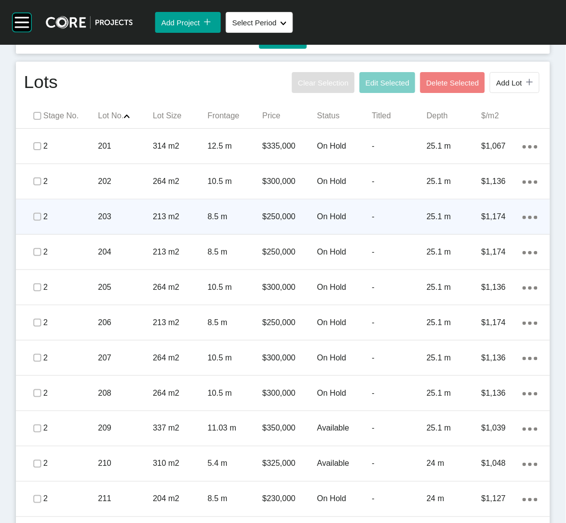
scroll to position [610, 0]
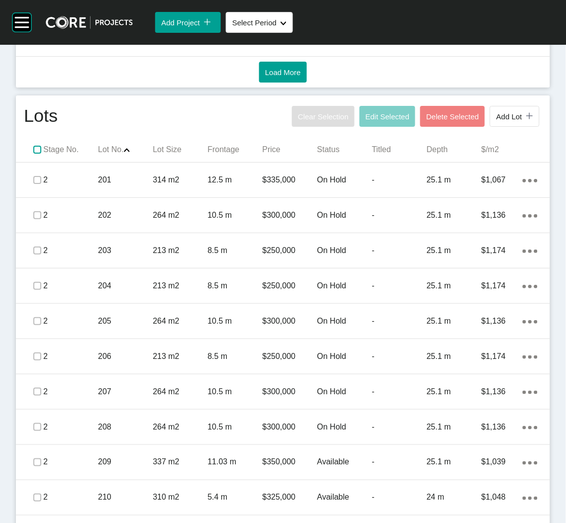
click at [40, 147] on label at bounding box center [37, 150] width 8 height 8
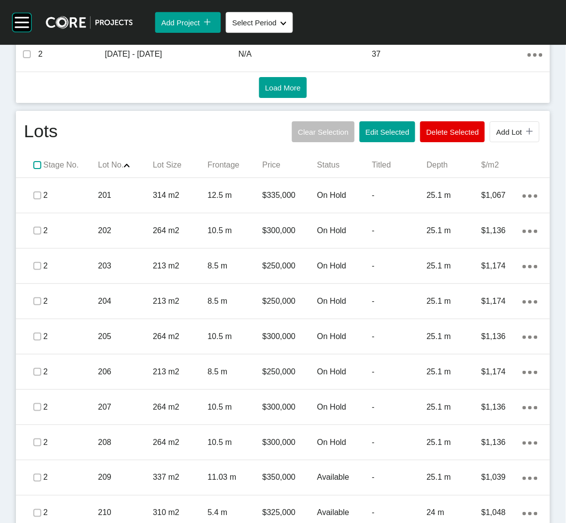
scroll to position [536, 0]
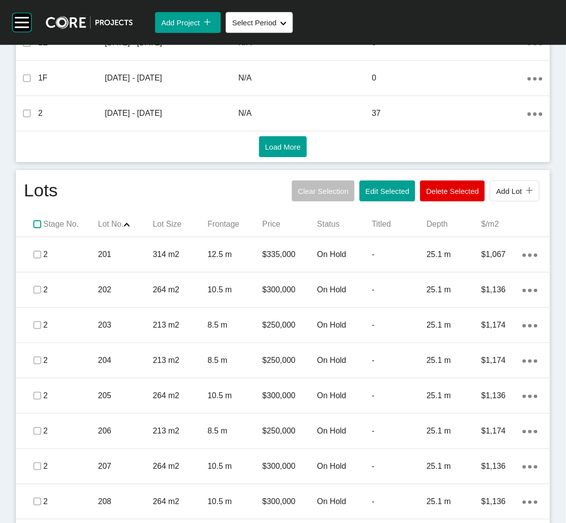
click at [37, 224] on label at bounding box center [37, 224] width 8 height 8
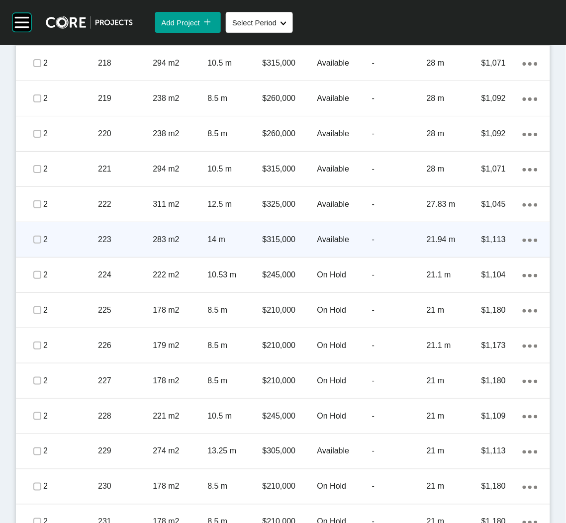
scroll to position [1282, 0]
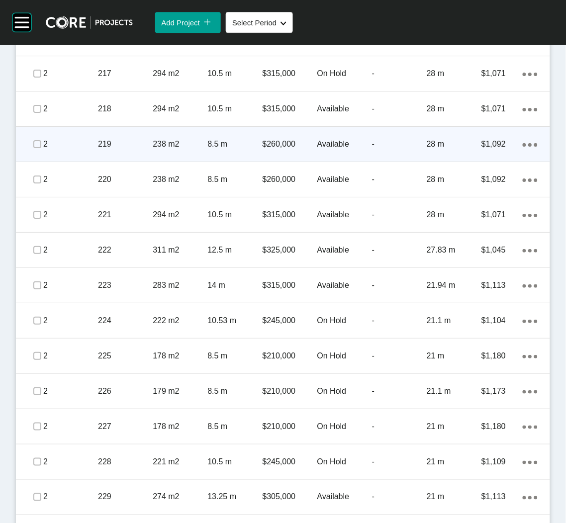
click at [188, 158] on div "238 m2" at bounding box center [180, 144] width 55 height 31
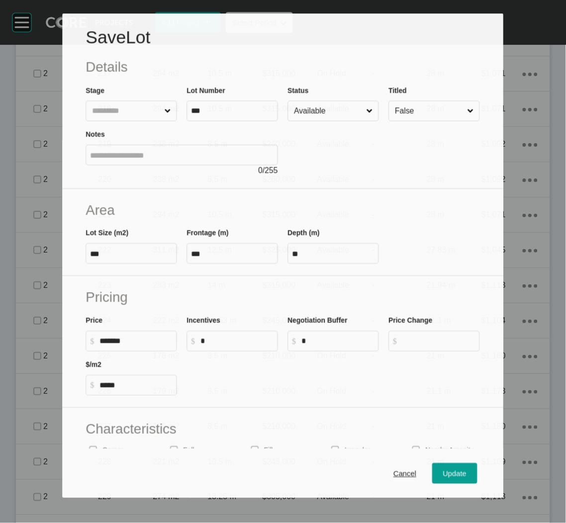
click at [340, 113] on input "Available" at bounding box center [328, 110] width 72 height 19
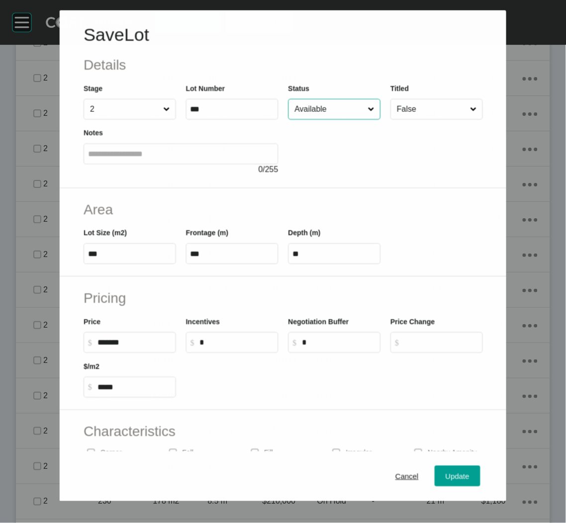
scroll to position [1251, 0]
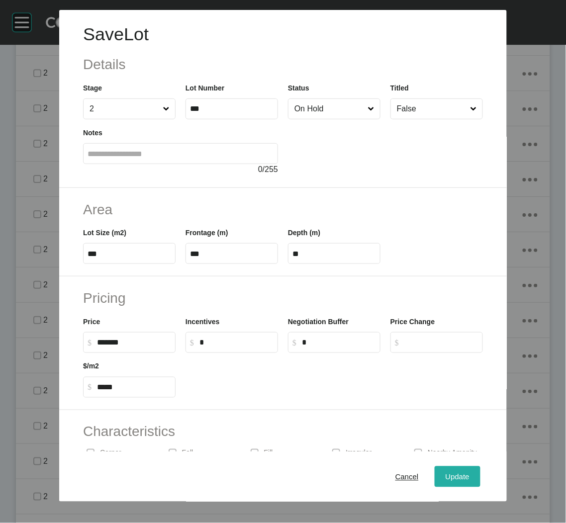
click at [439, 484] on button "Update" at bounding box center [458, 477] width 46 height 21
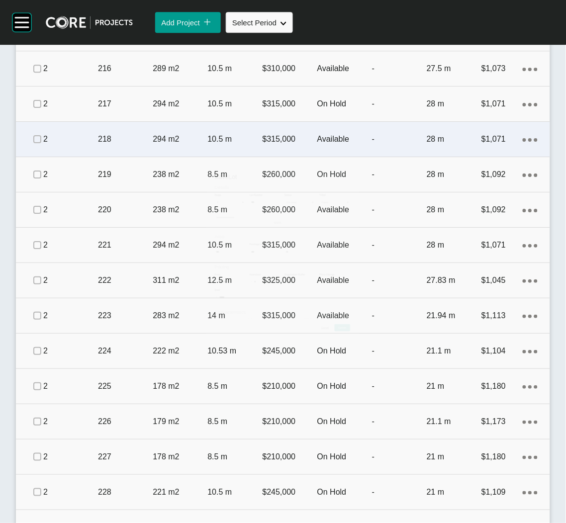
scroll to position [1282, 0]
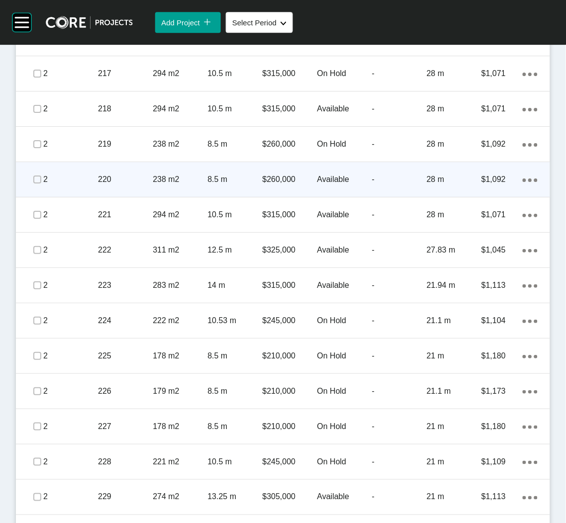
click at [195, 171] on div "238 m2" at bounding box center [180, 179] width 55 height 31
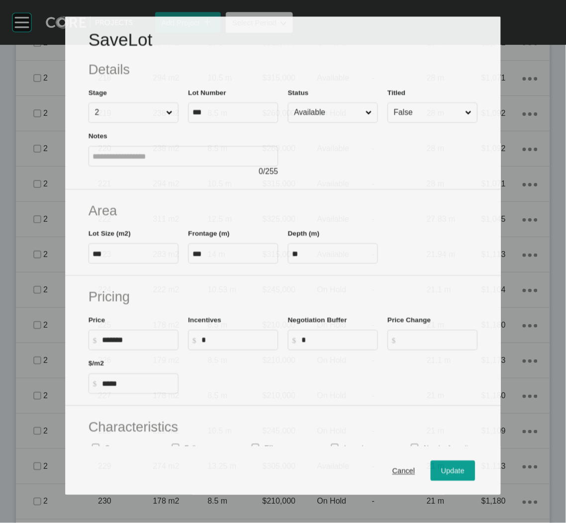
scroll to position [1251, 0]
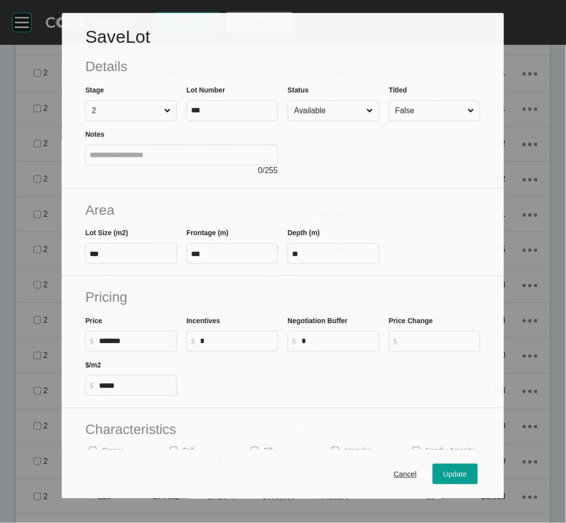
click at [345, 111] on input "Available" at bounding box center [328, 111] width 73 height 20
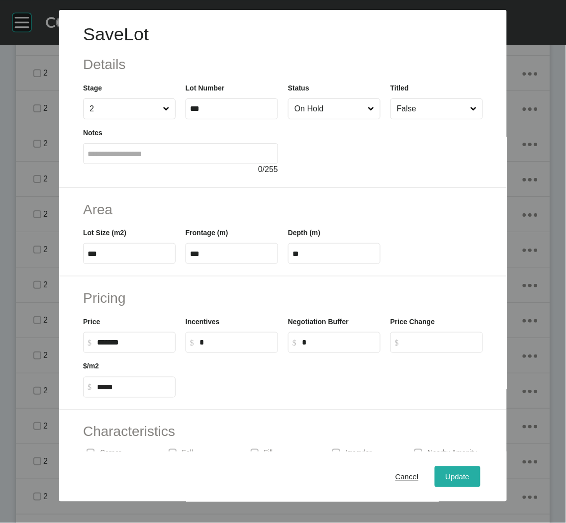
click at [453, 479] on span "Update" at bounding box center [458, 476] width 24 height 8
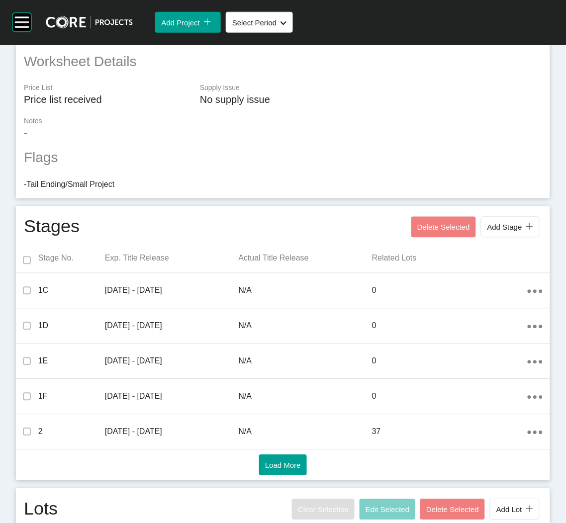
scroll to position [0, 0]
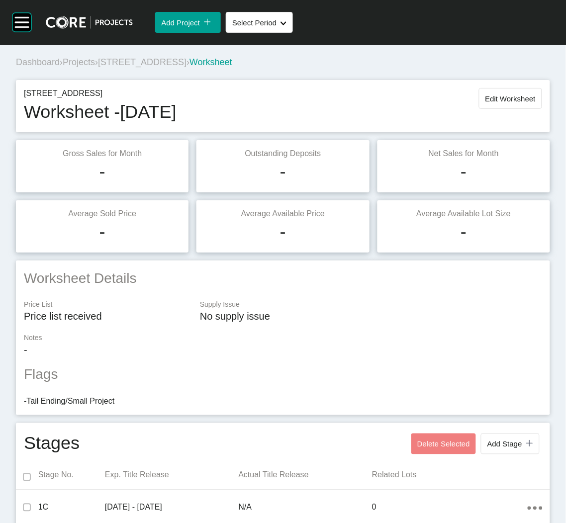
click at [81, 61] on span "Projects" at bounding box center [79, 62] width 32 height 10
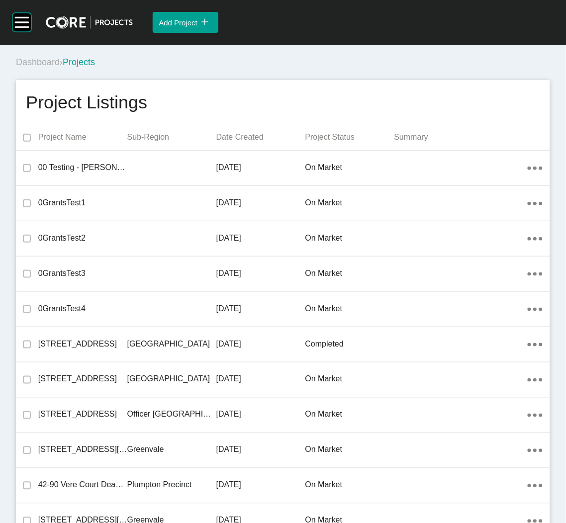
click at [451, 66] on div "Dashboard › Projects" at bounding box center [285, 62] width 538 height 12
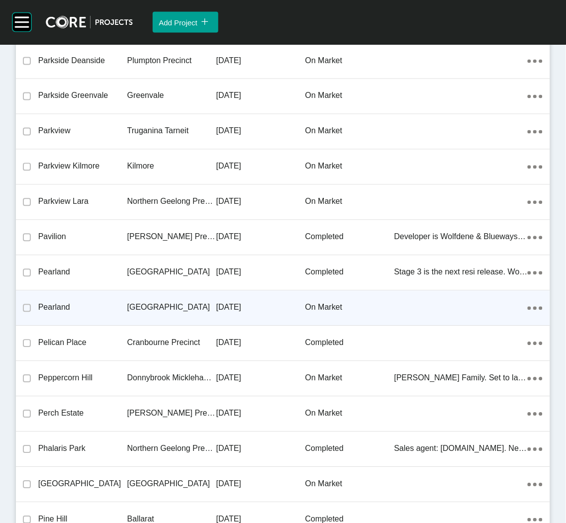
click at [153, 302] on p "[GEOGRAPHIC_DATA]" at bounding box center [171, 307] width 89 height 11
click at [153, 293] on div "Group 2 Created with Sketch. . Add Project icon/tick copy 11 Created with Sketc…" at bounding box center [283, 261] width 566 height 523
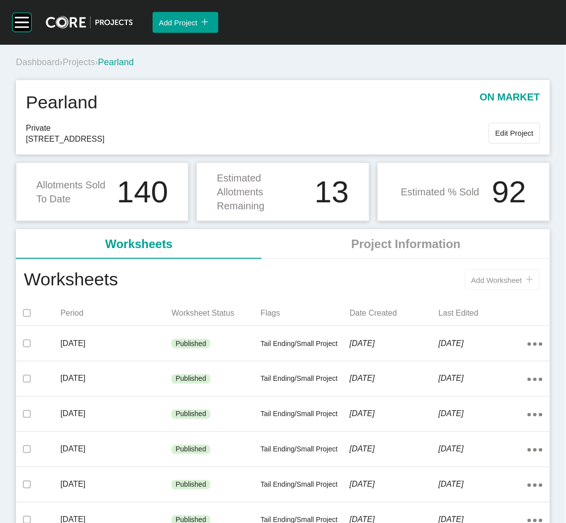
click at [468, 272] on button "Add Worksheet icon/tick copy 11 Created with Sketch." at bounding box center [502, 280] width 75 height 21
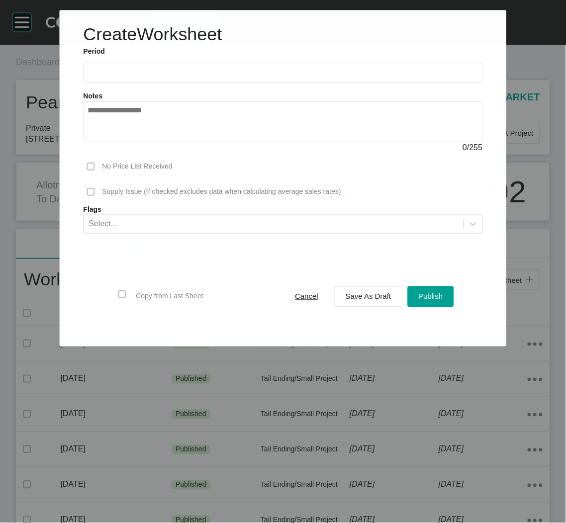
click at [211, 79] on label at bounding box center [282, 72] width 399 height 21
click at [211, 77] on input "text" at bounding box center [283, 72] width 390 height 8
click at [156, 147] on li "Sep" at bounding box center [168, 144] width 33 height 17
type input "**********"
click at [366, 303] on button "Save As Draft" at bounding box center [368, 296] width 69 height 21
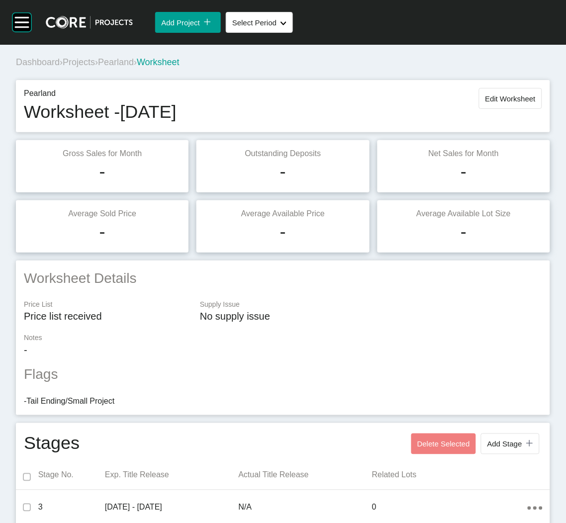
click at [296, 264] on div "Worksheet Details Price List Price list received Supply Issue No supply issue N…" at bounding box center [283, 338] width 534 height 155
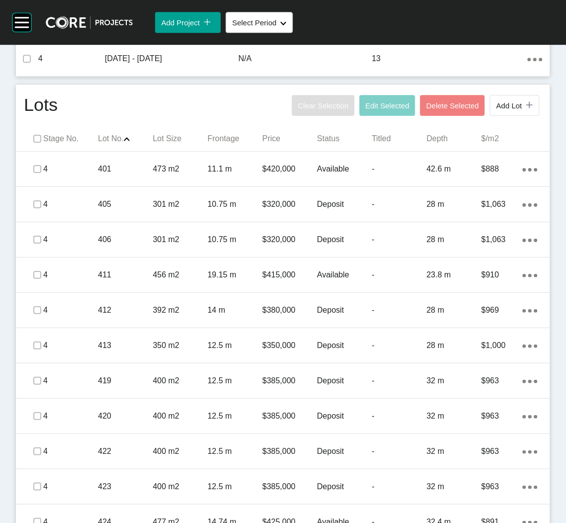
scroll to position [522, 0]
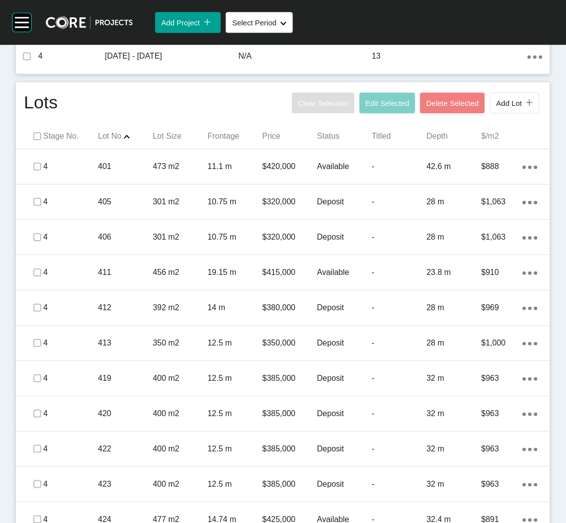
click at [31, 135] on span at bounding box center [37, 136] width 15 height 15
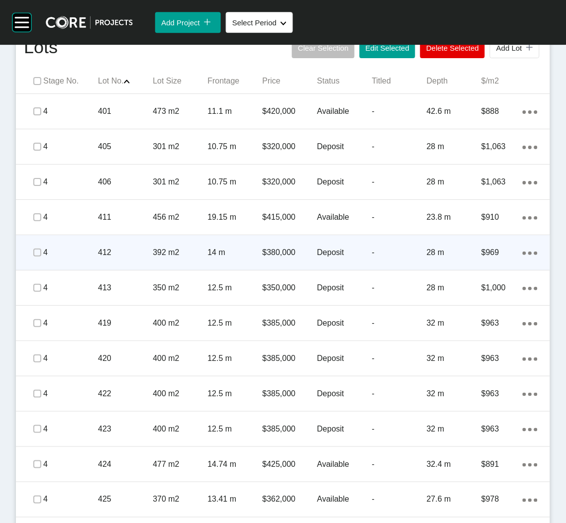
scroll to position [612, 0]
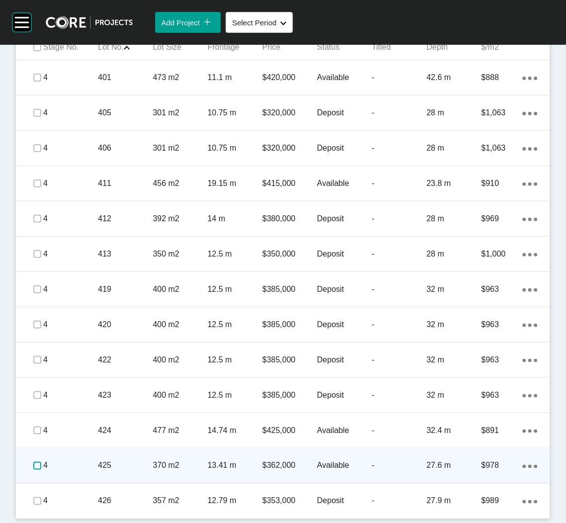
click at [33, 466] on label at bounding box center [37, 466] width 8 height 8
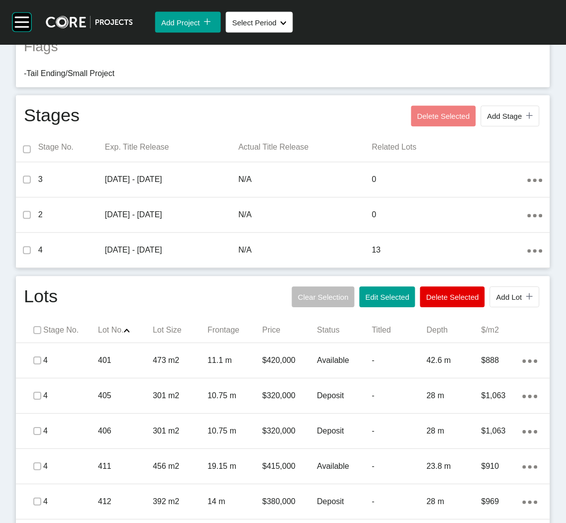
scroll to position [313, 0]
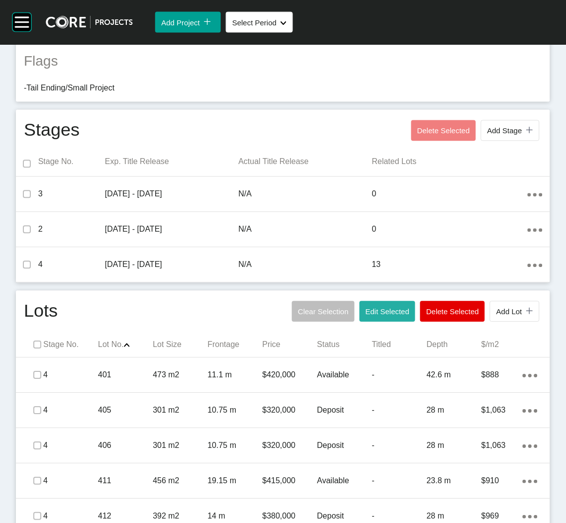
click at [374, 311] on span "Edit Selected" at bounding box center [388, 312] width 44 height 8
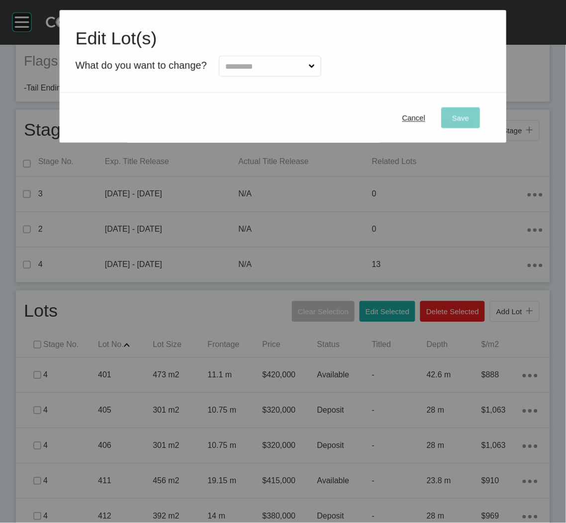
click at [291, 70] on input "text" at bounding box center [265, 66] width 84 height 20
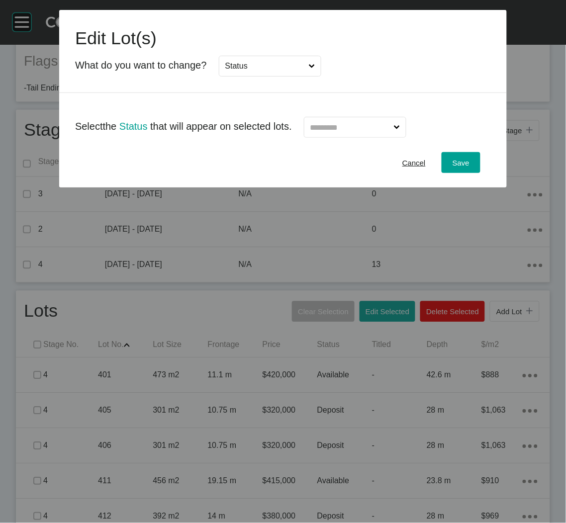
click at [346, 124] on input "text" at bounding box center [350, 127] width 84 height 20
click at [451, 159] on div "Save" at bounding box center [461, 162] width 22 height 13
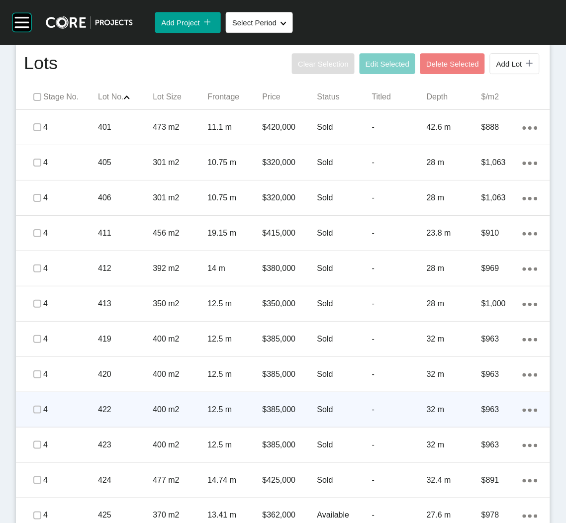
scroll to position [612, 0]
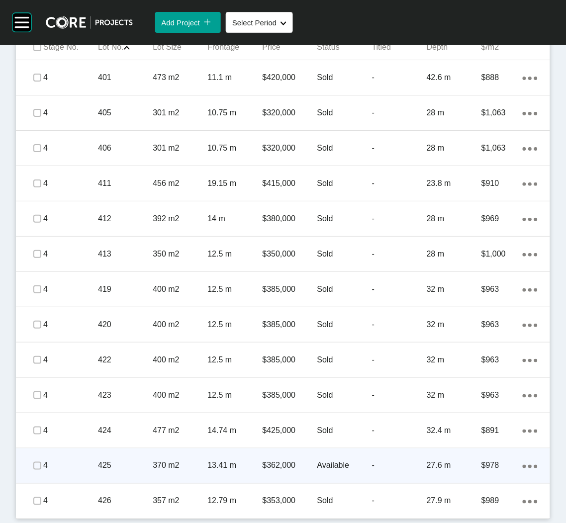
click at [164, 468] on p "370 m2" at bounding box center [180, 466] width 55 height 11
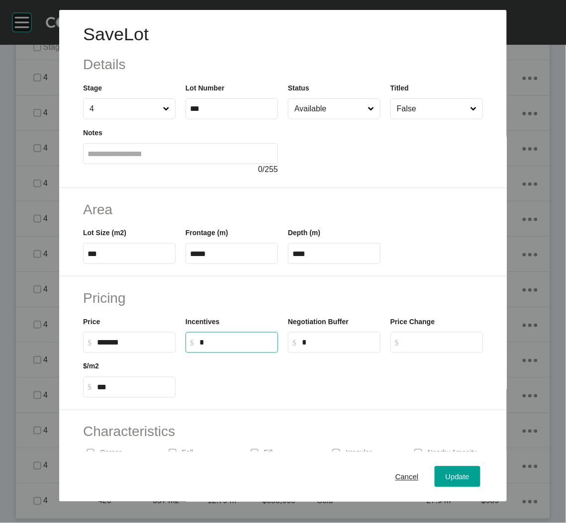
drag, startPoint x: 215, startPoint y: 346, endPoint x: 191, endPoint y: 340, distance: 24.5
click at [191, 340] on label "$ Created with Sketch. $ *" at bounding box center [232, 342] width 93 height 21
type input "******"
click at [443, 471] on div "Update" at bounding box center [457, 476] width 29 height 13
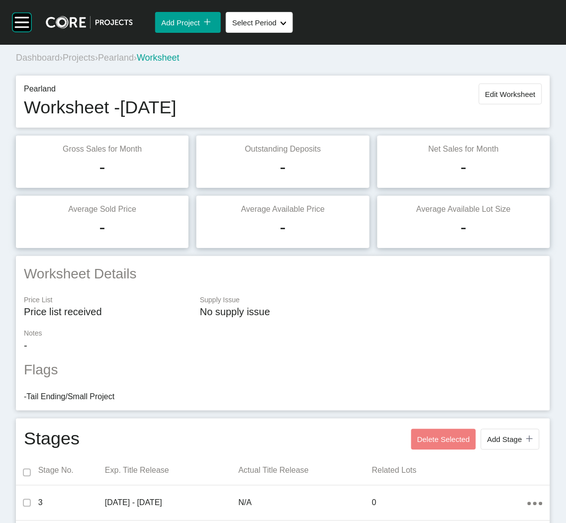
scroll to position [0, 0]
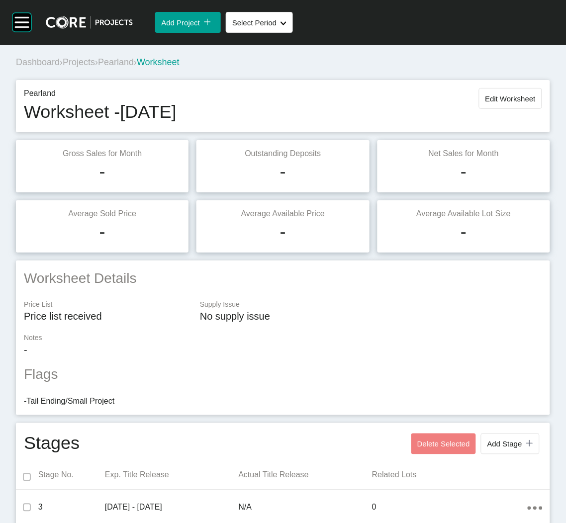
click at [93, 64] on span "Projects" at bounding box center [79, 62] width 32 height 10
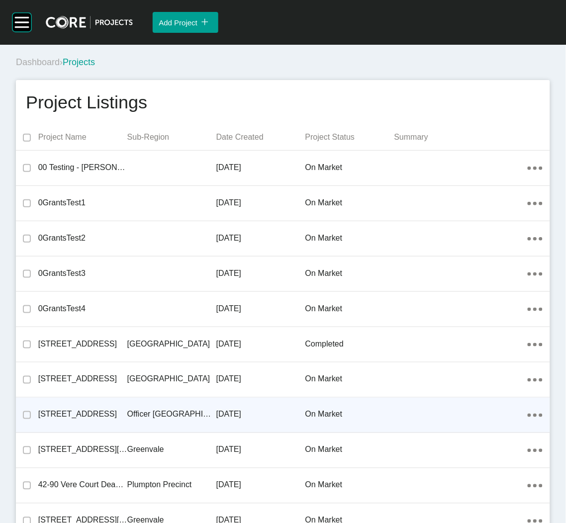
scroll to position [23478, 0]
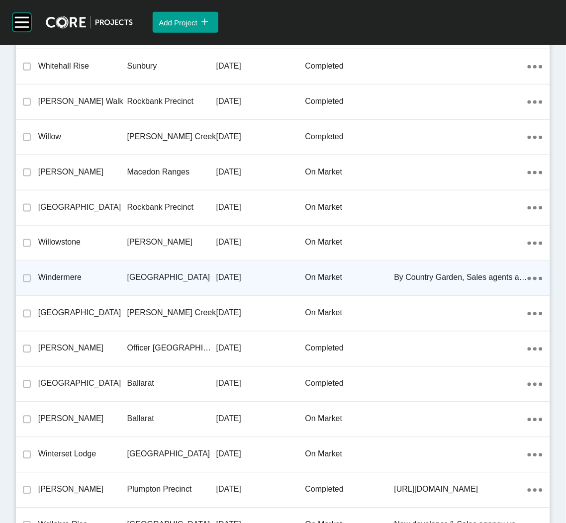
click at [180, 263] on div "[GEOGRAPHIC_DATA]" at bounding box center [171, 278] width 89 height 31
click at [180, 252] on div "Group 2 Created with Sketch. . Add Project icon/tick copy 11 Created with Sketc…" at bounding box center [283, 261] width 566 height 523
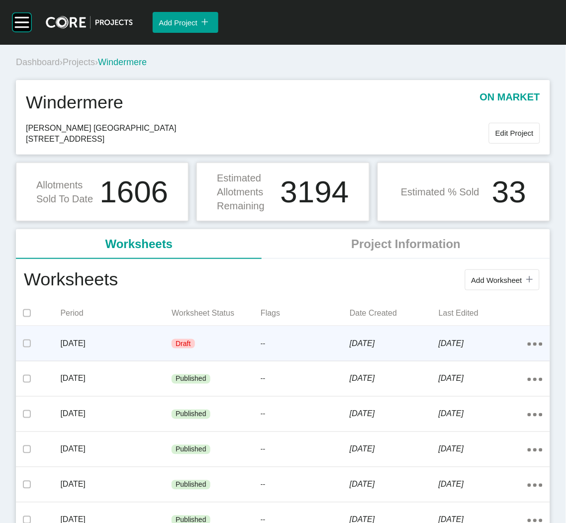
click at [241, 338] on div "Draft" at bounding box center [216, 344] width 89 height 30
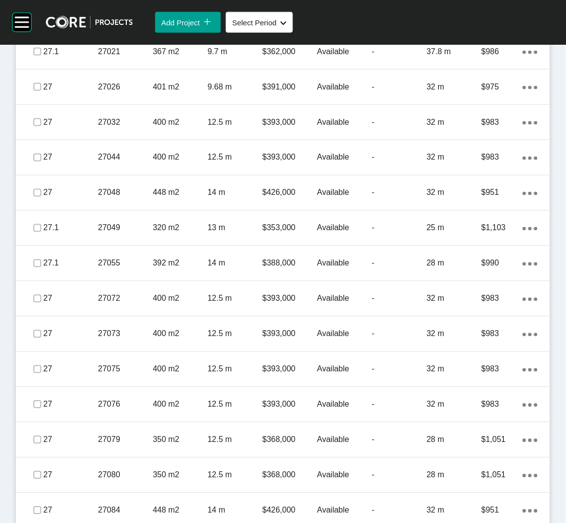
scroll to position [902, 0]
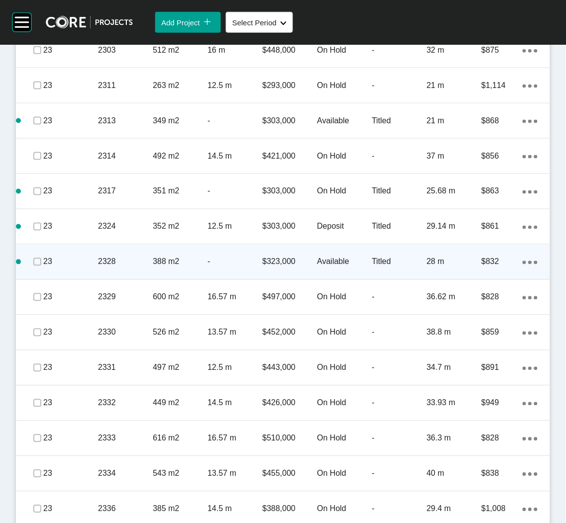
click at [271, 271] on div "$323,000" at bounding box center [290, 262] width 55 height 31
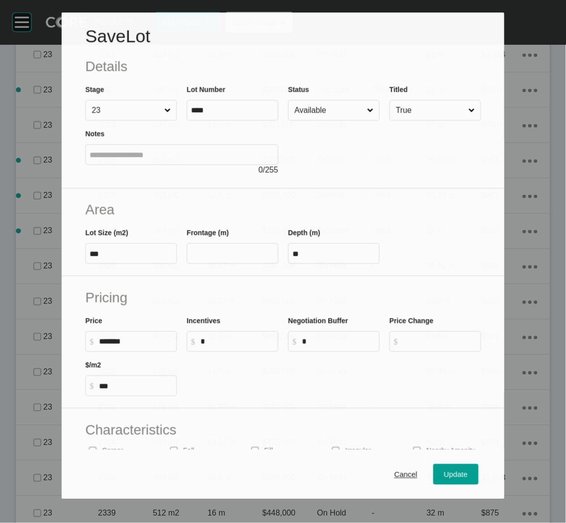
scroll to position [870, 0]
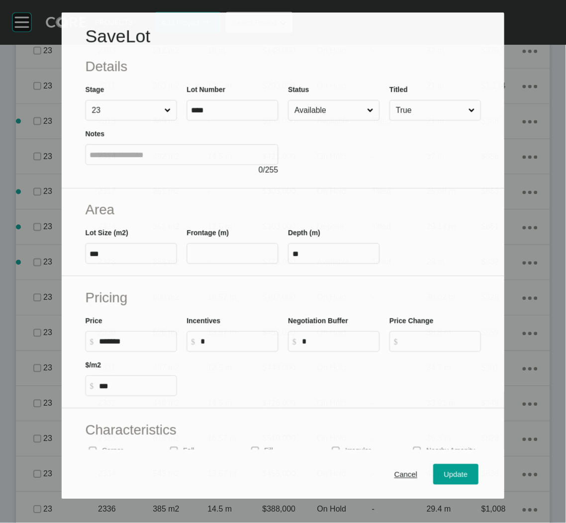
click at [202, 255] on input "text" at bounding box center [232, 254] width 83 height 8
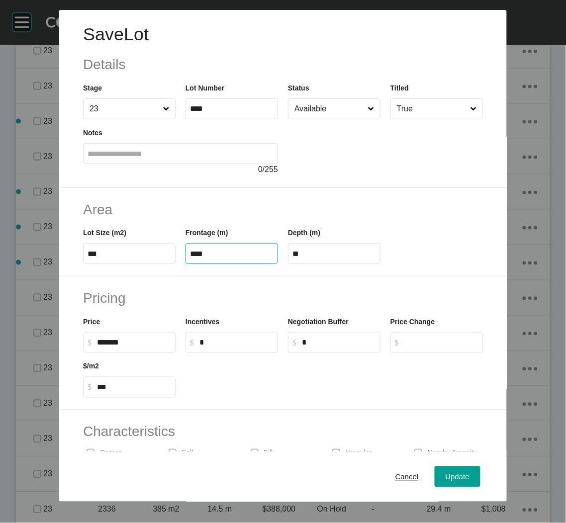
type input "****"
click at [284, 290] on h2 "Pricing" at bounding box center [283, 297] width 400 height 19
click at [306, 257] on input "**" at bounding box center [334, 254] width 84 height 8
click at [307, 257] on input "**" at bounding box center [334, 254] width 84 height 8
type input "**"
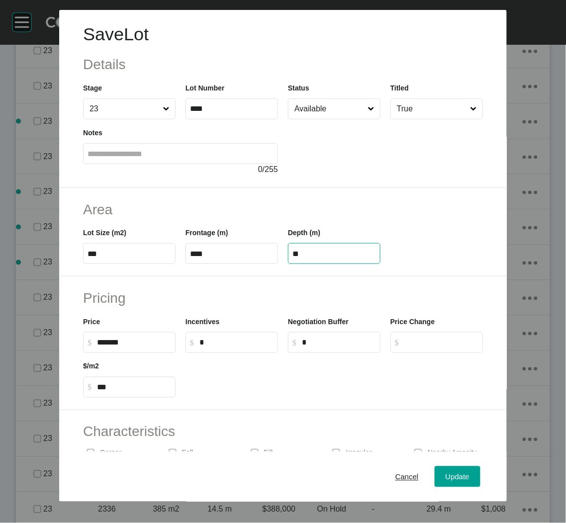
click at [382, 258] on div "Save Lot Details Stage 23 Lot Number **** Status Available Titled True Notes 0 …" at bounding box center [283, 261] width 566 height 523
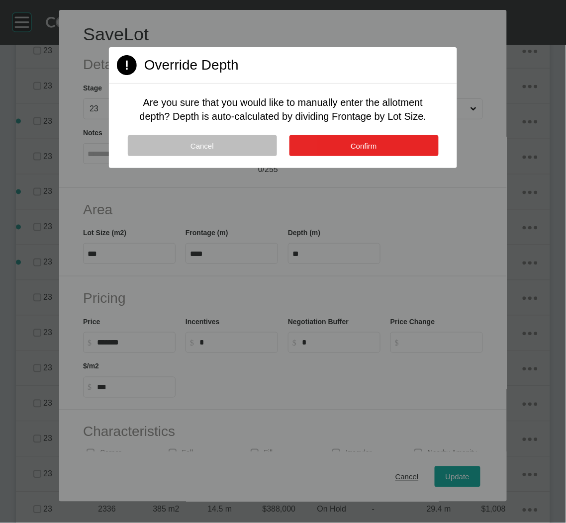
click at [380, 147] on button "Confirm" at bounding box center [363, 145] width 149 height 21
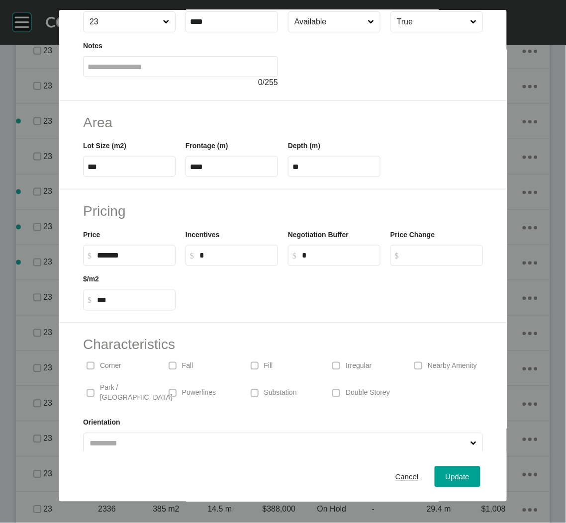
scroll to position [93, 0]
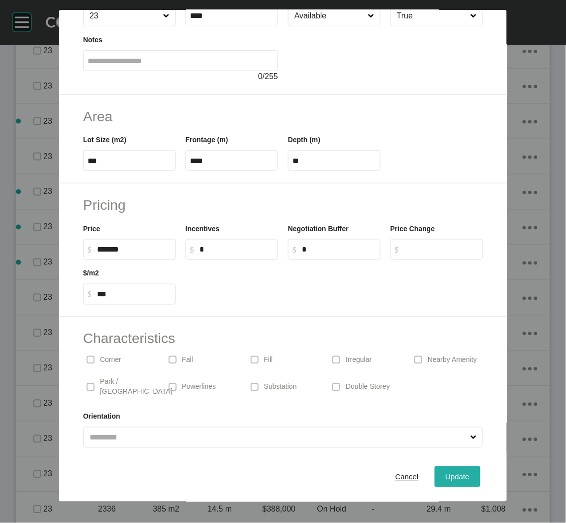
click at [443, 471] on div "Update" at bounding box center [457, 476] width 29 height 13
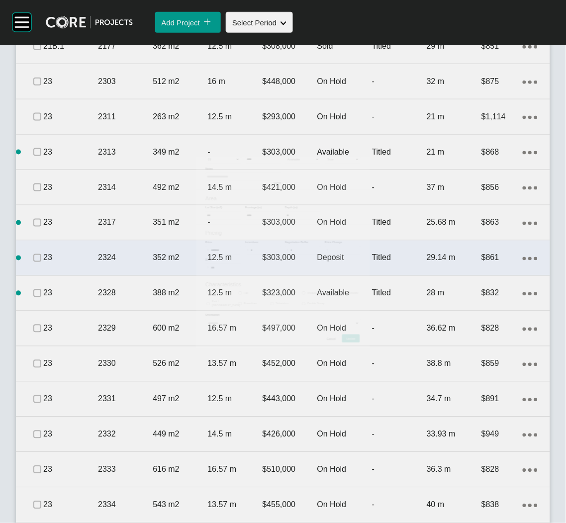
scroll to position [902, 0]
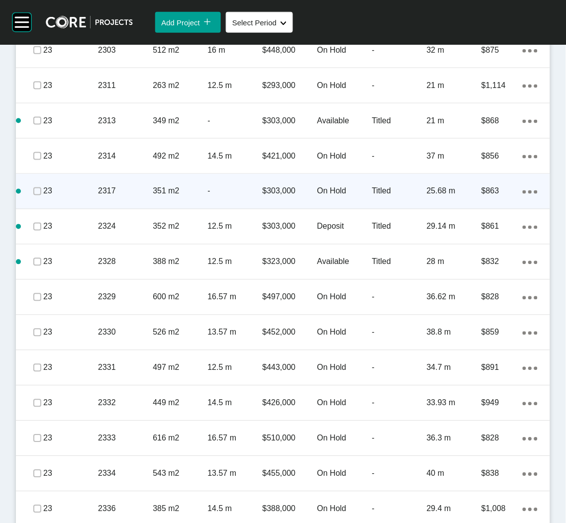
click at [226, 192] on p "-" at bounding box center [234, 191] width 55 height 11
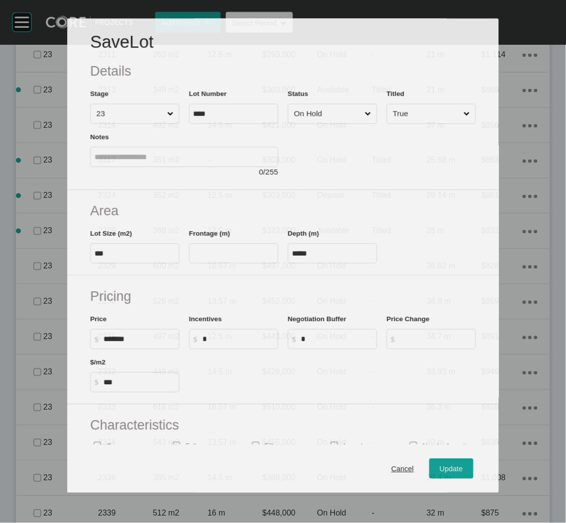
scroll to position [870, 0]
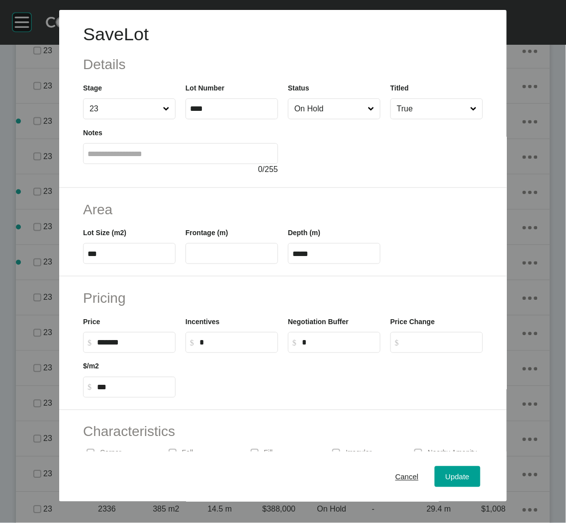
click at [207, 257] on input "text" at bounding box center [232, 254] width 84 height 8
type input "****"
click at [261, 407] on div "Pricing Price $ Created with Sketch. $ ******* Incentives $ Created with Sketch…" at bounding box center [283, 344] width 448 height 134
click at [359, 245] on label at bounding box center [334, 253] width 93 height 21
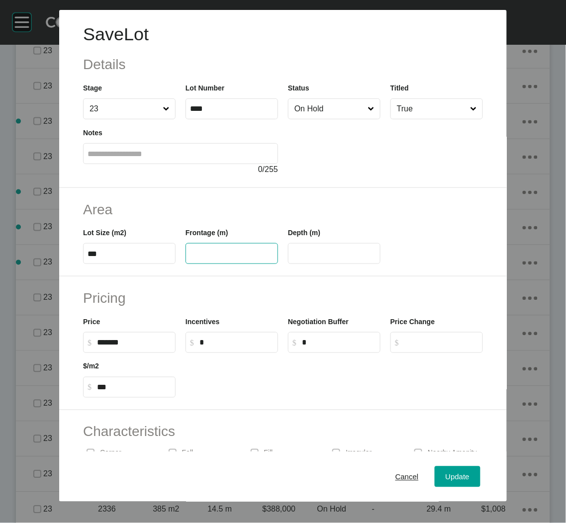
click at [359, 250] on input "text" at bounding box center [334, 254] width 84 height 8
click at [324, 277] on div "Pricing Price $ Created with Sketch. $ ******* Incentives $ Created with Sketch…" at bounding box center [283, 344] width 448 height 134
click at [247, 253] on input "text" at bounding box center [232, 254] width 84 height 8
click at [395, 475] on span "Cancel" at bounding box center [406, 476] width 23 height 8
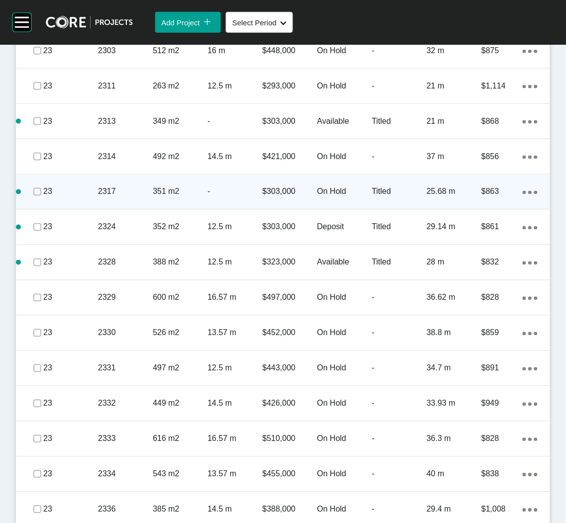
click at [208, 203] on div "-" at bounding box center [234, 192] width 55 height 31
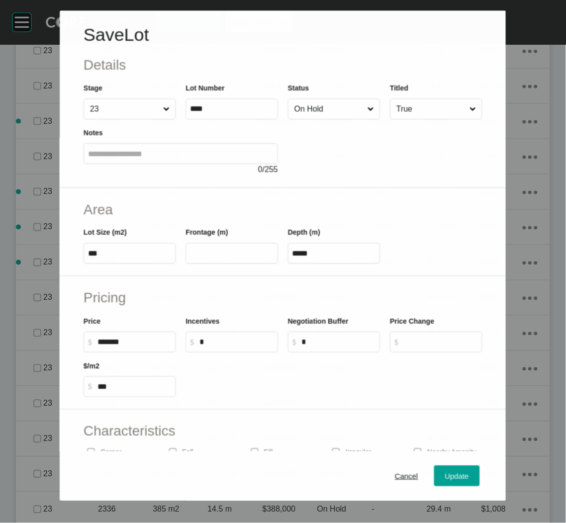
click at [228, 263] on label at bounding box center [232, 253] width 92 height 21
click at [228, 258] on input "text" at bounding box center [232, 254] width 84 height 8
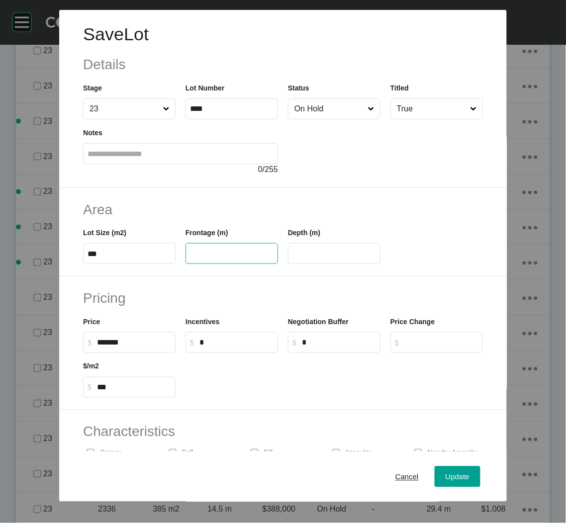
click at [297, 255] on input "text" at bounding box center [334, 254] width 84 height 8
click at [297, 256] on input "text" at bounding box center [334, 254] width 84 height 8
click at [315, 289] on h2 "Pricing" at bounding box center [283, 297] width 400 height 19
click at [305, 258] on input "text" at bounding box center [334, 254] width 84 height 8
type input "*****"
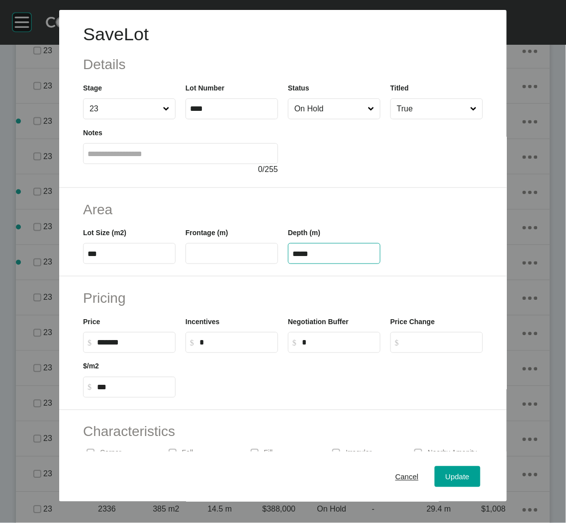
click at [238, 255] on input "text" at bounding box center [232, 254] width 84 height 8
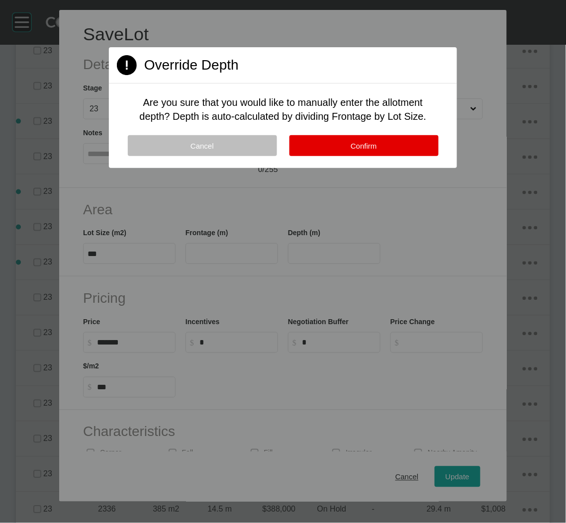
click at [334, 159] on div "Cancel Confirm" at bounding box center [283, 151] width 348 height 33
click at [341, 145] on button "Confirm" at bounding box center [363, 145] width 149 height 21
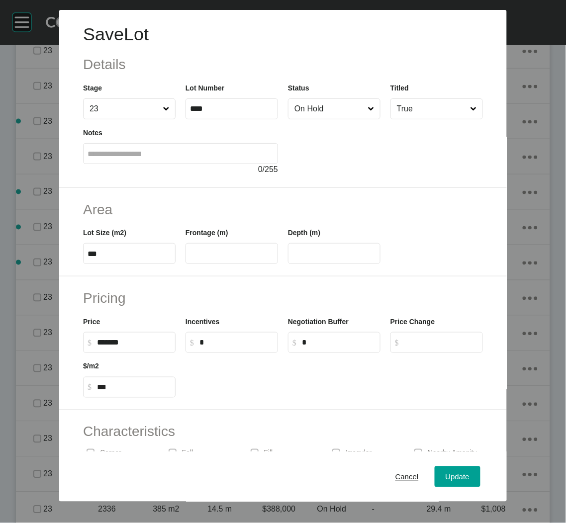
click at [254, 242] on div "Frontage (m)" at bounding box center [232, 245] width 93 height 37
click at [246, 253] on input "text" at bounding box center [232, 254] width 84 height 8
type input "****"
type input "*****"
click at [304, 289] on h2 "Pricing" at bounding box center [283, 297] width 400 height 19
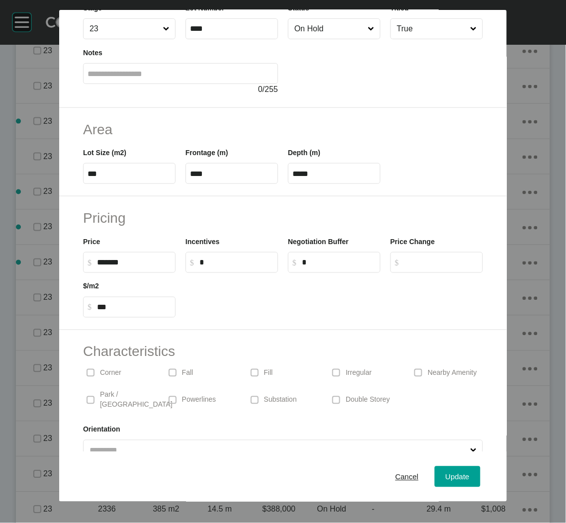
scroll to position [93, 0]
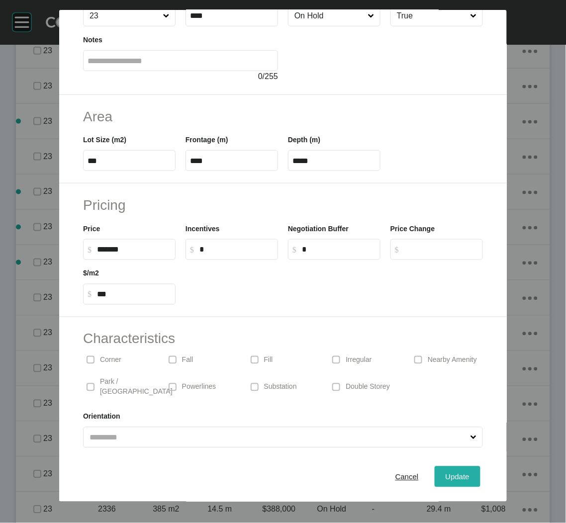
click at [446, 469] on button "Update" at bounding box center [458, 477] width 46 height 21
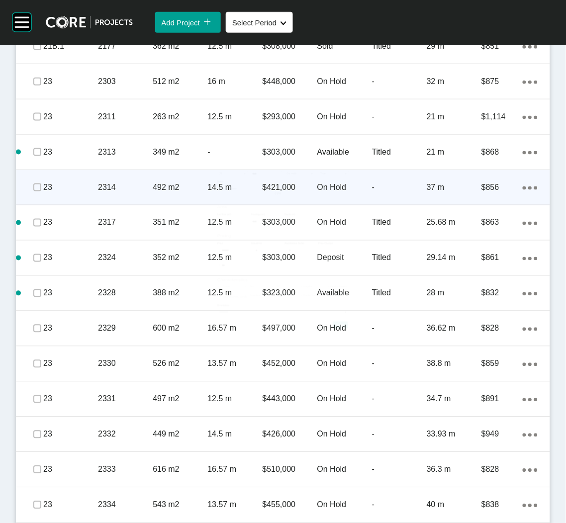
scroll to position [902, 0]
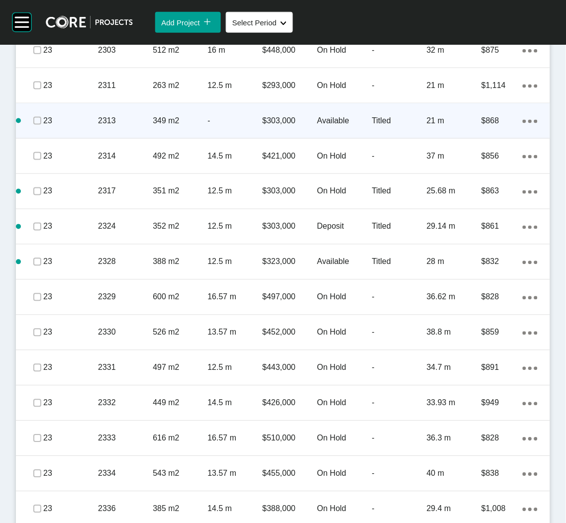
click at [211, 123] on p "-" at bounding box center [234, 120] width 55 height 11
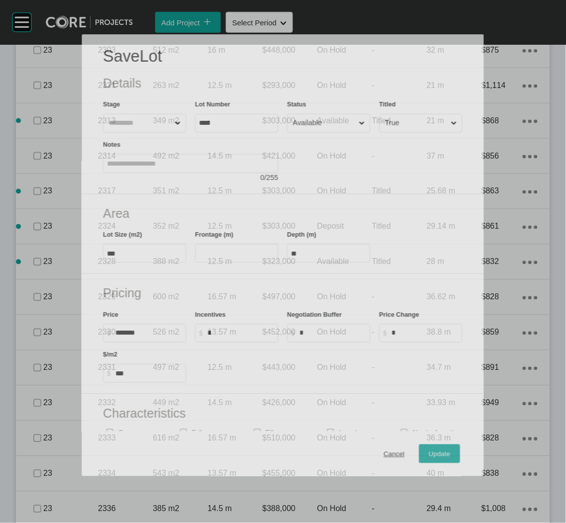
click at [203, 251] on input "text" at bounding box center [236, 253] width 75 height 7
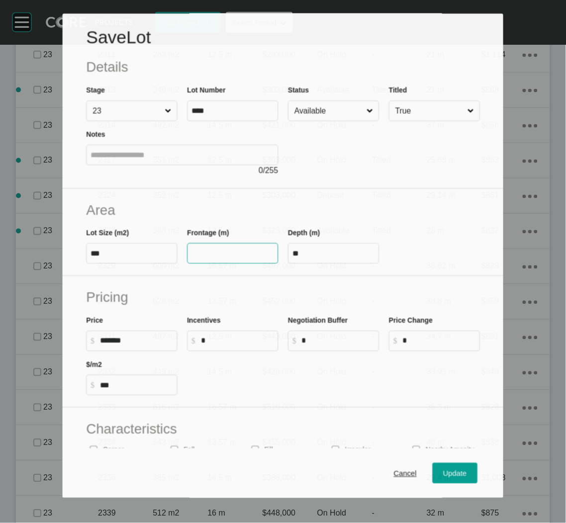
scroll to position [870, 0]
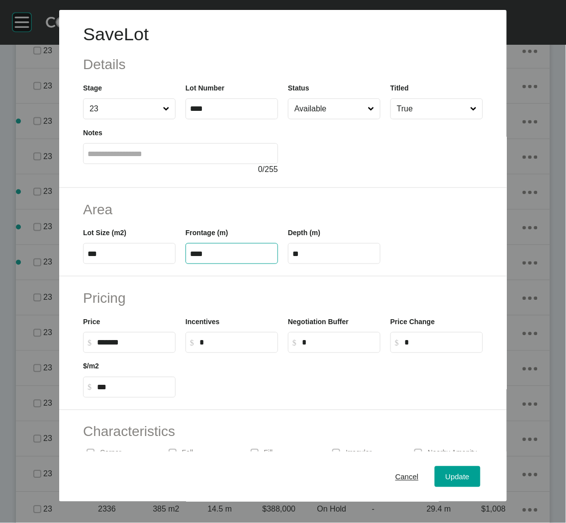
type input "****"
type input "**"
click at [368, 278] on div "Save Lot Details Stage 23 Lot Number **** Status Available Titled True Notes 0 …" at bounding box center [283, 261] width 566 height 523
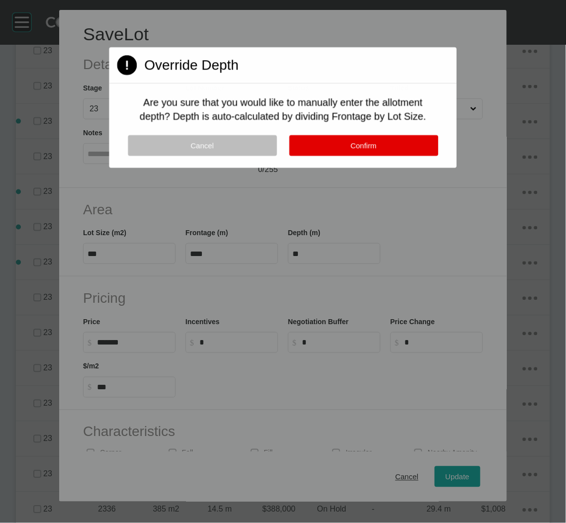
click at [359, 122] on p "Are you sure that you would like to manually enter the allotment depth? Depth i…" at bounding box center [283, 109] width 300 height 28
click at [354, 138] on button "Confirm" at bounding box center [363, 145] width 149 height 21
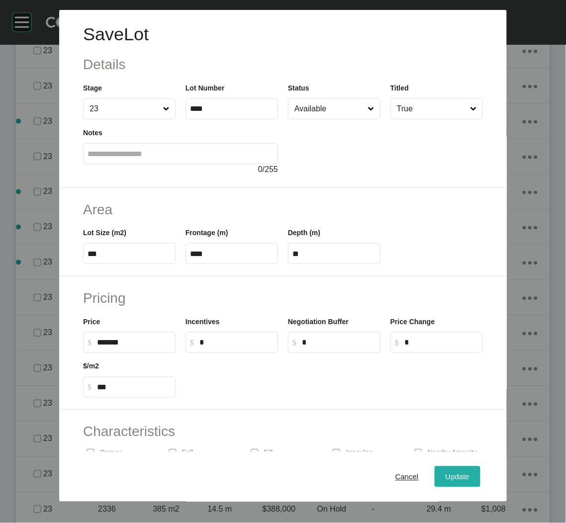
click at [456, 478] on span "Update" at bounding box center [458, 476] width 24 height 8
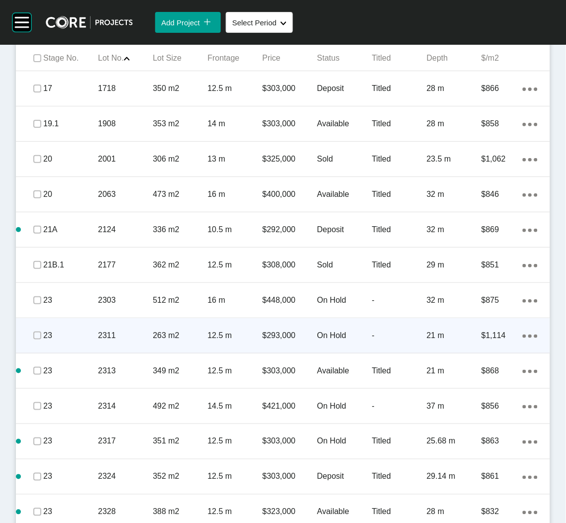
scroll to position [678, 0]
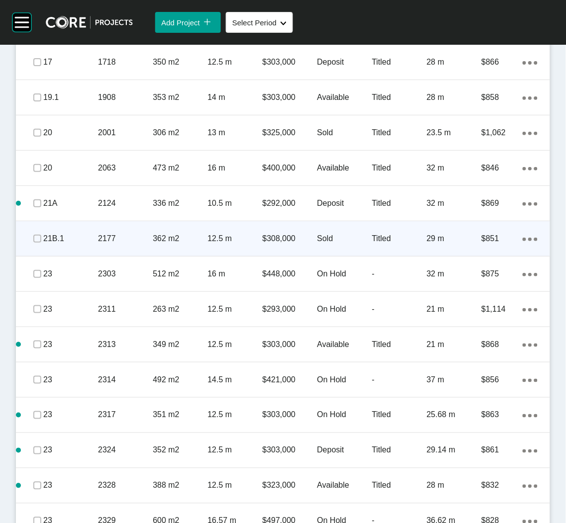
click at [98, 237] on p "2177" at bounding box center [125, 238] width 55 height 11
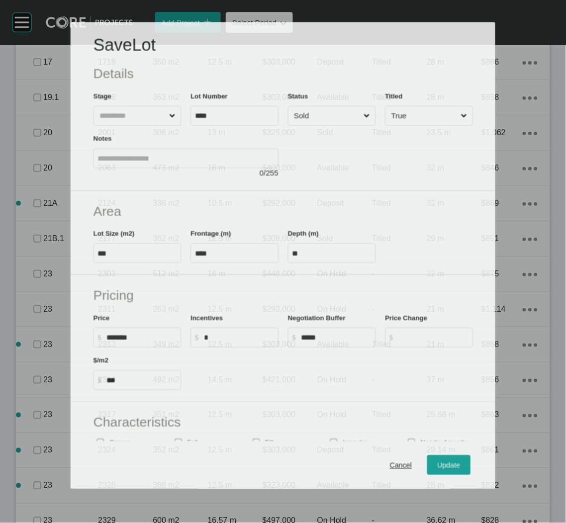
click at [335, 114] on input "Sold" at bounding box center [327, 115] width 70 height 19
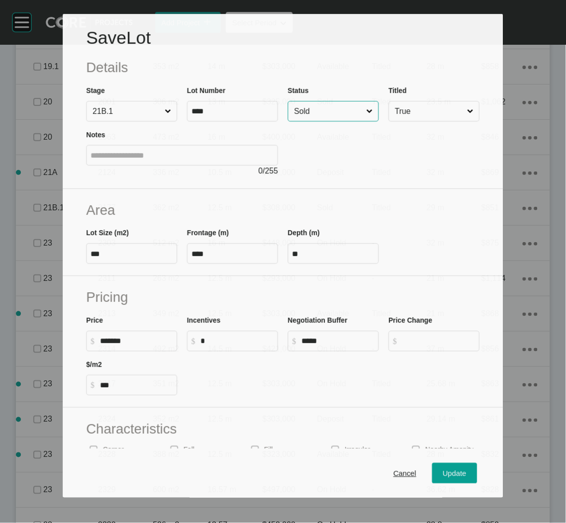
scroll to position [647, 0]
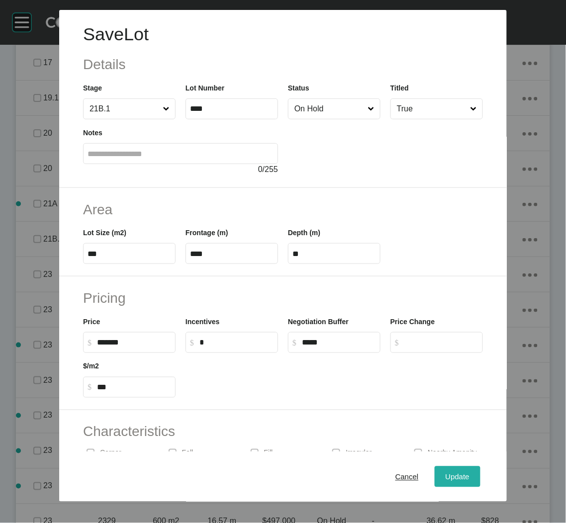
click at [443, 470] on div "Update" at bounding box center [457, 476] width 29 height 13
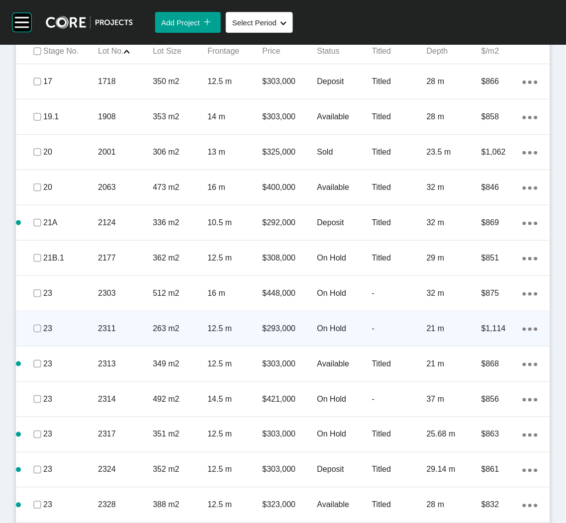
scroll to position [678, 0]
